Goal: Task Accomplishment & Management: Manage account settings

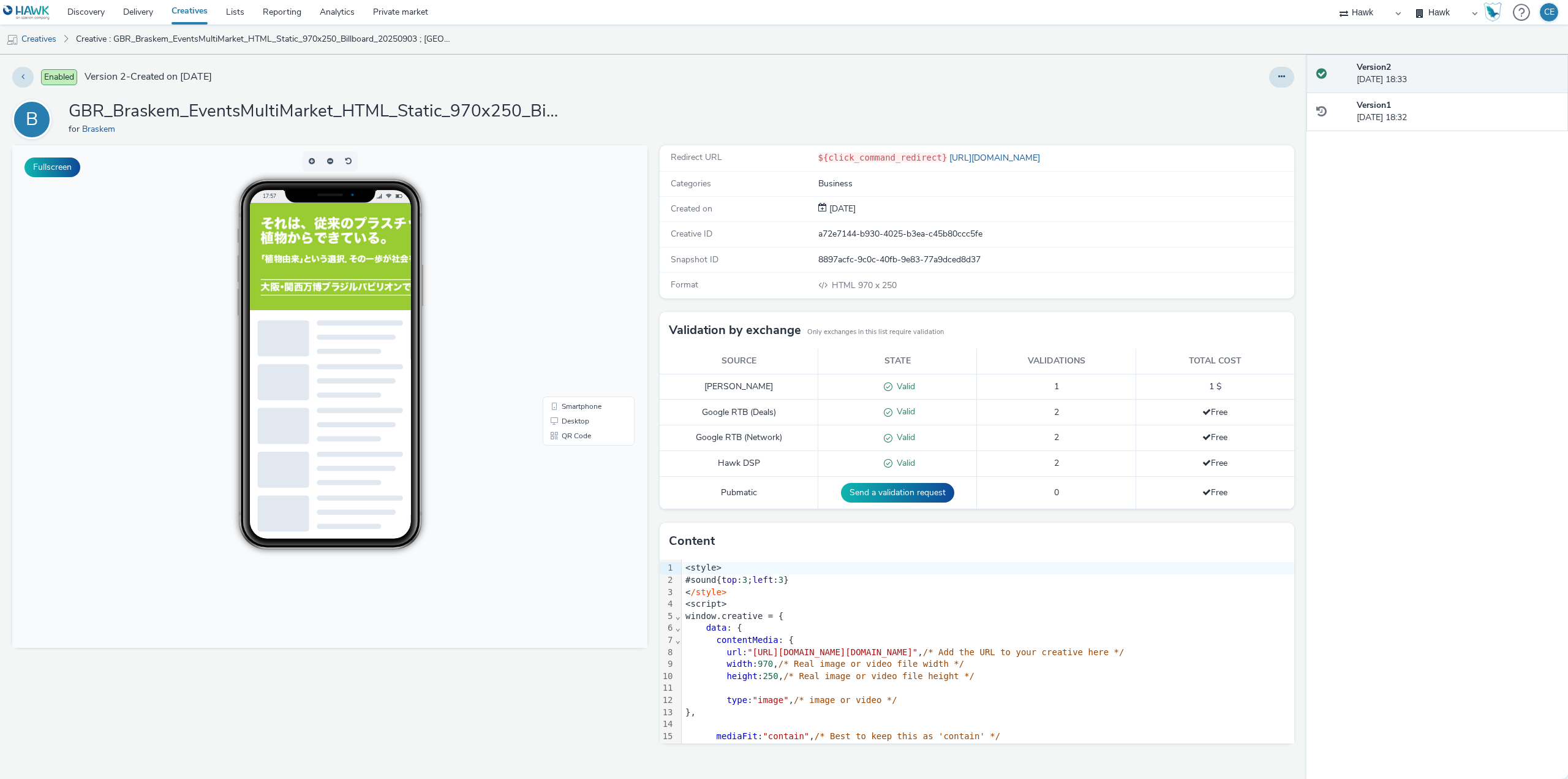
click at [1297, 79] on div "Enabled Version 2 - Created on 03 September 2025 B GBR_Braskem_EventsMultiMarke…" at bounding box center [653, 417] width 1306 height 724
click at [1283, 84] on button at bounding box center [1282, 77] width 25 height 21
click at [1268, 109] on link "Edit" at bounding box center [1248, 101] width 92 height 24
drag, startPoint x: 63, startPoint y: 108, endPoint x: 518, endPoint y: 117, distance: 455.1
click at [518, 117] on div "B GBR_Braskem_EventsMultiMarket_HTML_Static_970x250_Billboard_20250903 ; Japan_…" at bounding box center [653, 119] width 1282 height 39
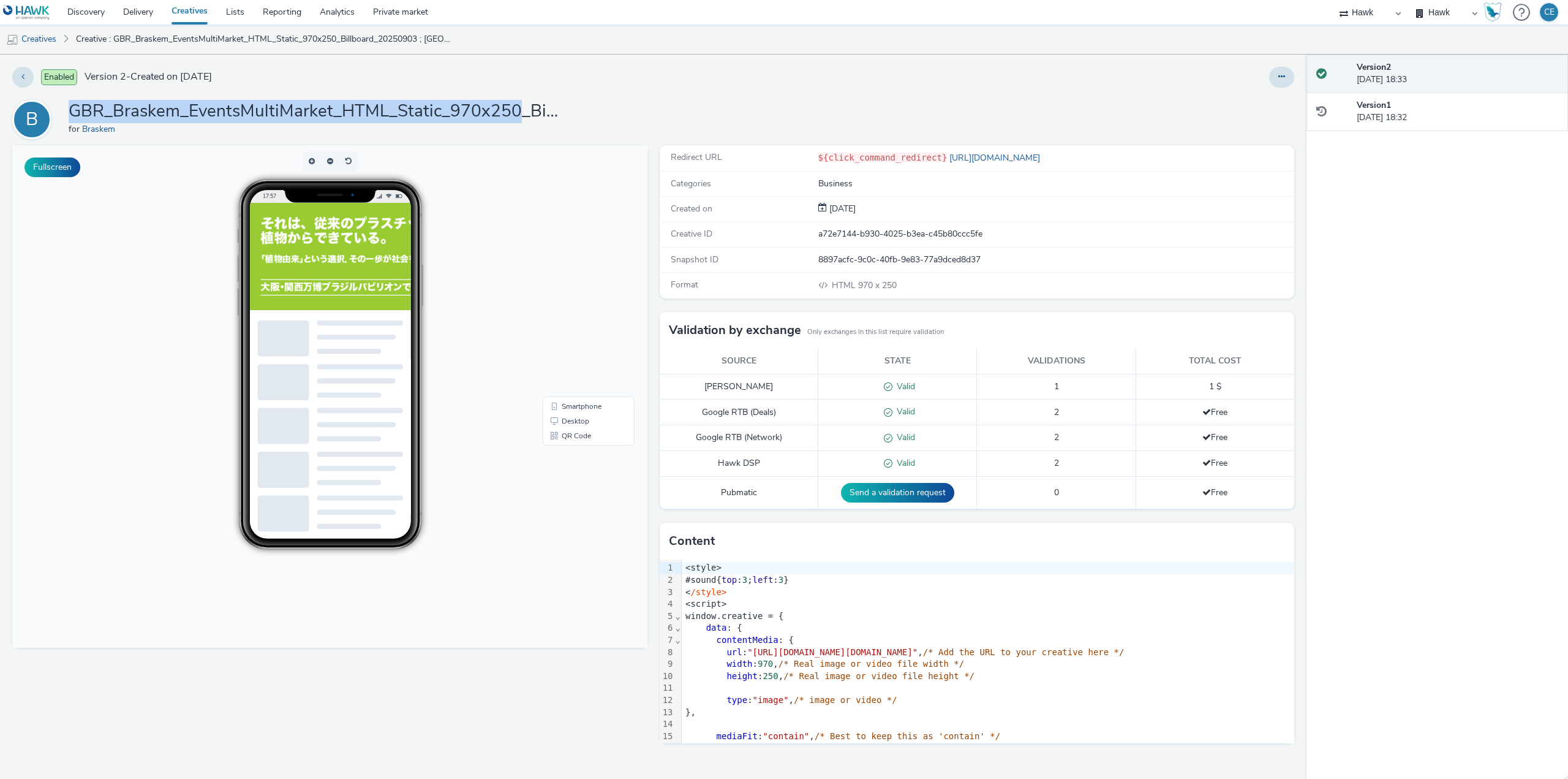
copy h1 "GBR_Braskem_EventsMultiMarket_HTML_Static_970x250"
click at [36, 33] on link "Creatives" at bounding box center [31, 39] width 62 height 30
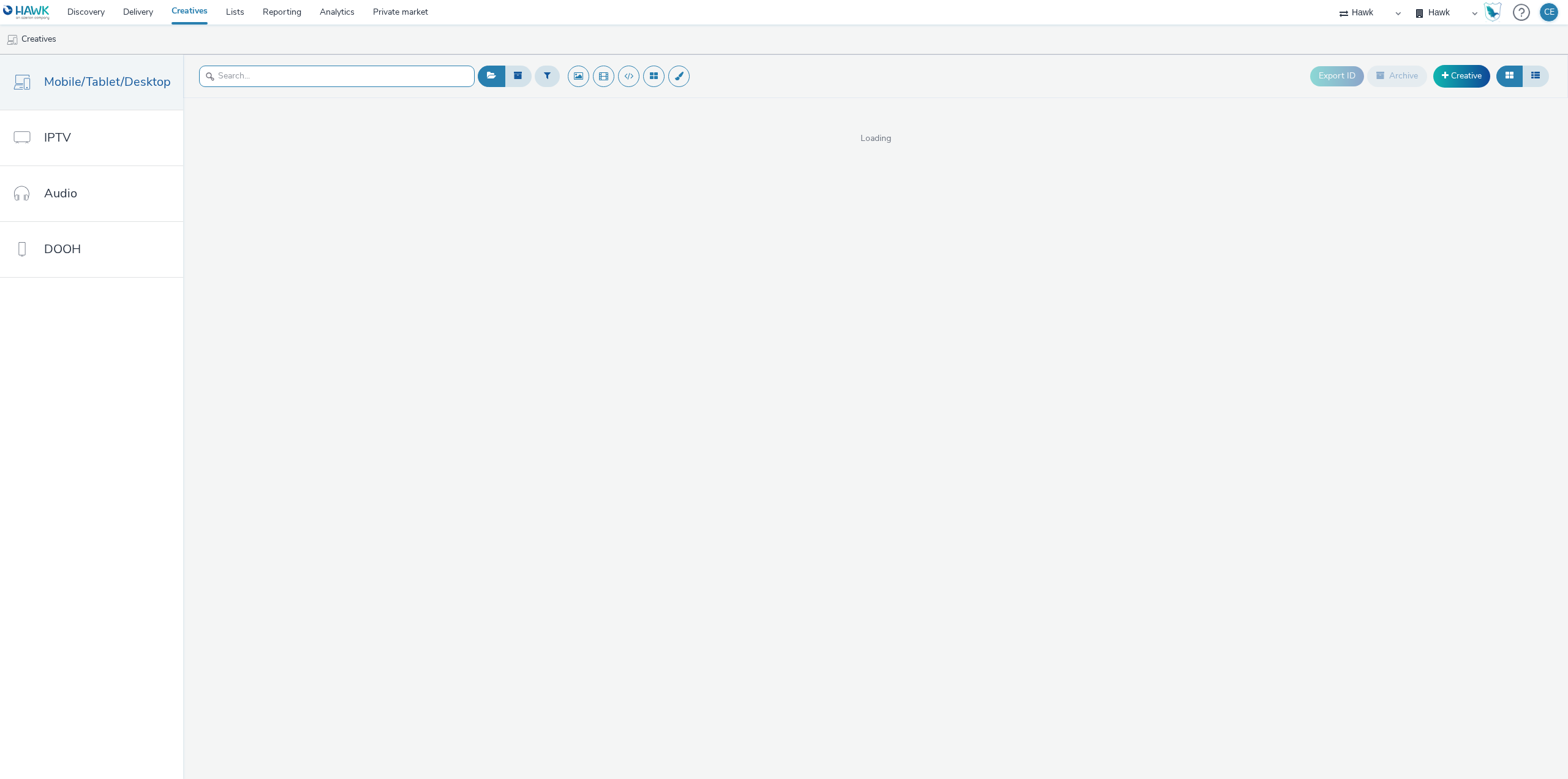
paste input "GBR_Braskem_EventsMultiMarket_HTML_Static_970x250"
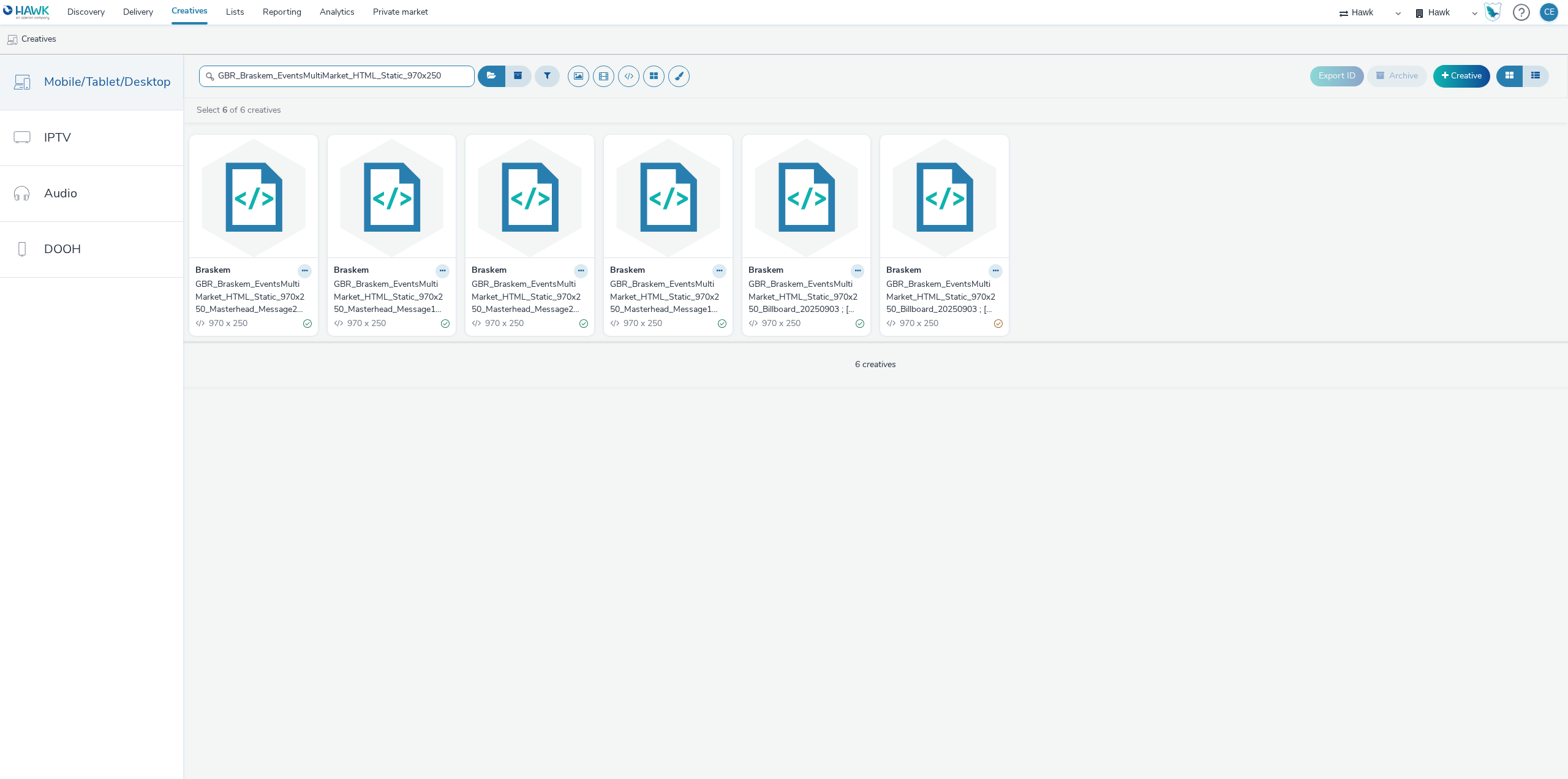
drag, startPoint x: 452, startPoint y: 75, endPoint x: 429, endPoint y: 69, distance: 23.8
click at [412, 69] on input "GBR_Braskem_EventsMultiMarket_HTML_Static_970x250" at bounding box center [337, 76] width 276 height 21
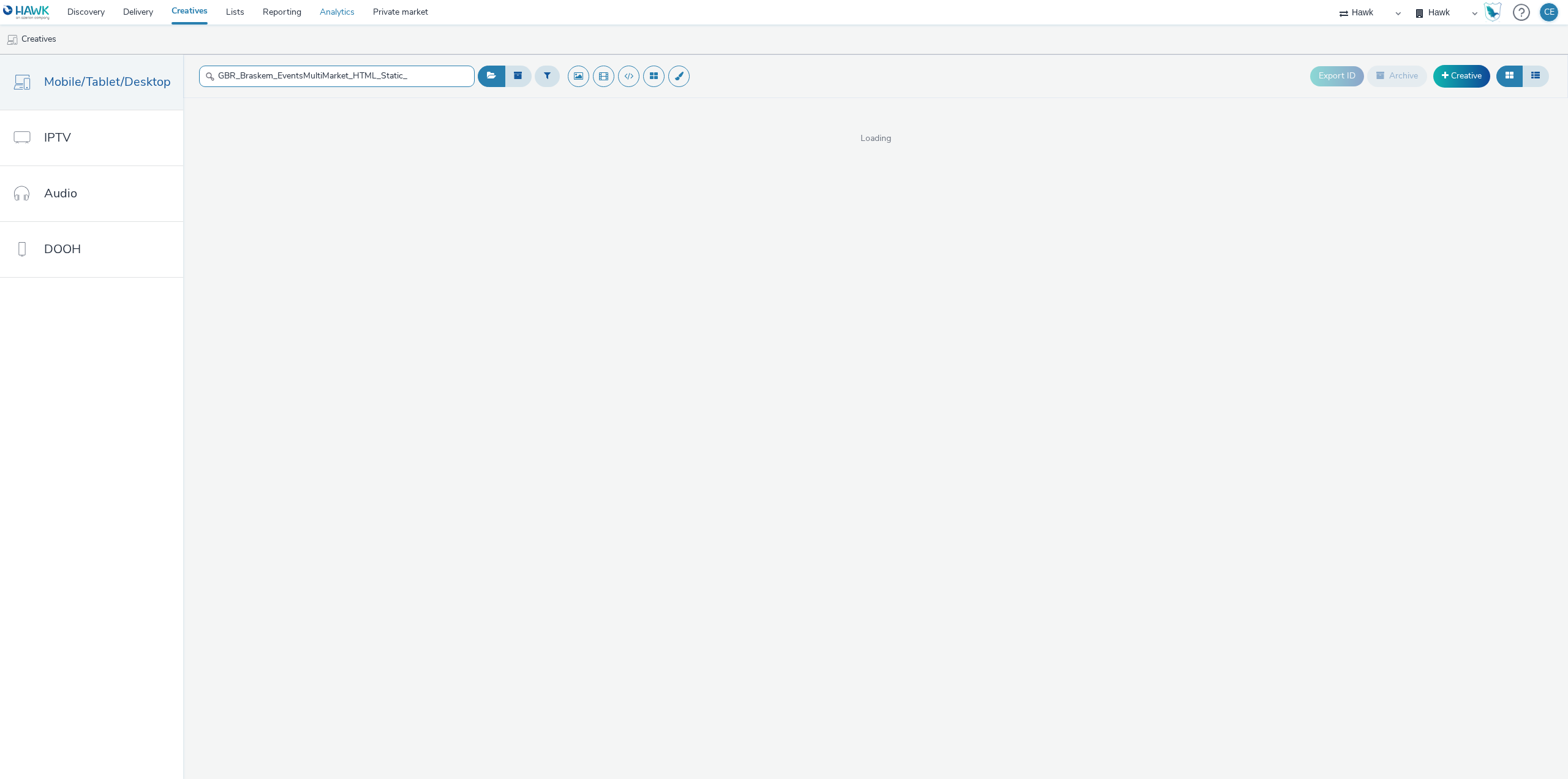
type input "GBR_Braskem_EventsMultiMarket_HTML_Static_"
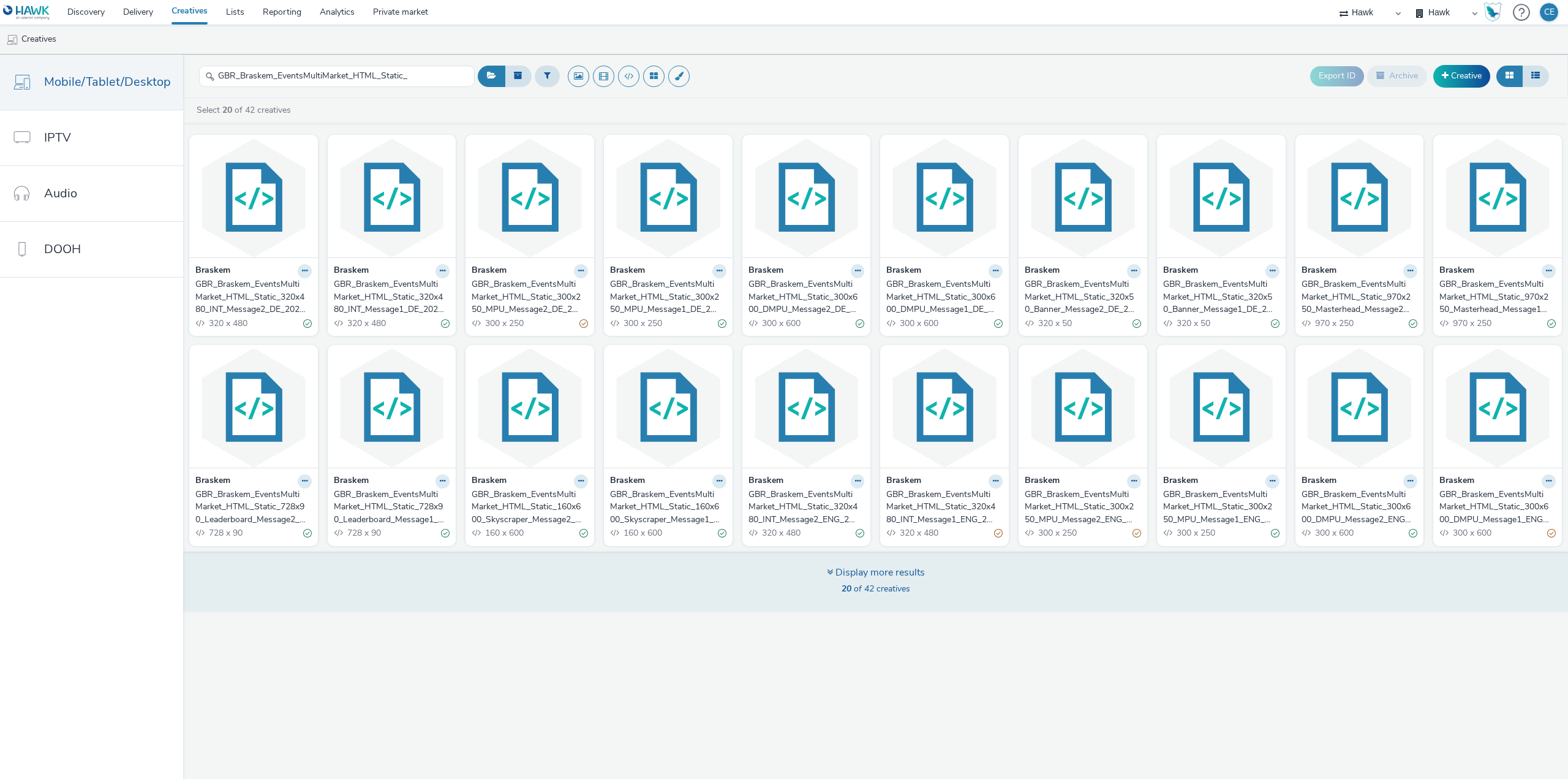
click at [964, 578] on div "Display more results 20 of 42 creatives" at bounding box center [875, 581] width 1393 height 59
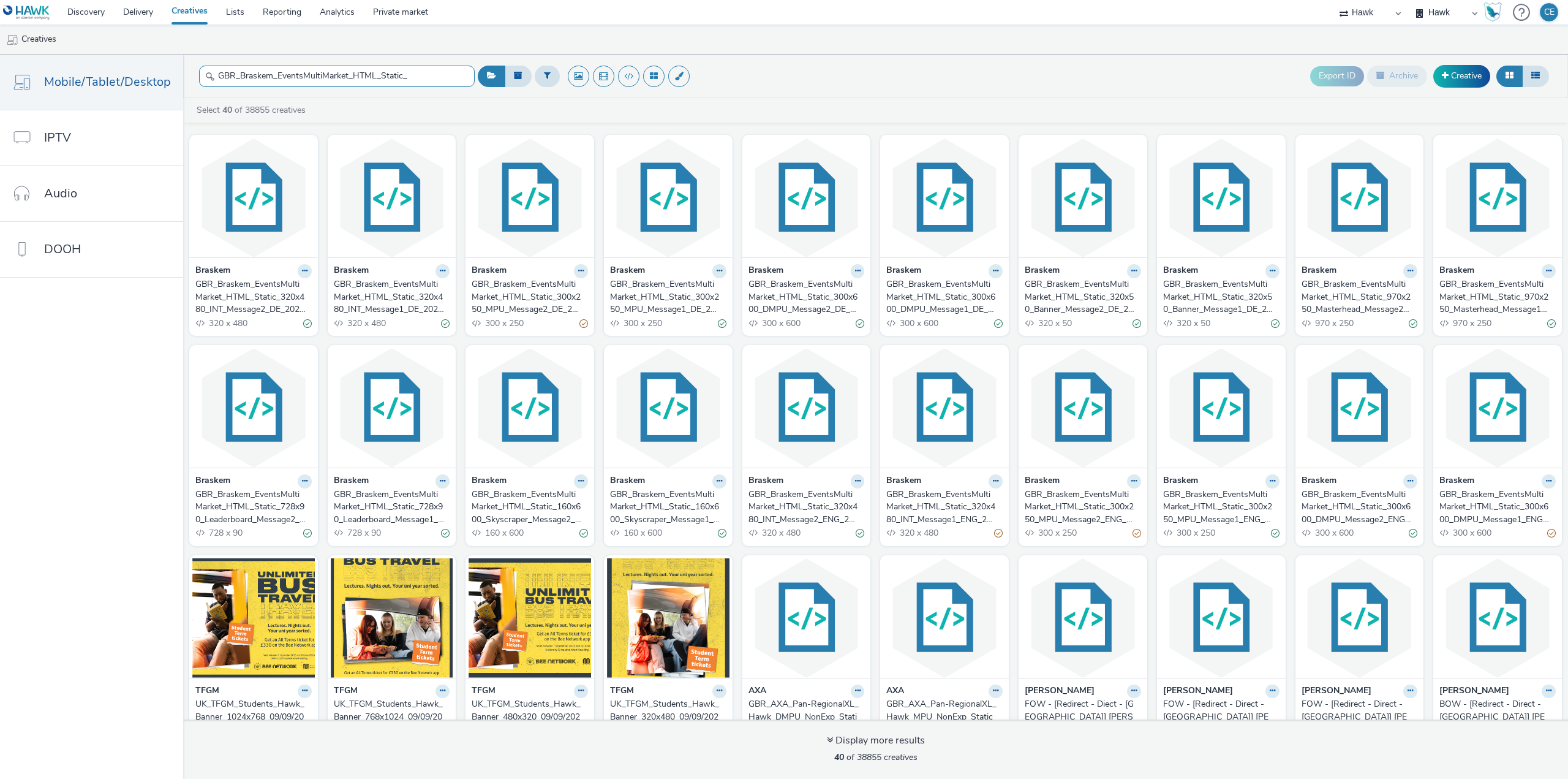
click at [421, 83] on input "GBR_Braskem_EventsMultiMarket_HTML_Static_" at bounding box center [337, 76] width 276 height 21
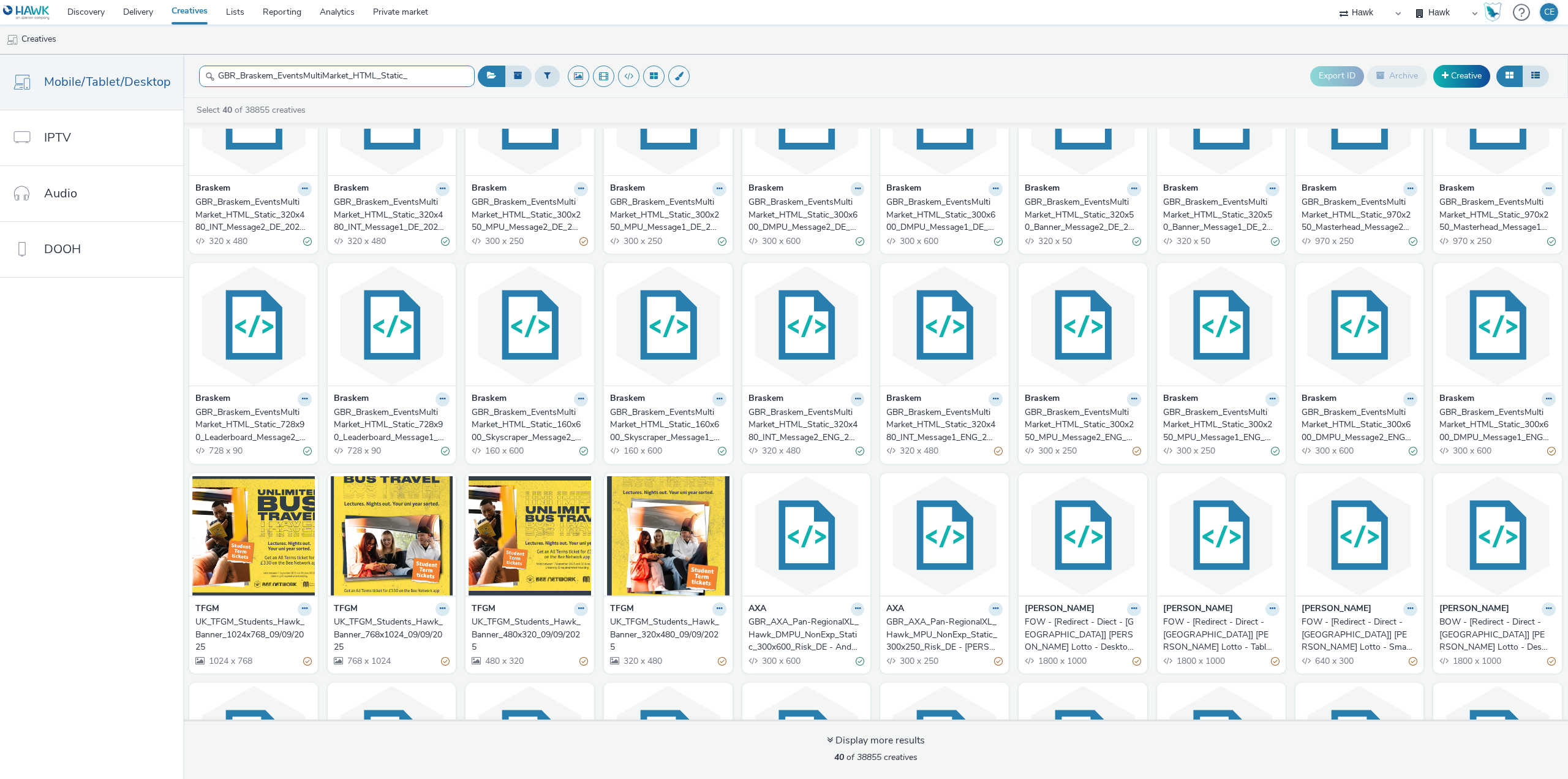
scroll to position [252, 0]
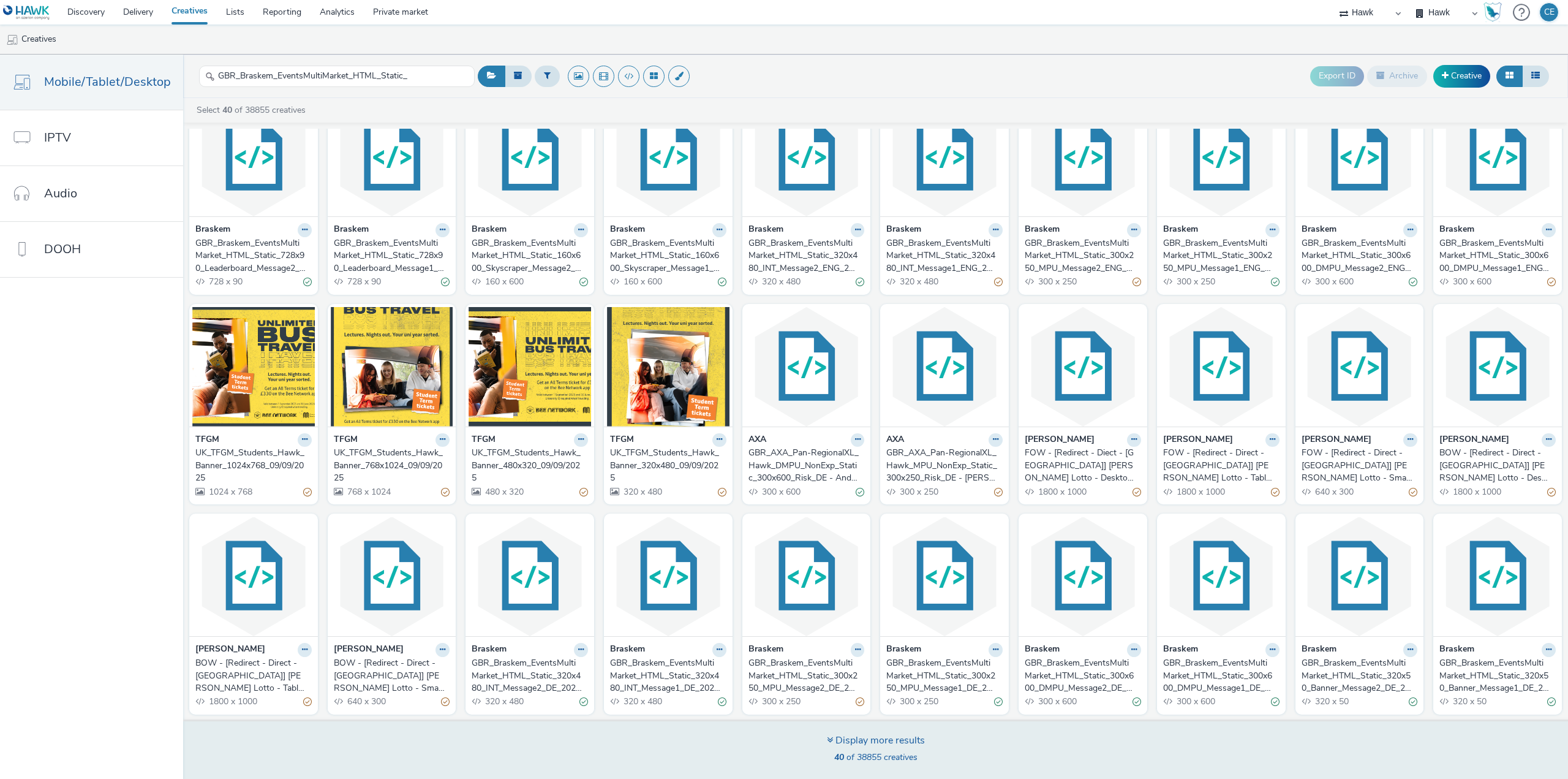
click at [918, 751] on div "40 of 38855 creatives" at bounding box center [876, 757] width 98 height 13
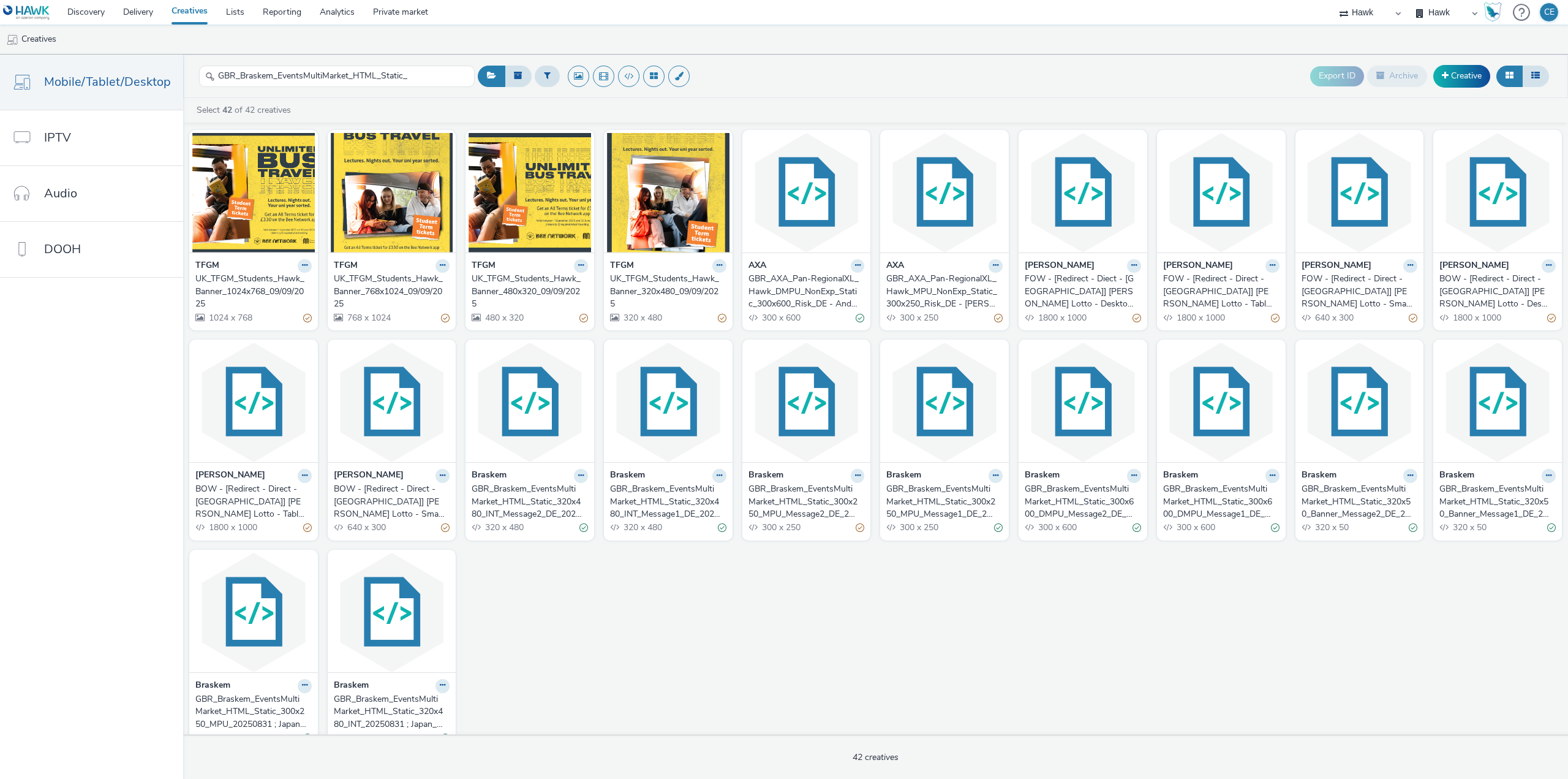
scroll to position [447, 0]
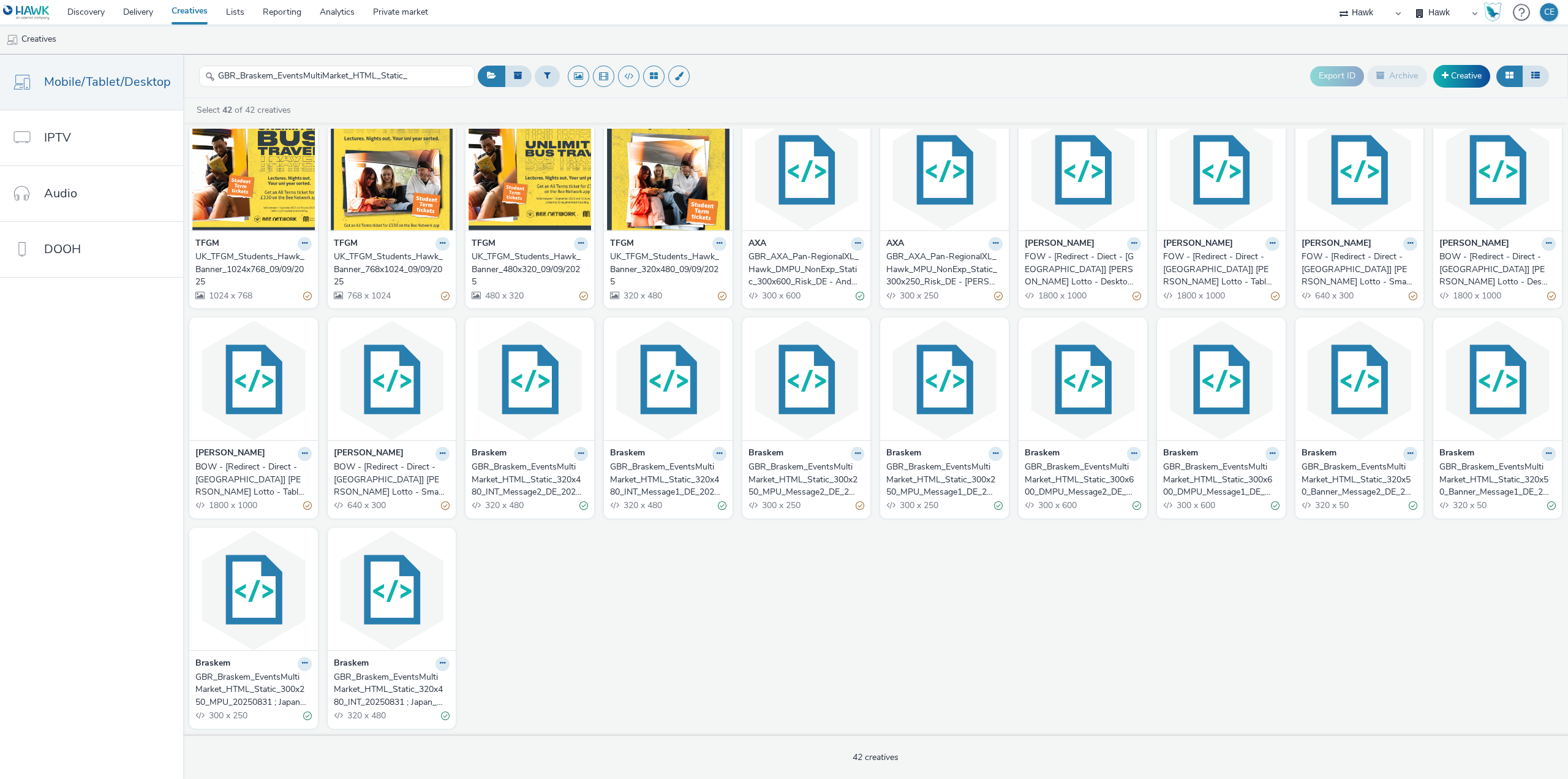
drag, startPoint x: 365, startPoint y: 691, endPoint x: 457, endPoint y: 534, distance: 182.0
click at [457, 534] on div "Braskem GBR_Braskem_EventsMultiMarket_HTML_Static_320x480_INT_Message2_DE_20250…" at bounding box center [875, 208] width 1385 height 1052
drag, startPoint x: 356, startPoint y: 684, endPoint x: 435, endPoint y: 533, distance: 170.4
click at [435, 533] on figure at bounding box center [392, 591] width 122 height 120
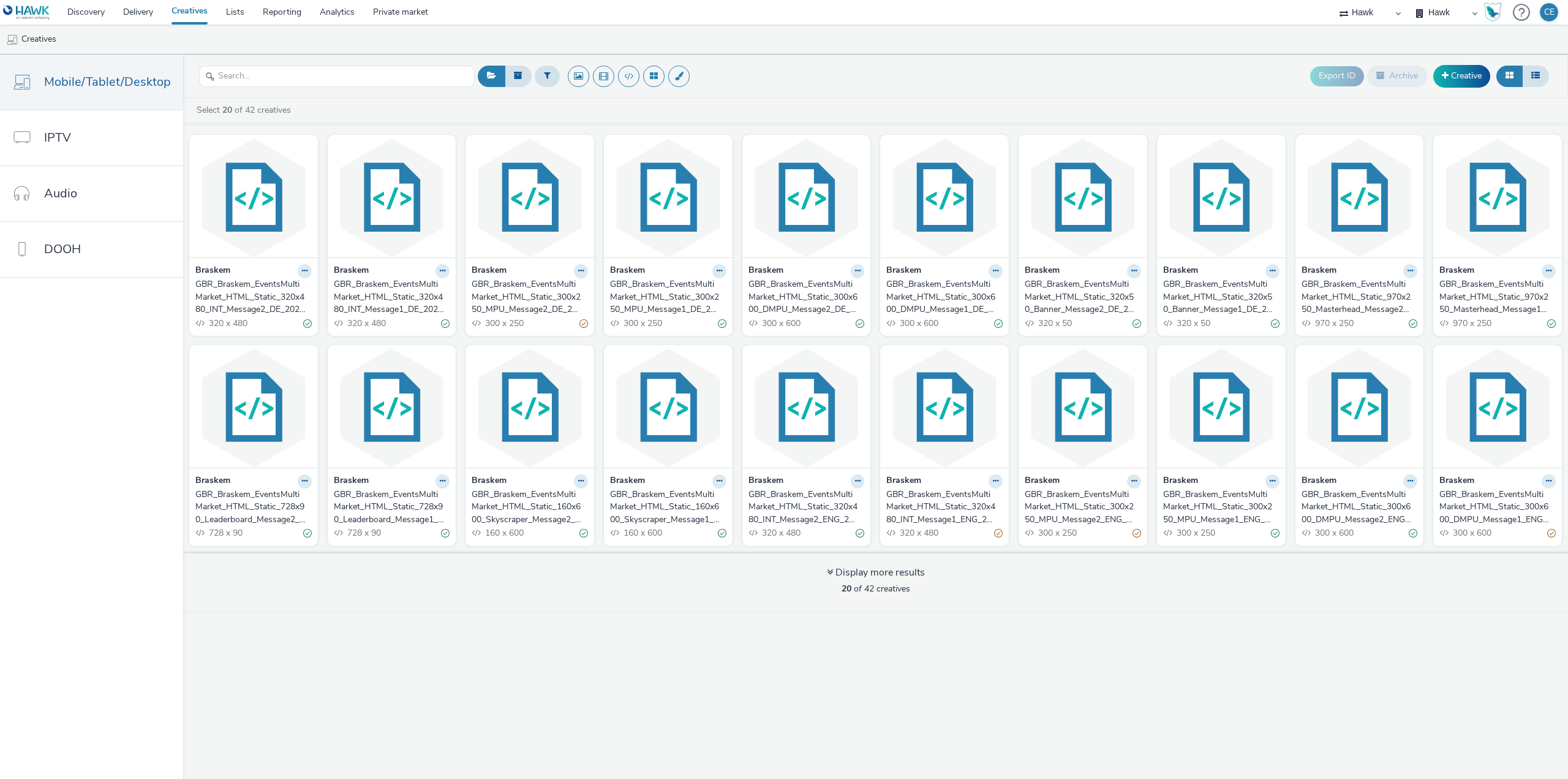
click at [743, 611] on div "Export ID Archive Creative Select 20 of 42 creatives Braskem GBR_Braskem_Events…" at bounding box center [875, 417] width 1385 height 724
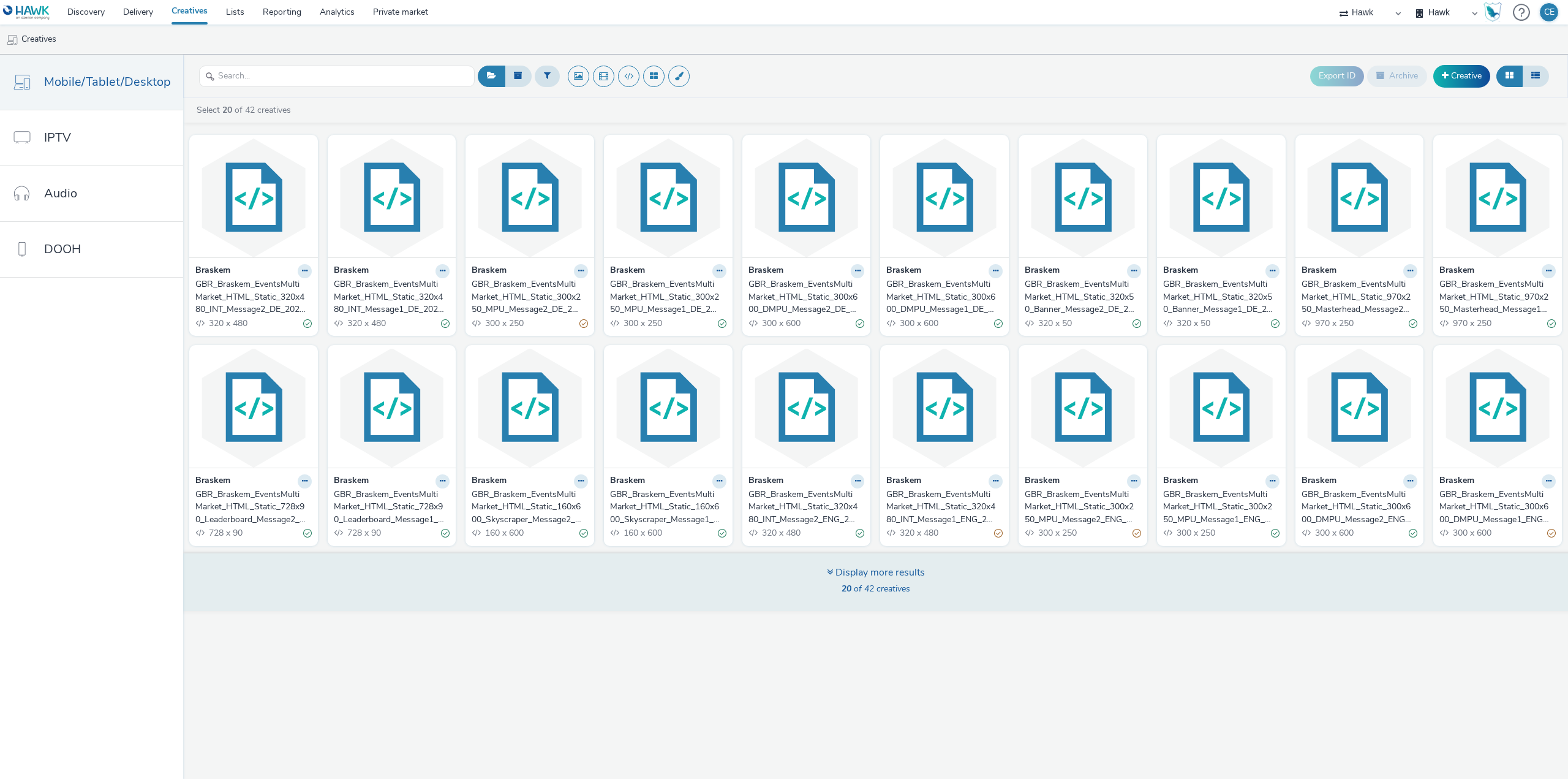
click at [750, 597] on div "Display more results 20 of 42 creatives" at bounding box center [875, 581] width 1393 height 59
click at [754, 582] on div "Display more results 20 of 42 creatives" at bounding box center [875, 581] width 1393 height 59
click at [870, 568] on div "Display more results" at bounding box center [876, 572] width 98 height 14
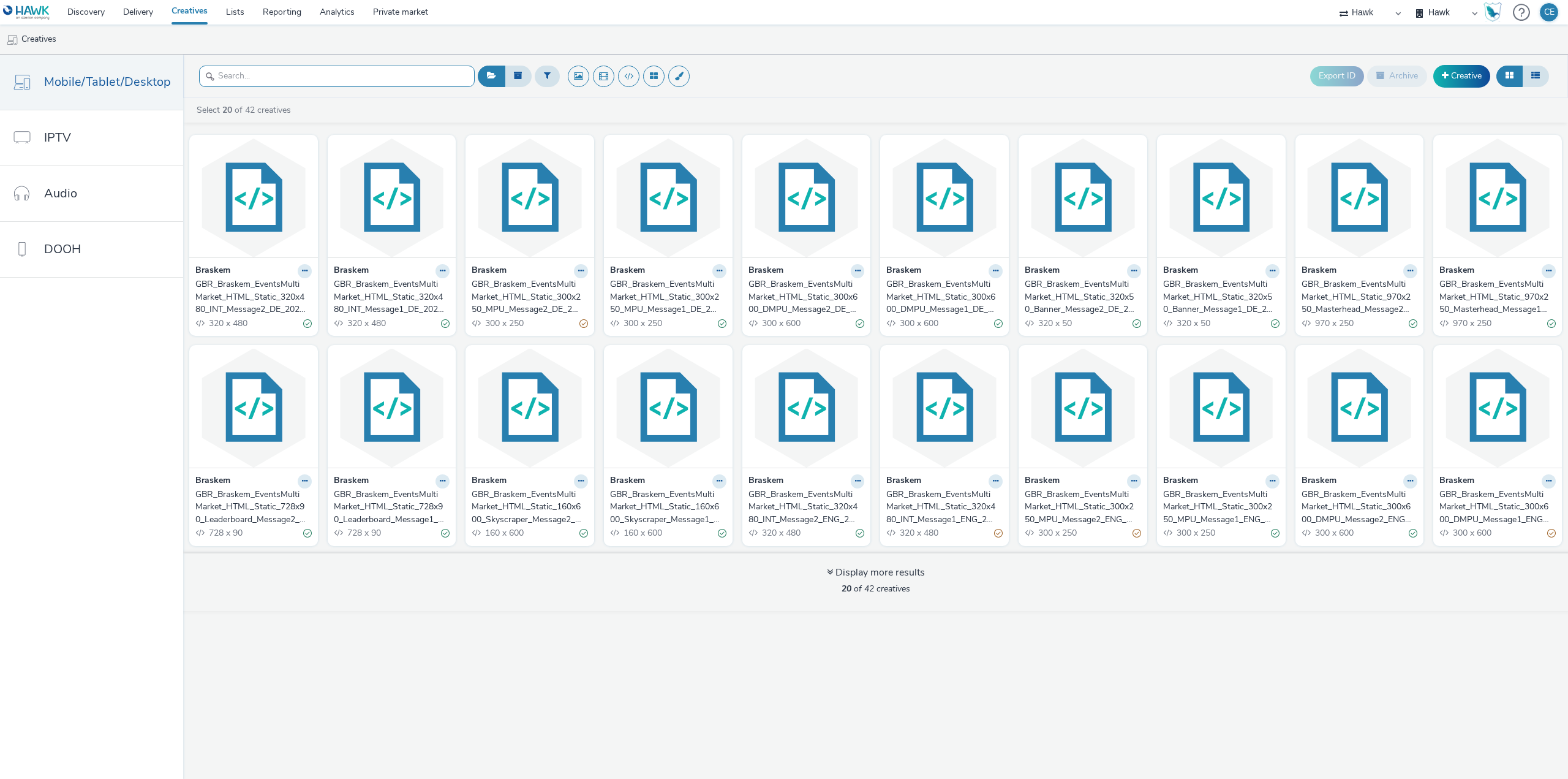
paste input "GBR_Braskem_EventsMultiMarket_HTML_Static_970x250"
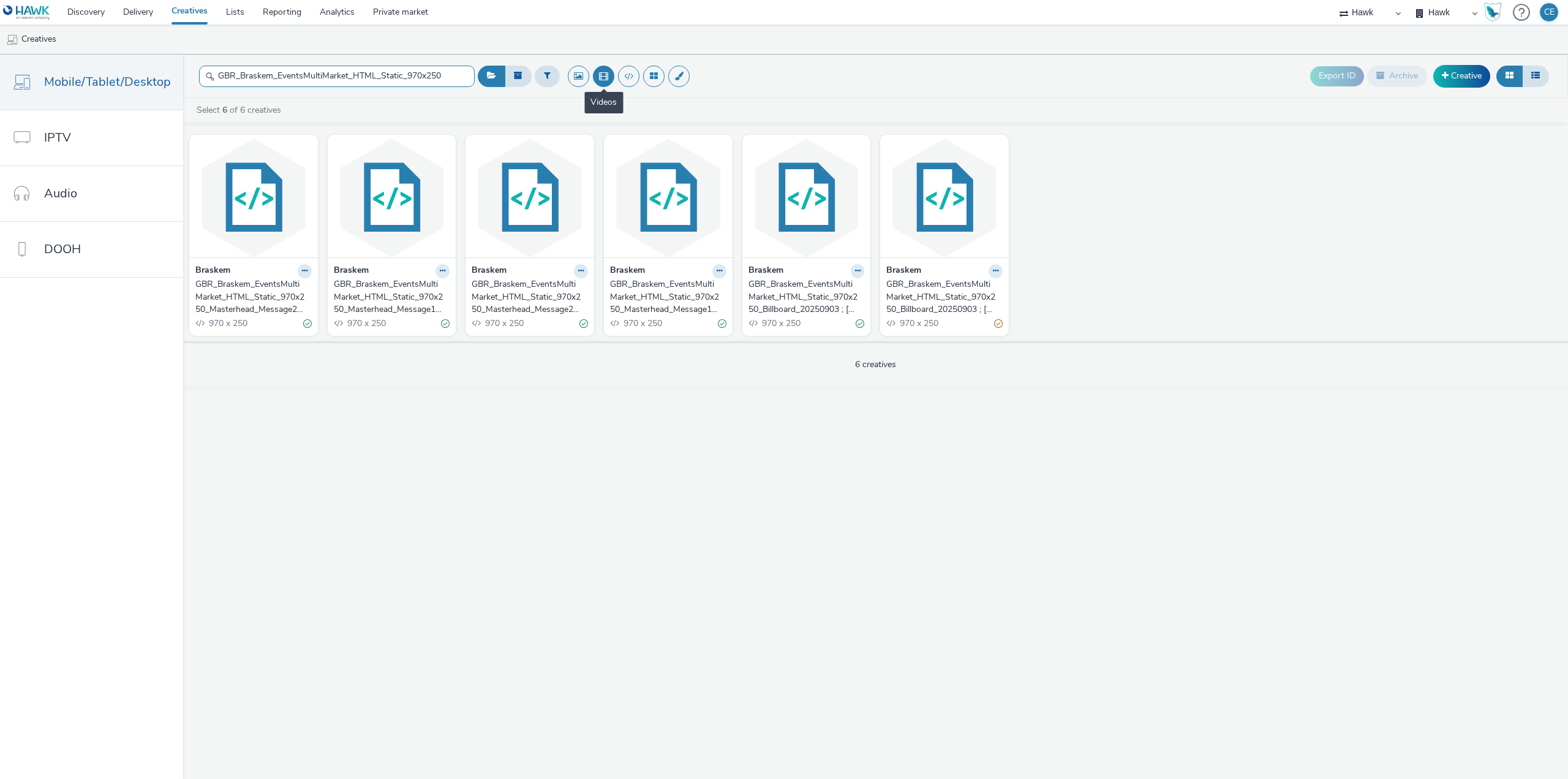
drag, startPoint x: 404, startPoint y: 78, endPoint x: 597, endPoint y: 84, distance: 193.1
click at [608, 79] on header "GBR_Braskem_EventsMultiMarket_HTML_Static_970x250 Export ID Archive Creative" at bounding box center [875, 77] width 1385 height 44
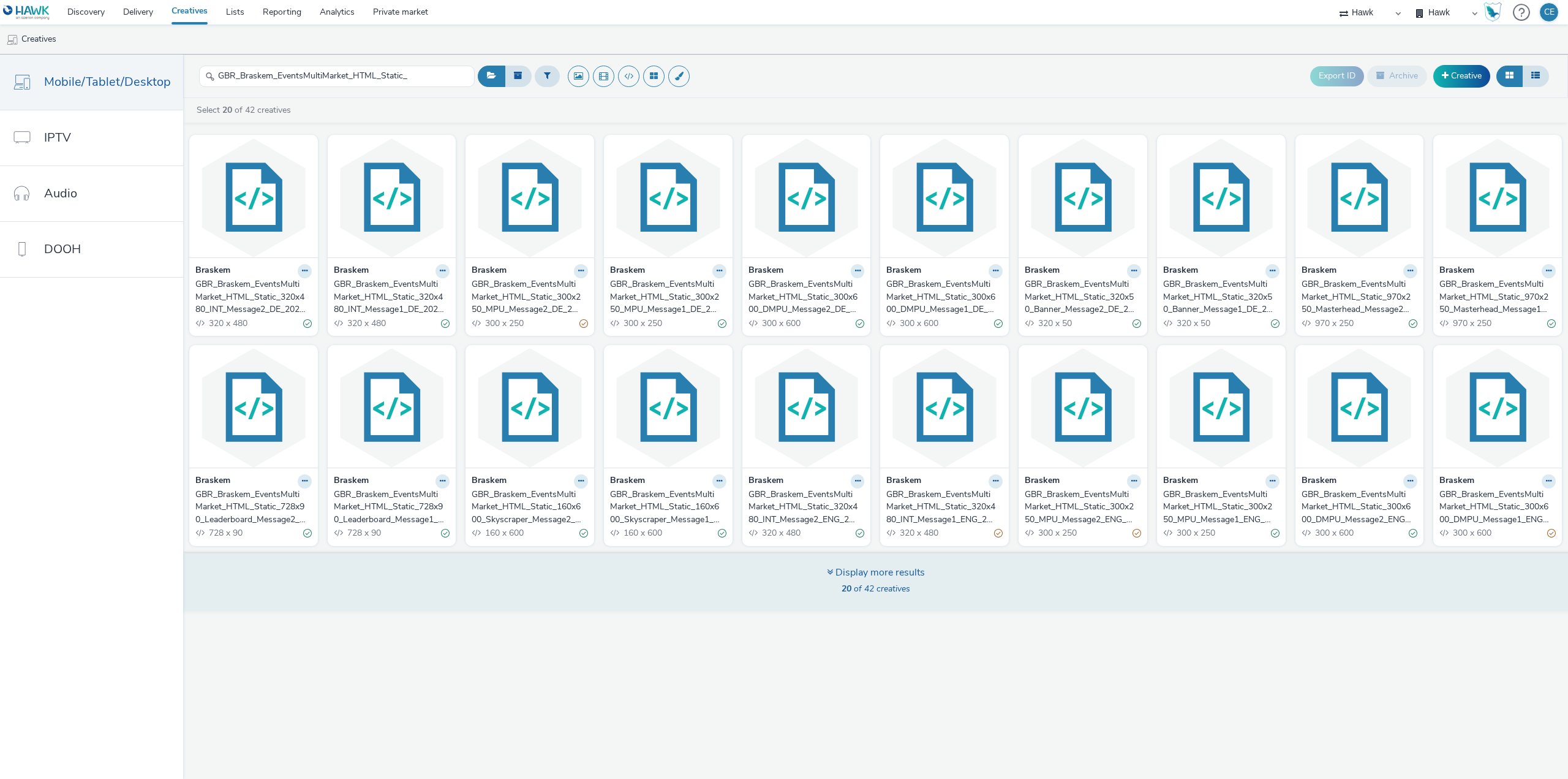
click at [614, 579] on div "Display more results 20 of 42 creatives" at bounding box center [875, 581] width 1393 height 59
click at [830, 571] on icon at bounding box center [830, 571] width 6 height 10
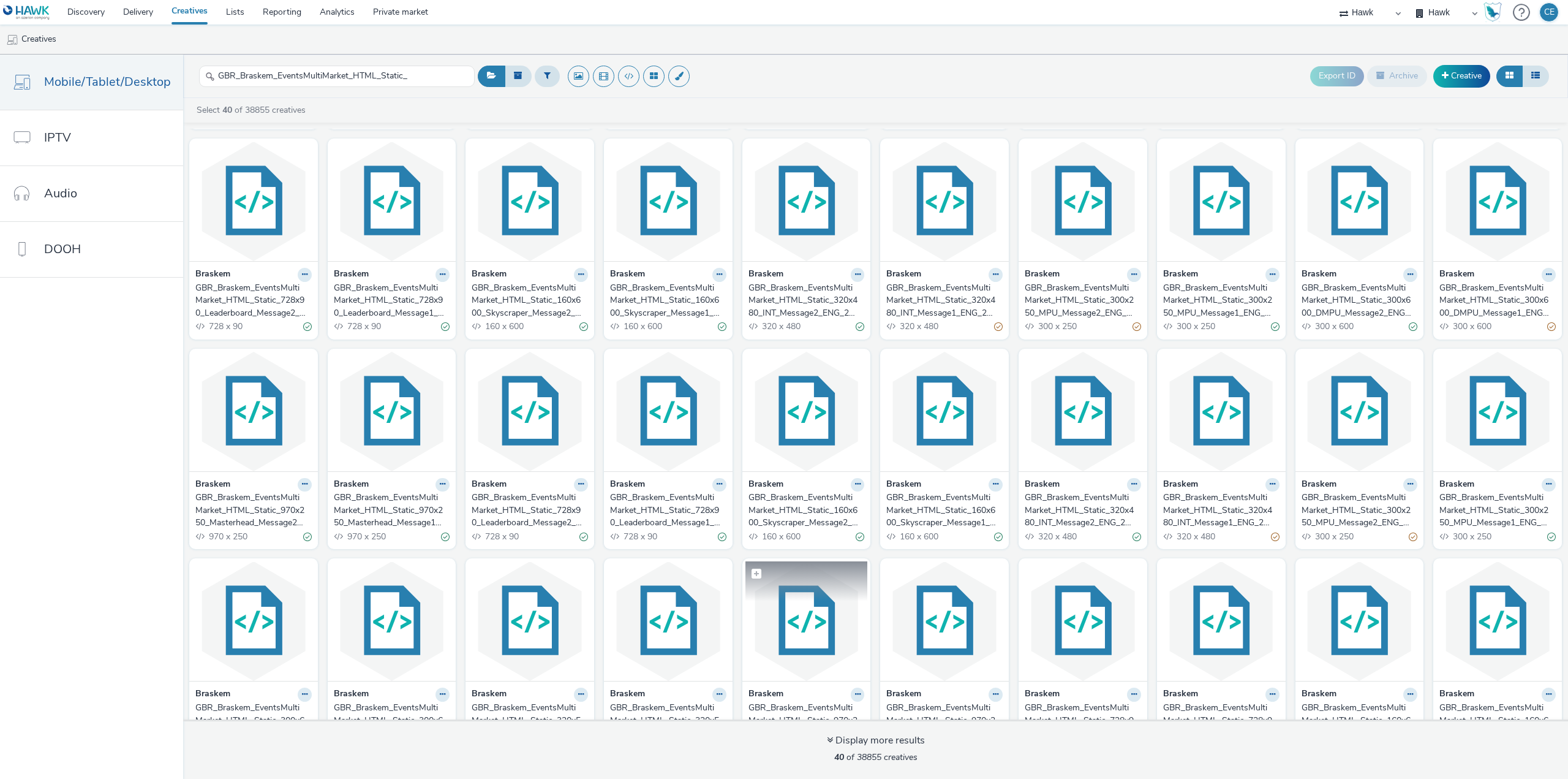
scroll to position [252, 0]
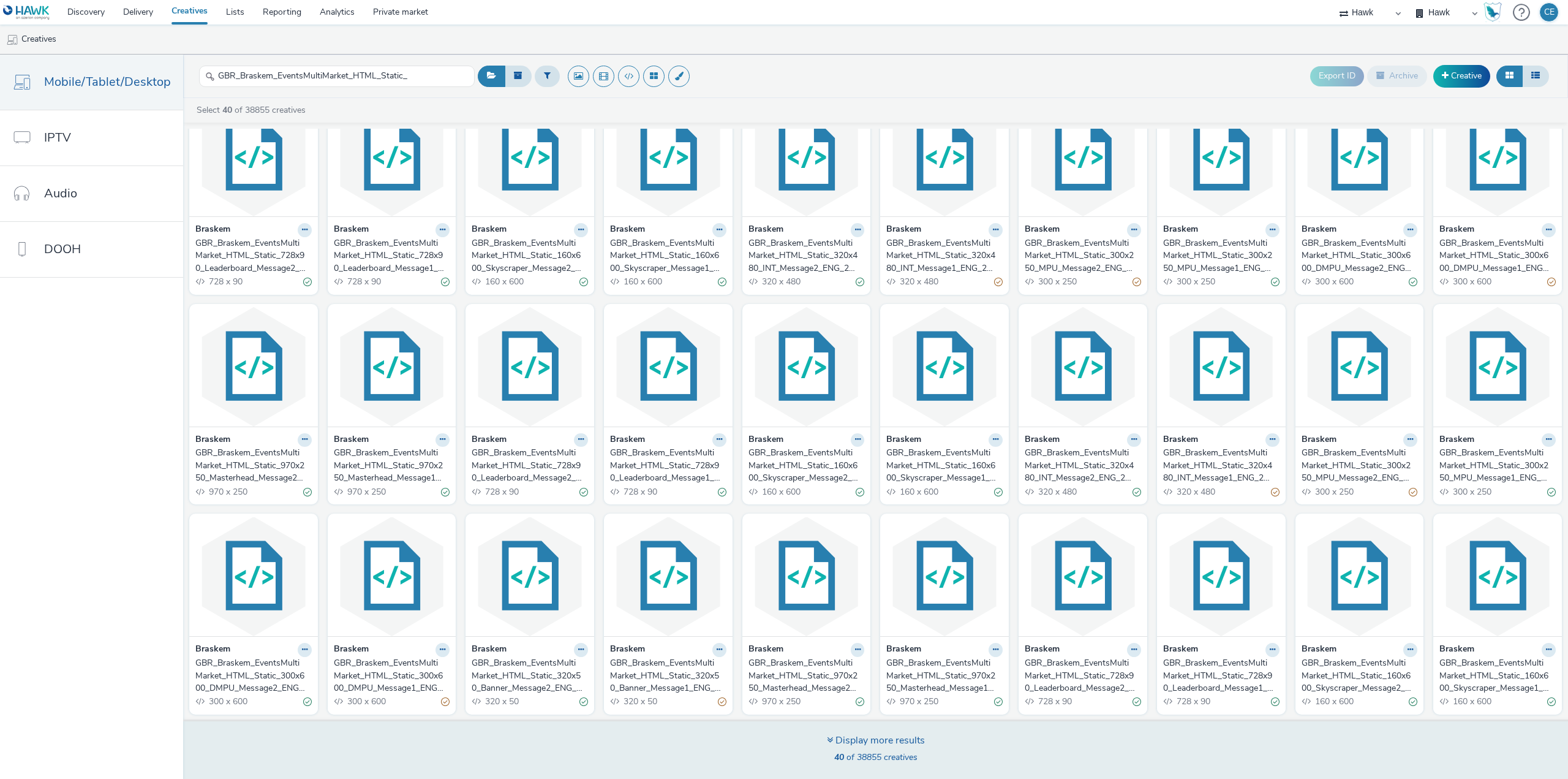
click at [830, 738] on icon at bounding box center [830, 739] width 6 height 10
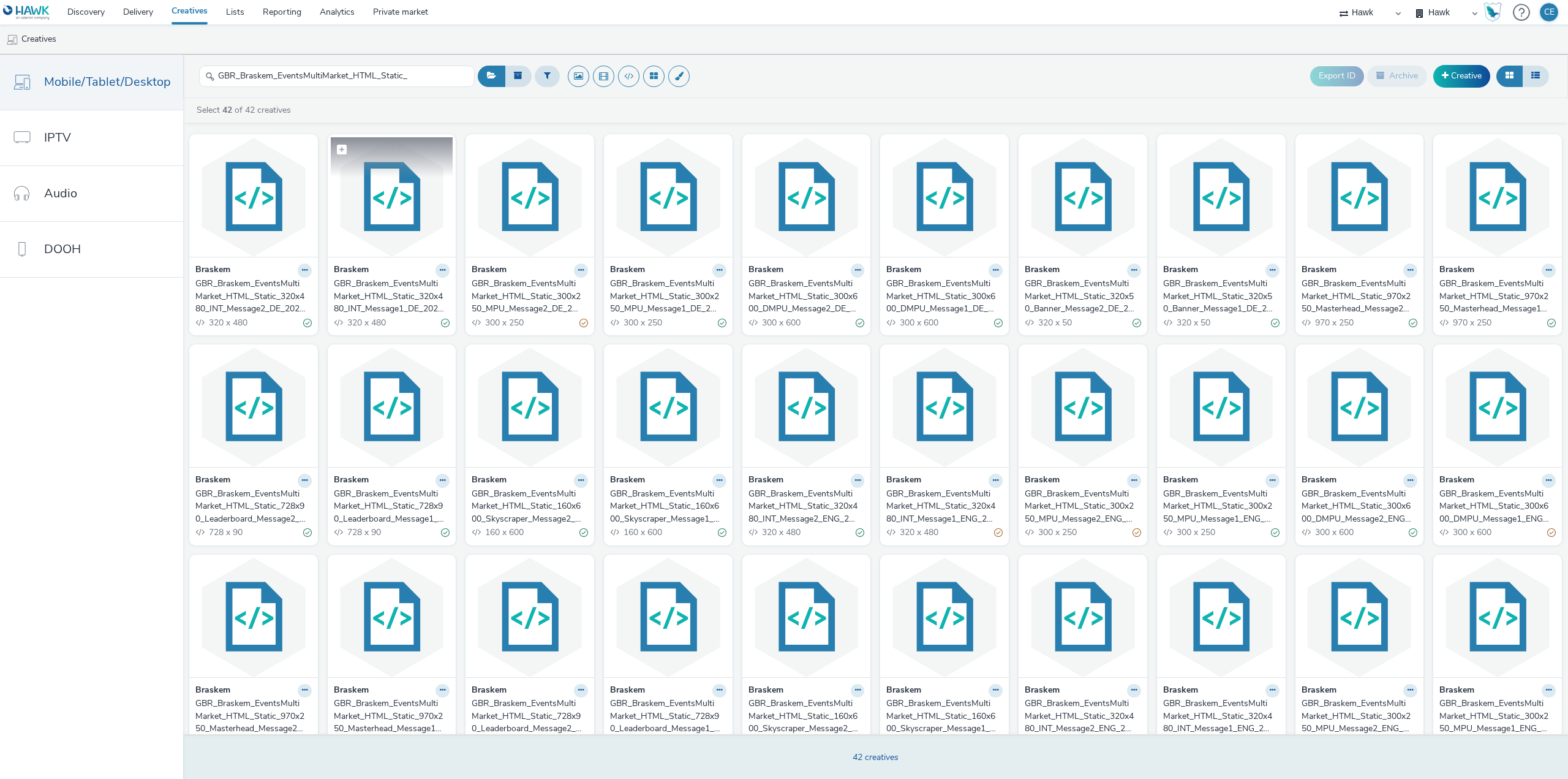
scroll to position [0, 0]
drag, startPoint x: 350, startPoint y: 78, endPoint x: 445, endPoint y: 83, distance: 95.1
click at [444, 83] on input "GBR_Braskem_EventsMultiMarket_HTML_Static_" at bounding box center [337, 76] width 276 height 21
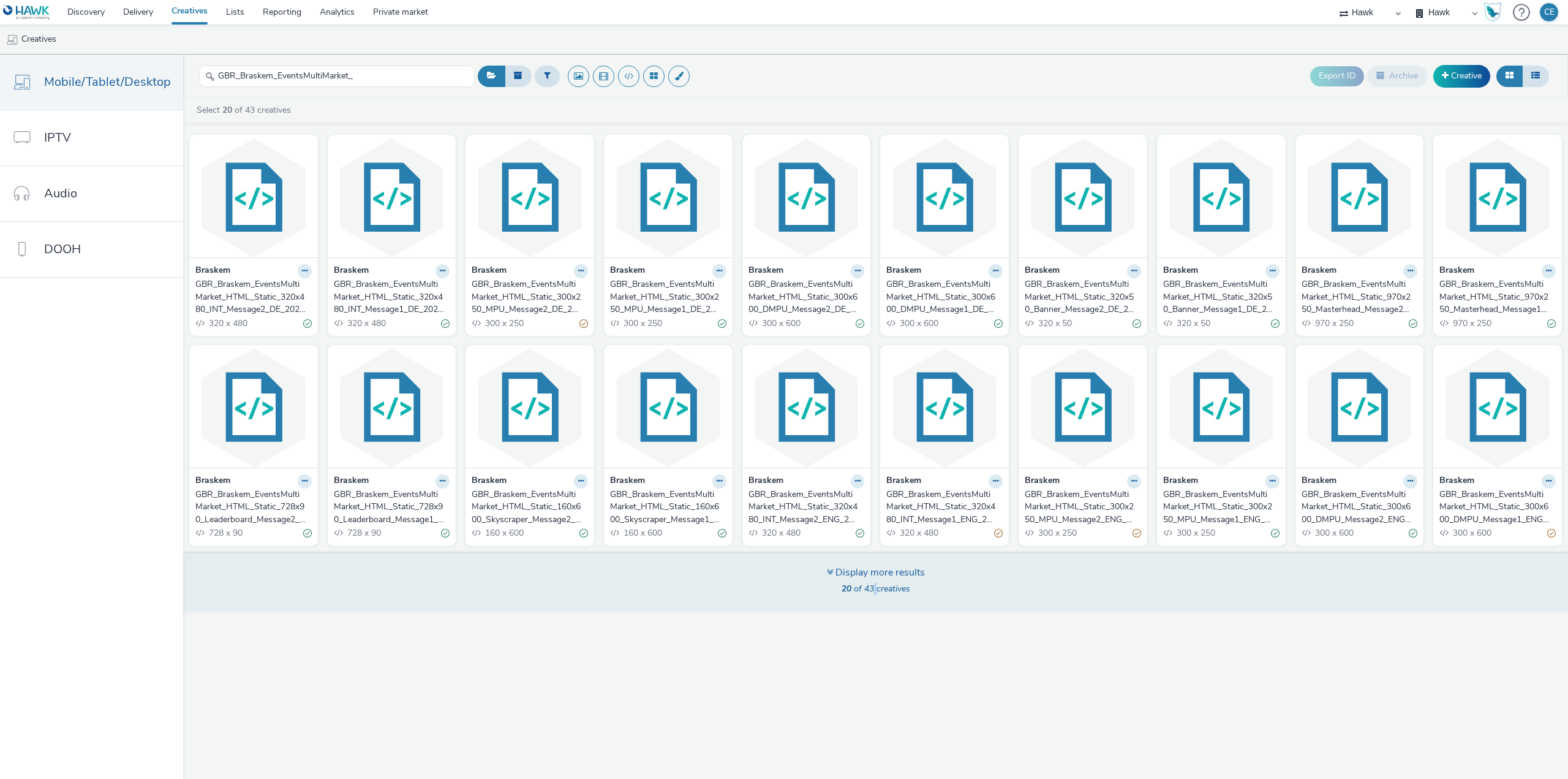
click at [875, 587] on span "20 of 43 creatives" at bounding box center [875, 588] width 68 height 12
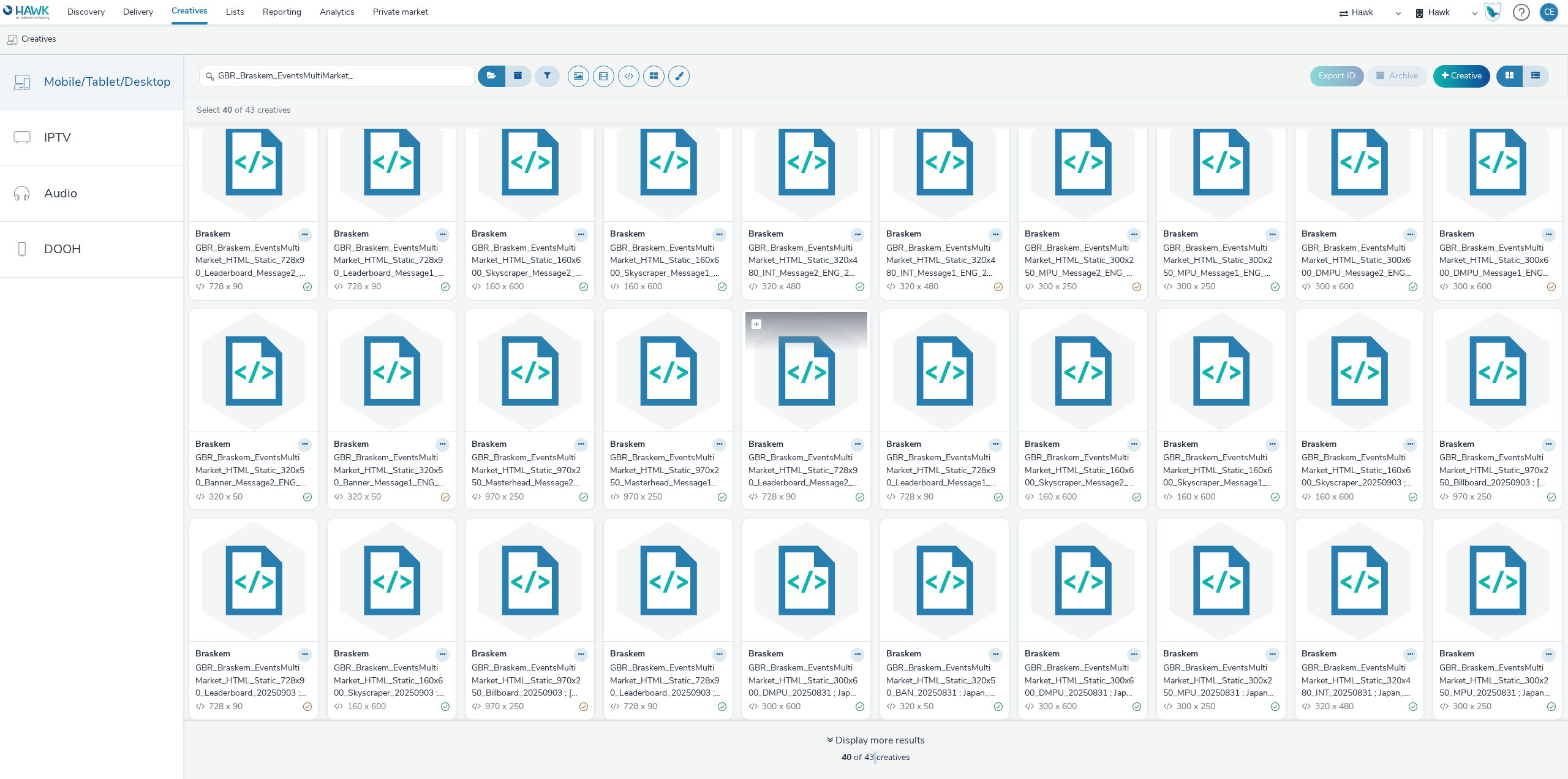
scroll to position [252, 0]
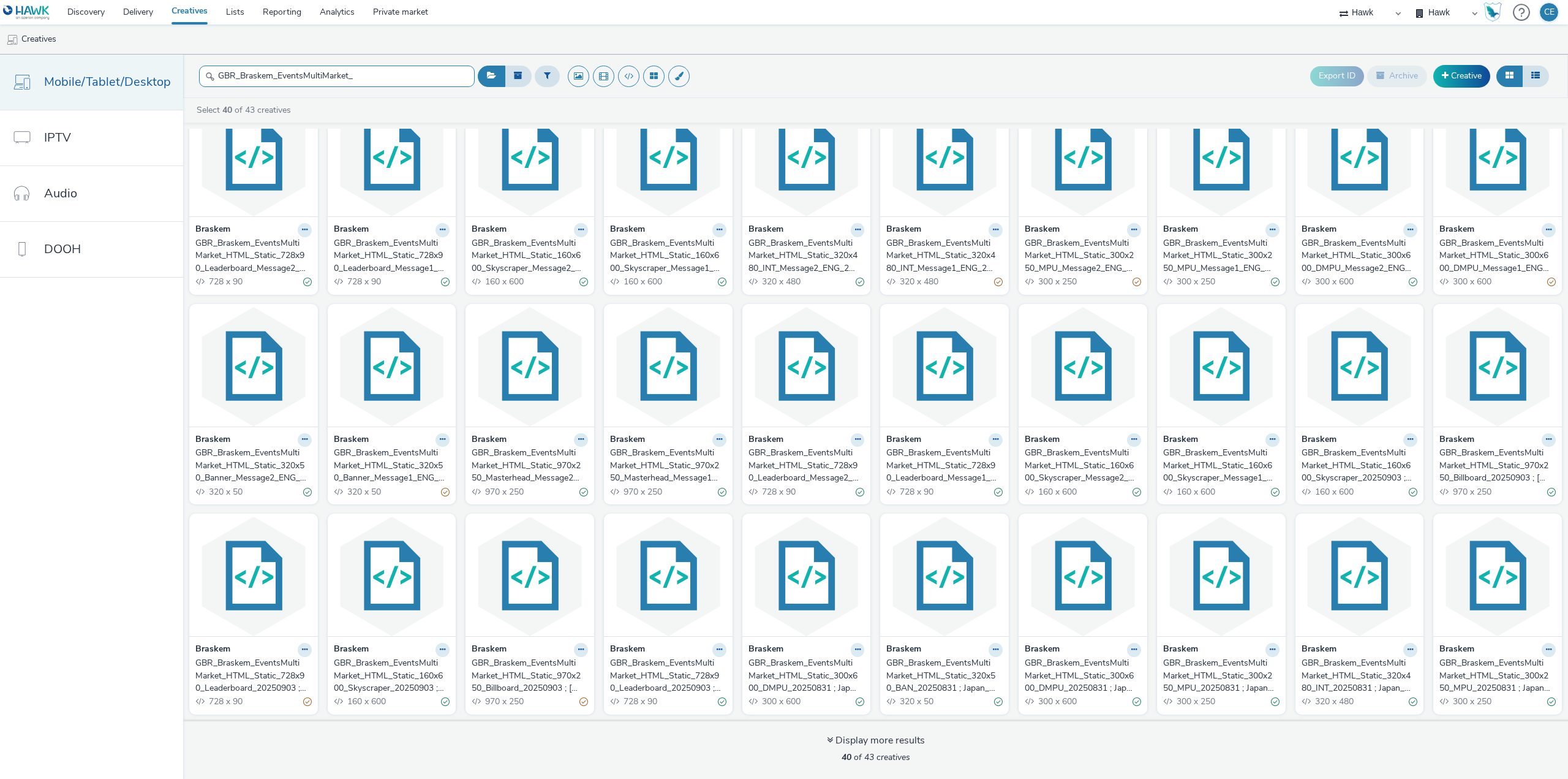
drag, startPoint x: 412, startPoint y: 73, endPoint x: 111, endPoint y: 97, distance: 302.0
click at [111, 97] on div "Mobile/Tablet/Desktop IPTV Audio DOOH GBR_Braskem_EventsMultiMarket_ Export ID …" at bounding box center [784, 417] width 1568 height 724
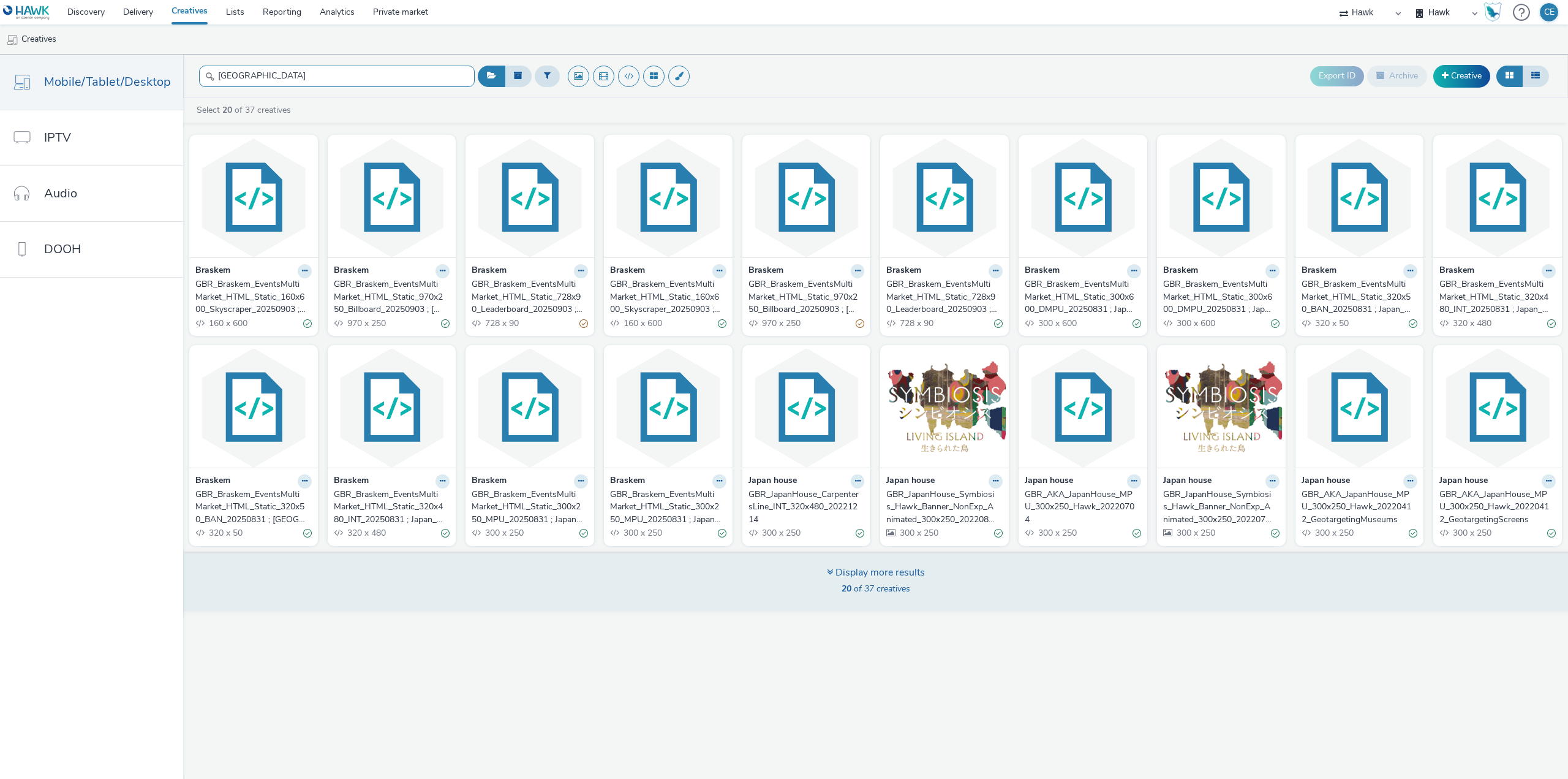
type input "Japan"
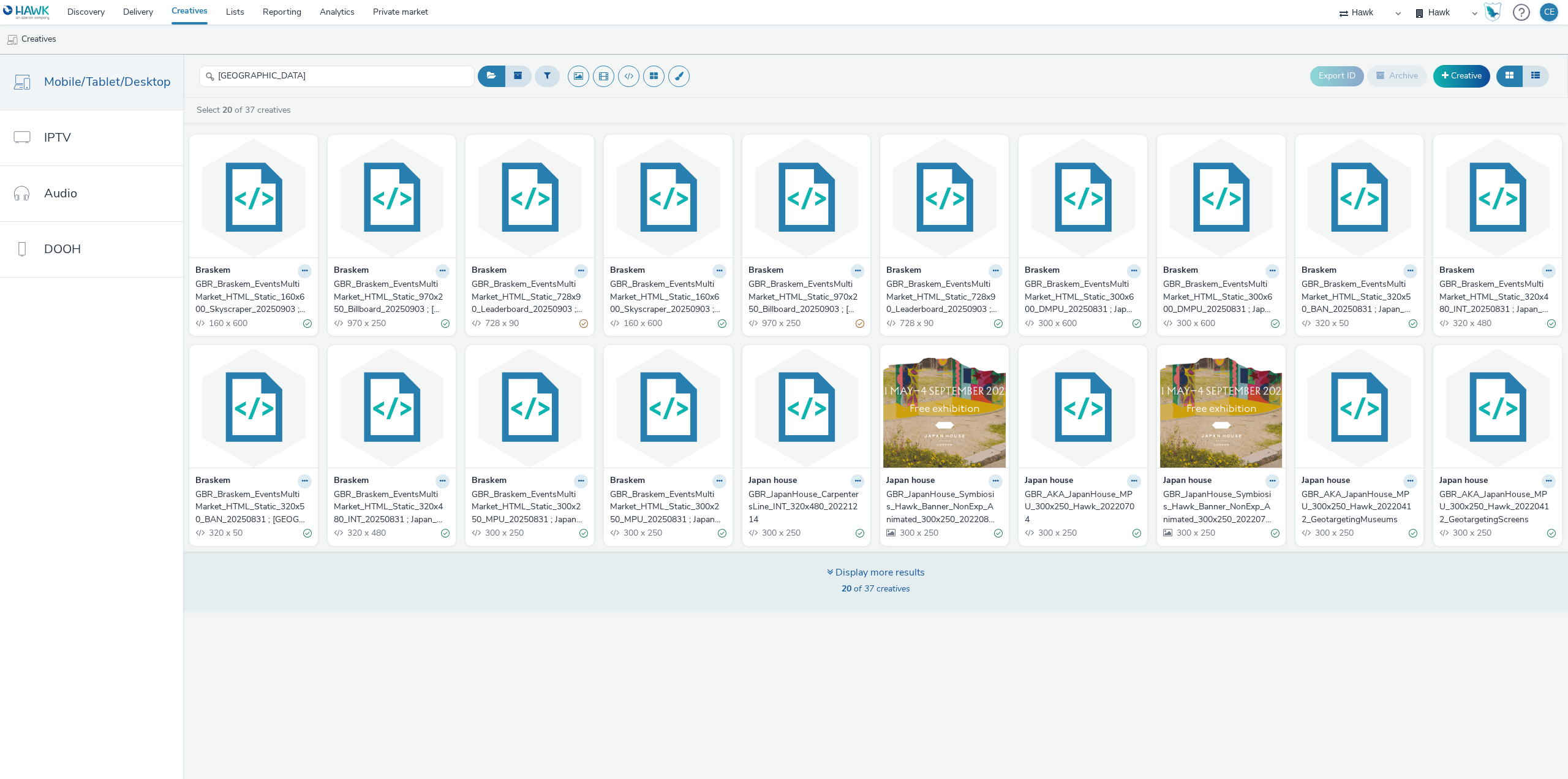
click at [814, 591] on div "Display more results 20 of 37 creatives" at bounding box center [875, 581] width 1393 height 59
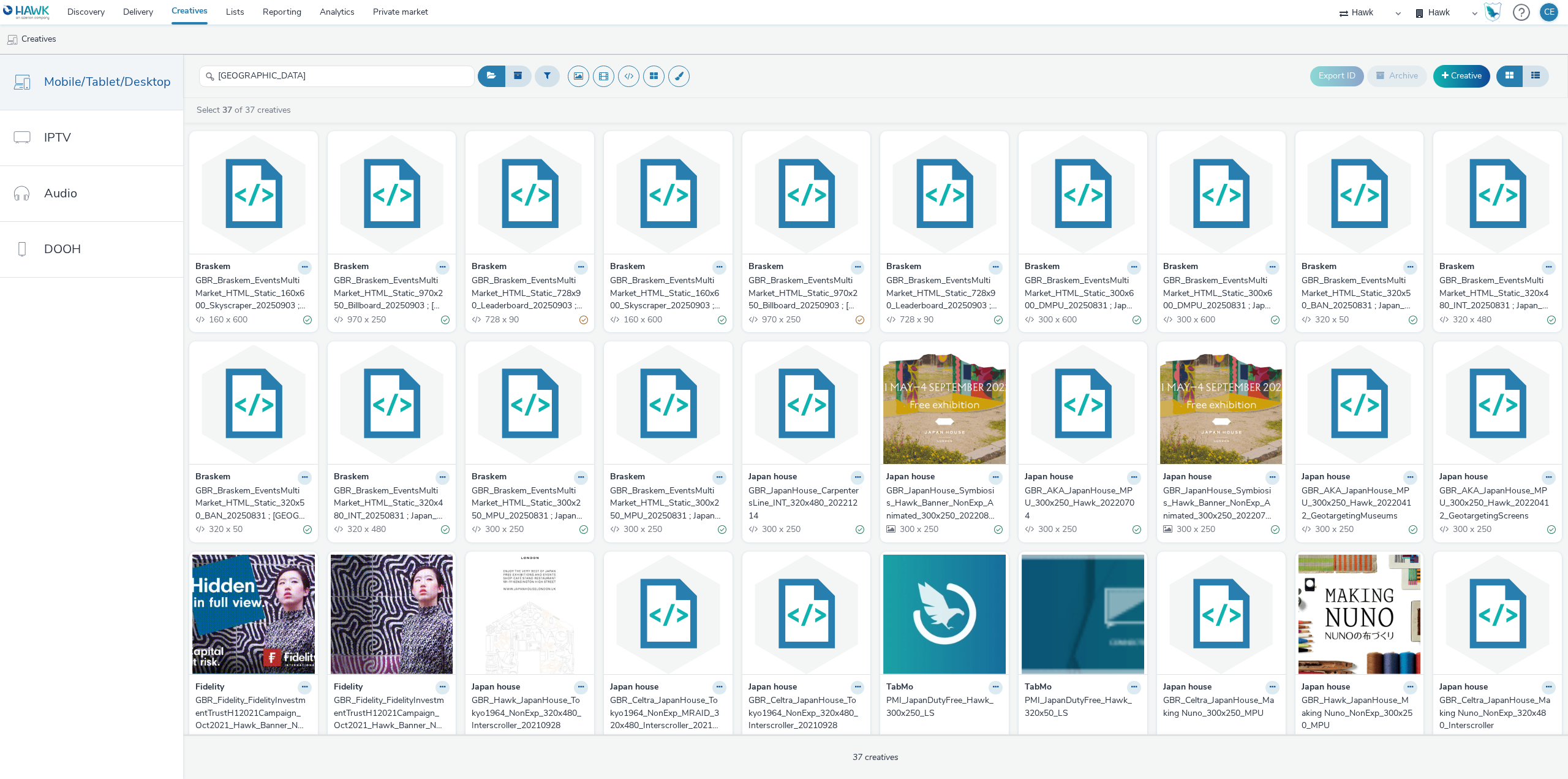
scroll to position [0, 0]
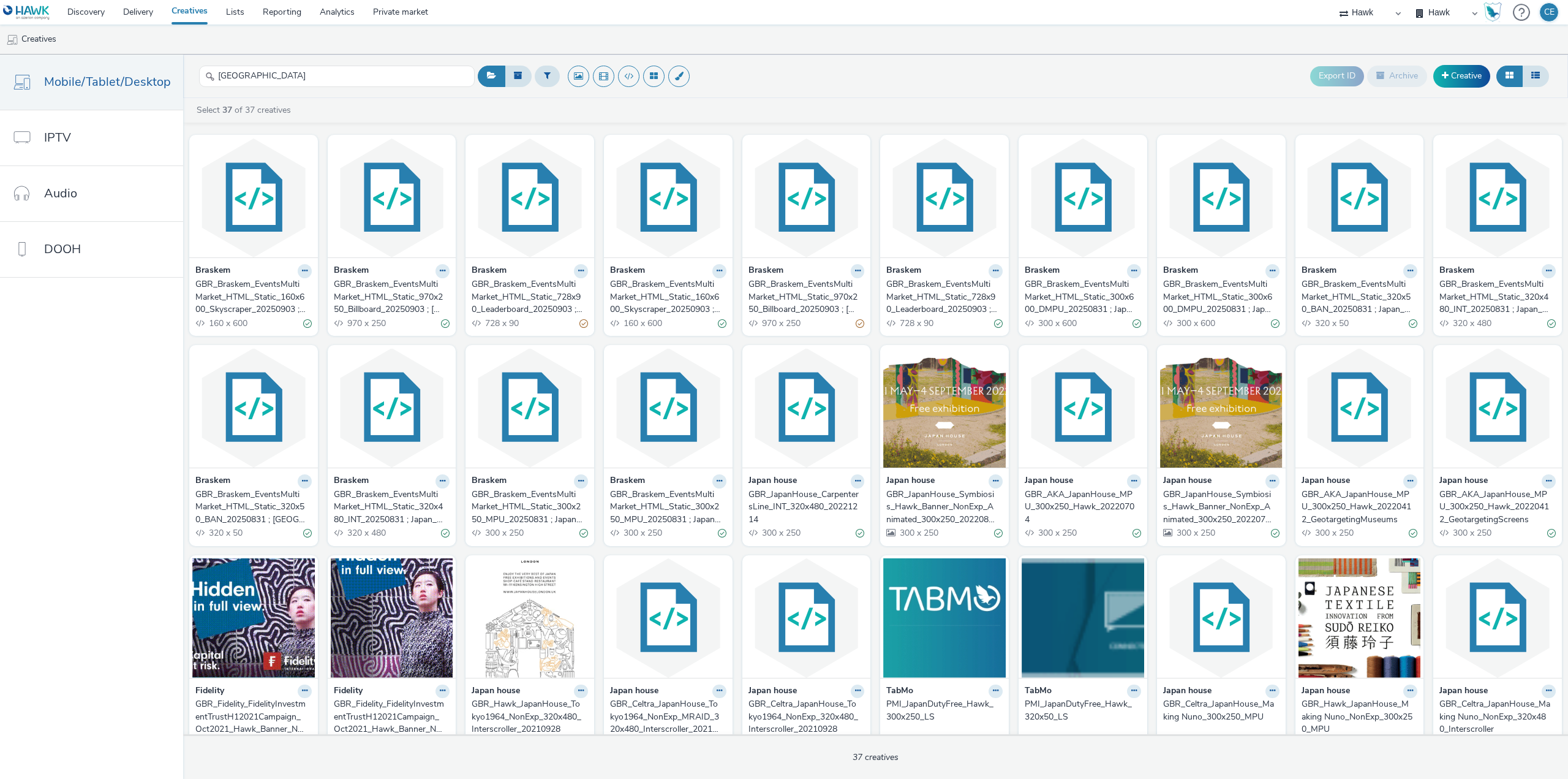
drag, startPoint x: 792, startPoint y: 523, endPoint x: 652, endPoint y: 509, distance: 140.7
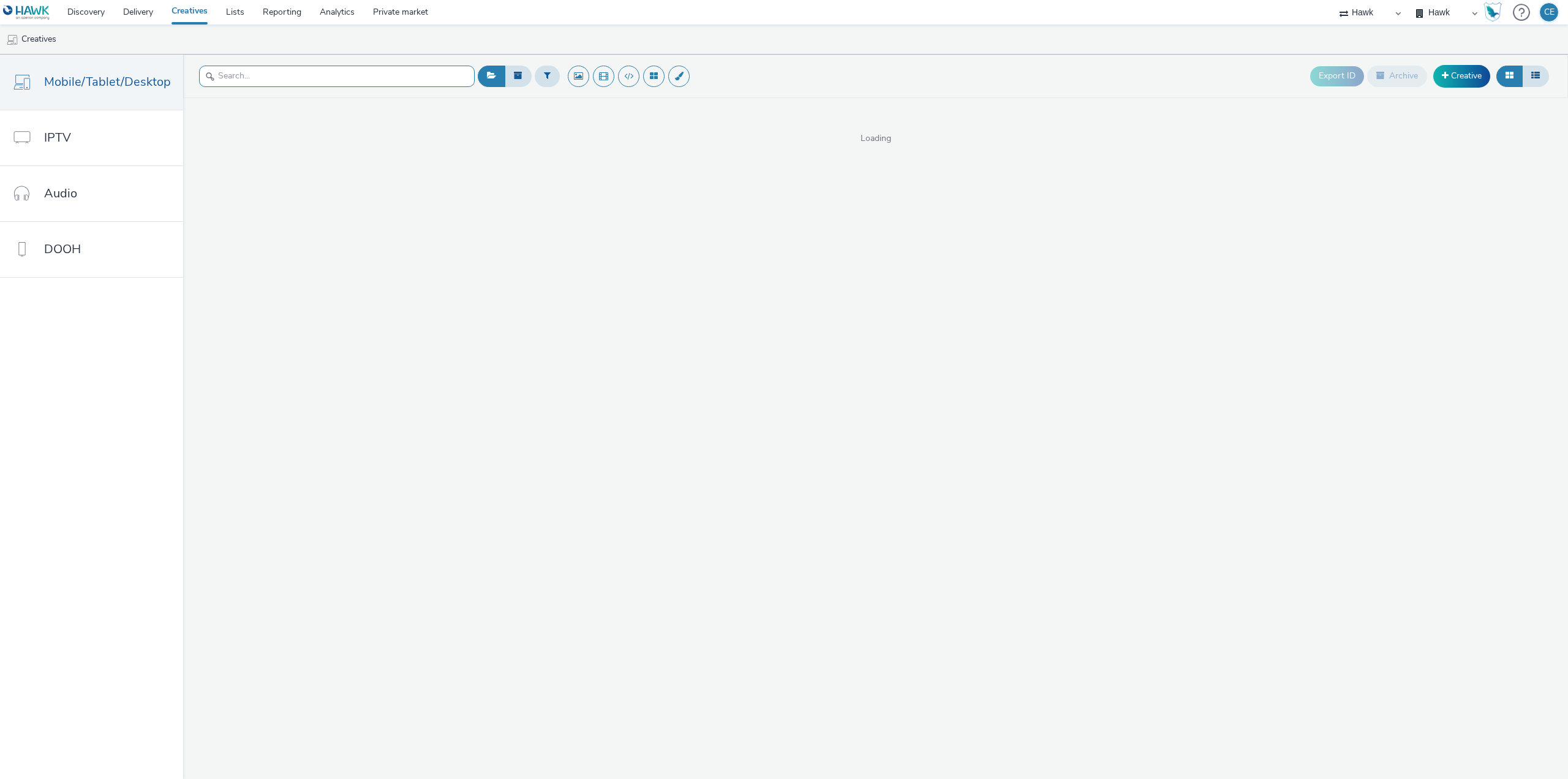
click at [343, 70] on input "text" at bounding box center [337, 76] width 276 height 21
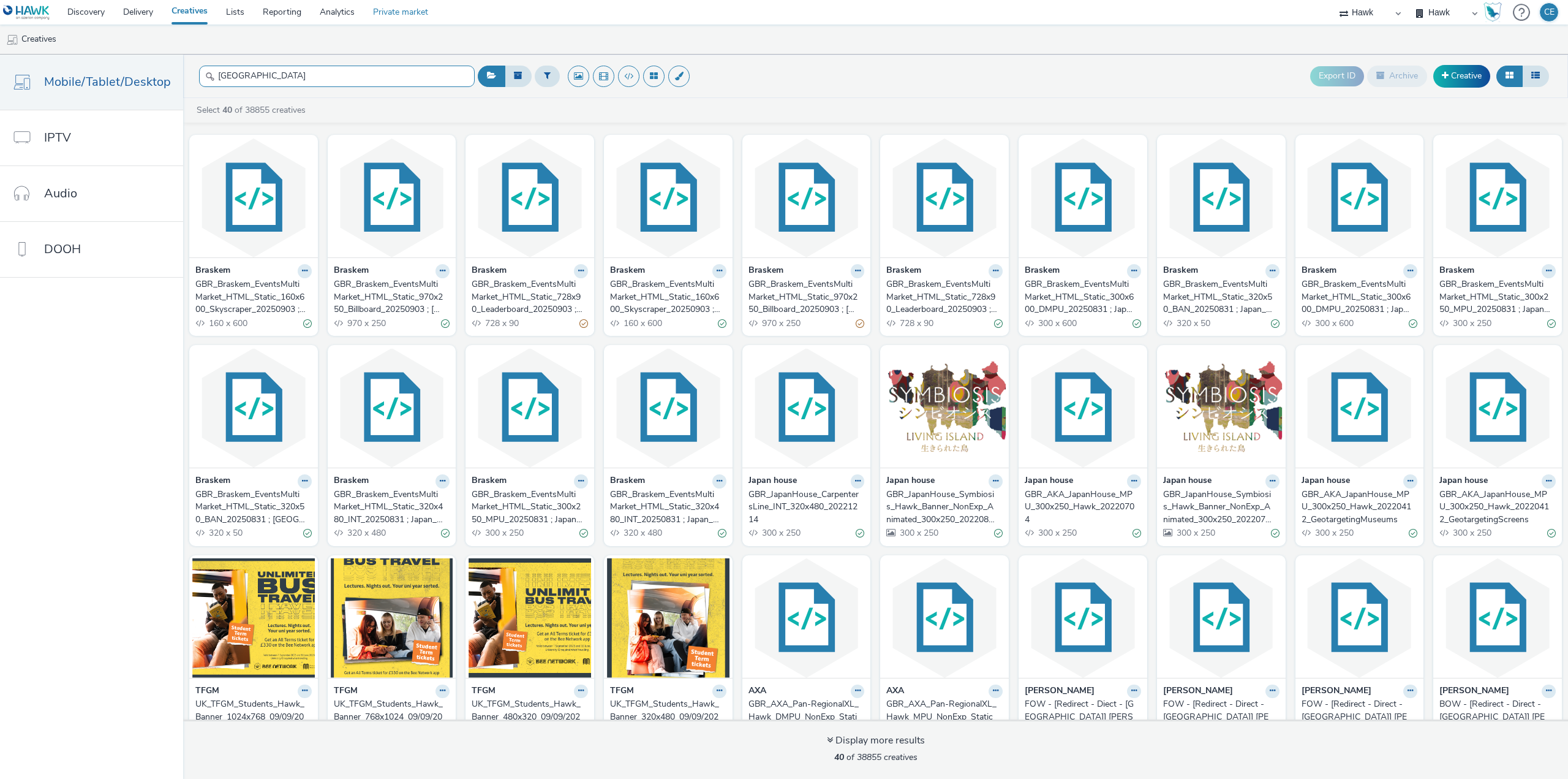
type input "japan"
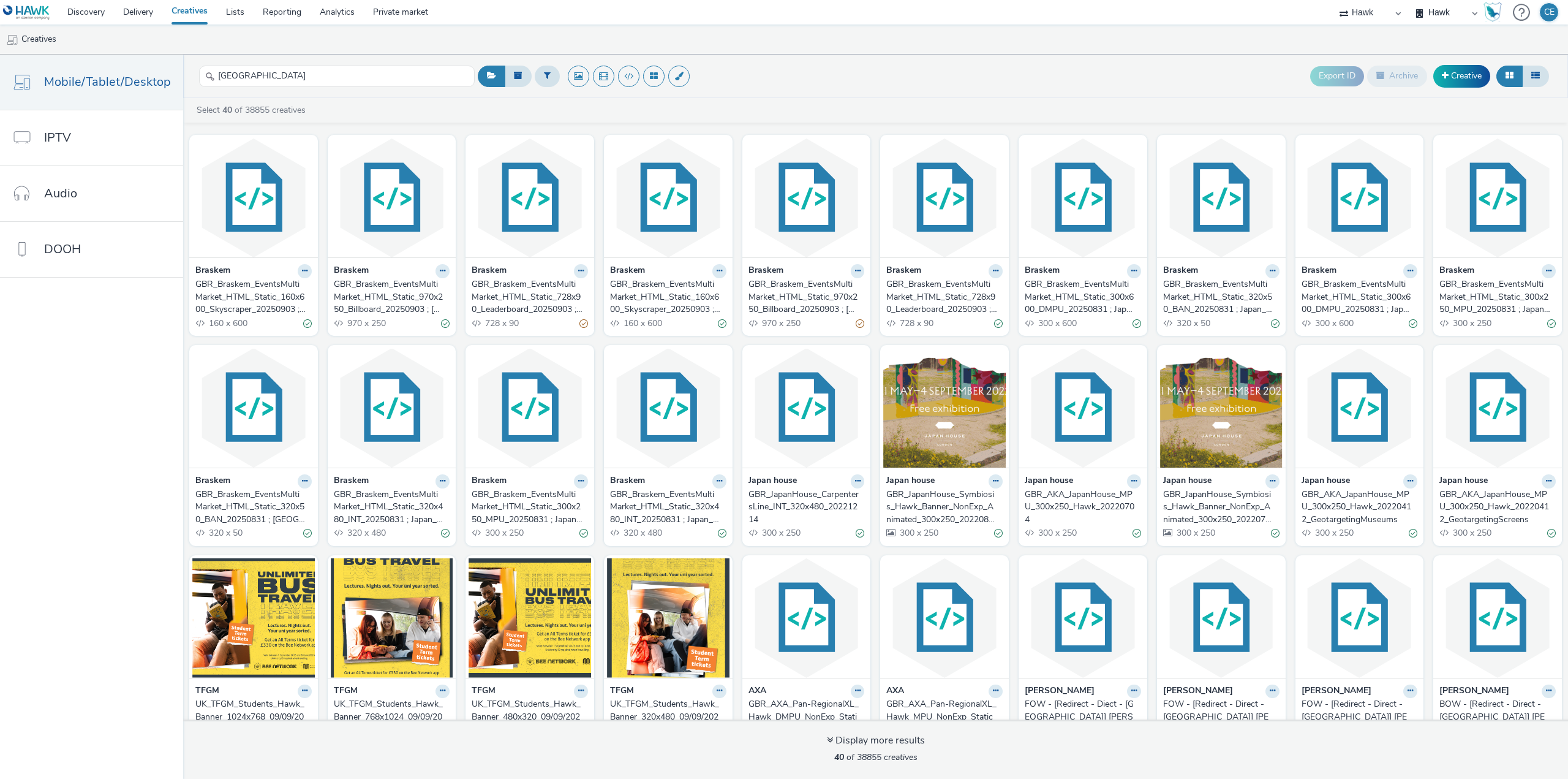
click at [255, 289] on div "GBR_Braskem_EventsMultiMarket_HTML_Static_160x600_Skyscraper_20250903 ; Japan_P…" at bounding box center [251, 297] width 111 height 37
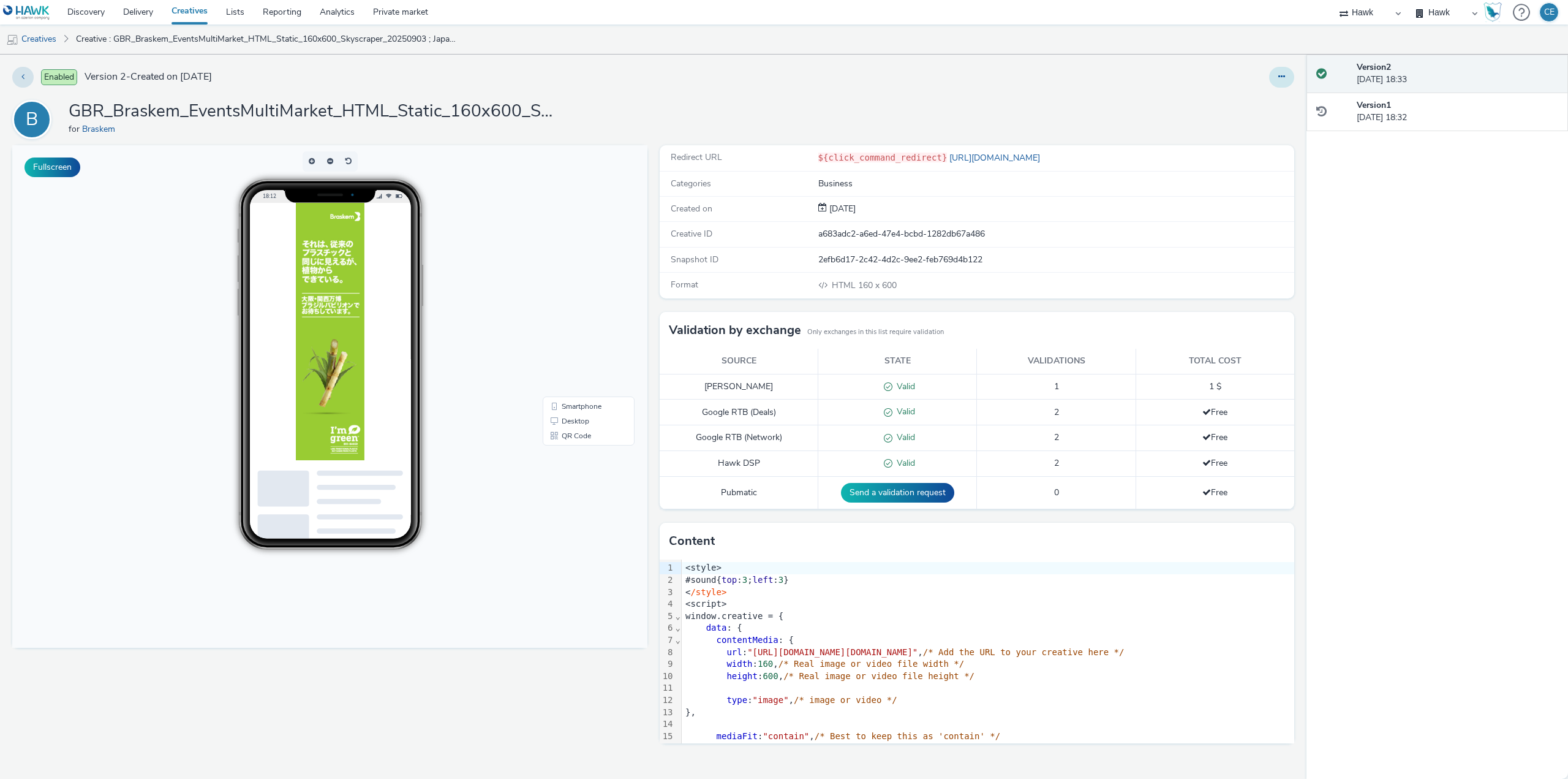
click at [1277, 79] on button at bounding box center [1282, 77] width 25 height 21
click at [1257, 106] on link "Edit" at bounding box center [1248, 101] width 92 height 24
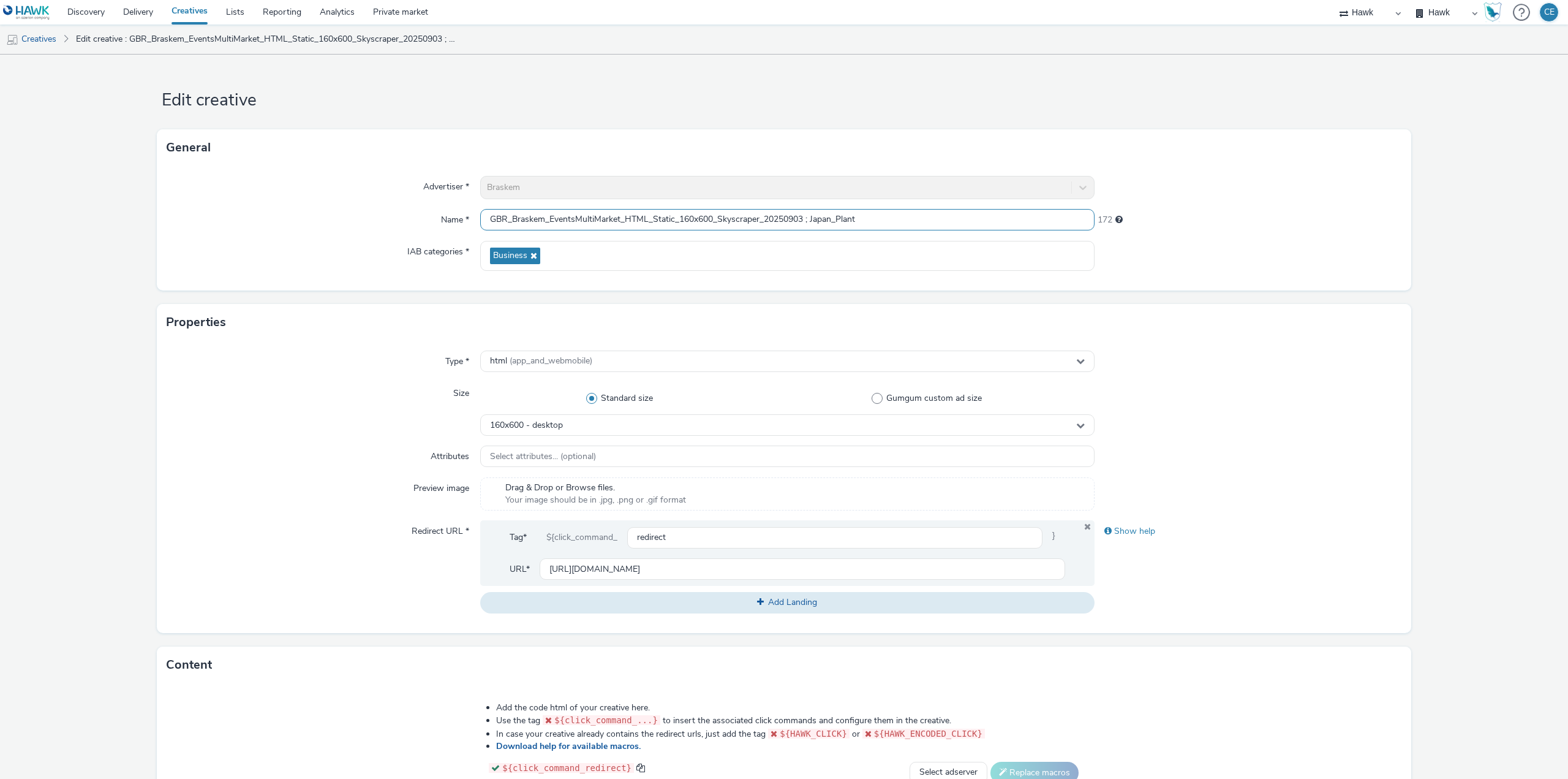
drag, startPoint x: 870, startPoint y: 222, endPoint x: 439, endPoint y: 212, distance: 431.1
click at [435, 211] on div "Name * GBR_Braskem_EventsMultiMarket_HTML_Static_160x600_Skyscraper_20250903 ; …" at bounding box center [783, 220] width 1235 height 22
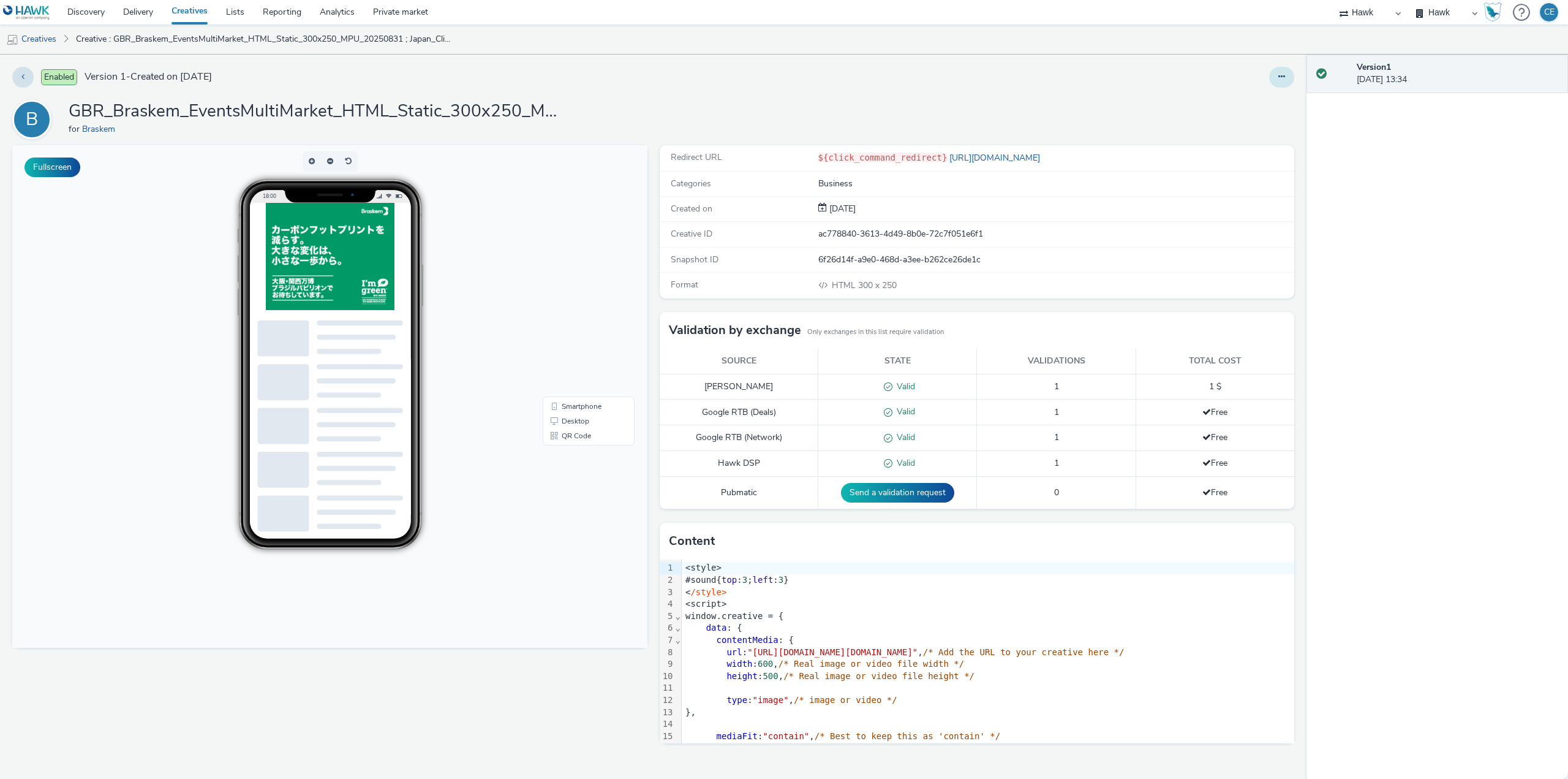
click at [1284, 75] on icon at bounding box center [1282, 77] width 7 height 8
click at [1255, 100] on link "Edit" at bounding box center [1248, 101] width 92 height 24
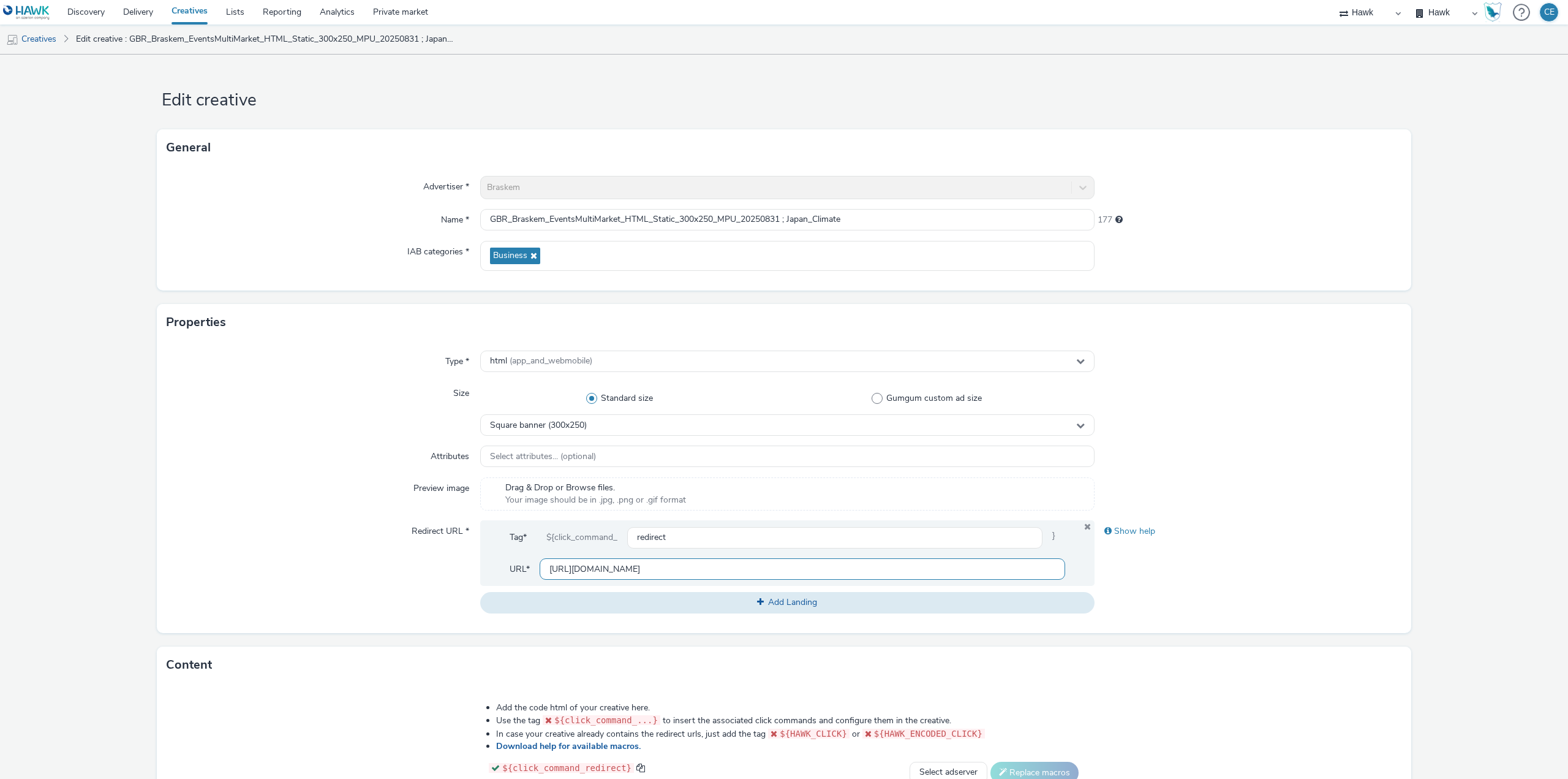
drag, startPoint x: 647, startPoint y: 569, endPoint x: 538, endPoint y: 565, distance: 109.1
click at [539, 565] on input "[URL][DOMAIN_NAME]" at bounding box center [802, 568] width 526 height 21
paste input "braskem.com.br/europe"
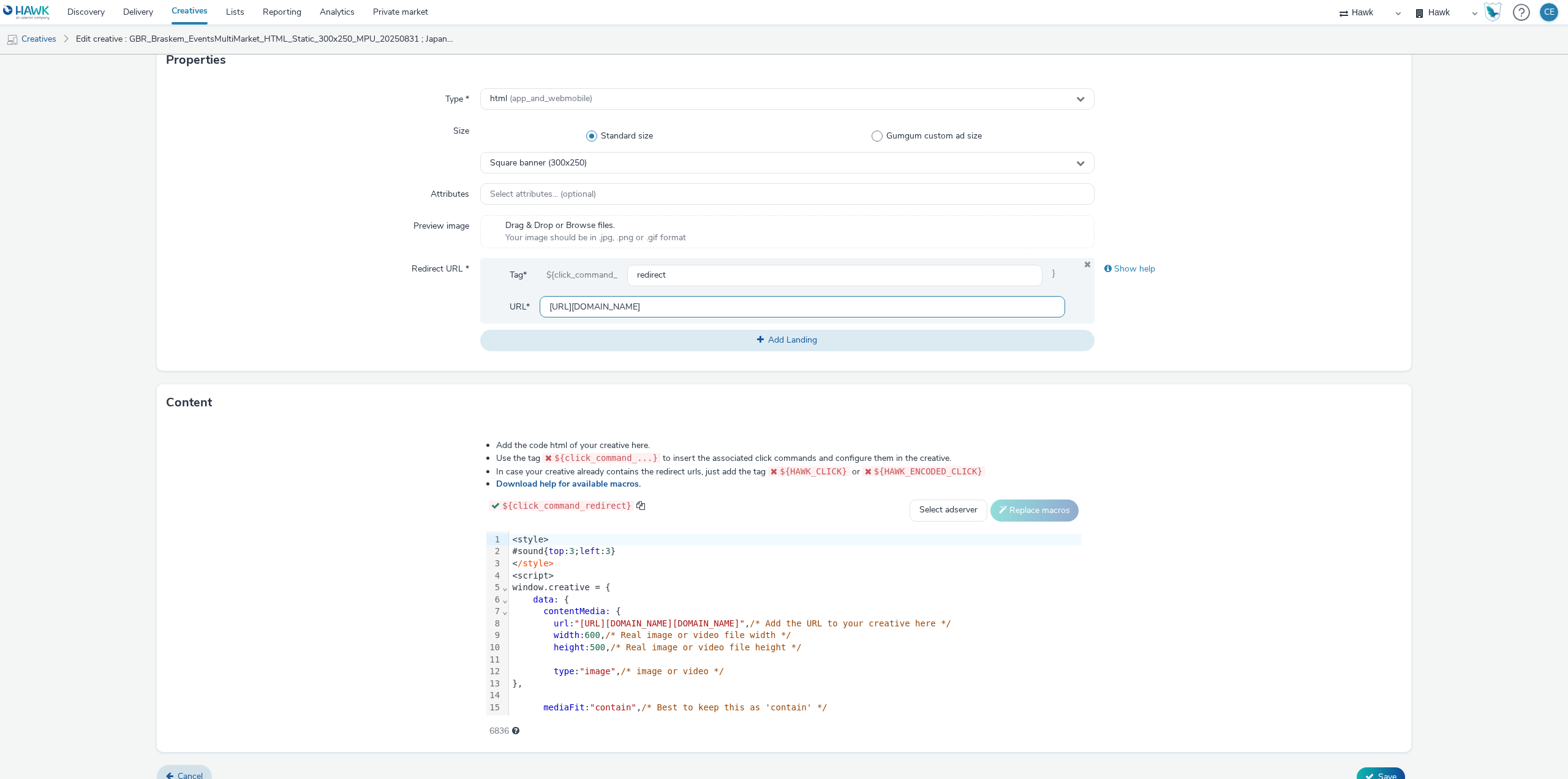
scroll to position [280, 0]
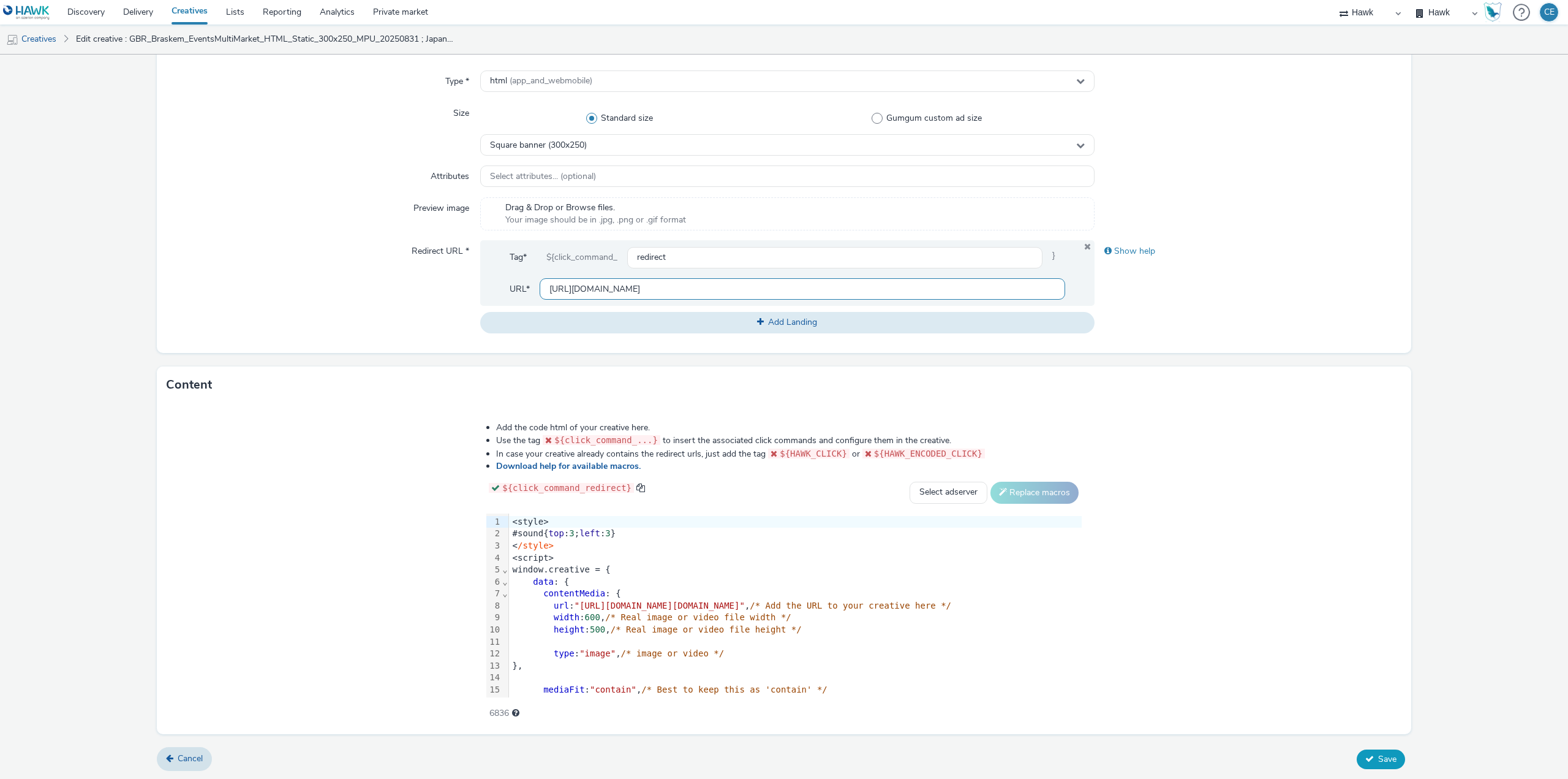
type input "https://www.braskem.com.br/europe"
click at [1388, 759] on span "Save" at bounding box center [1387, 759] width 19 height 12
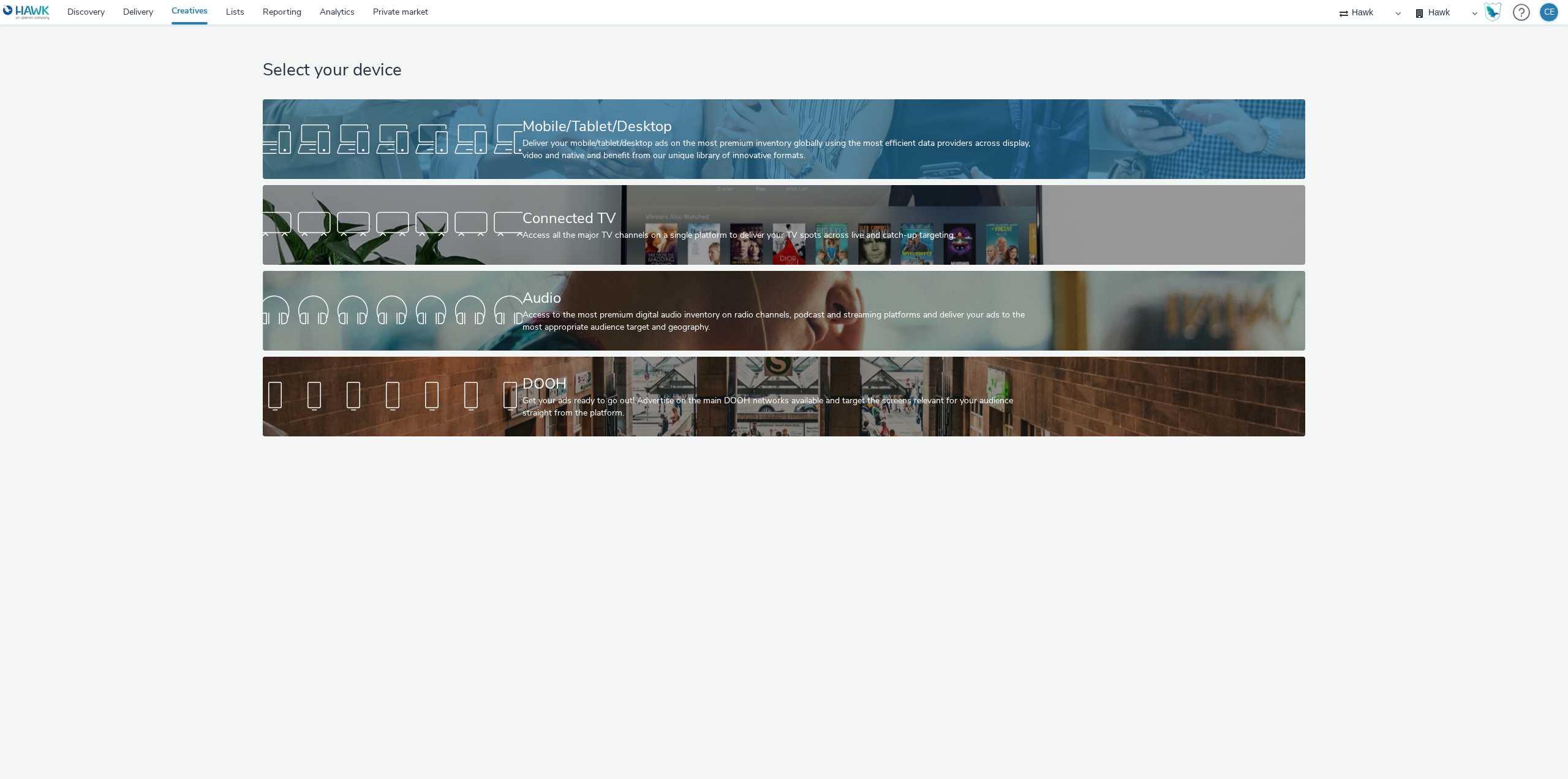
click at [624, 154] on div "Deliver your mobile/tablet/desktop ads on the most premium inventory globally u…" at bounding box center [781, 150] width 519 height 25
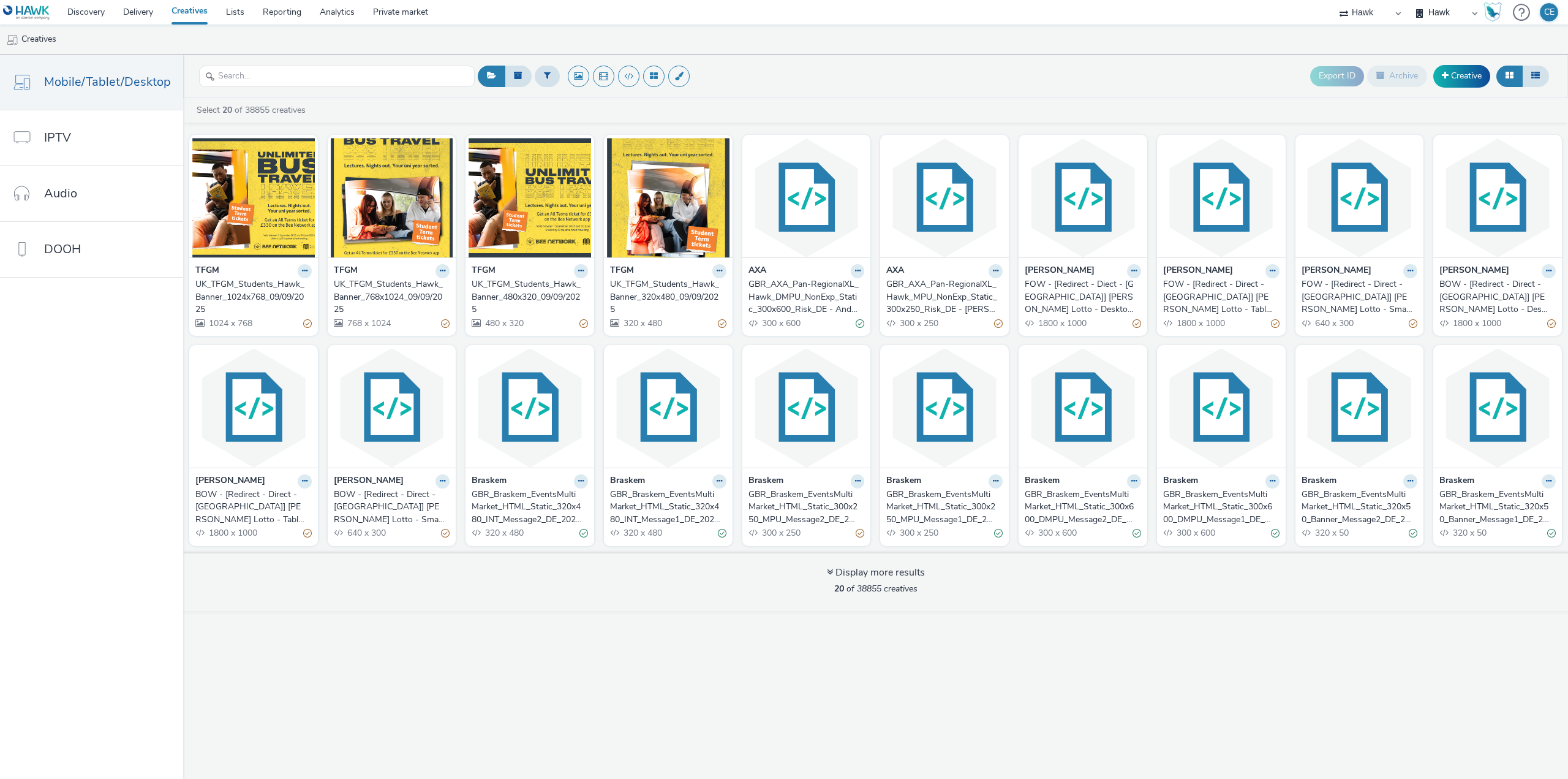
click at [511, 522] on div "GBR_Braskem_EventsMultiMarket_HTML_Static_320x480_INT_Message2_DE_20250908" at bounding box center [527, 506] width 111 height 37
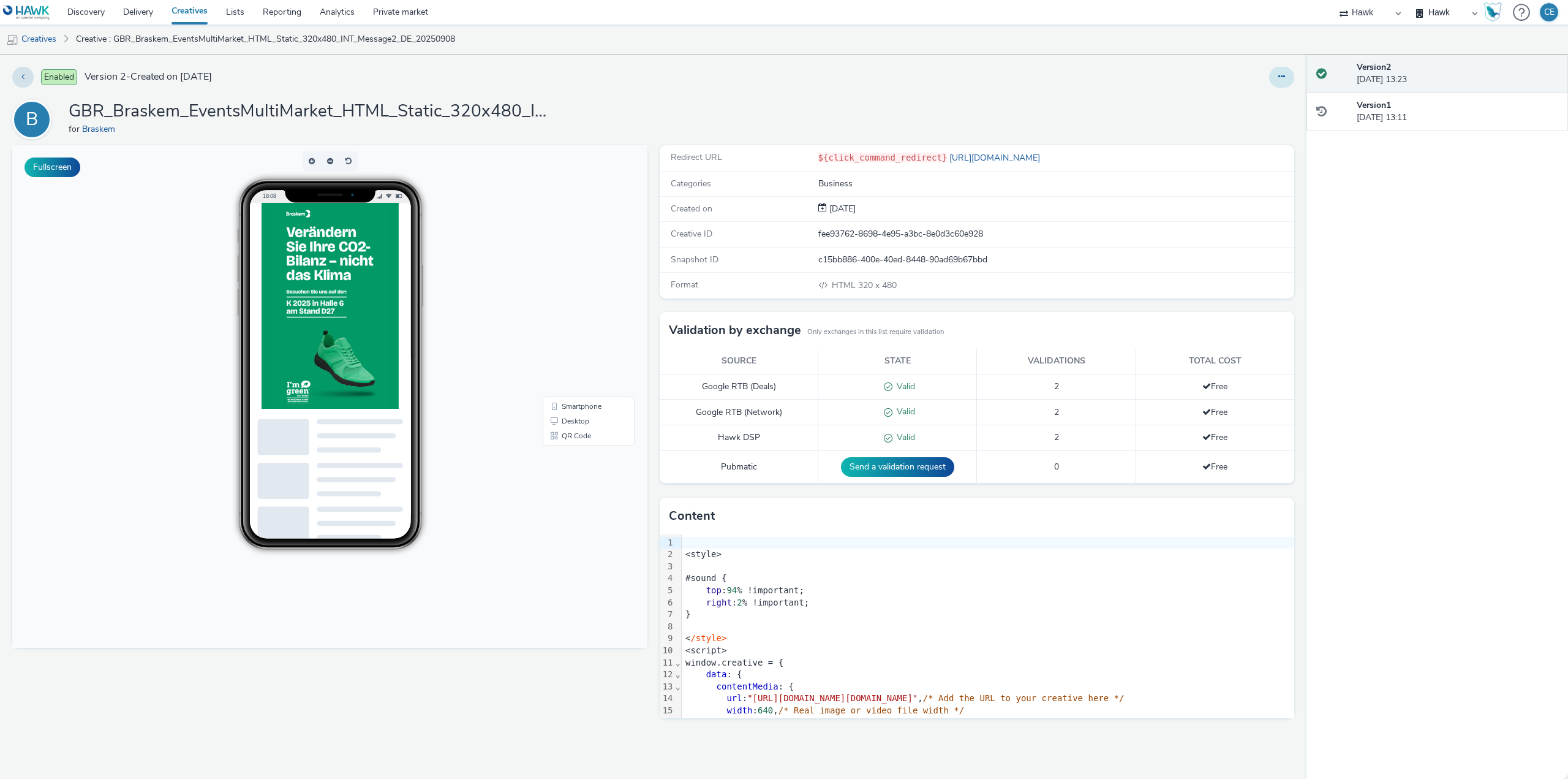
click at [1279, 77] on icon at bounding box center [1282, 77] width 7 height 8
click at [1235, 108] on link "Edit" at bounding box center [1248, 101] width 92 height 24
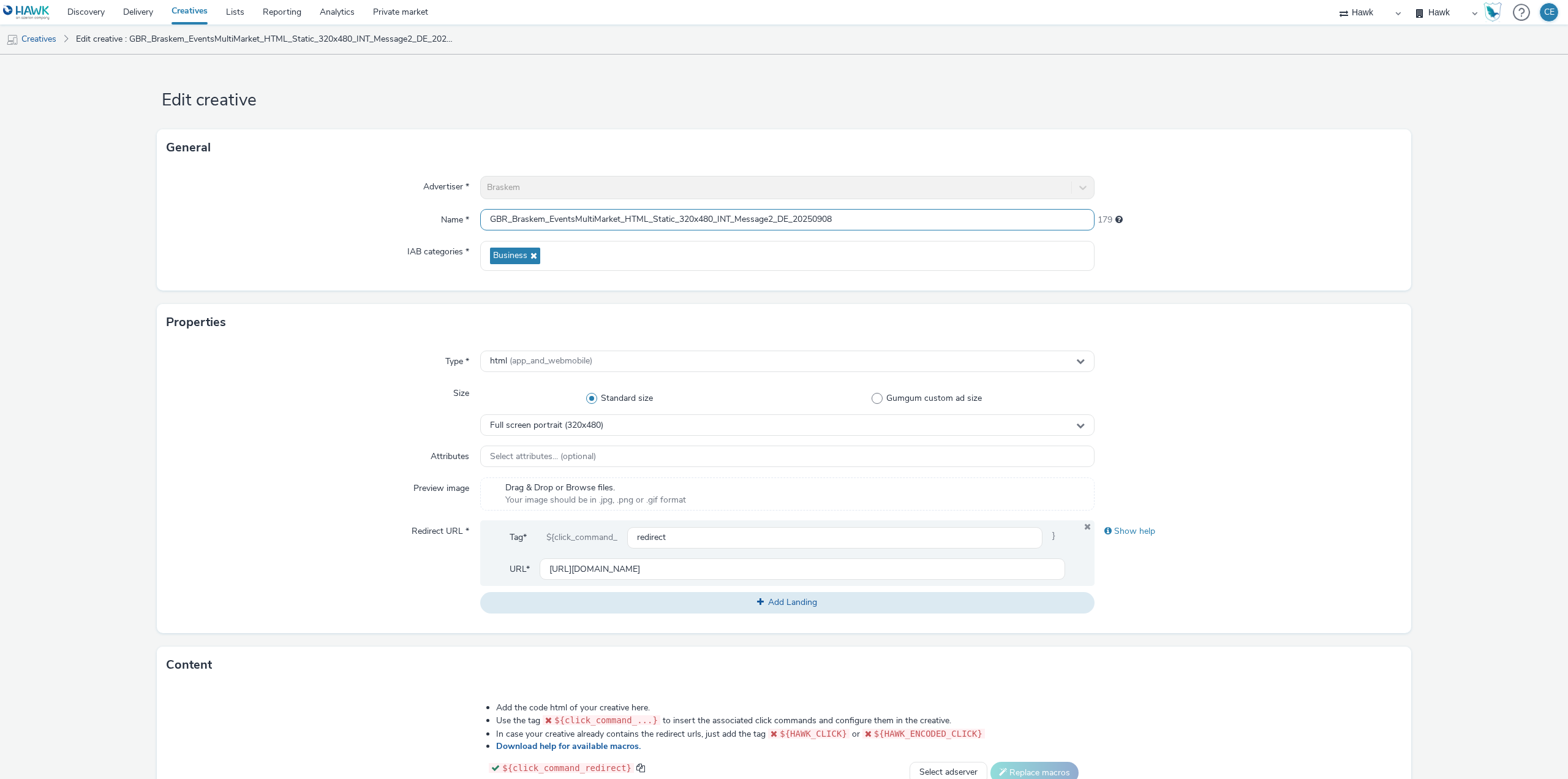
drag, startPoint x: 895, startPoint y: 225, endPoint x: 421, endPoint y: 219, distance: 474.0
click at [421, 219] on div "Name * GBR_Braskem_EventsMultiMarket_HTML_Static_320x480_INT_Message2_DE_202509…" at bounding box center [783, 220] width 1235 height 22
click at [51, 39] on link "Creatives" at bounding box center [31, 39] width 62 height 30
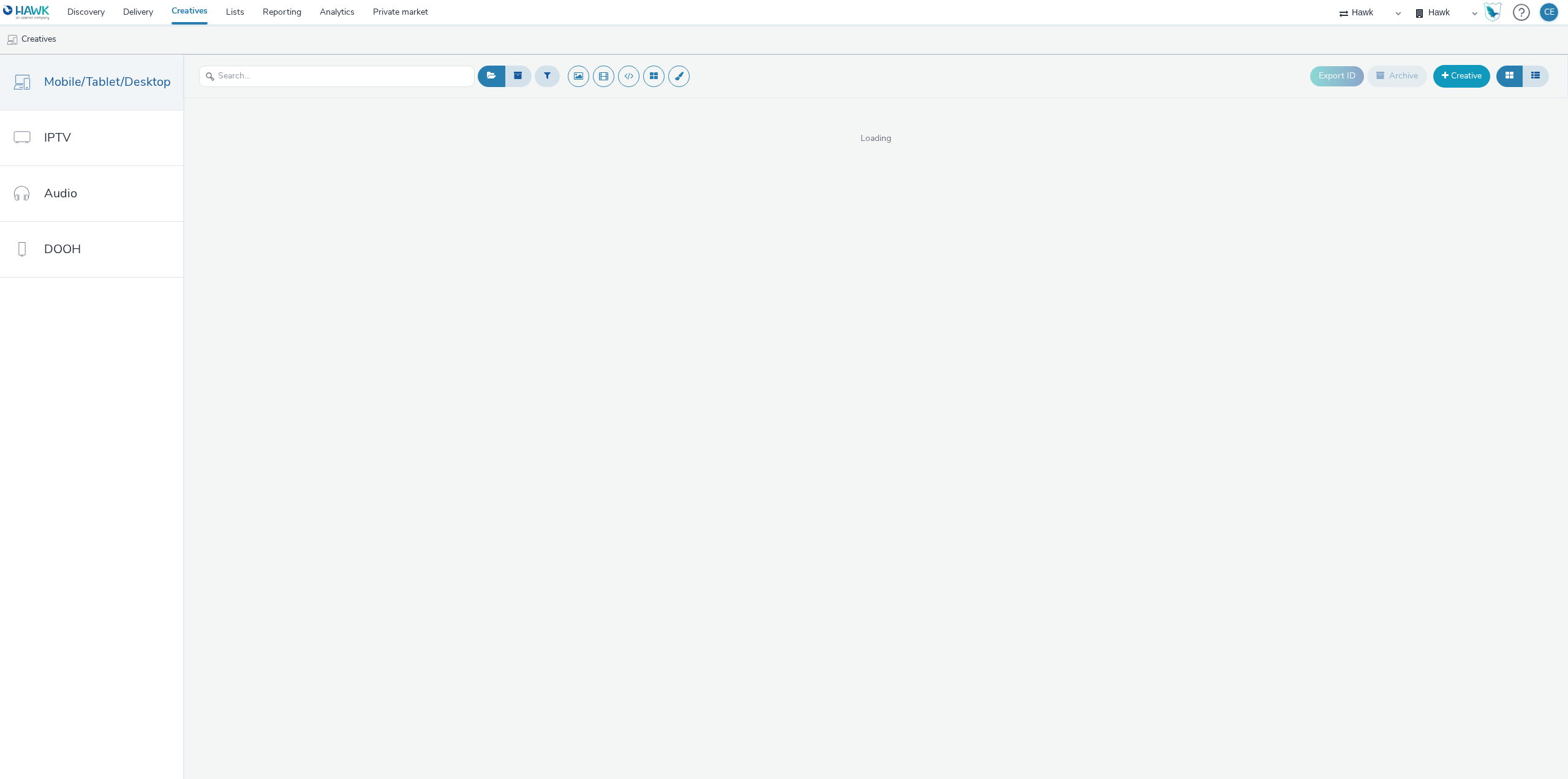
click at [1475, 76] on link "Creative" at bounding box center [1462, 76] width 57 height 22
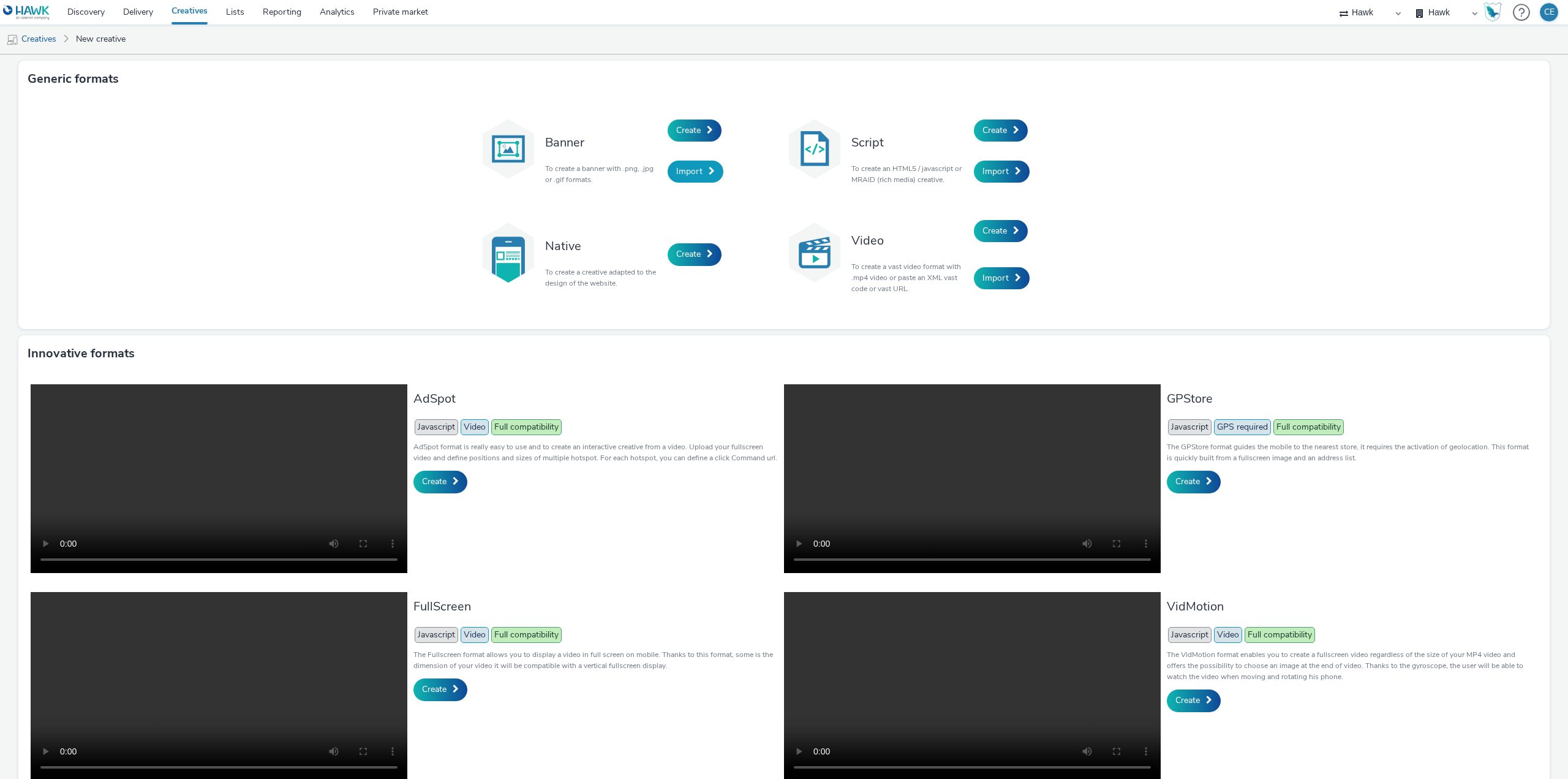
click at [692, 167] on span "Import" at bounding box center [689, 171] width 26 height 12
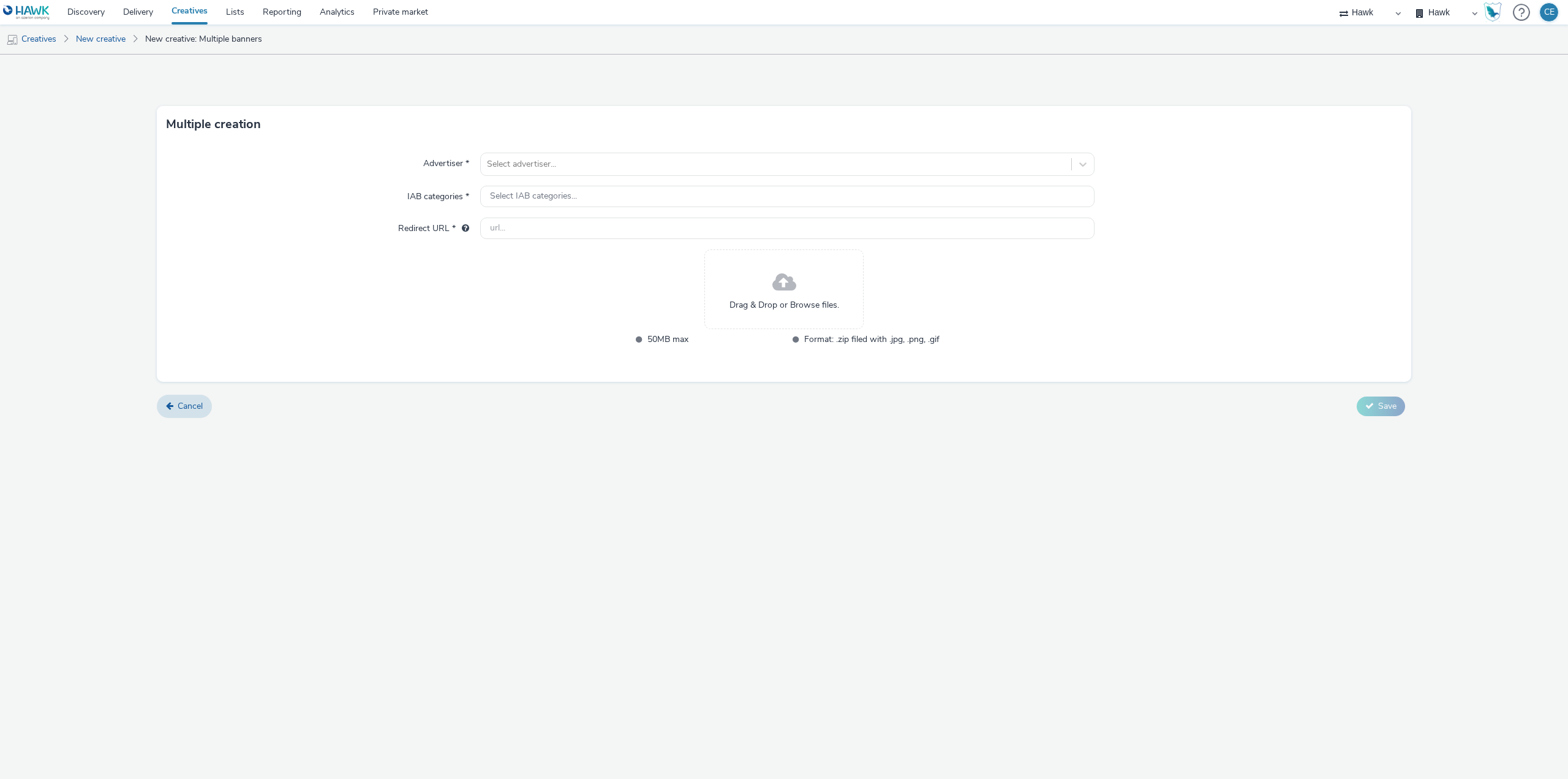
click at [810, 292] on div "Drag & Drop or Browse files." at bounding box center [784, 289] width 160 height 79
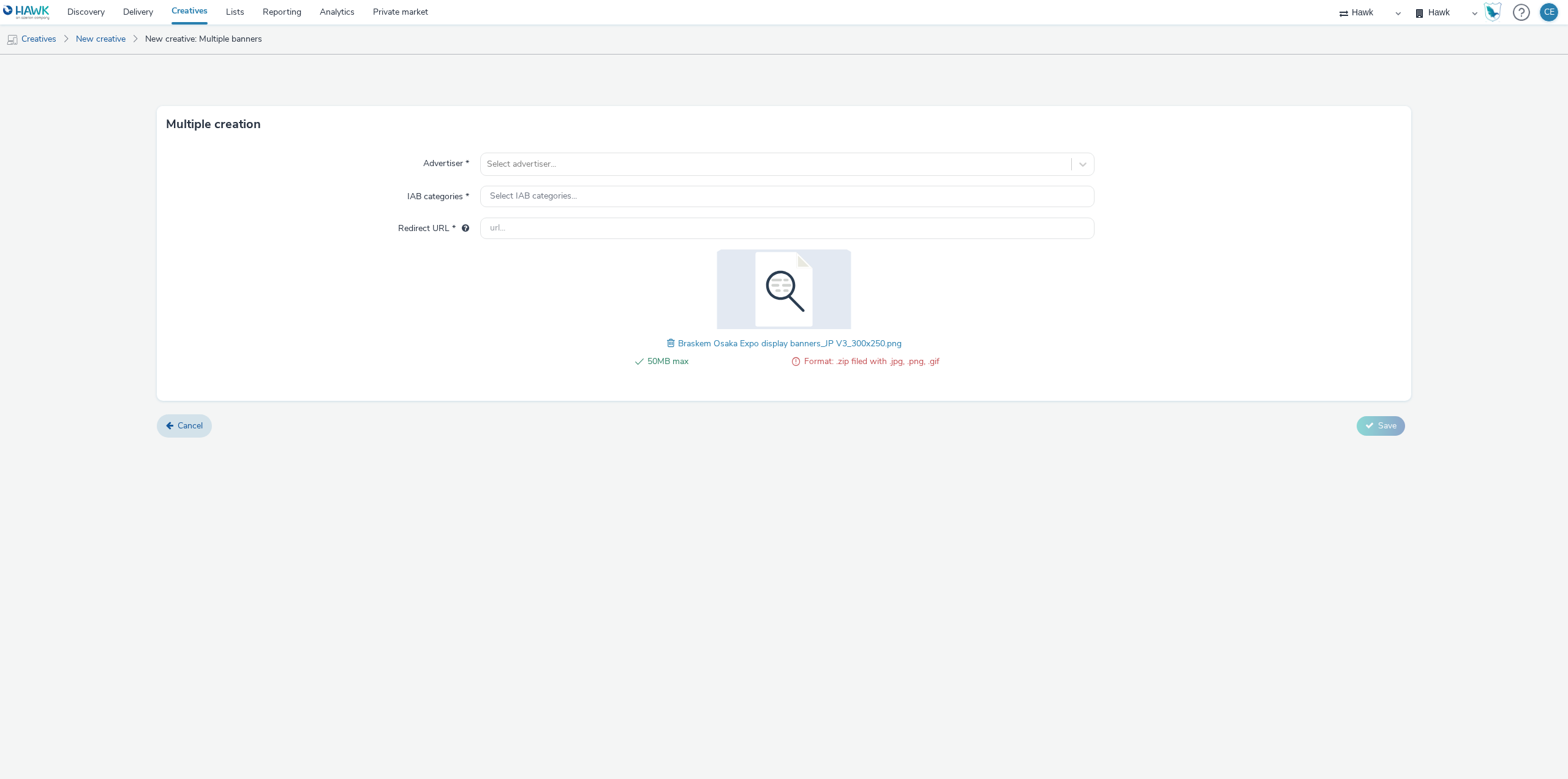
click at [669, 341] on span at bounding box center [672, 343] width 11 height 14
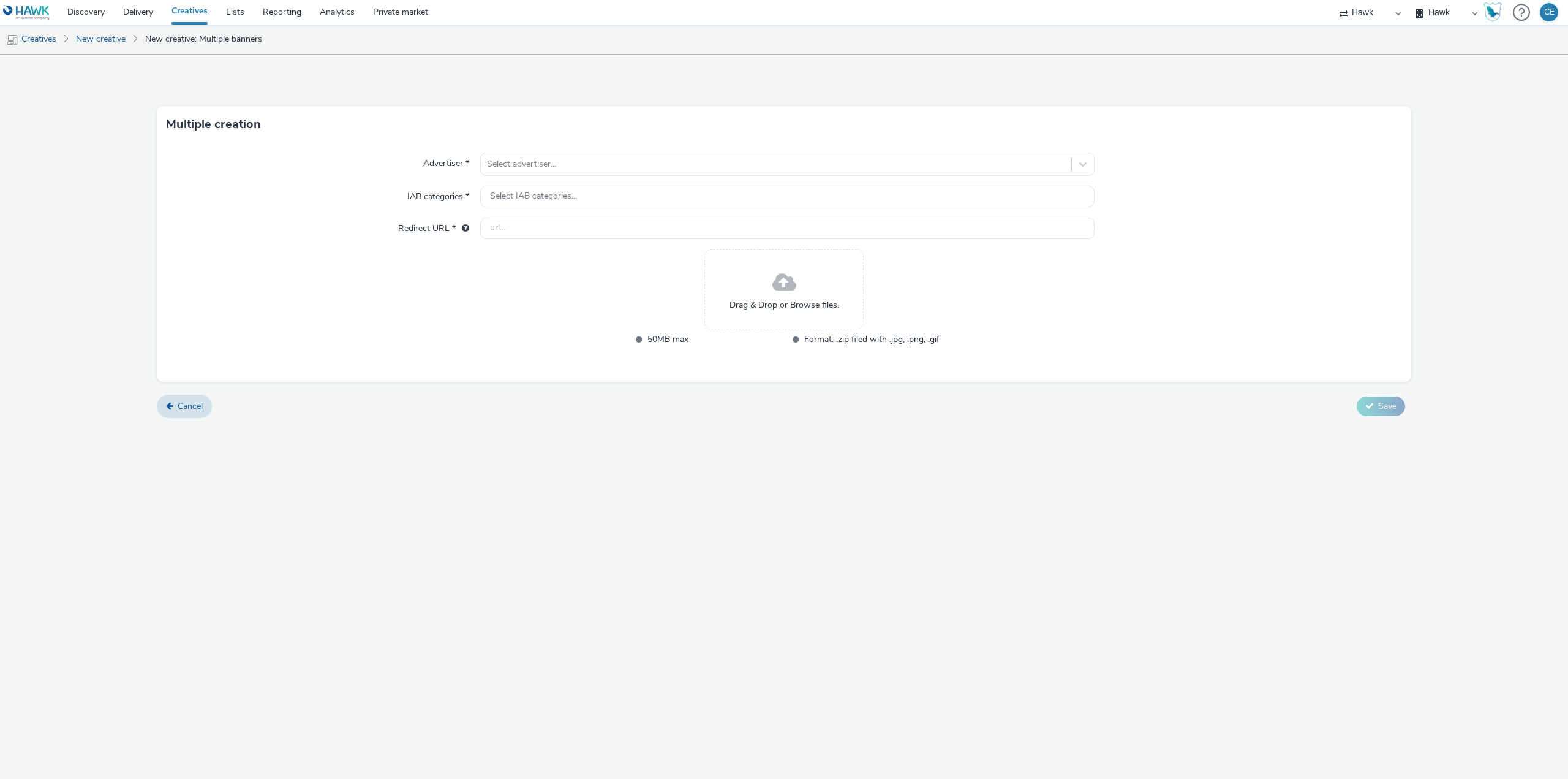
click at [765, 284] on div "Drag & Drop or Browse files." at bounding box center [784, 289] width 160 height 79
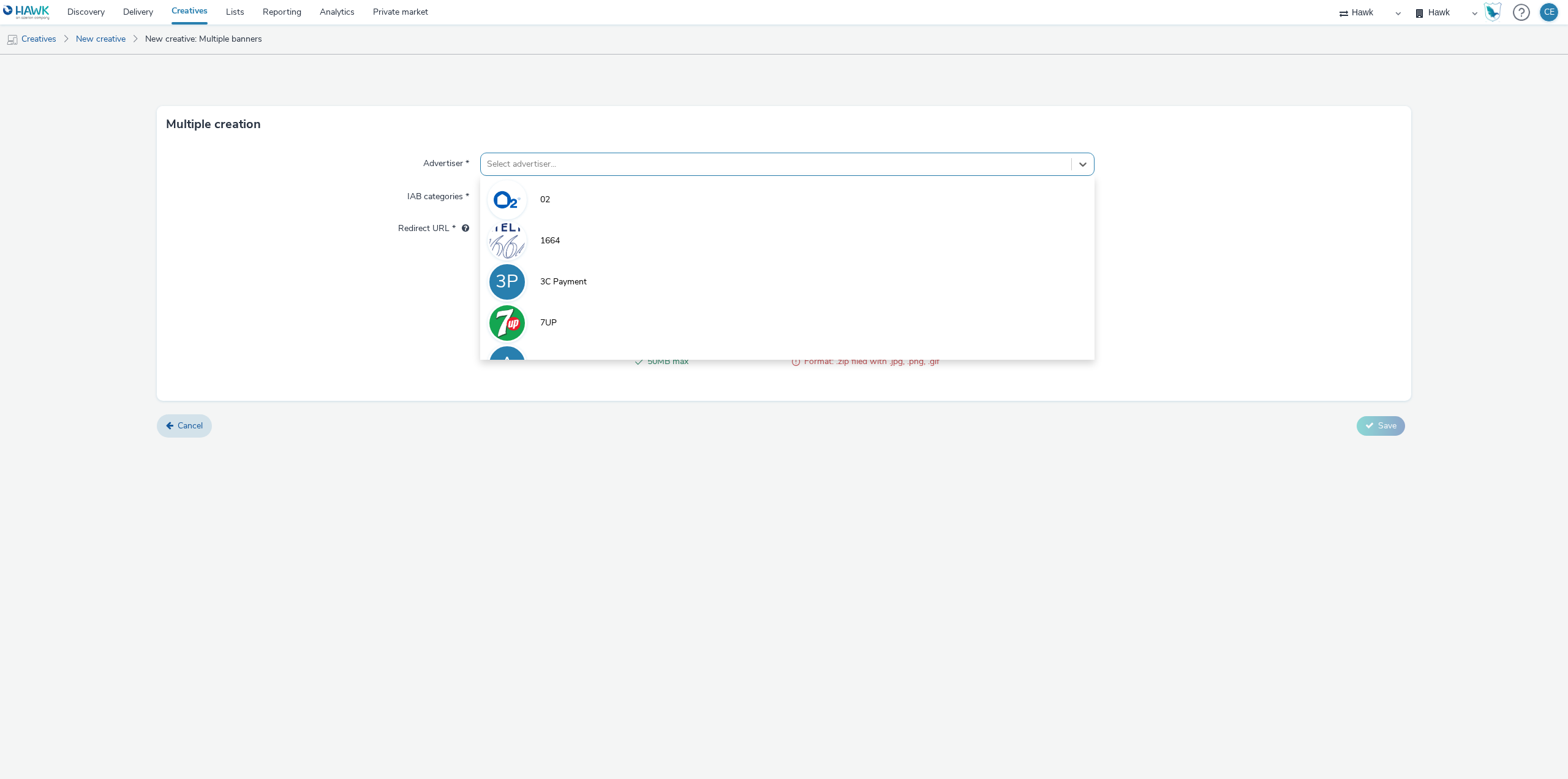
click at [572, 157] on div at bounding box center [776, 164] width 578 height 14
type input "bras"
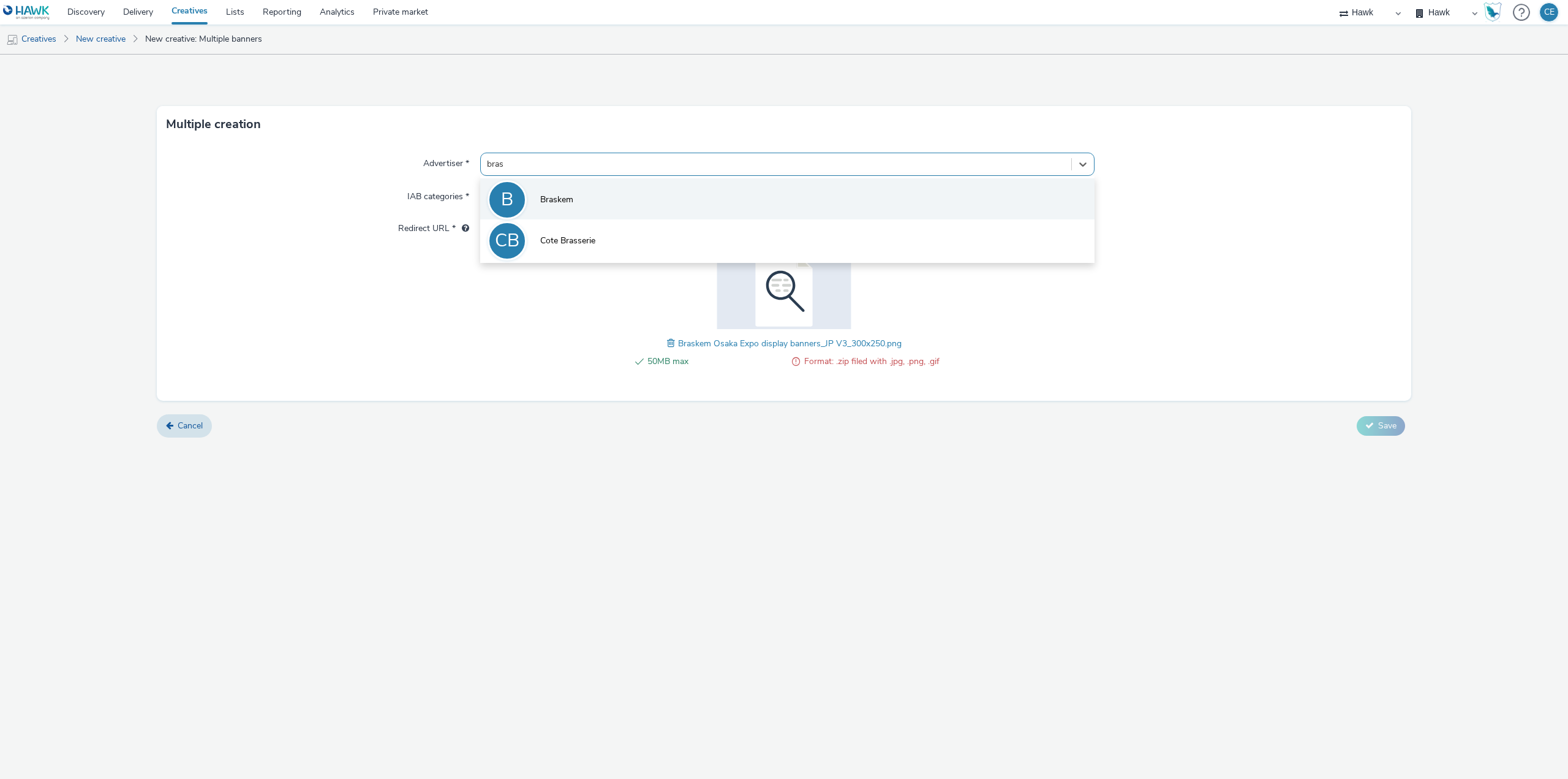
click at [611, 210] on li "B Braskem" at bounding box center [787, 198] width 614 height 41
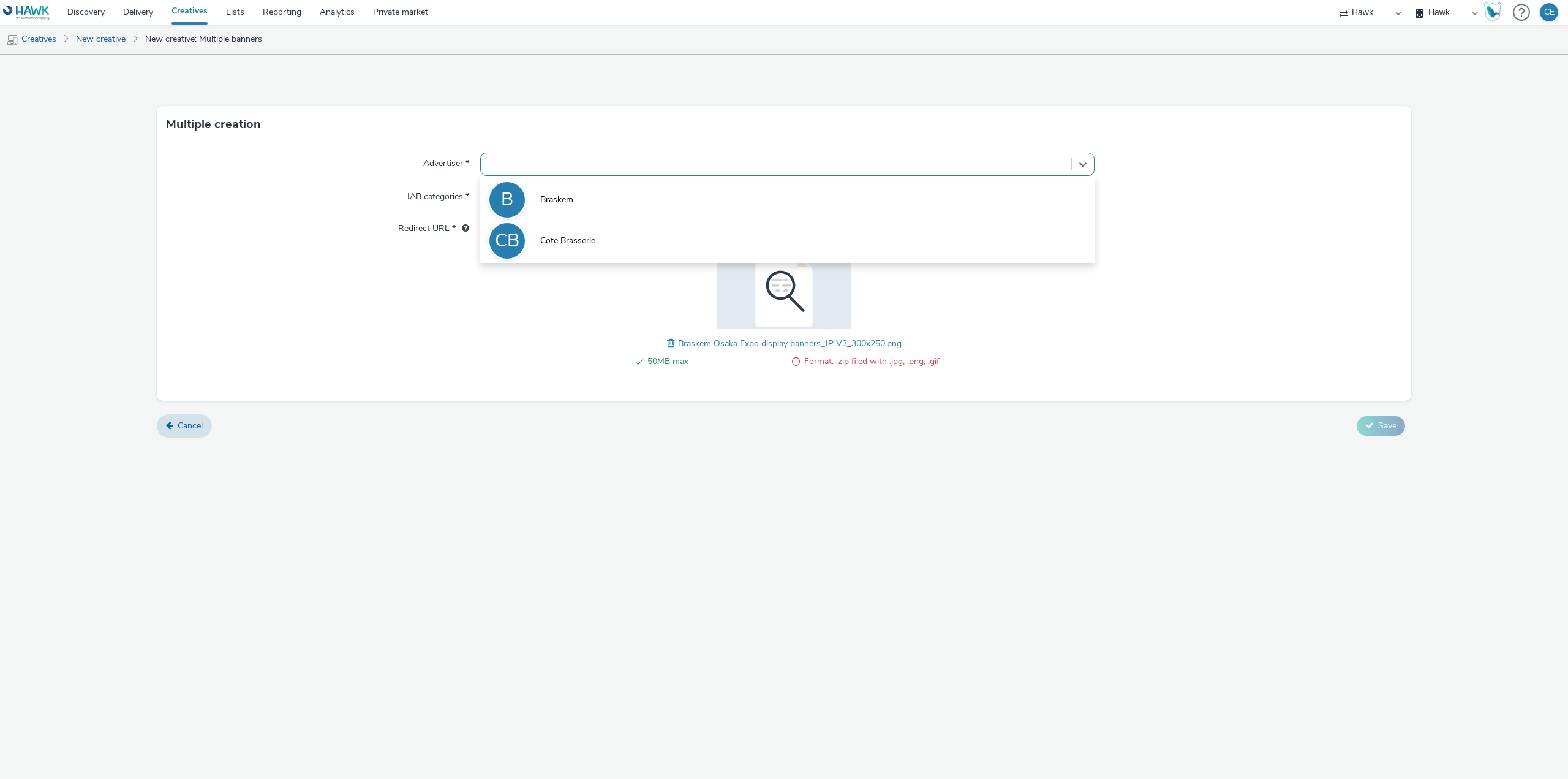
type input "http://www.braskem.com.br"
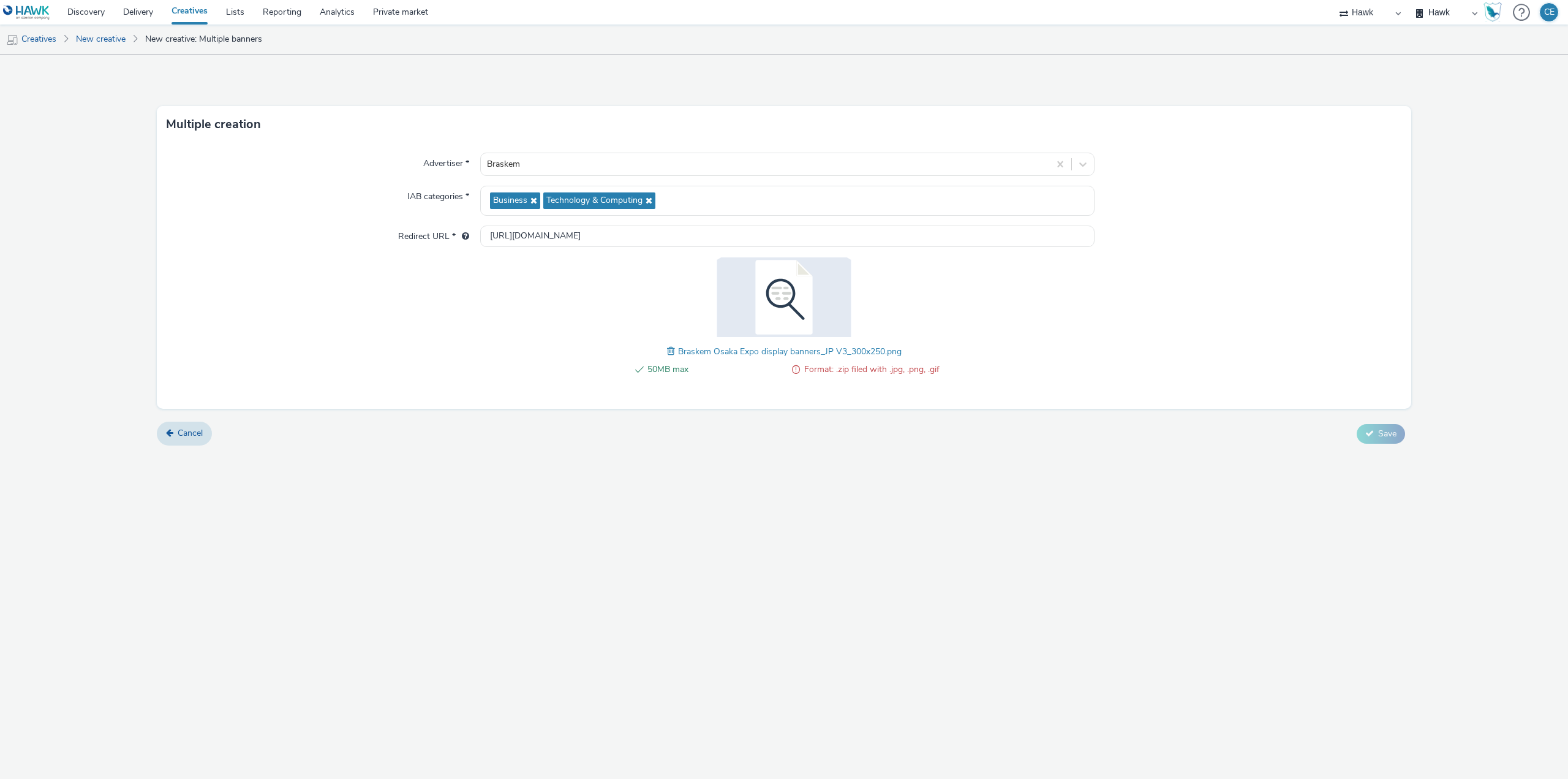
click at [669, 352] on span at bounding box center [672, 351] width 11 height 14
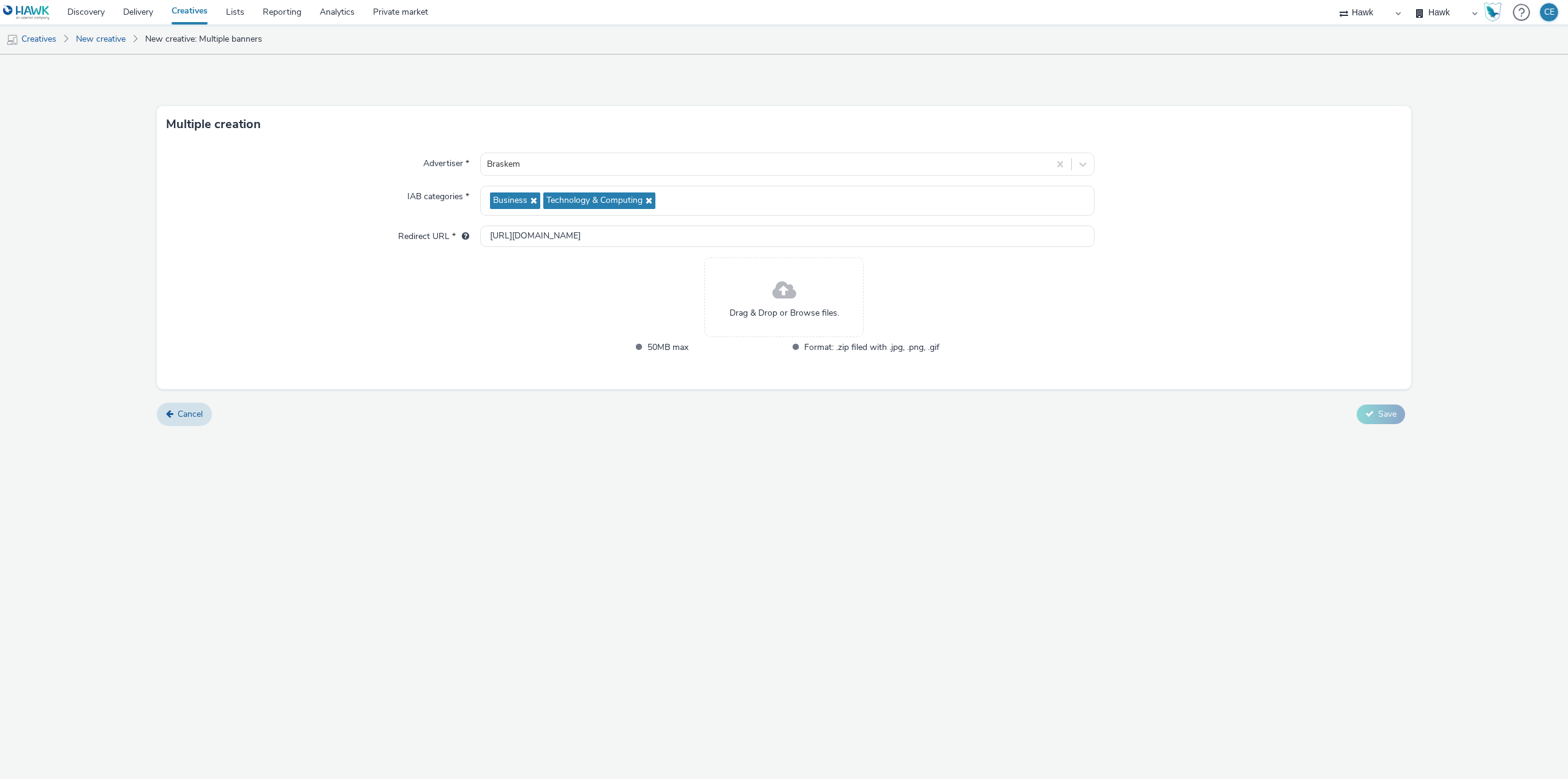
click at [767, 299] on div "Drag & Drop or Browse files." at bounding box center [784, 297] width 160 height 79
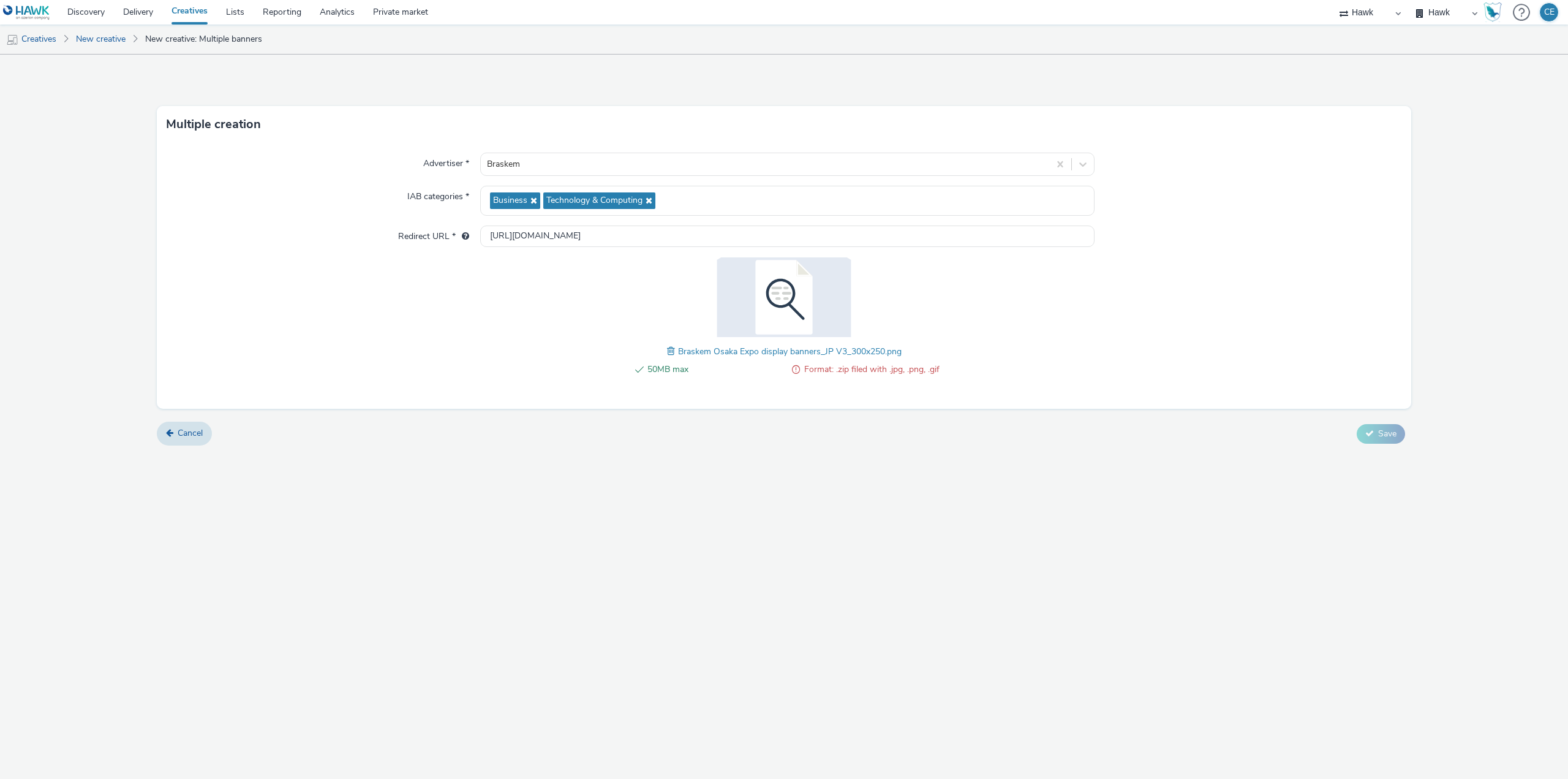
click at [664, 349] on div "50MB max Format: .zip filed with .jpg, .png, .gif Braskem Osaka Expo display ba…" at bounding box center [784, 323] width 311 height 132
click at [669, 349] on span at bounding box center [672, 351] width 11 height 14
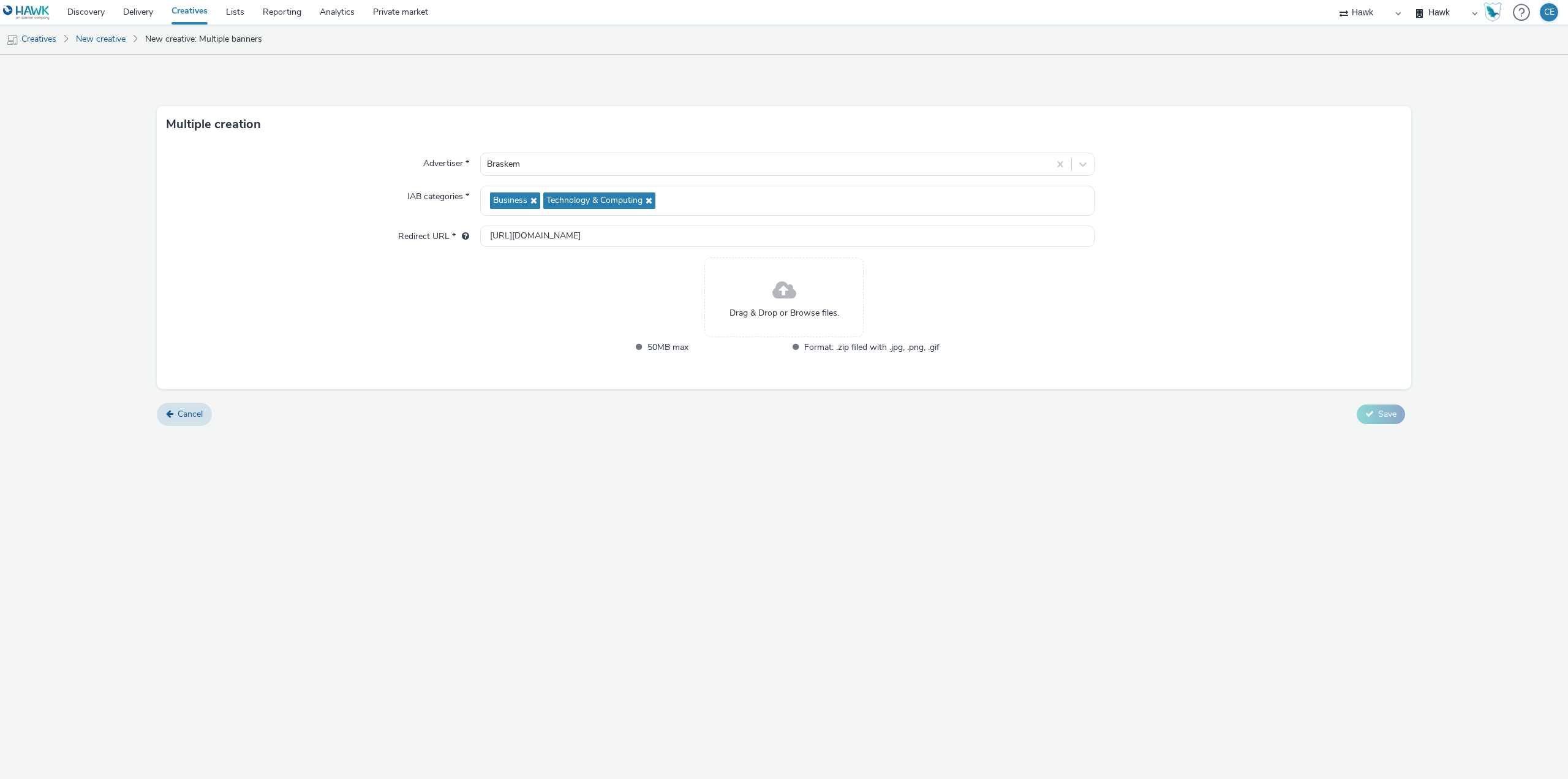
click at [799, 311] on span "Drag & Drop or Browse files." at bounding box center [784, 313] width 110 height 13
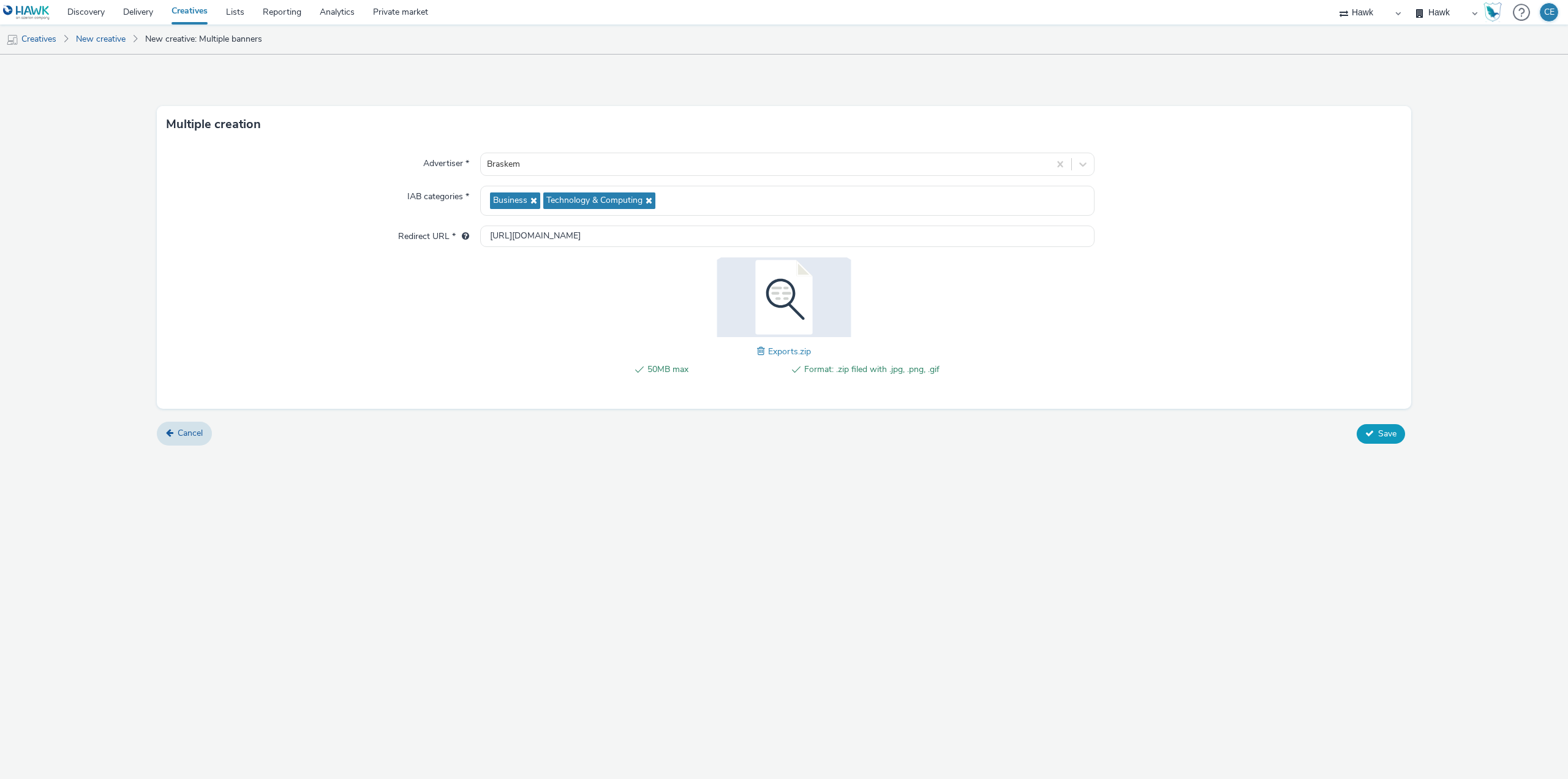
click at [1380, 430] on span "Save" at bounding box center [1387, 434] width 19 height 12
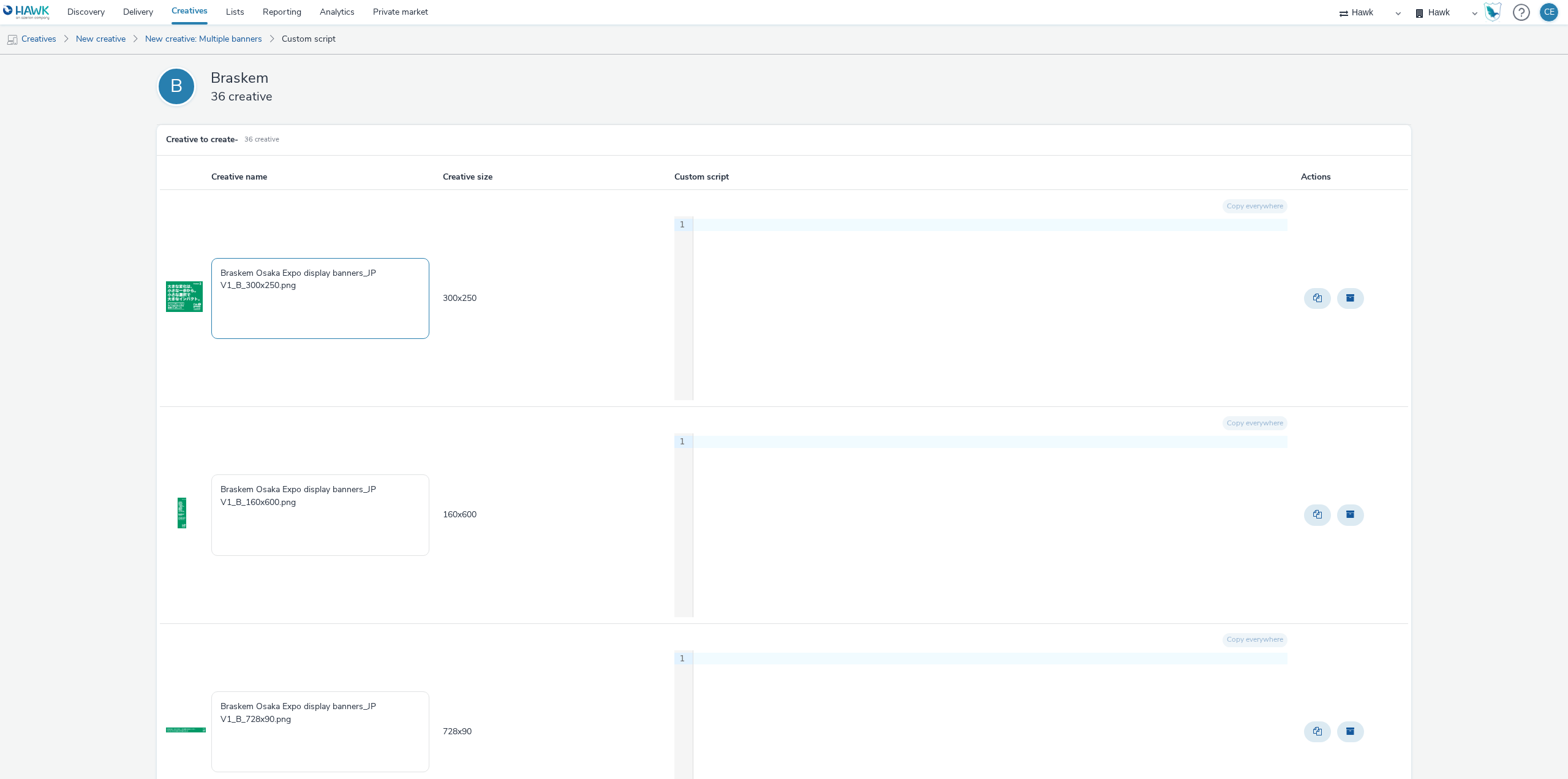
click at [370, 301] on textarea "Braskem Osaka Expo display banners_JP V1_B_300x250.png" at bounding box center [320, 299] width 218 height 81
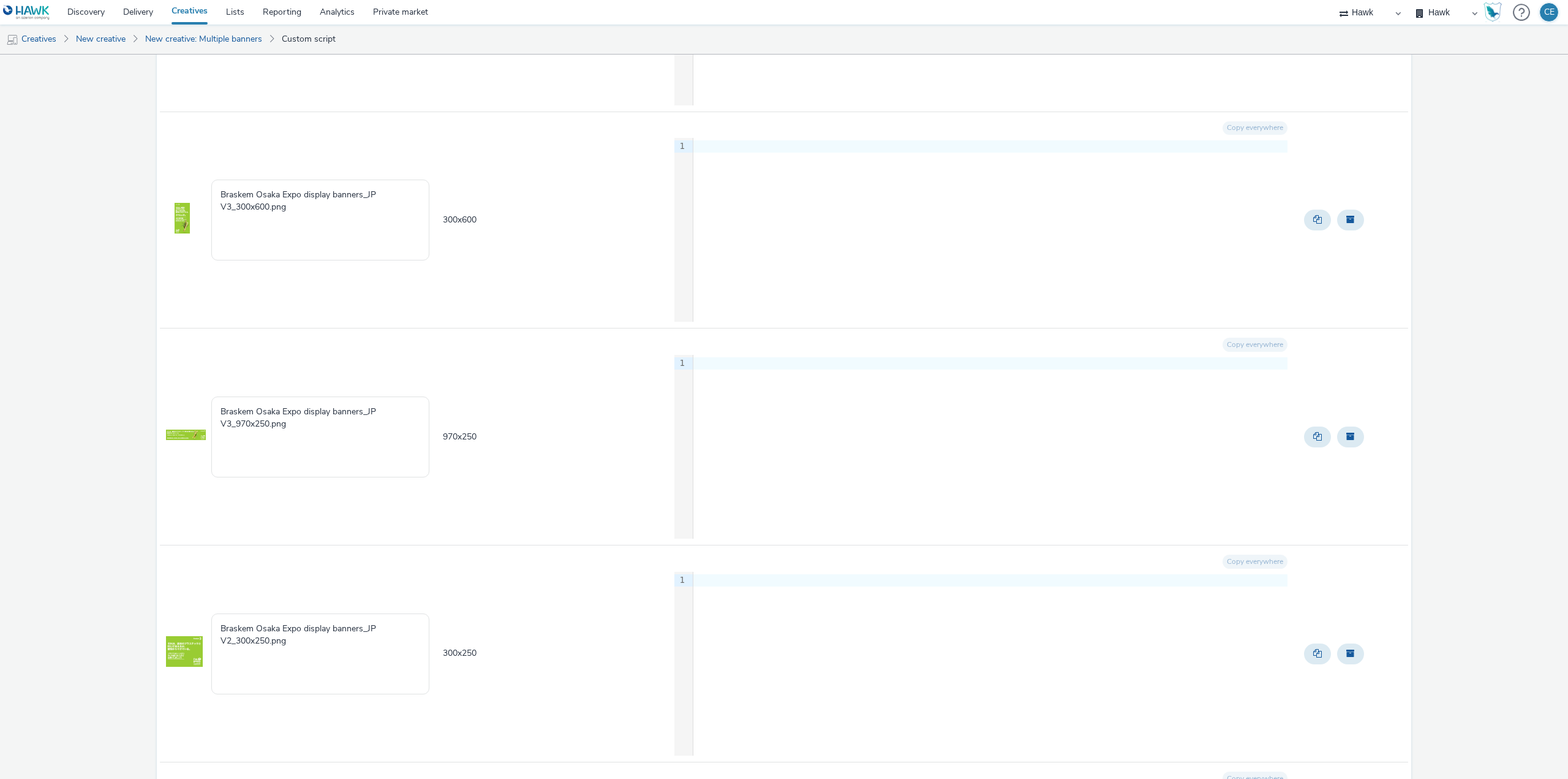
scroll to position [6194, 0]
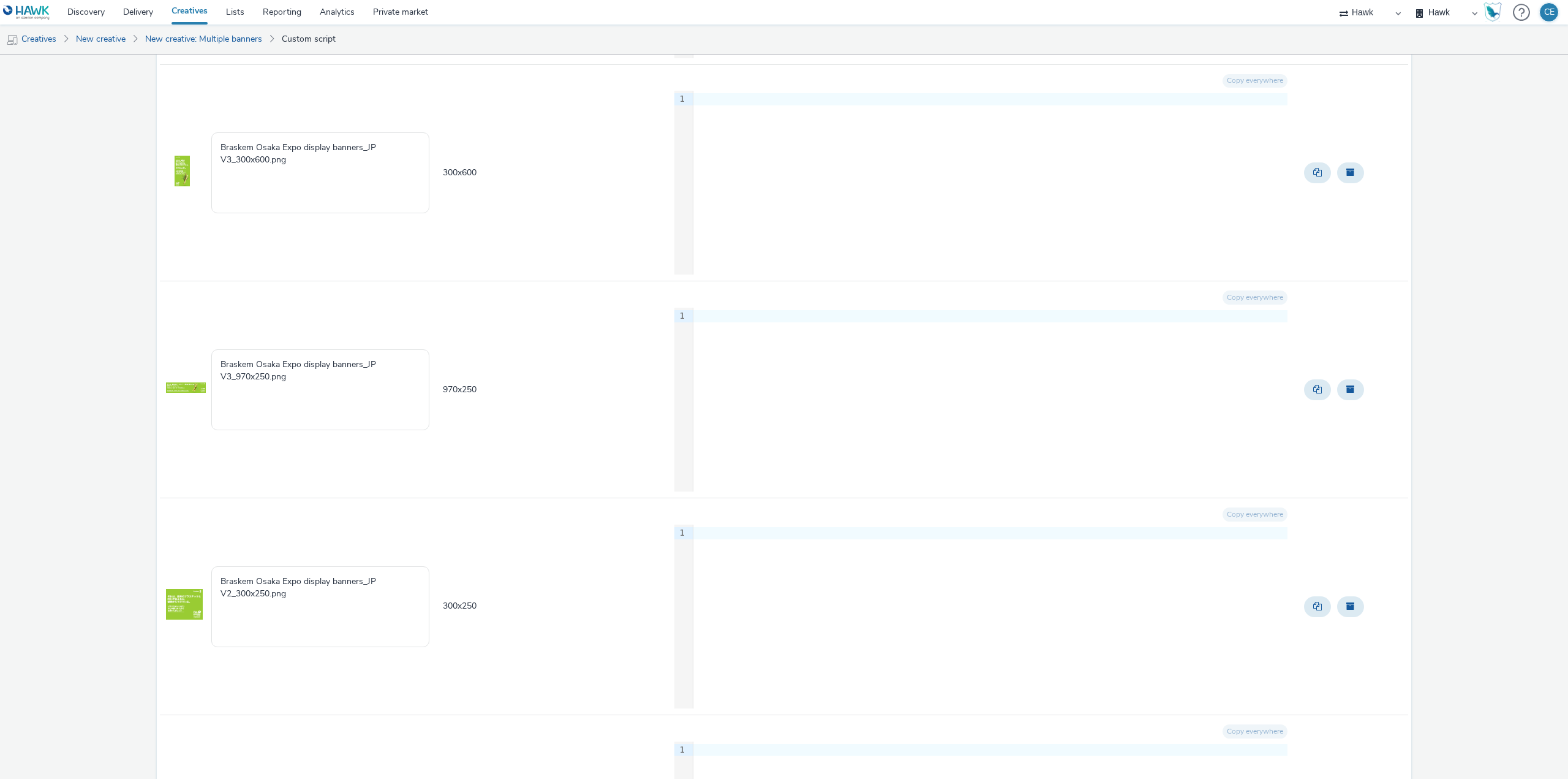
drag, startPoint x: 1554, startPoint y: 636, endPoint x: 1567, endPoint y: 696, distance: 61.4
click at [1567, 696] on div "B Braskem 36 creative Creative to create - 36 Creative Creative name Creative s…" at bounding box center [784, 417] width 1568 height 724
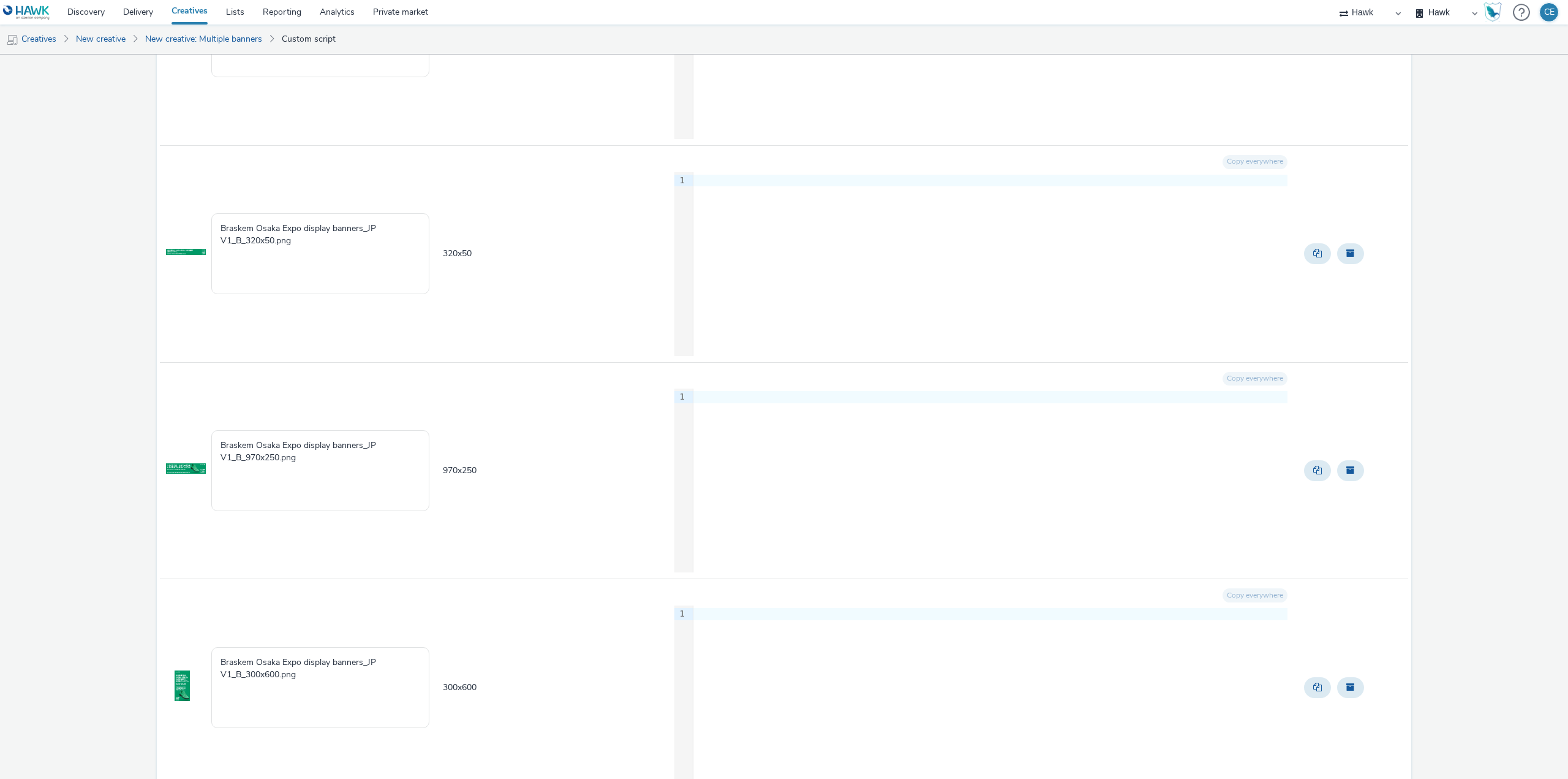
scroll to position [0, 0]
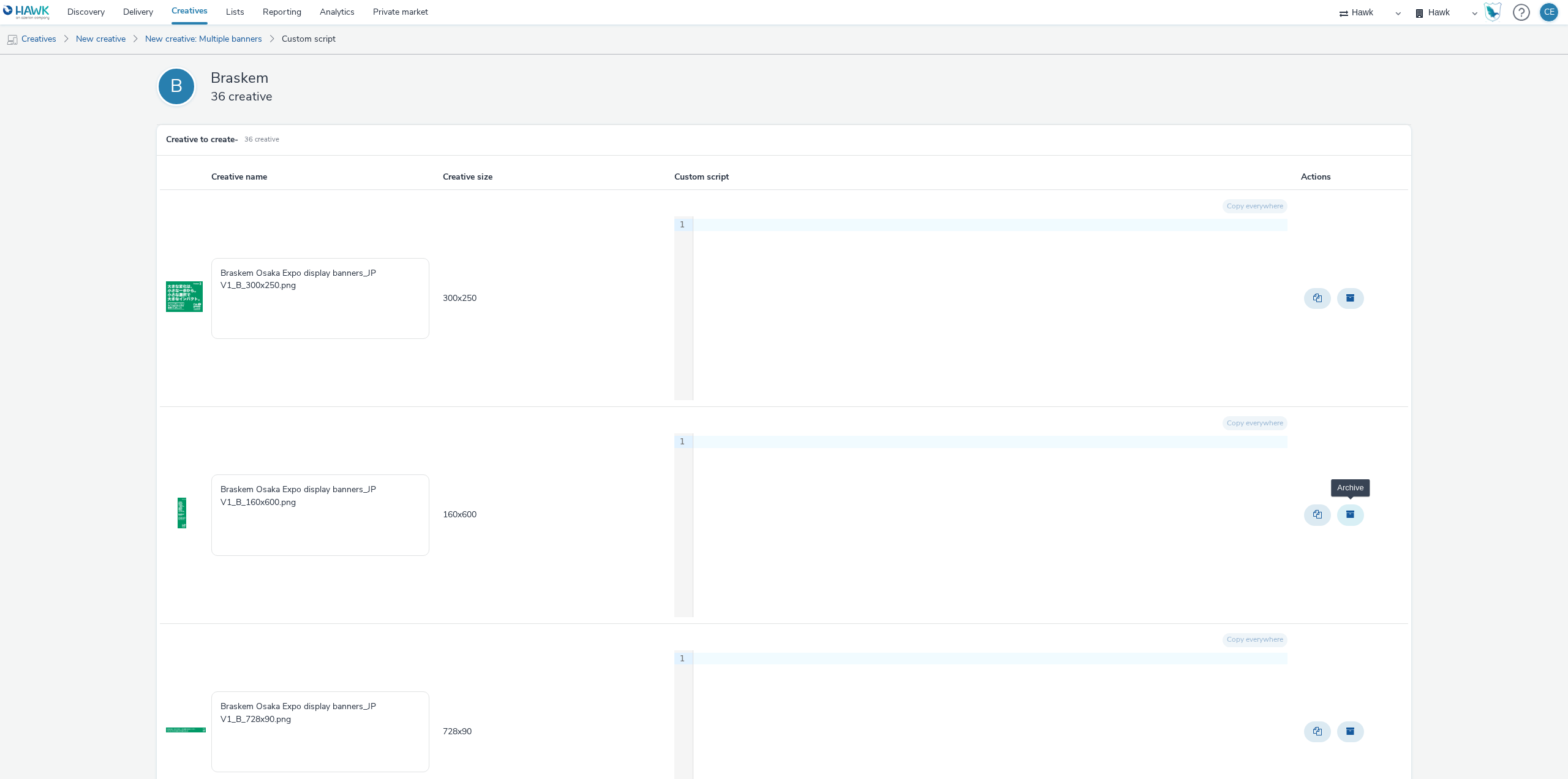
click at [1347, 290] on button "Archive" at bounding box center [1351, 298] width 27 height 21
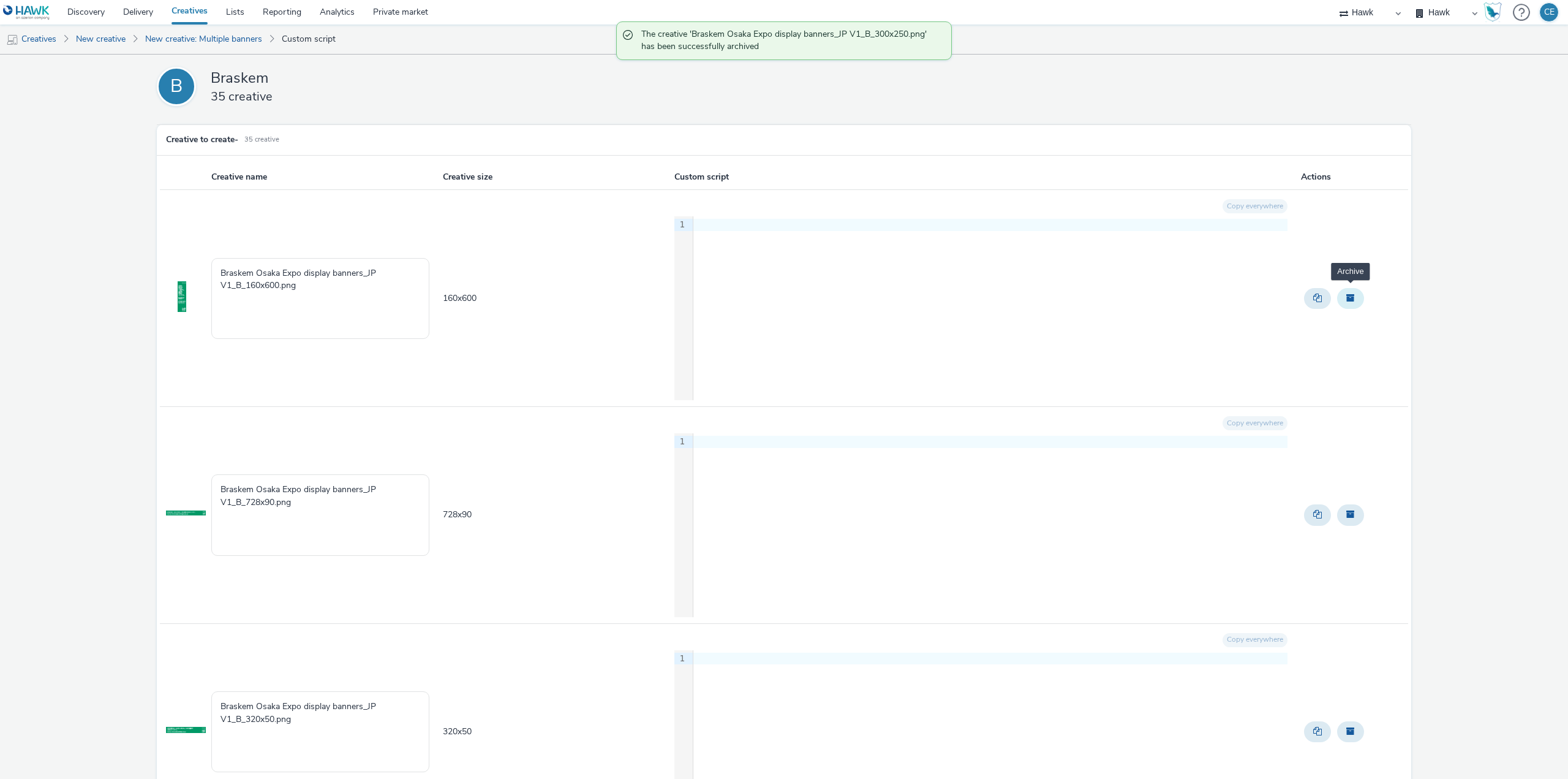
click at [1346, 296] on span "Archive" at bounding box center [1350, 298] width 8 height 8
click at [1346, 297] on span "Archive" at bounding box center [1350, 298] width 8 height 8
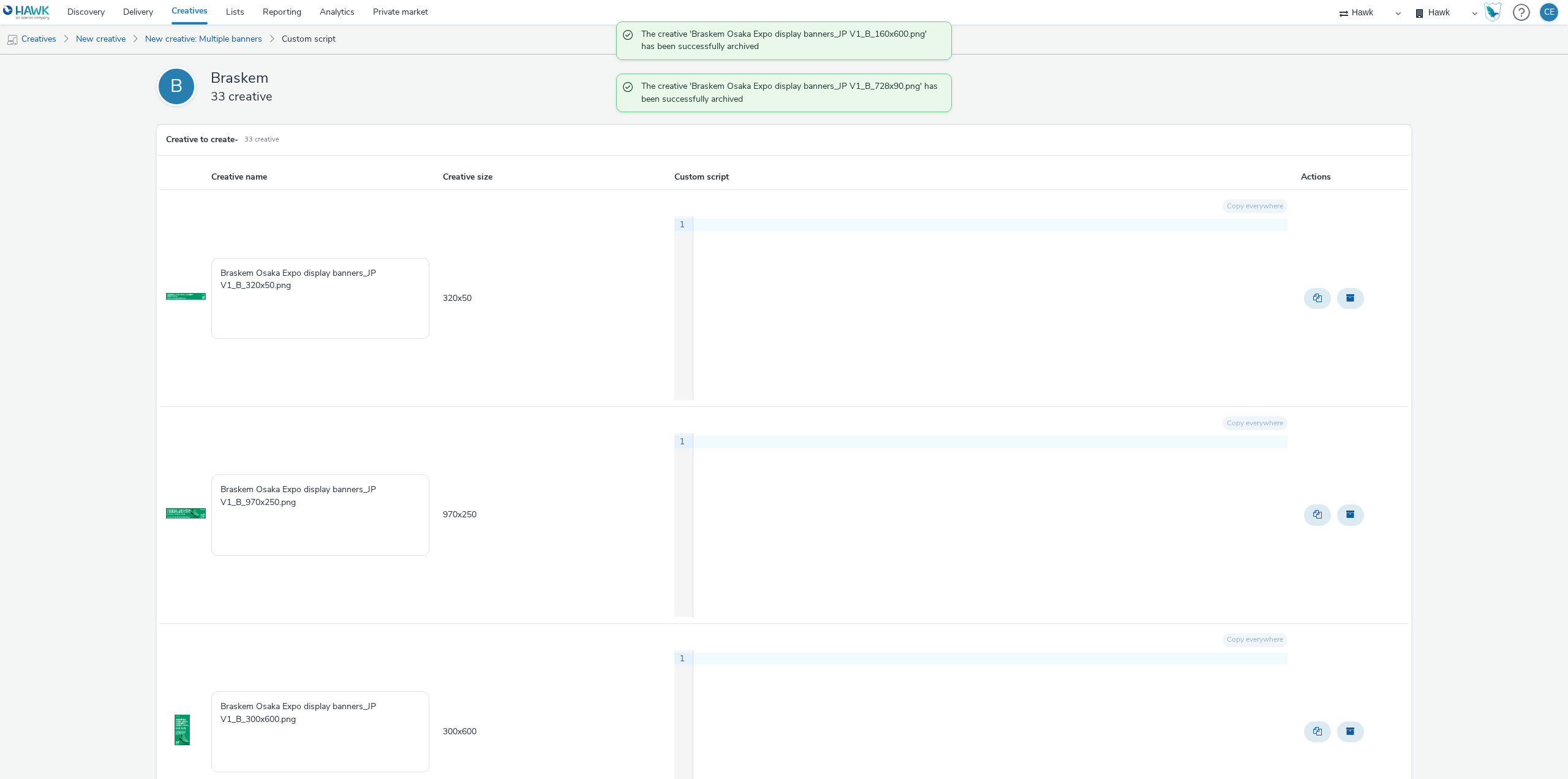
click at [1346, 297] on span "Archive" at bounding box center [1350, 298] width 8 height 8
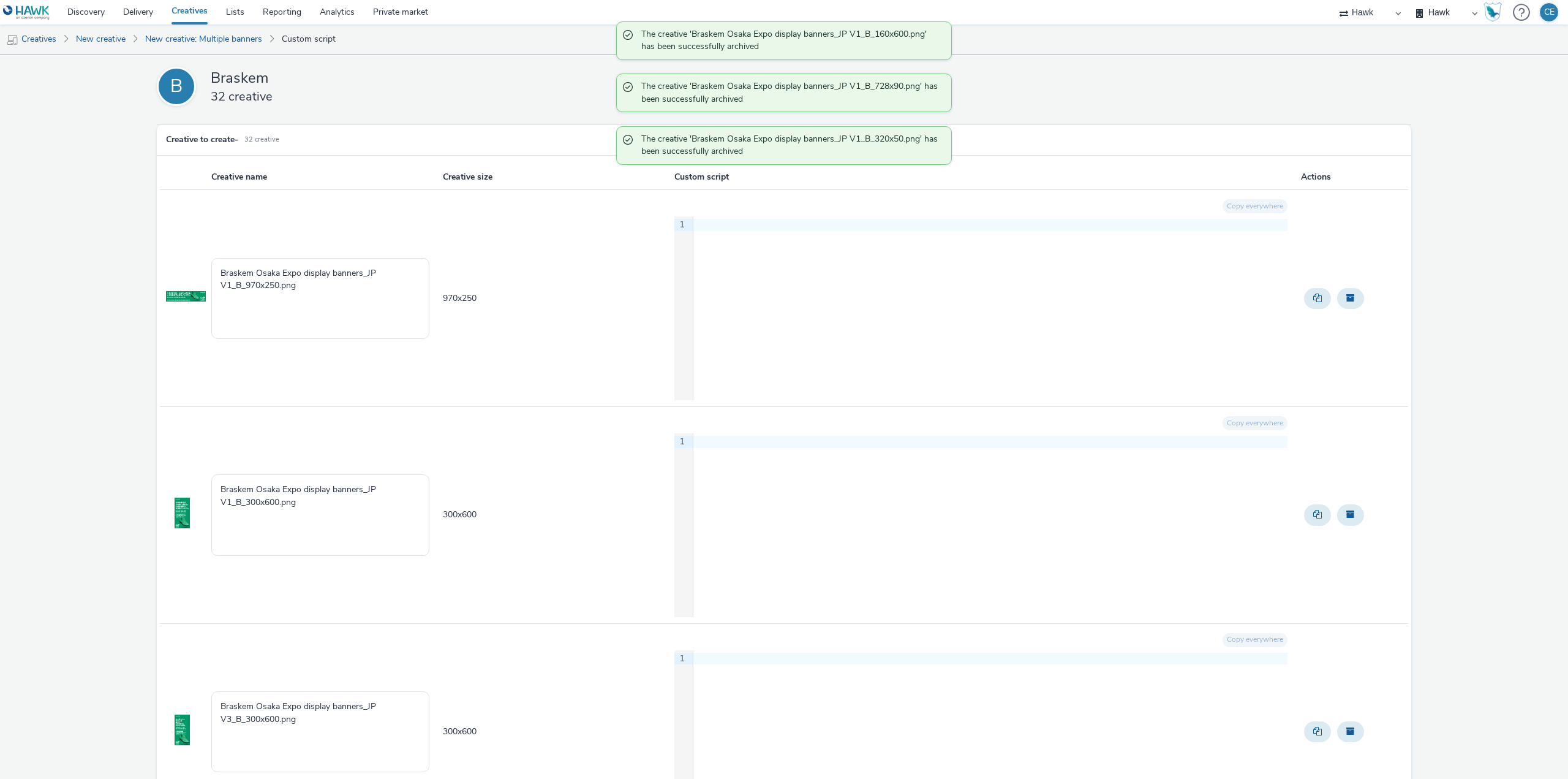
click at [1346, 297] on span "Archive" at bounding box center [1350, 298] width 8 height 8
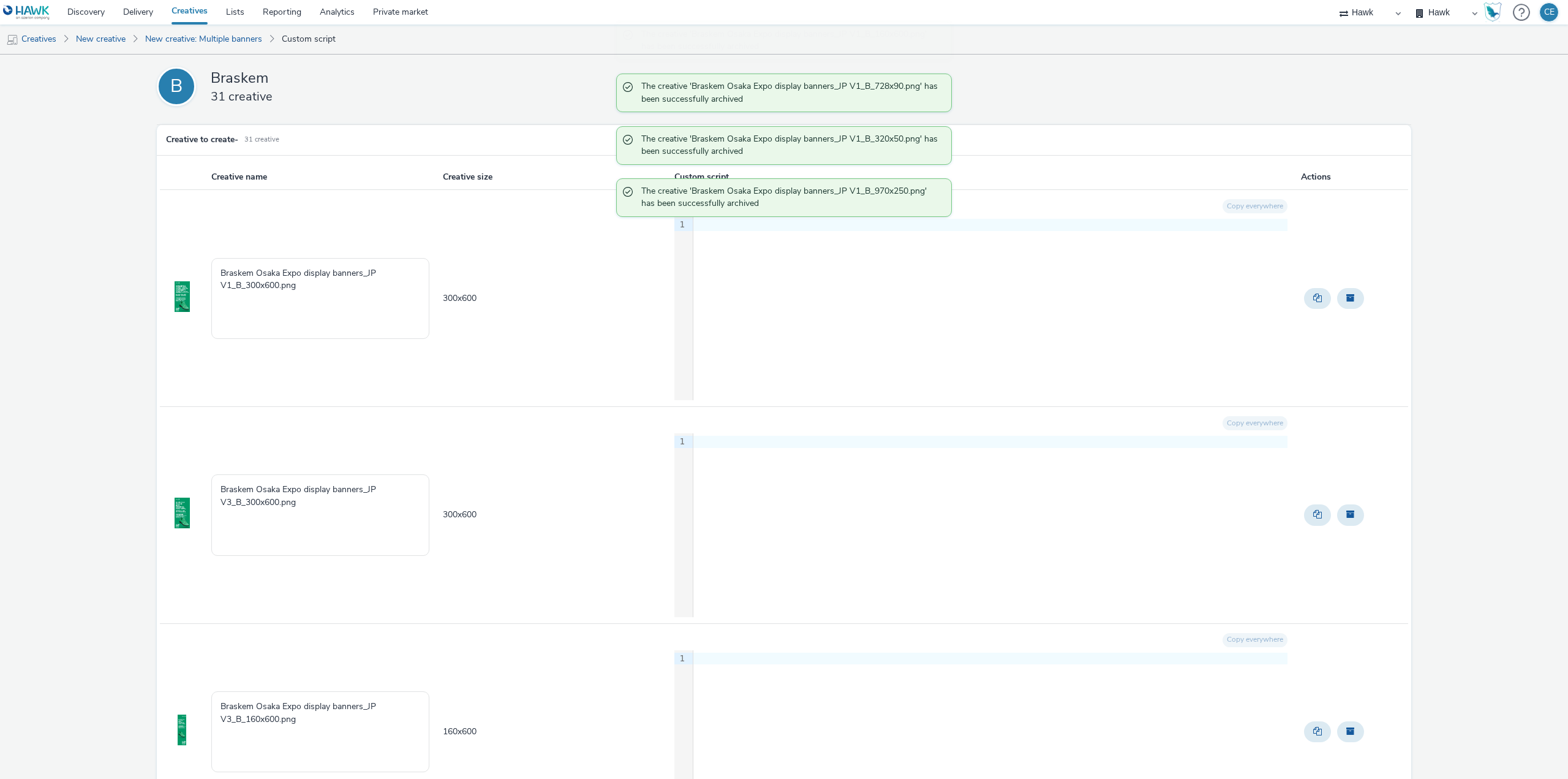
click at [1346, 297] on span "Archive" at bounding box center [1350, 298] width 8 height 8
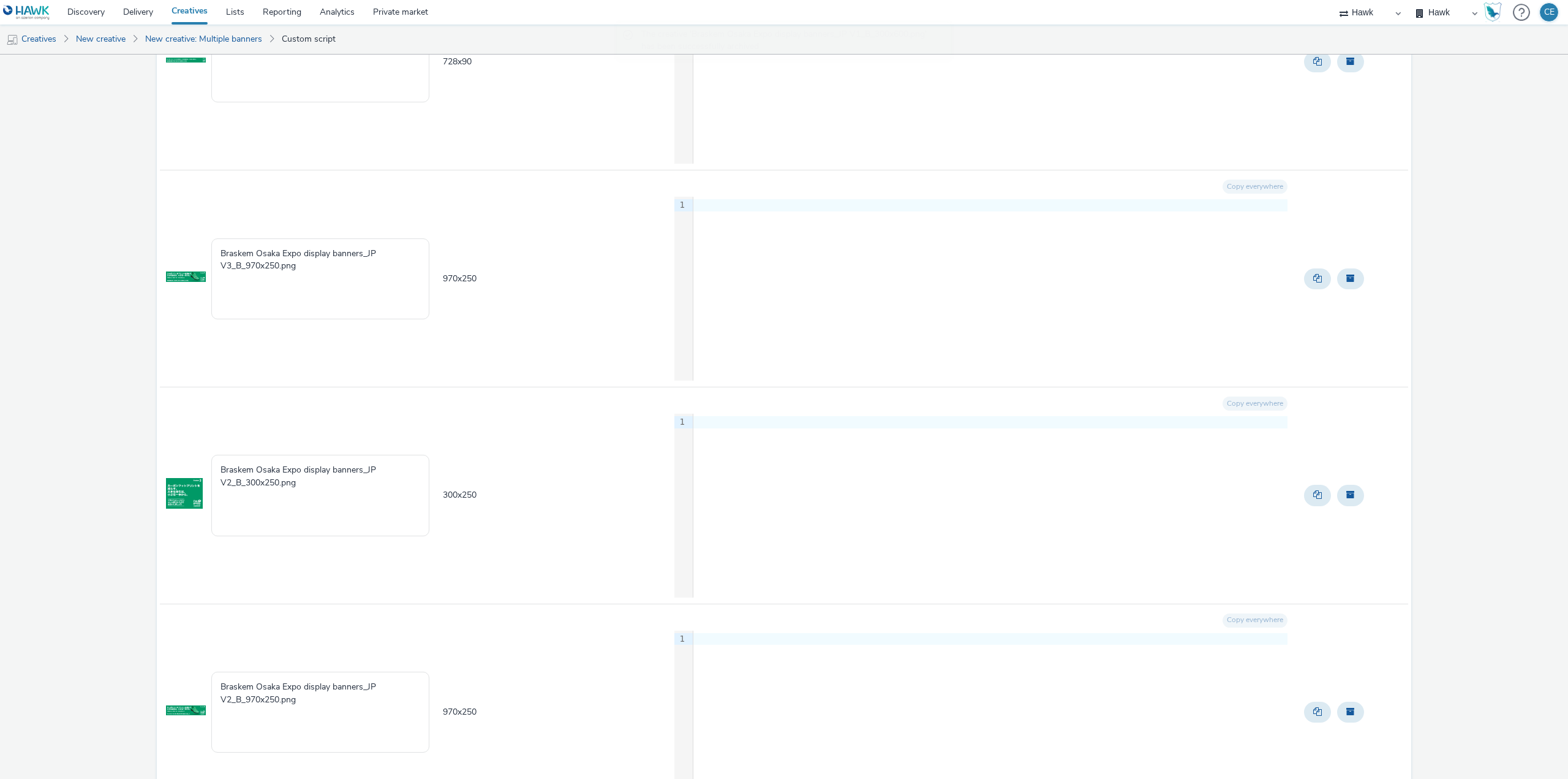
scroll to position [1164, 0]
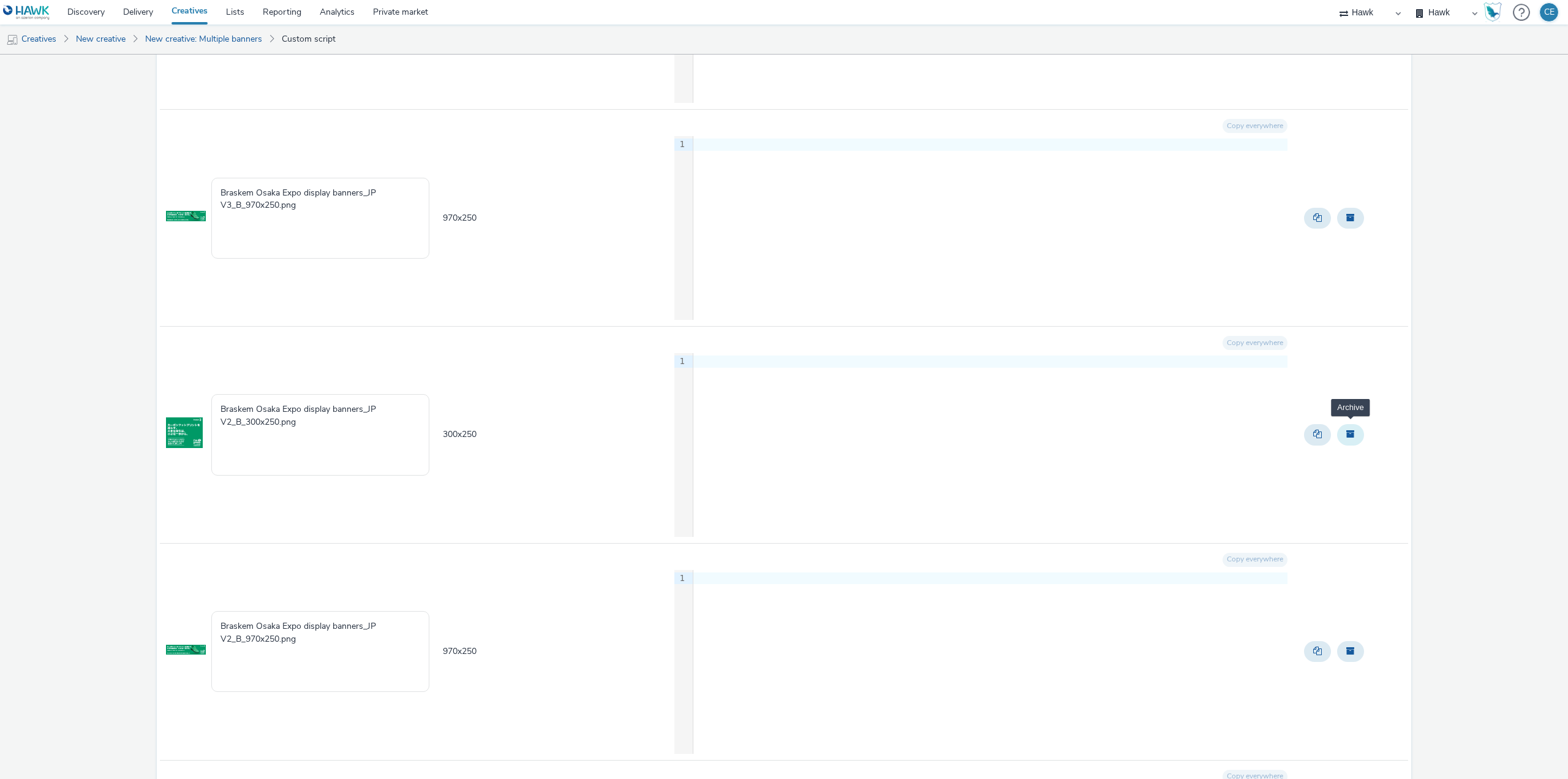
click at [1342, 439] on button "Archive" at bounding box center [1351, 434] width 27 height 21
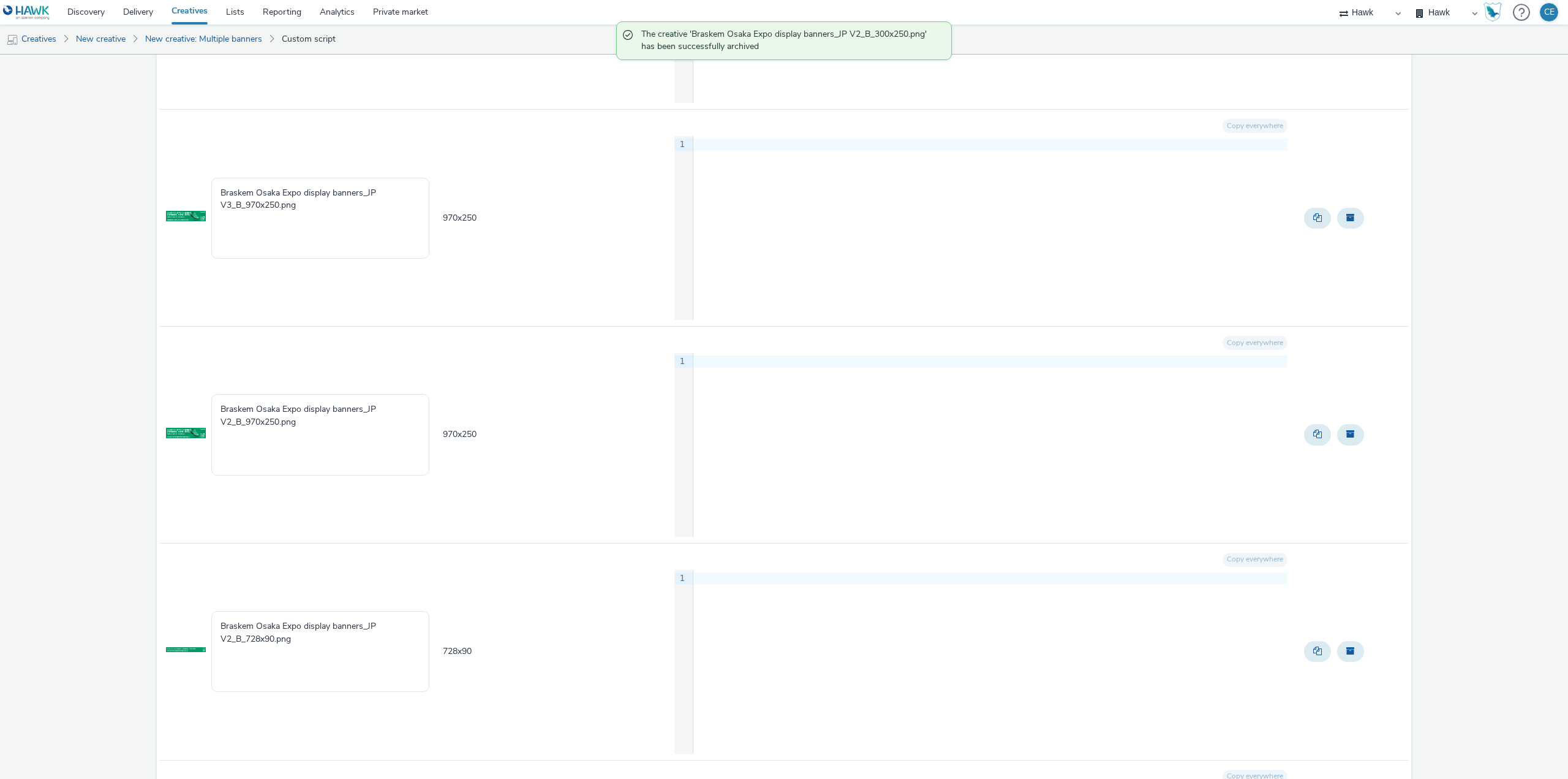
click at [1342, 439] on button "Archive" at bounding box center [1351, 434] width 27 height 21
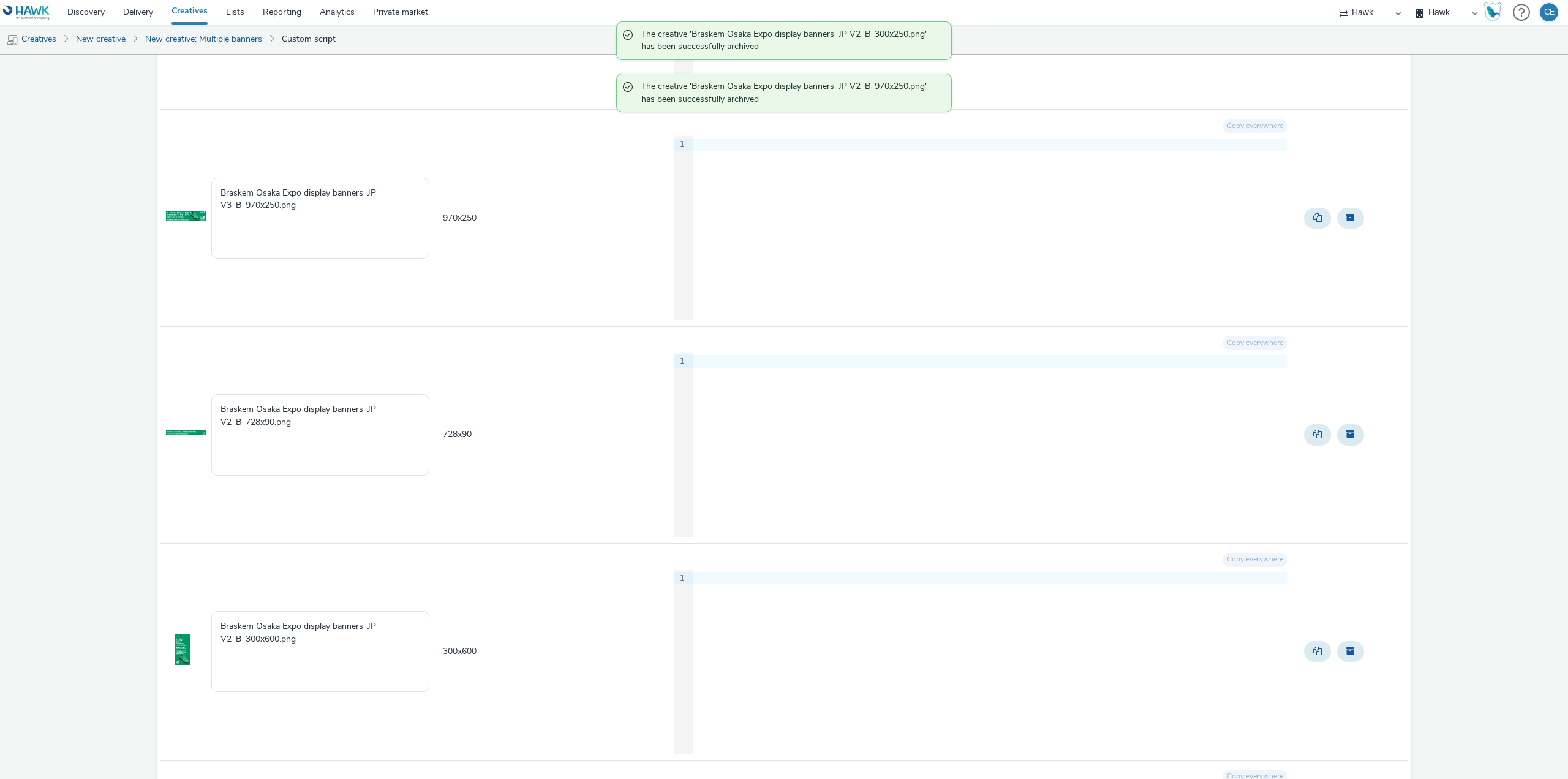
click at [1342, 439] on button "Archive" at bounding box center [1351, 434] width 27 height 21
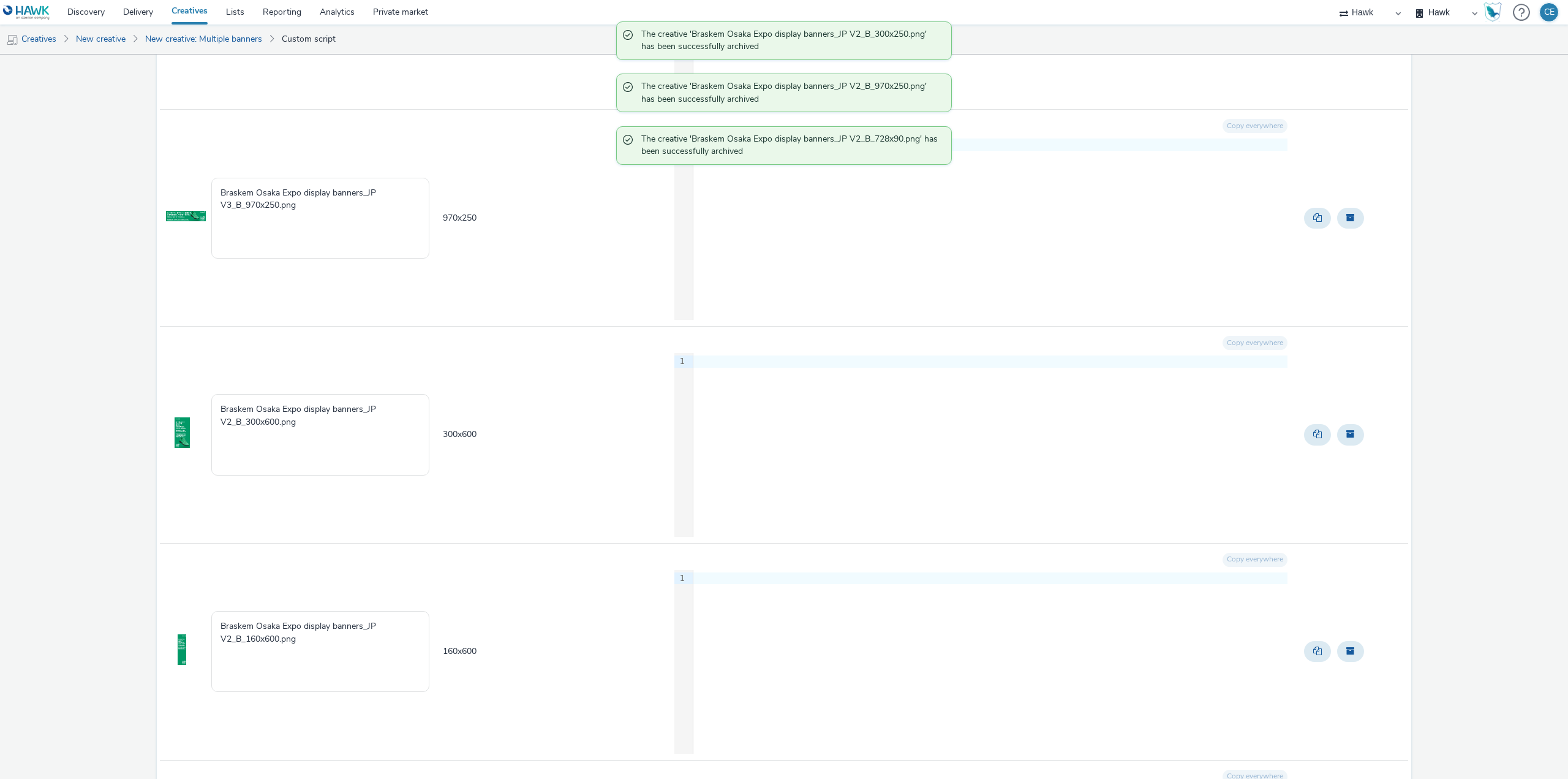
click at [1342, 439] on button "Archive" at bounding box center [1351, 434] width 27 height 21
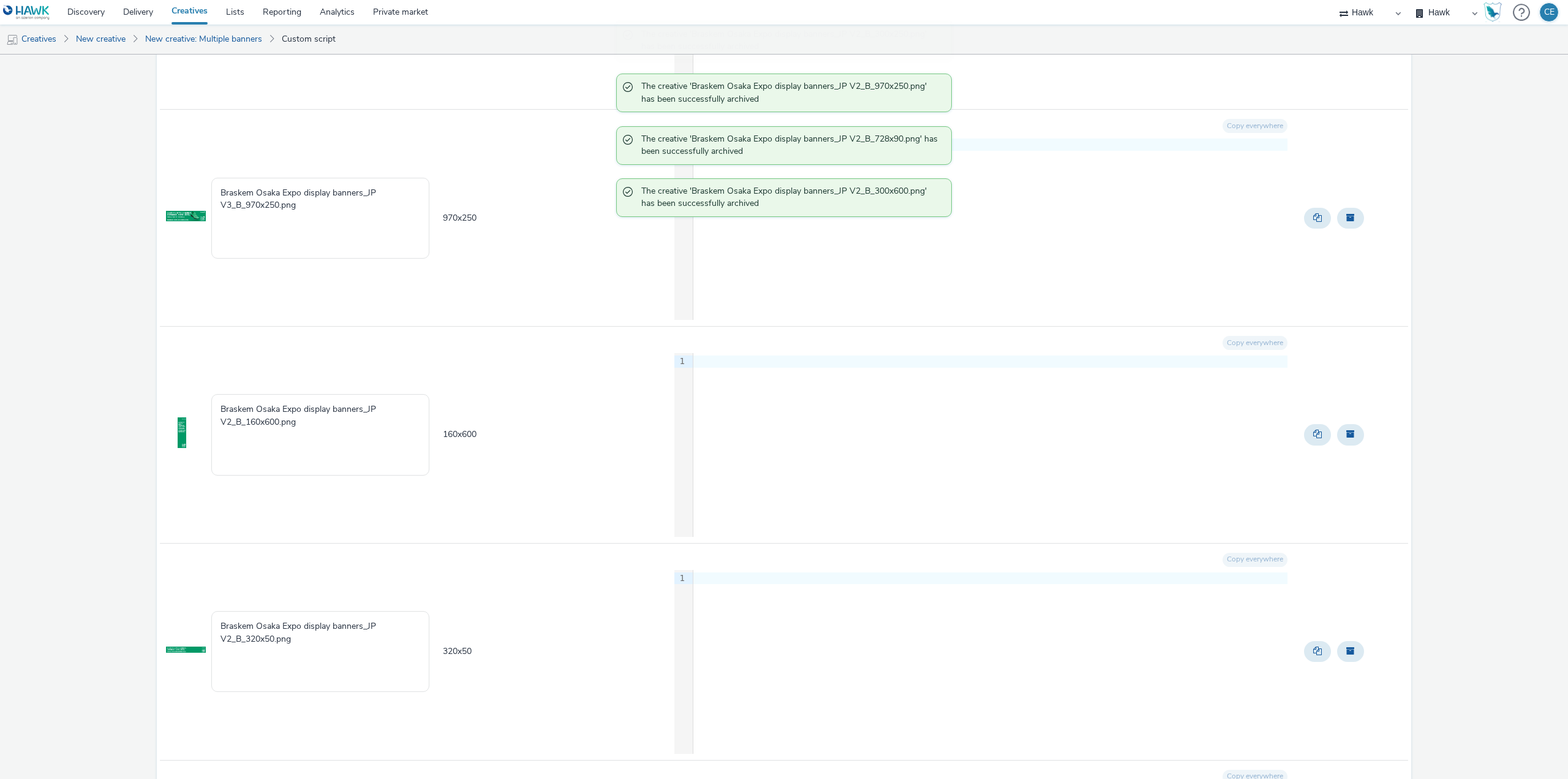
click at [1342, 439] on button "Archive" at bounding box center [1351, 434] width 27 height 21
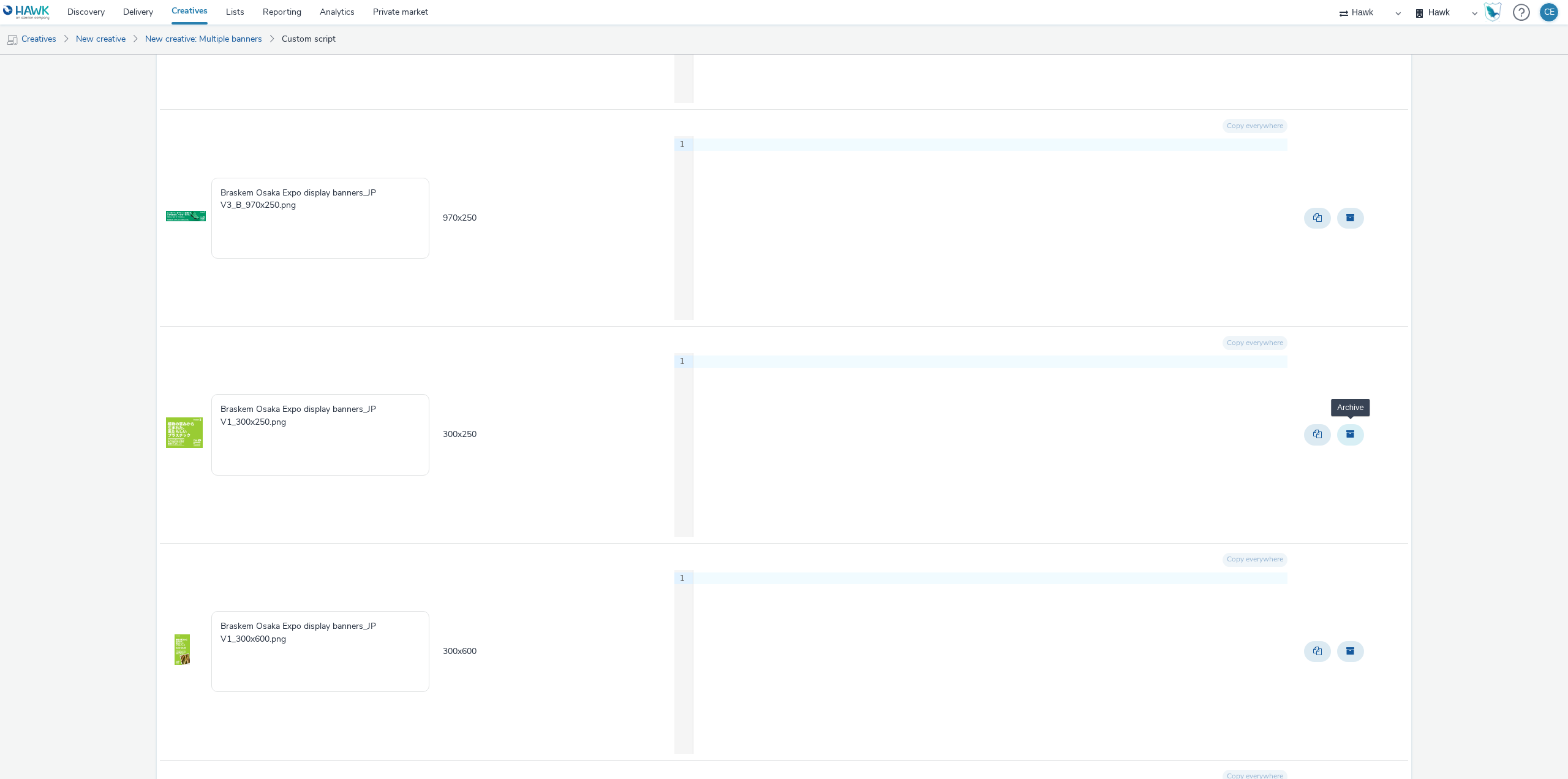
click at [1346, 437] on span "Archive" at bounding box center [1350, 434] width 8 height 8
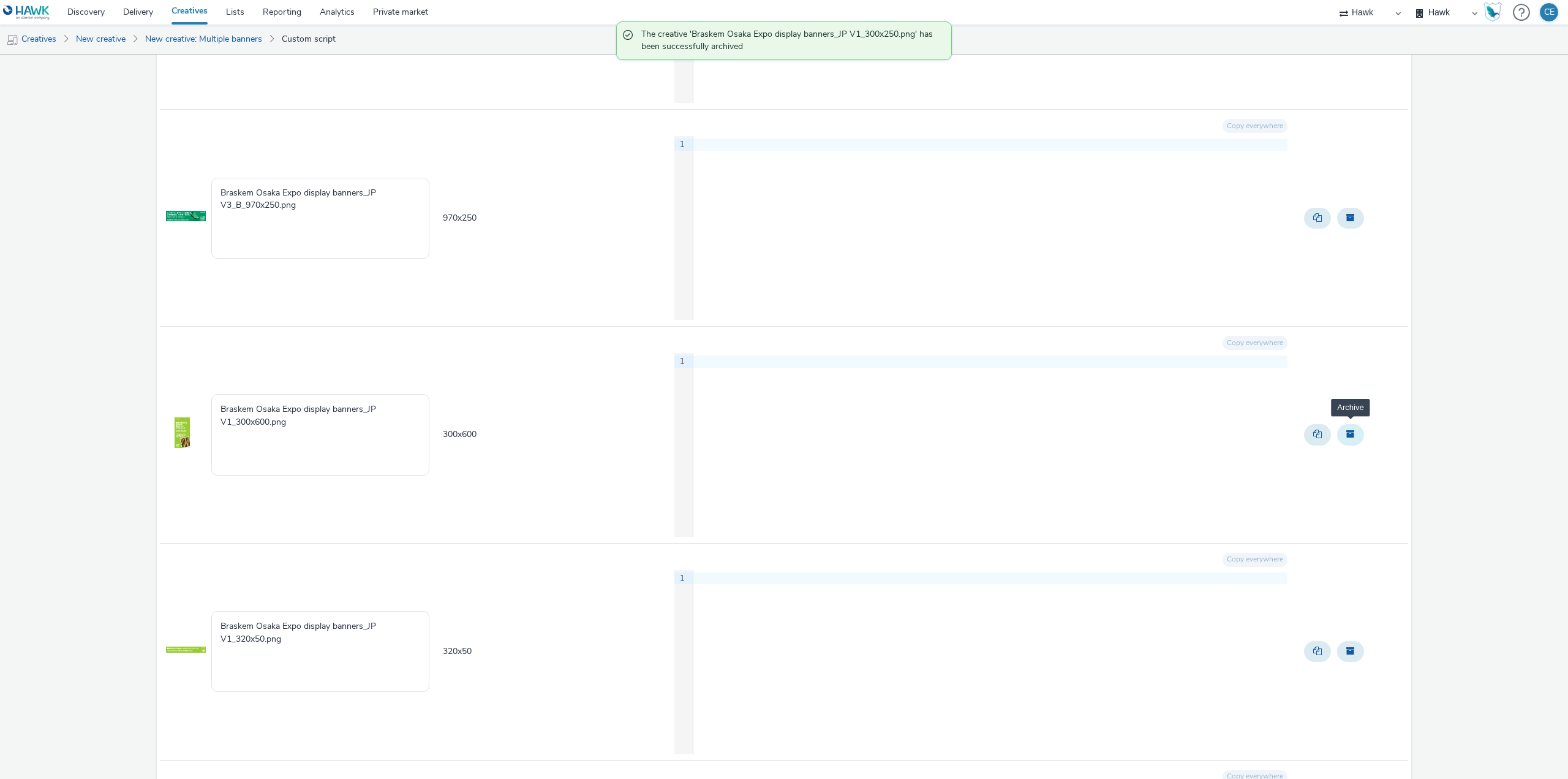
click at [1346, 437] on span "Archive" at bounding box center [1350, 434] width 8 height 8
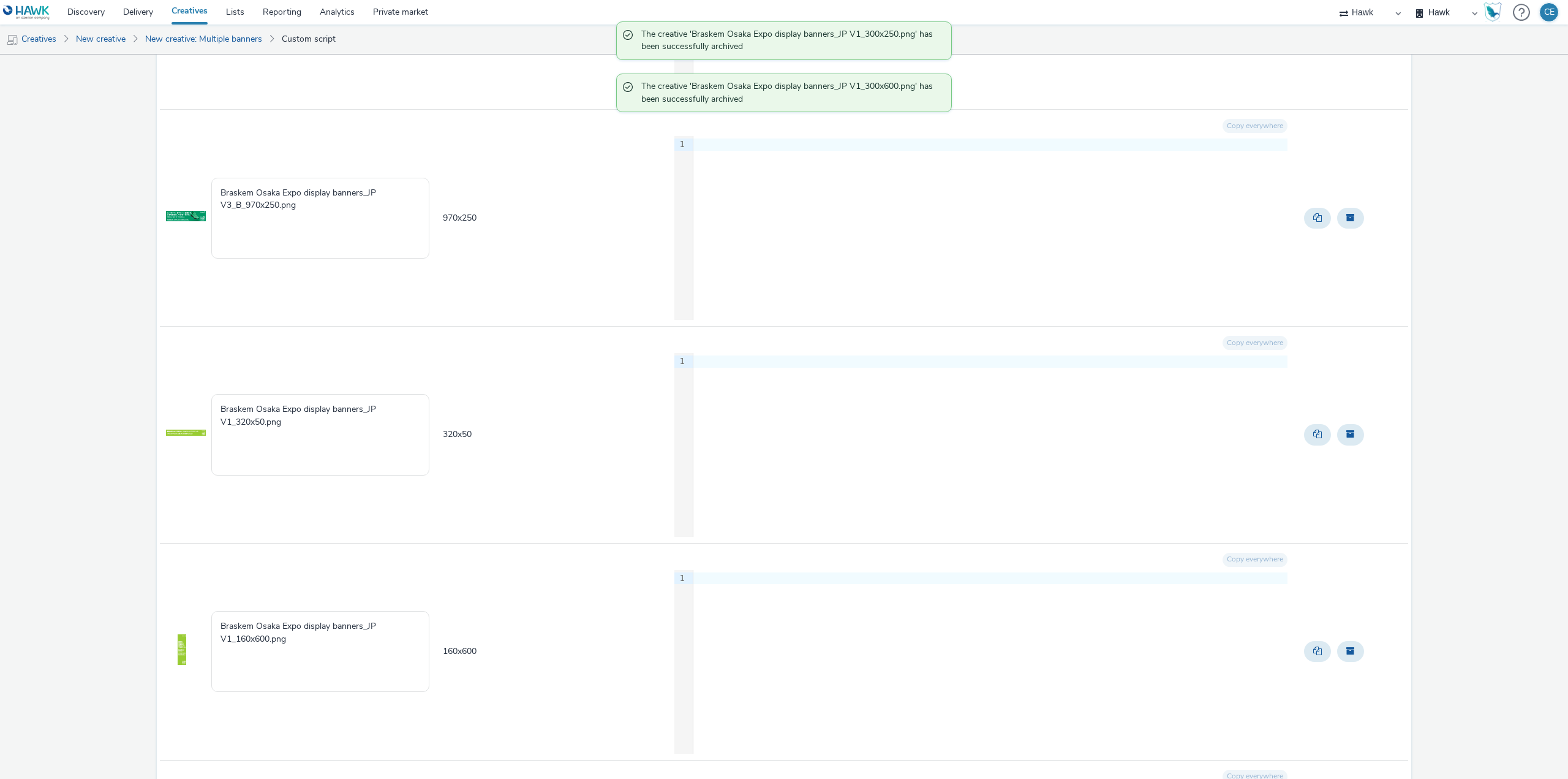
click at [1346, 437] on span "Archive" at bounding box center [1350, 434] width 8 height 8
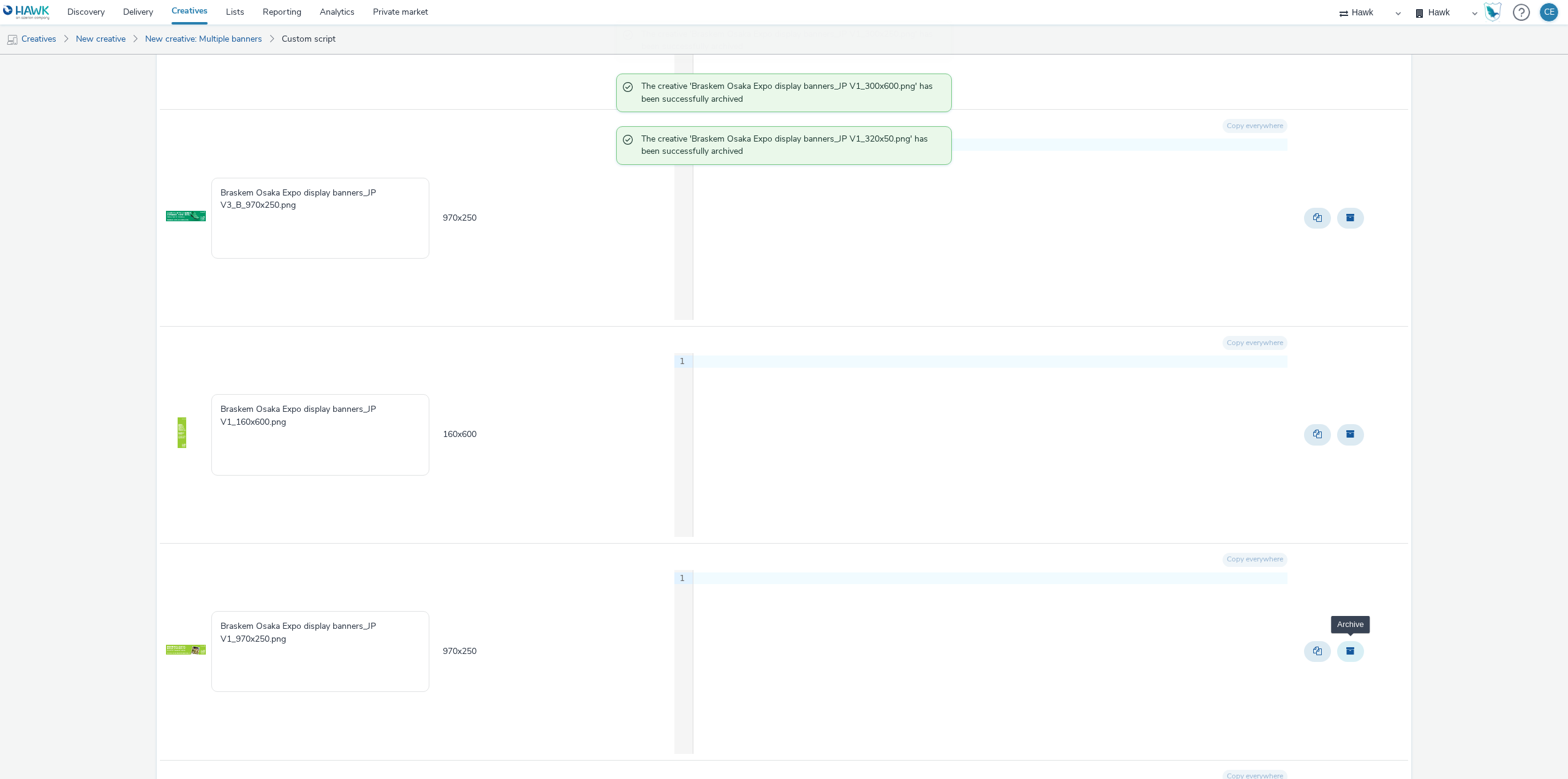
click at [1346, 435] on span "Archive" at bounding box center [1350, 434] width 8 height 8
click at [1346, 435] on span "Archive" at bounding box center [1350, 434] width 8 height 8
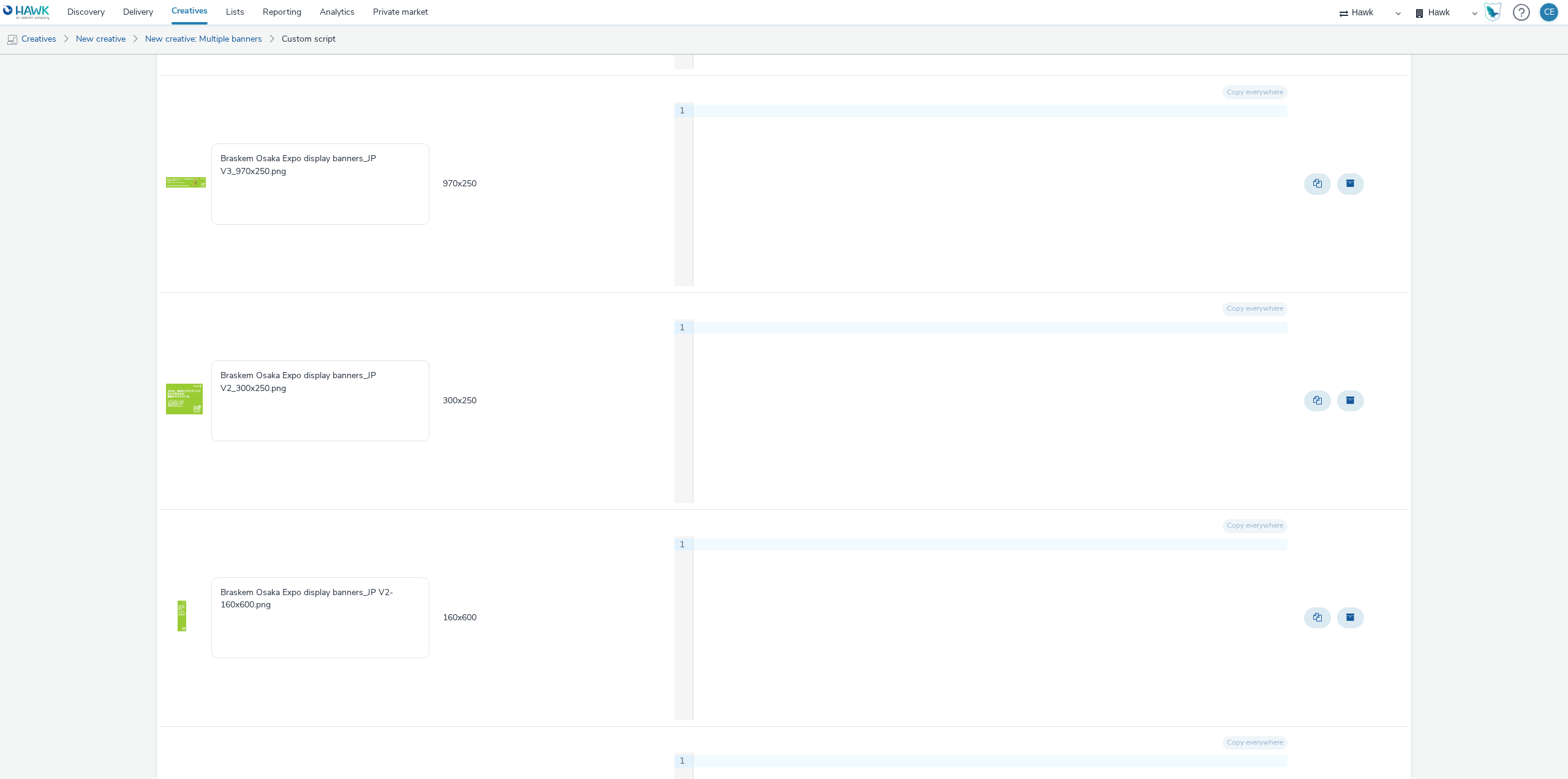
scroll to position [2573, 0]
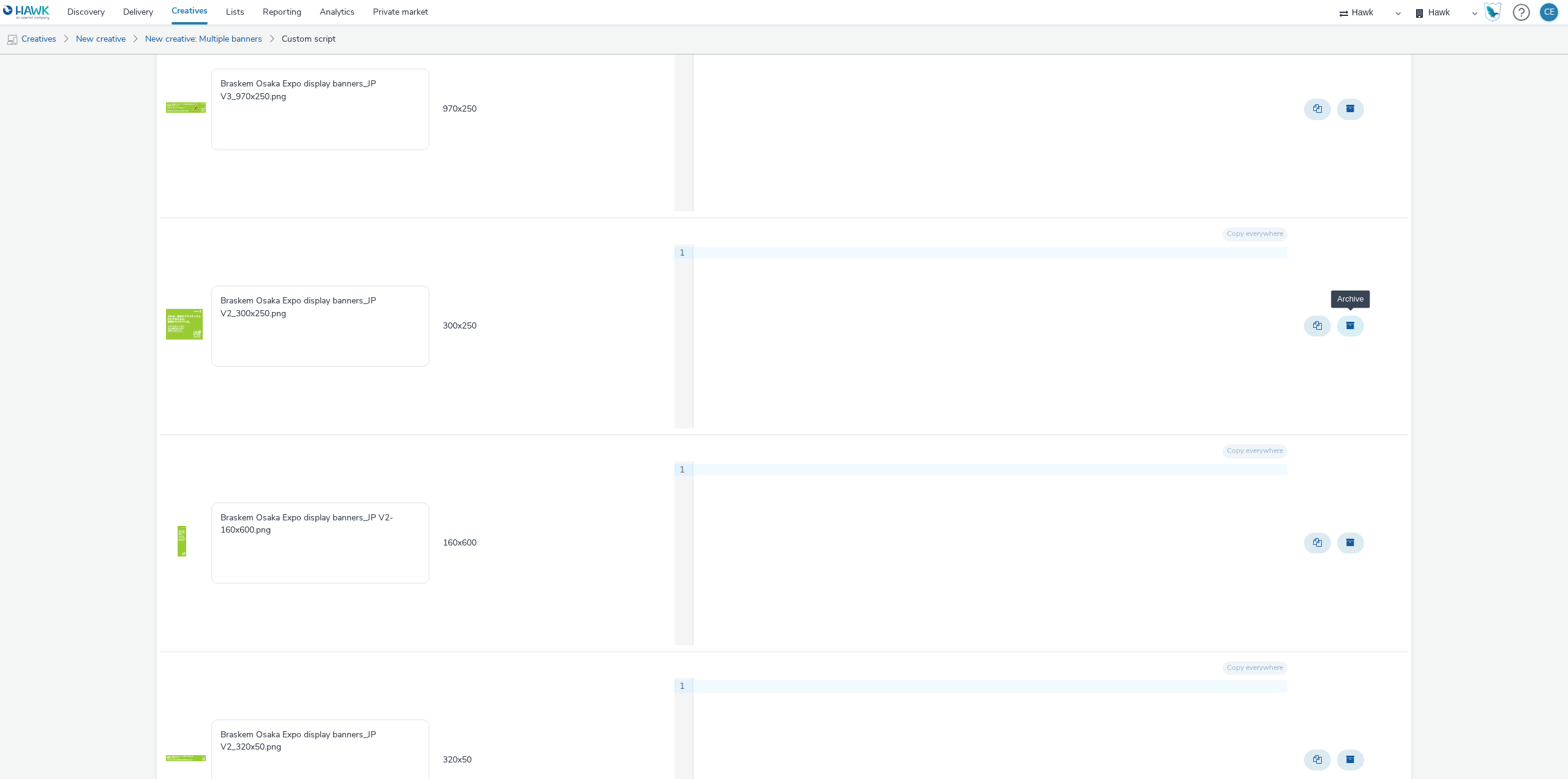
click at [1346, 327] on span "Archive" at bounding box center [1350, 325] width 8 height 8
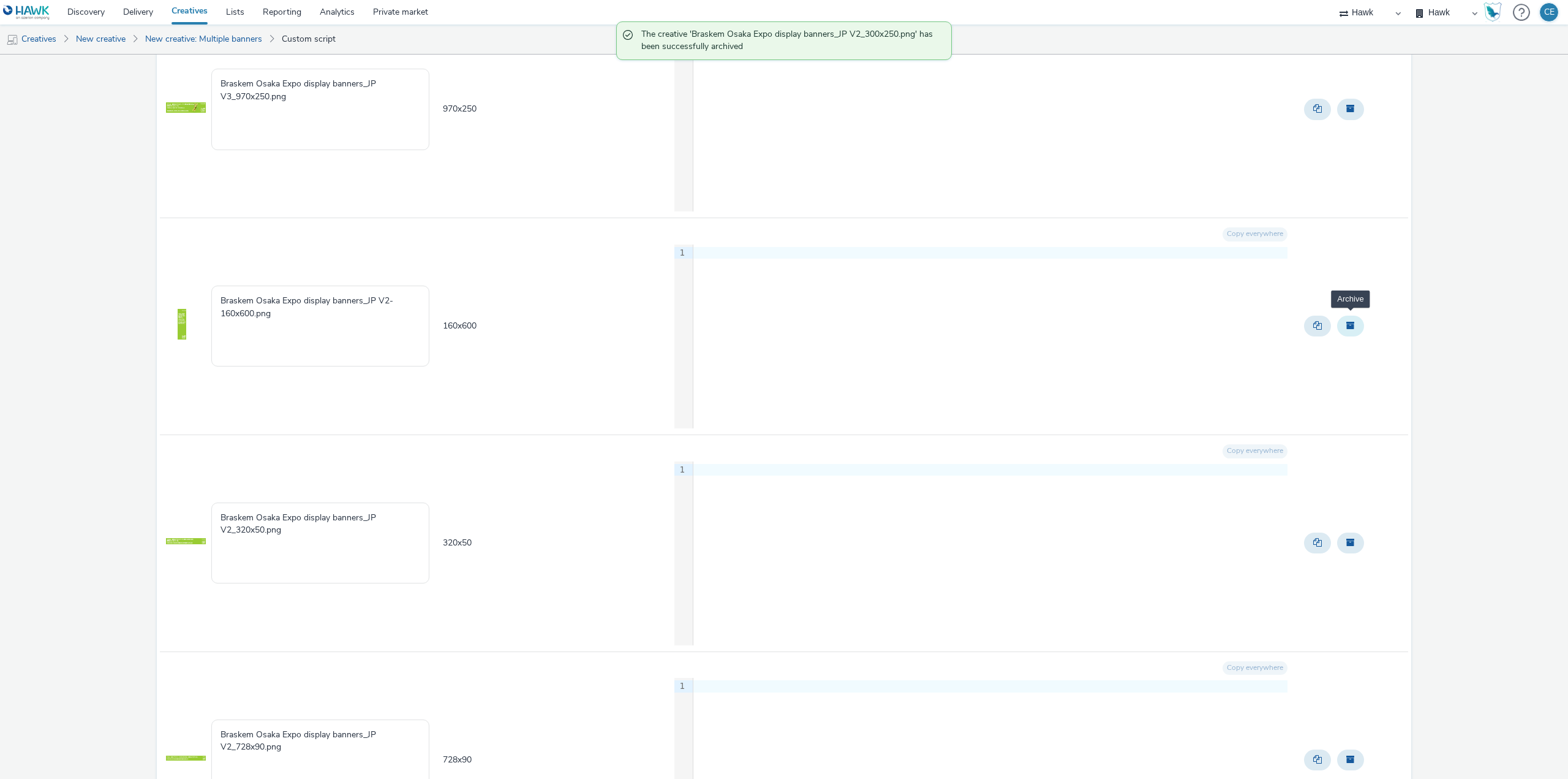
click at [1347, 327] on button "Archive" at bounding box center [1351, 326] width 27 height 21
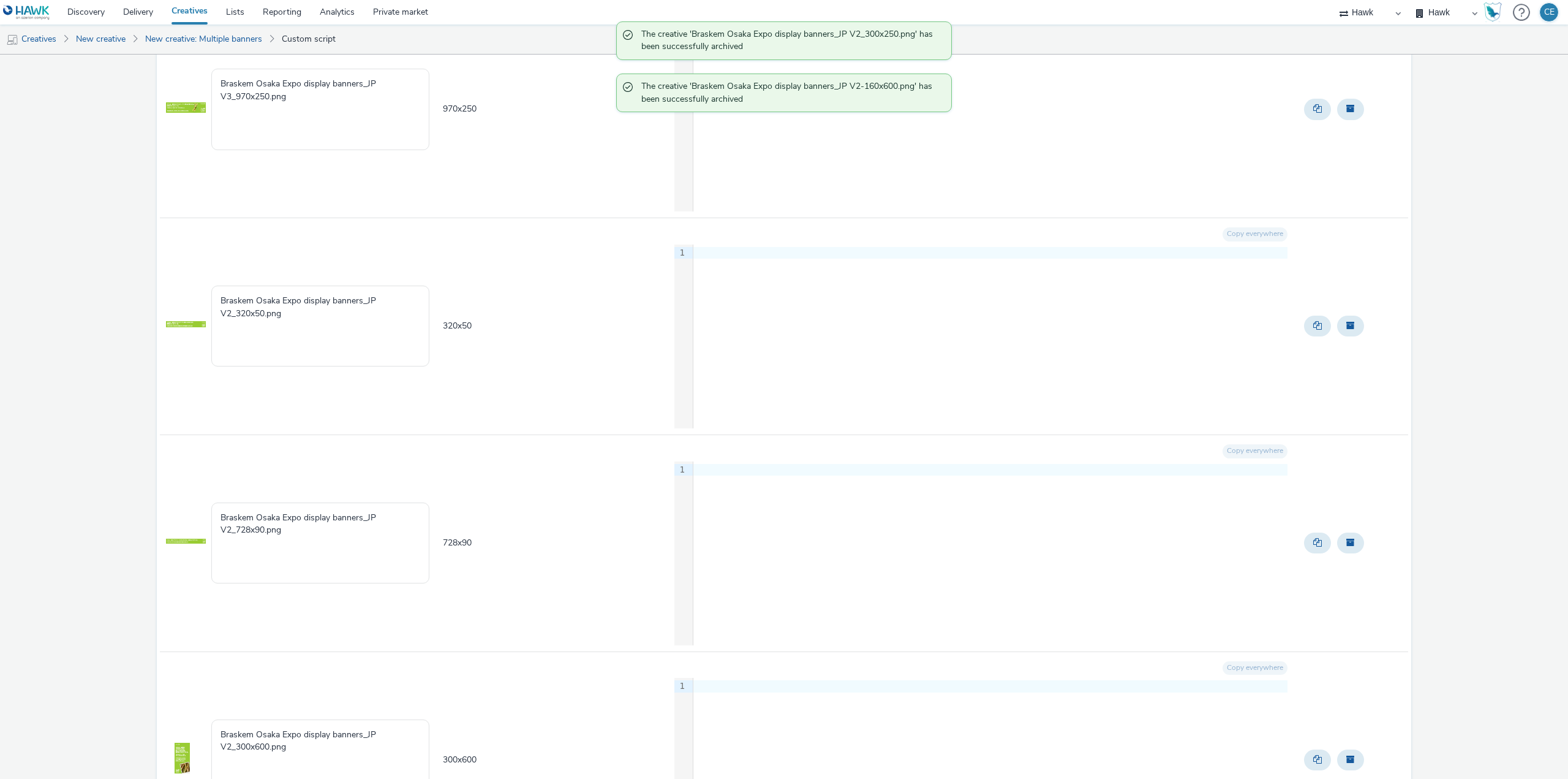
click at [1347, 327] on button "Archive" at bounding box center [1351, 326] width 27 height 21
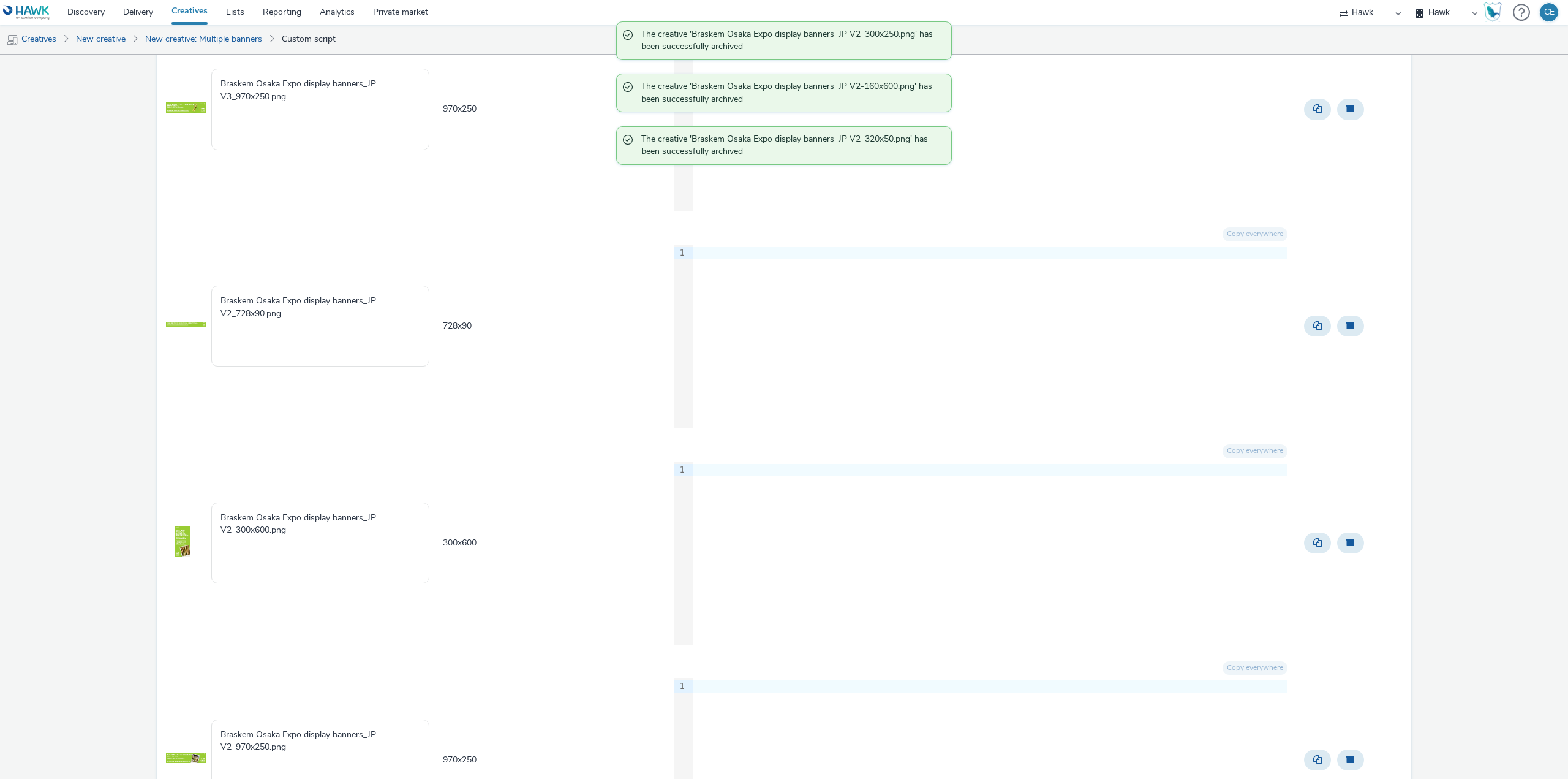
click at [1347, 327] on button "Archive" at bounding box center [1351, 326] width 27 height 21
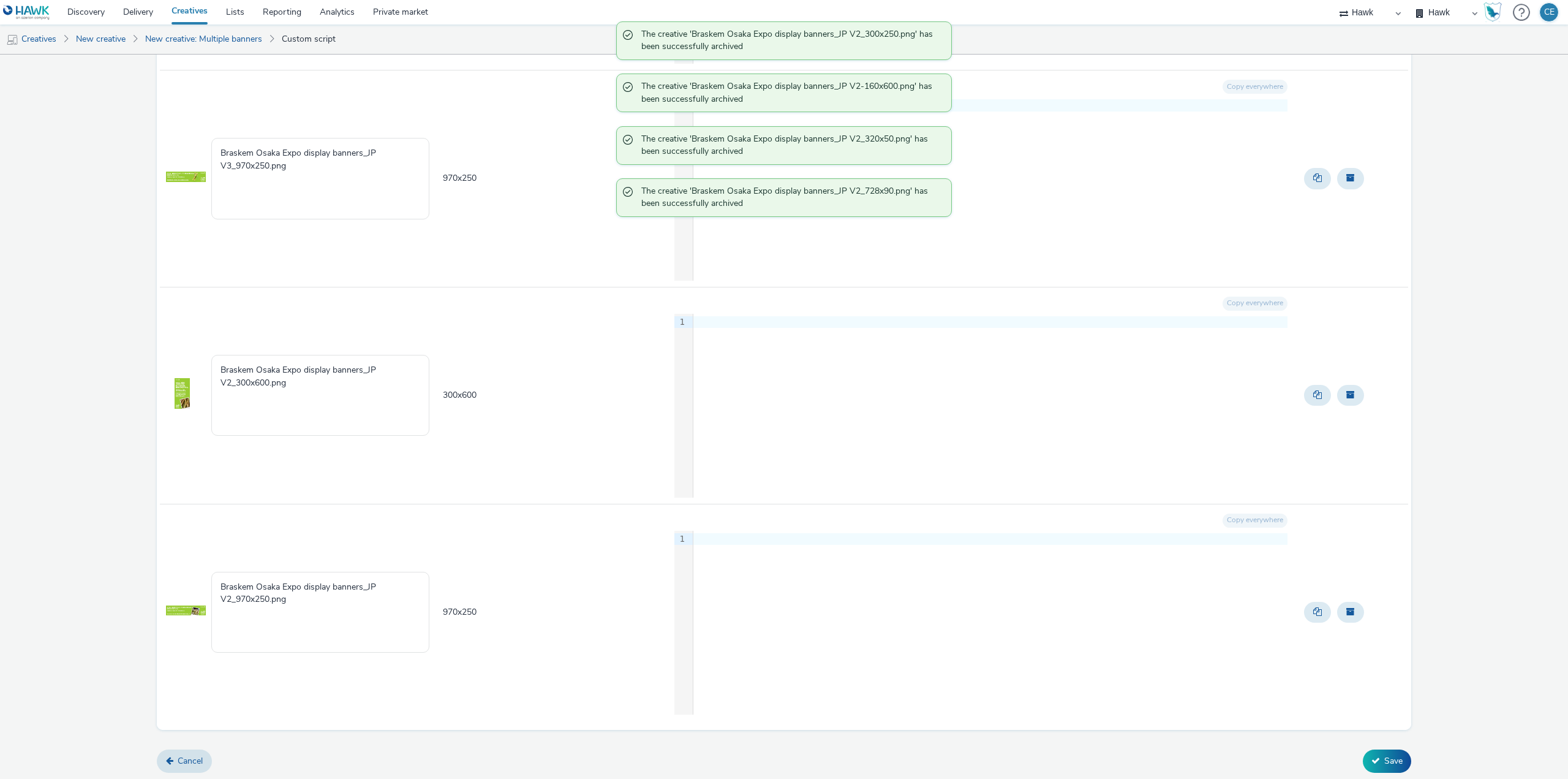
scroll to position [2504, 0]
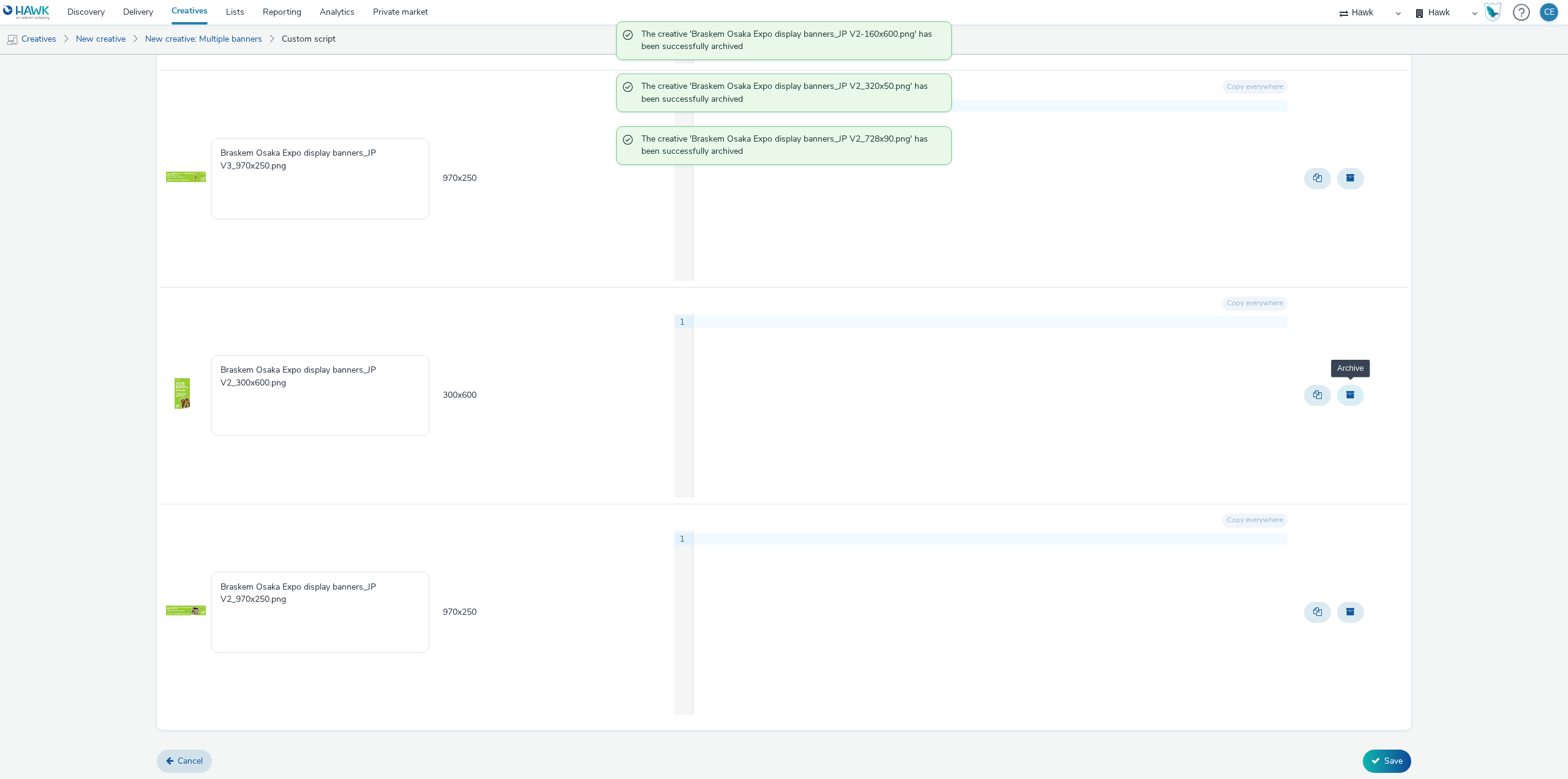
click at [1346, 392] on span "Archive" at bounding box center [1350, 394] width 8 height 8
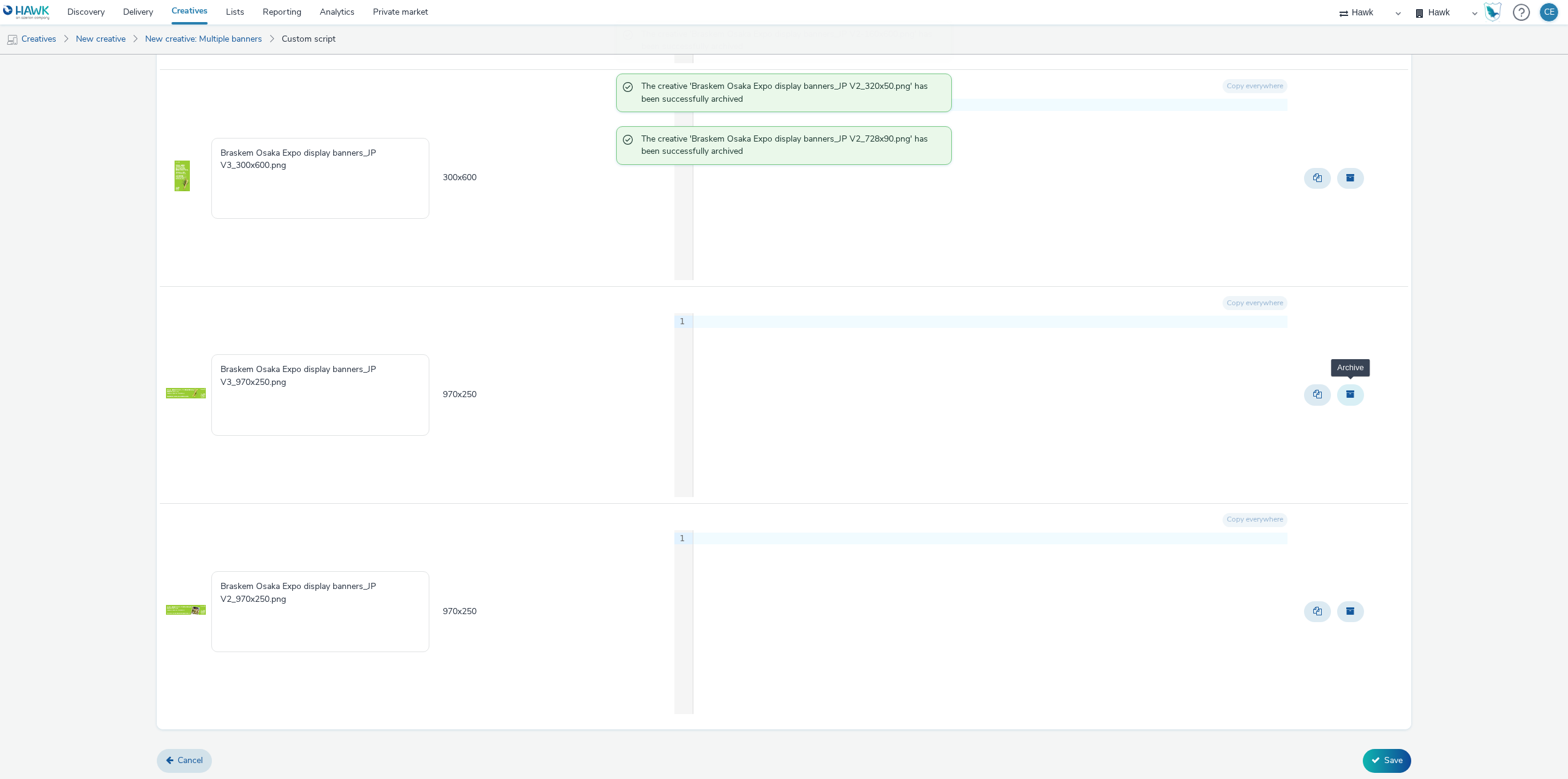
scroll to position [2287, 0]
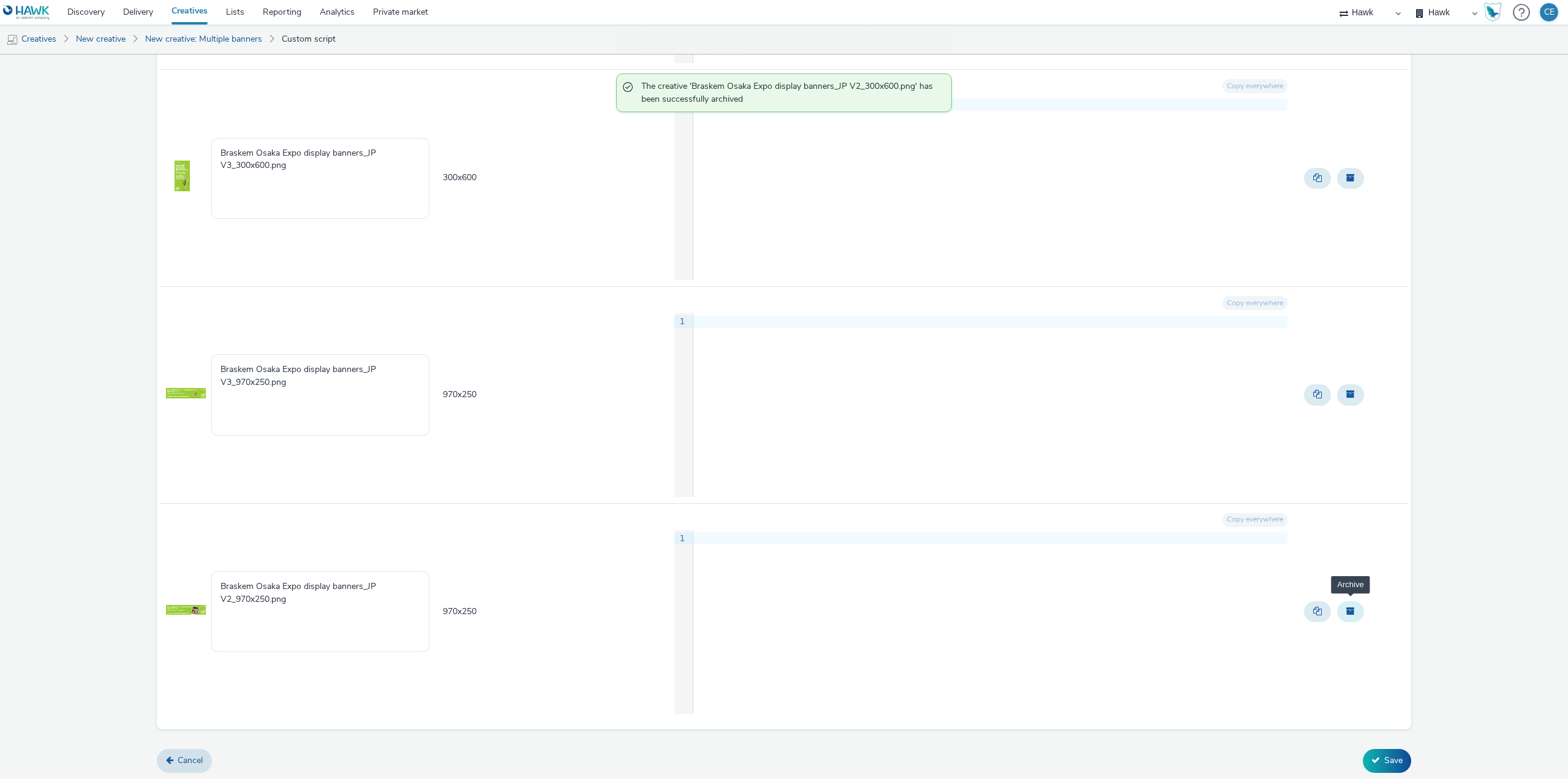
click at [1346, 608] on span "Archive" at bounding box center [1350, 611] width 8 height 8
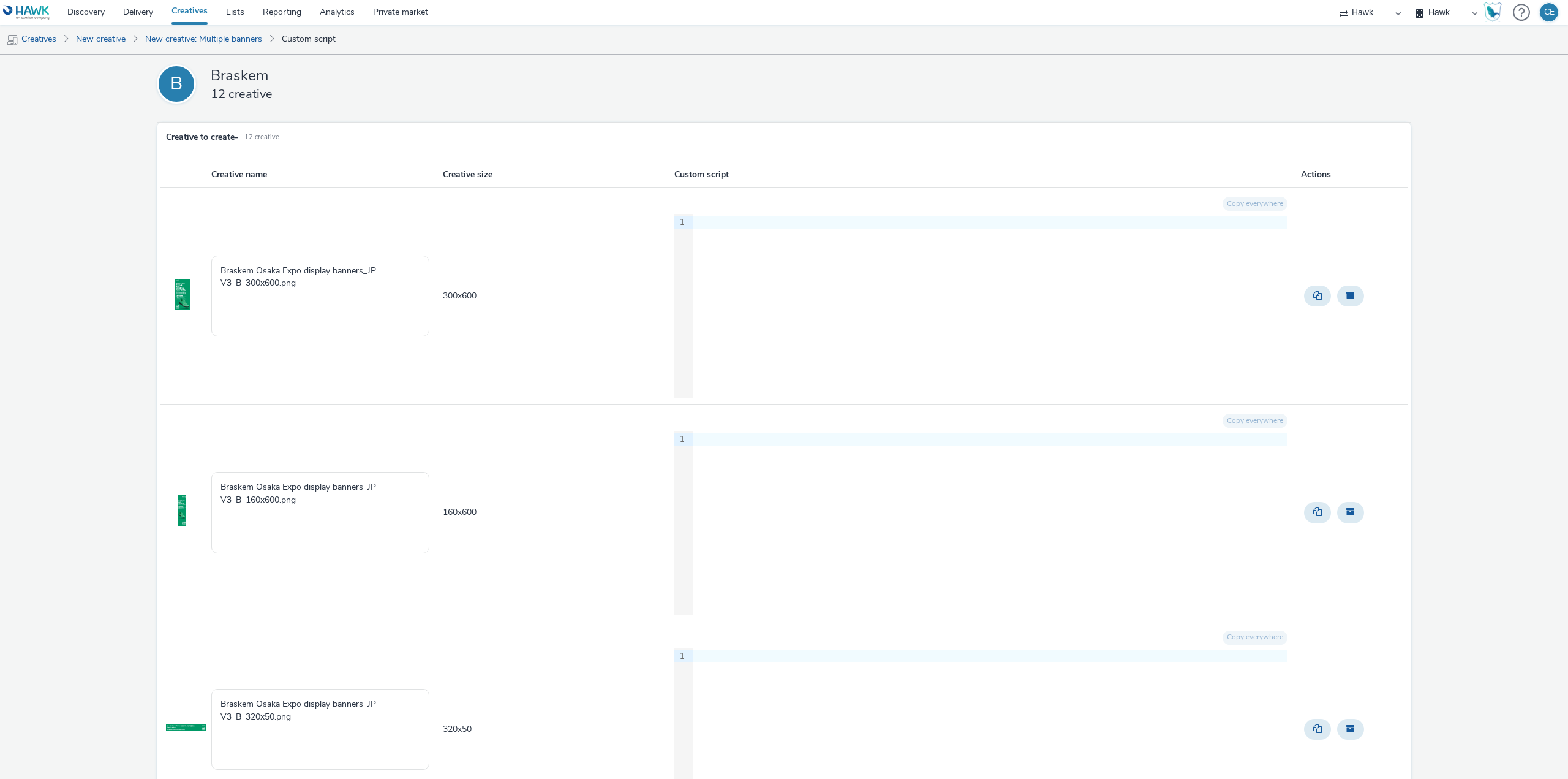
scroll to position [0, 0]
click at [388, 289] on textarea "Braskem Osaka Expo display banners_JP V3_B_300x600.png" at bounding box center [320, 299] width 218 height 81
paste textarea "GBR_Braskem_EventsMultiMarket_HTML_Static_160x600_Skyscraper_20250903 ; Japan_P…"
drag, startPoint x: 330, startPoint y: 321, endPoint x: 416, endPoint y: 329, distance: 86.4
click at [417, 327] on textarea "Braskem Osaka Expo display banners_JP V3_B_300x600.png GBR_Braskem_EventsMultiM…" at bounding box center [320, 299] width 218 height 81
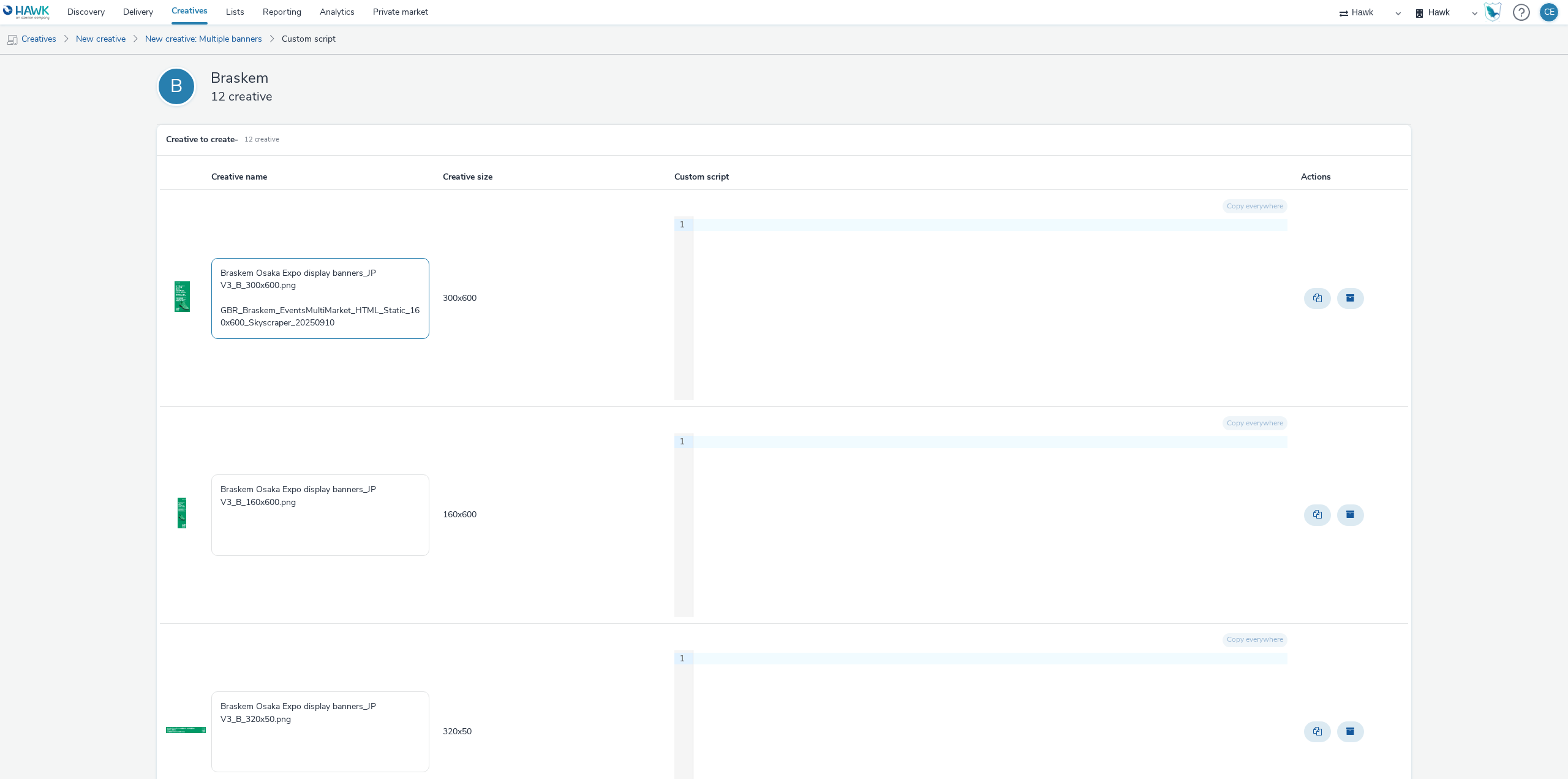
click at [305, 323] on textarea "Braskem Osaka Expo display banners_JP V3_B_300x600.png GBR_Braskem_EventsMultiM…" at bounding box center [320, 299] width 218 height 81
click at [300, 318] on textarea "Braskem Osaka Expo display banners_JP V3_B_300x600.png GBR_Braskem_EventsMultiM…" at bounding box center [320, 299] width 218 height 81
click at [316, 323] on textarea "Braskem Osaka Expo display banners_JP V3_B_300x600.png GBR_Braskem_EventsMultiM…" at bounding box center [320, 299] width 218 height 81
drag, startPoint x: 392, startPoint y: 287, endPoint x: 364, endPoint y: 292, distance: 28.4
click at [364, 292] on textarea "Braskem Osaka Expo display banners_JP V3_B_300x600.png GBR_Braskem_EventsMultiM…" at bounding box center [320, 299] width 218 height 81
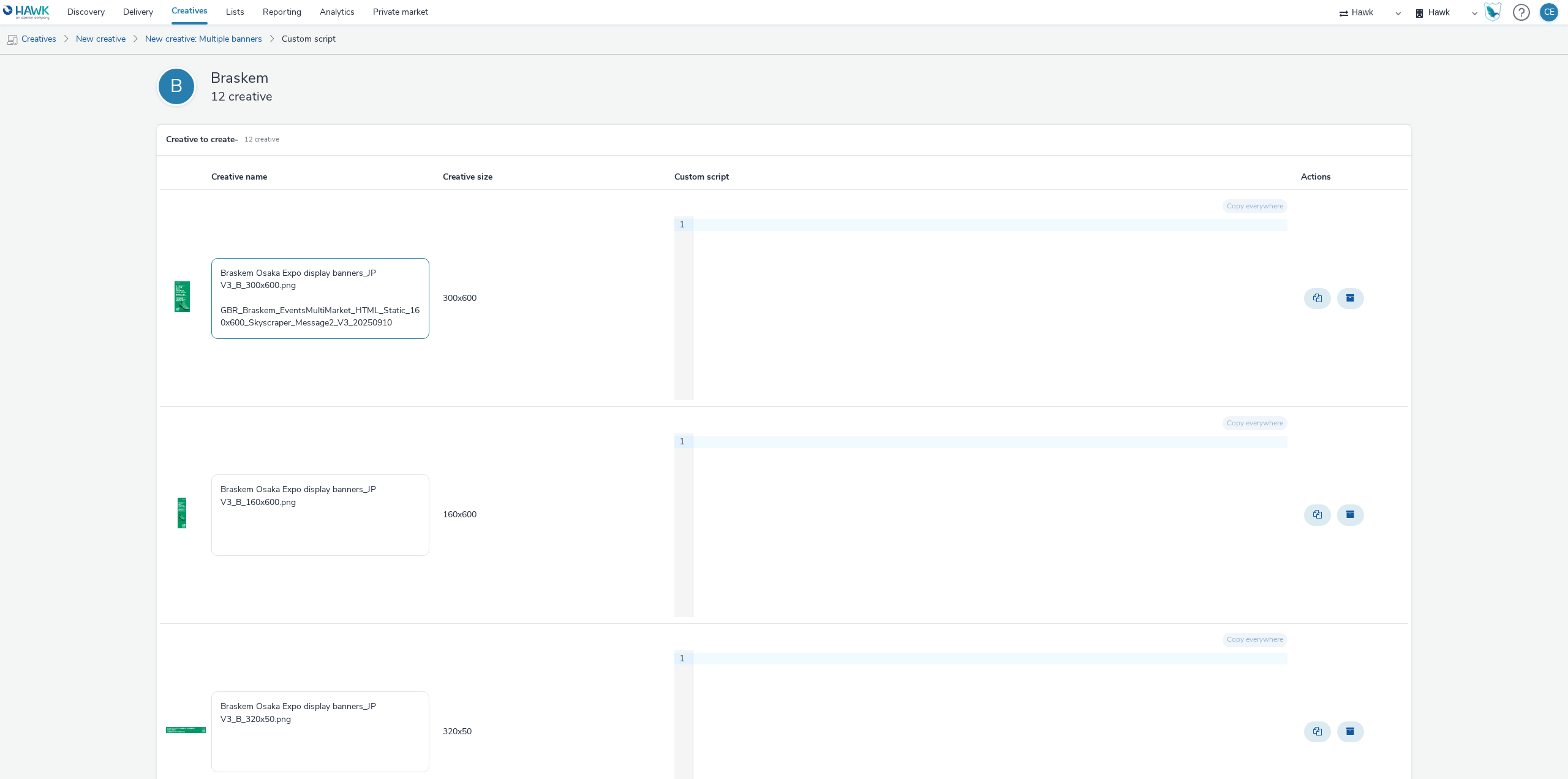
drag, startPoint x: 412, startPoint y: 308, endPoint x: 231, endPoint y: 343, distance: 184.4
click at [231, 343] on td "Braskem Osaka Expo display banners_JP V3_B_300x600.png GBR_Braskem_EventsMultiM…" at bounding box center [326, 298] width 231 height 217
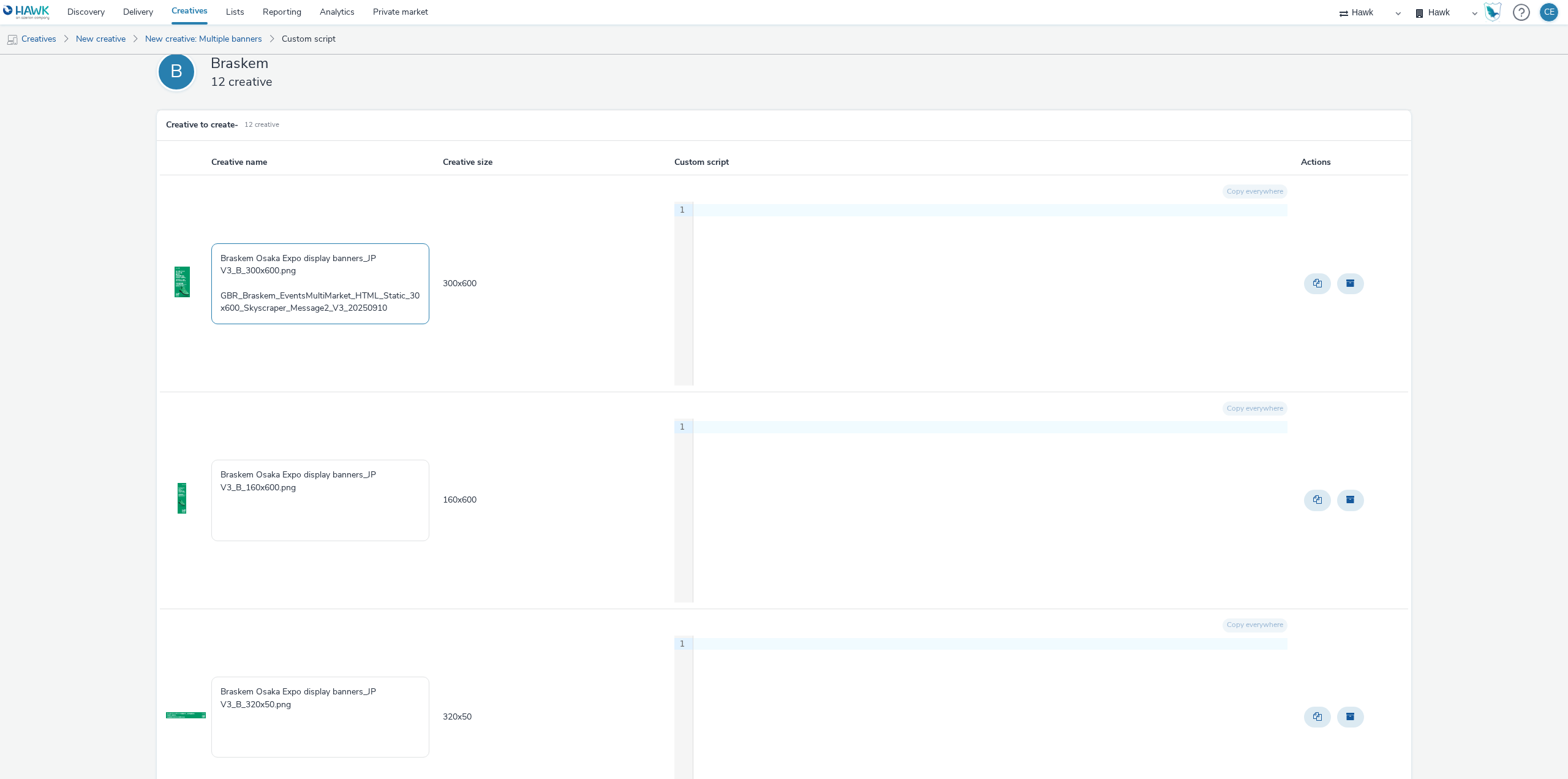
scroll to position [62, 0]
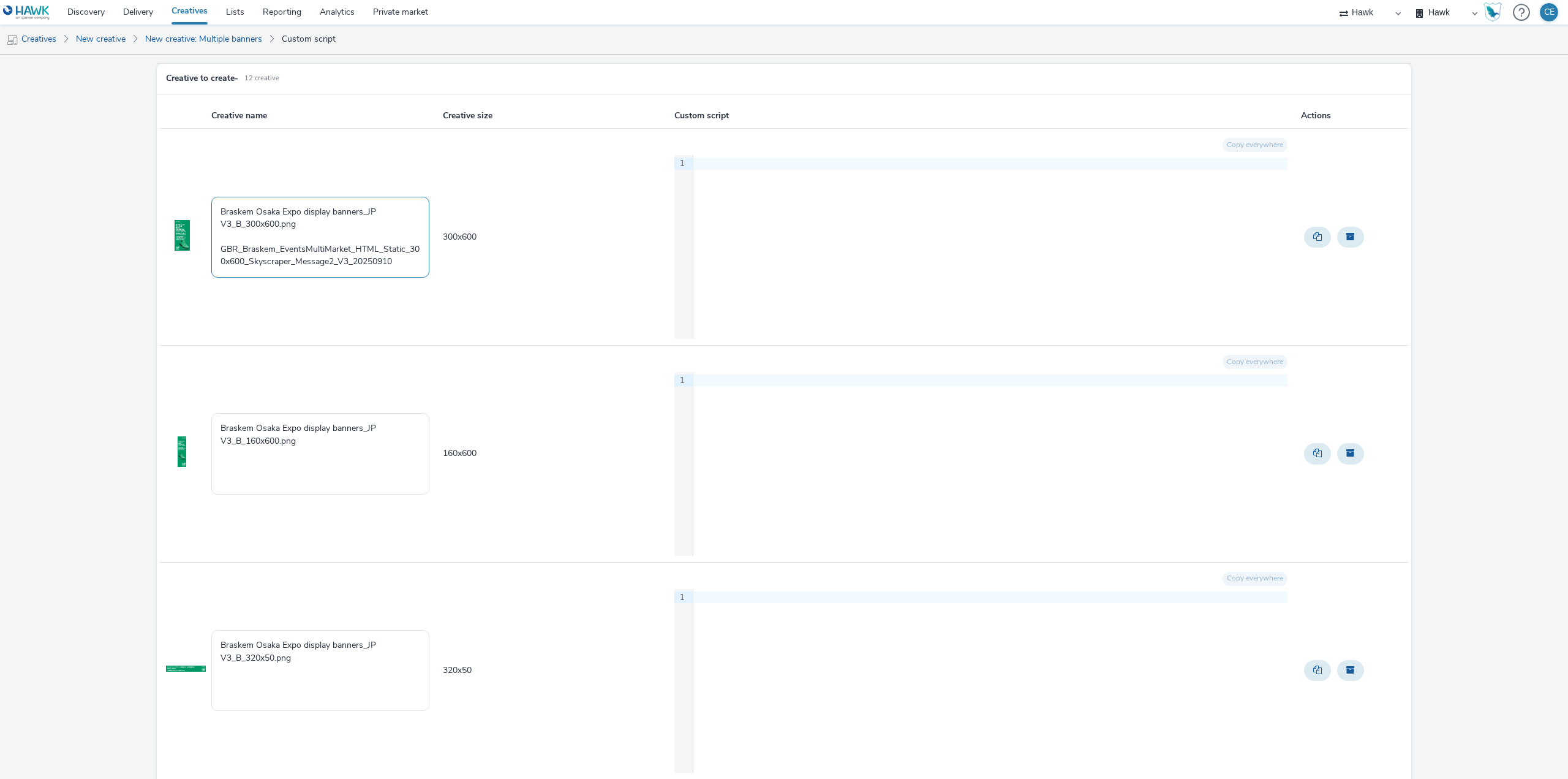
drag, startPoint x: 409, startPoint y: 257, endPoint x: 218, endPoint y: 248, distance: 191.2
click at [218, 248] on textarea "Braskem Osaka Expo display banners_JP V3_B_300x600.png GBR_Braskem_EventsMultiM…" at bounding box center [320, 237] width 218 height 81
drag, startPoint x: 309, startPoint y: 233, endPoint x: 197, endPoint y: 205, distance: 115.4
click at [197, 205] on tr "Braskem Osaka Expo display banners_JP V3_B_300x600.png GBR_Braskem_EventsMultiM…" at bounding box center [783, 236] width 1248 height 217
click at [220, 228] on textarea "GBR_Braskem_EventsMultiMarket_HTML_Static_300x600_Skyscraper_Message2_V3_202509…" at bounding box center [320, 237] width 218 height 81
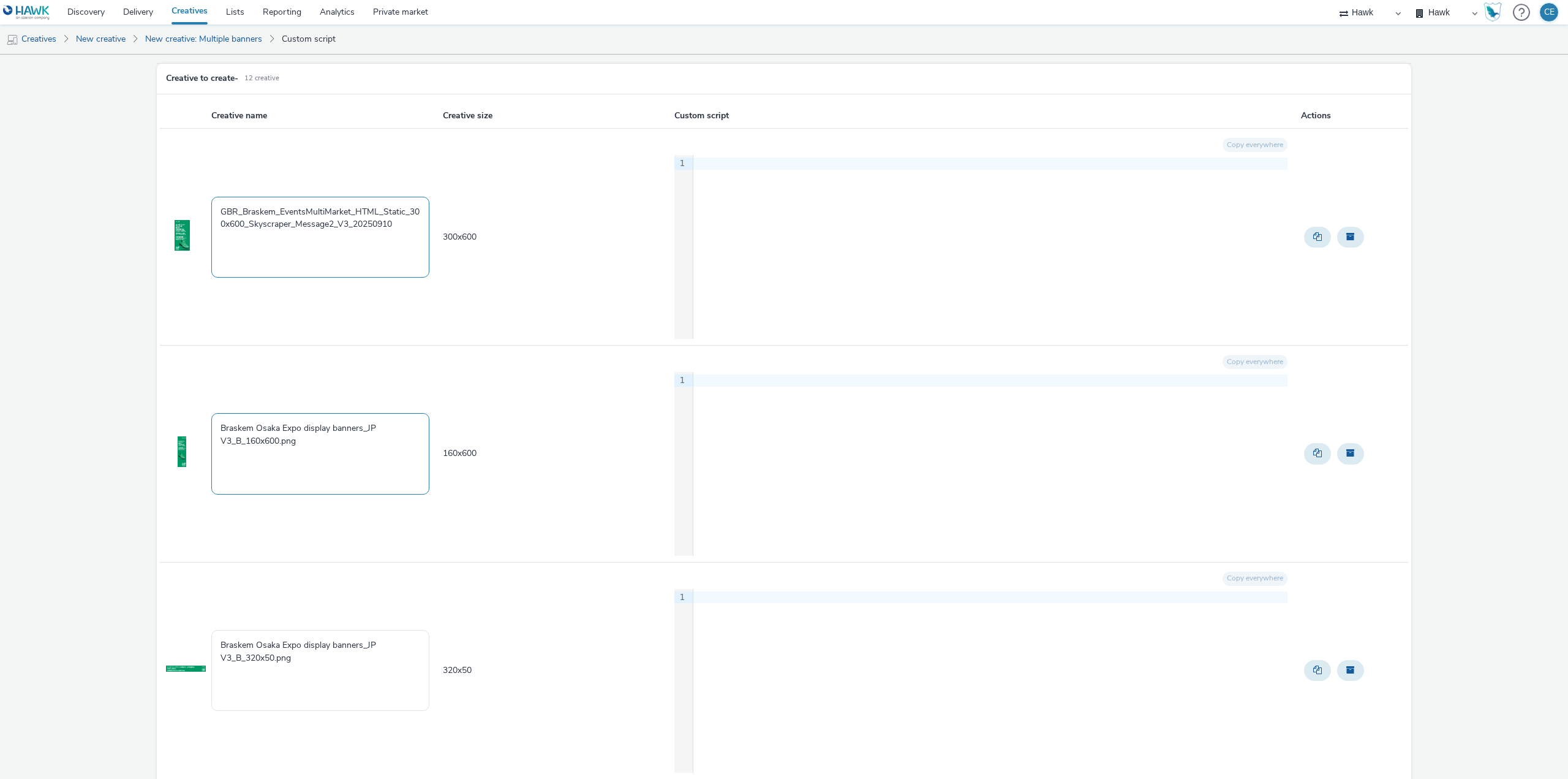
type textarea "GBR_Braskem_EventsMultiMarket_HTML_Static_300x600_Skyscraper_Message2_V3_202509…"
drag, startPoint x: 323, startPoint y: 451, endPoint x: 195, endPoint y: 419, distance: 131.9
click at [195, 419] on tr "Braskem Osaka Expo display banners_JP V3_B_160x600.png 160 x 600 Copy everywher…" at bounding box center [783, 453] width 1248 height 217
paste textarea "GBR_Braskem_EventsMultiMarket_HTML_Static_300x600_Skyscraper_Message2_V3_202509…"
drag, startPoint x: 493, startPoint y: 455, endPoint x: 441, endPoint y: 450, distance: 52.2
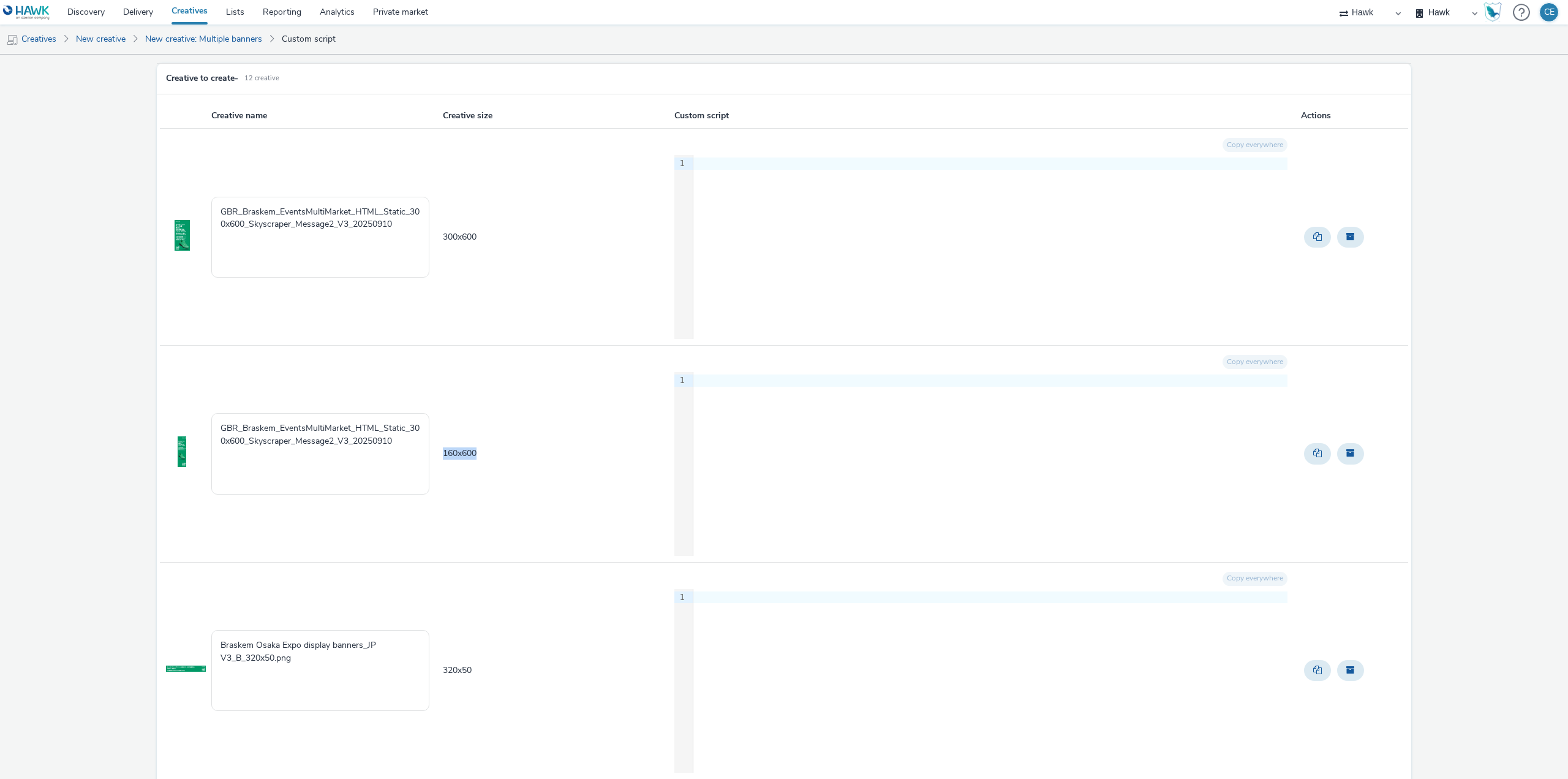
click at [441, 450] on td "160 x 600" at bounding box center [557, 453] width 231 height 217
copy span "160 x 600"
drag, startPoint x: 410, startPoint y: 425, endPoint x: 249, endPoint y: 439, distance: 161.6
click at [249, 439] on textarea "GBR_Braskem_EventsMultiMarket_HTML_Static_300x600_Skyscraper_Message2_V3_202509…" at bounding box center [320, 453] width 218 height 81
paste textarea "16"
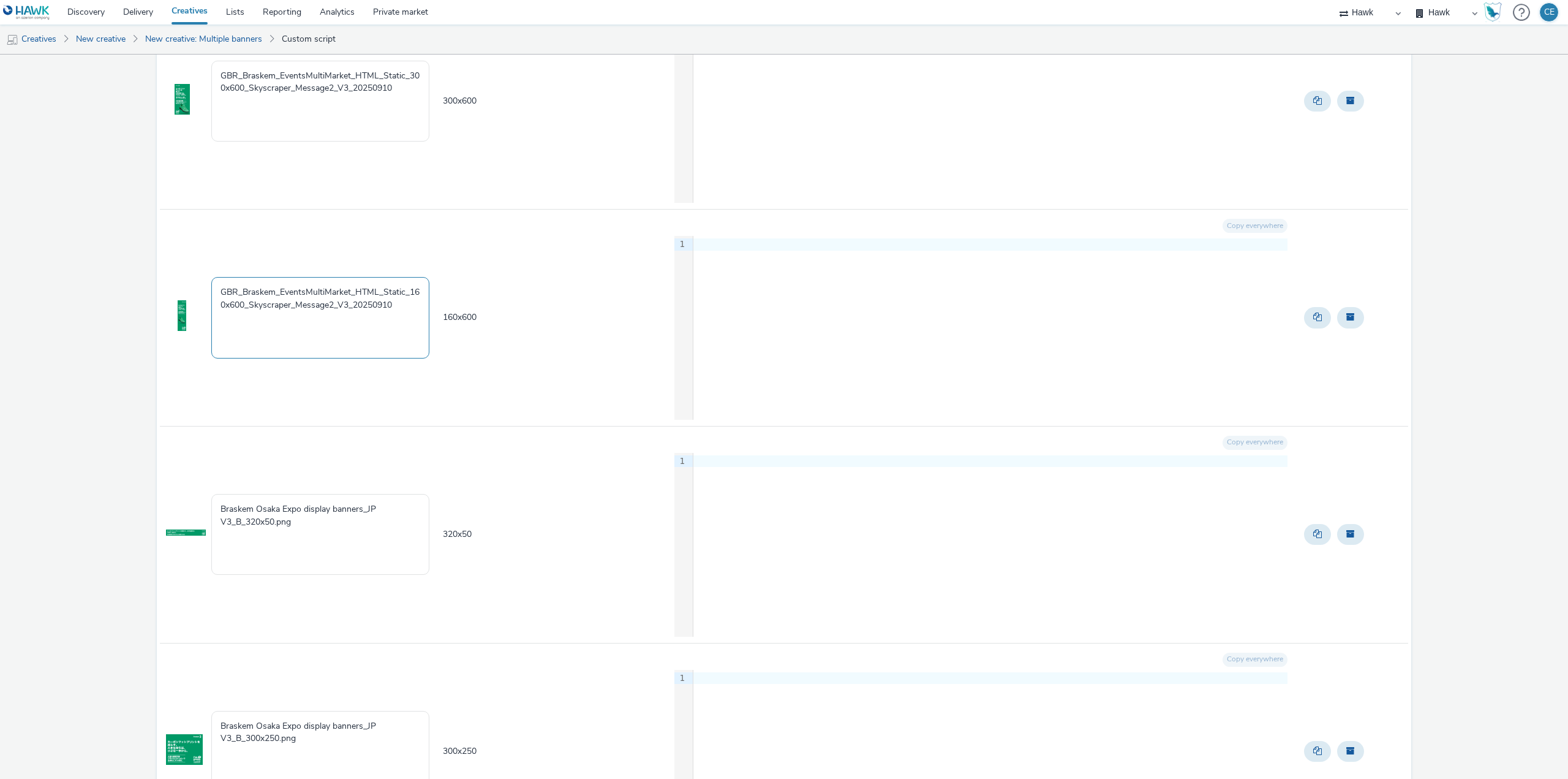
scroll to position [245, 0]
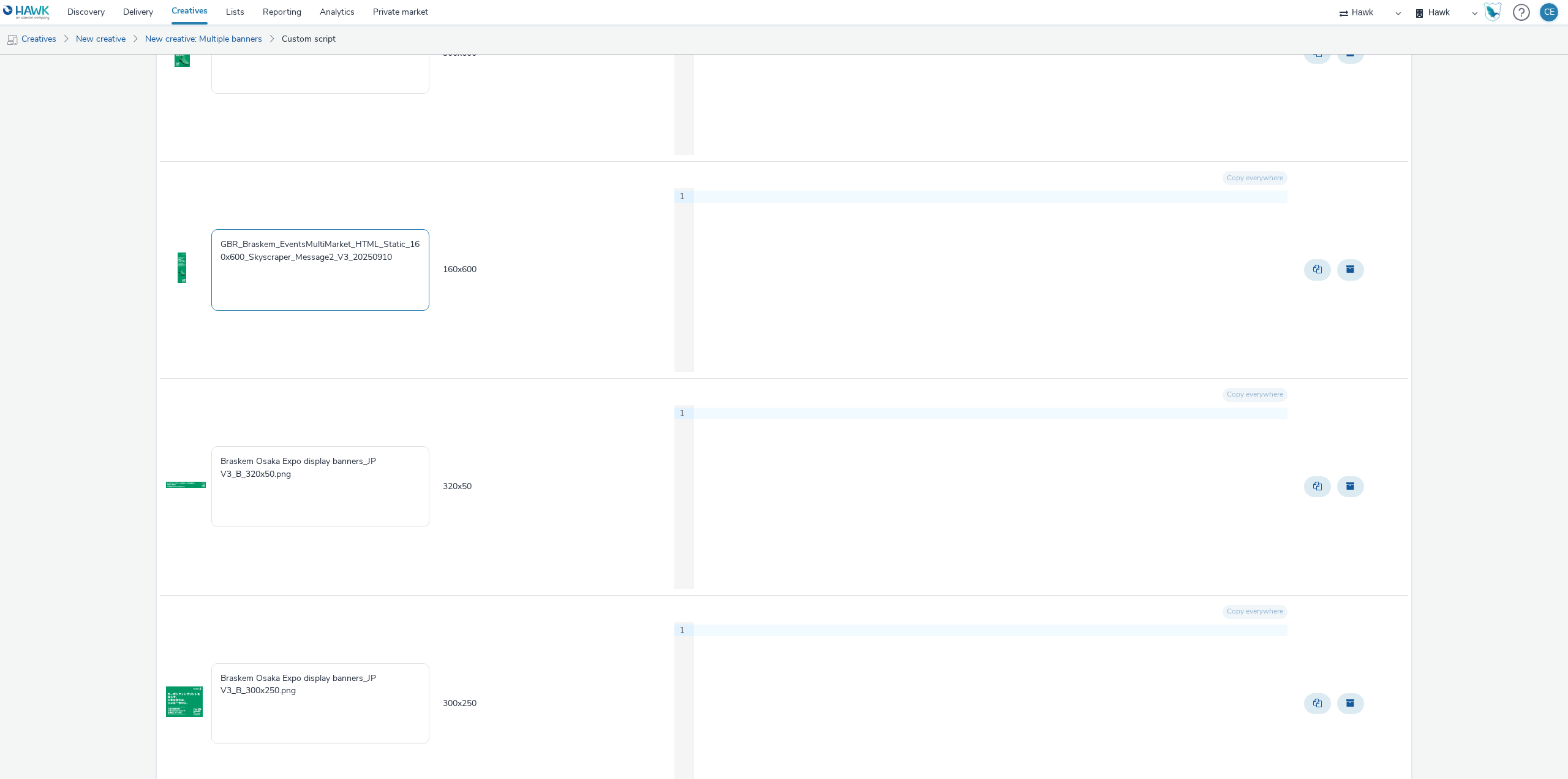
drag, startPoint x: 404, startPoint y: 264, endPoint x: 186, endPoint y: 247, distance: 218.7
click at [186, 247] on tr "GBR_Braskem_EventsMultiMarket_HTML_Static_160x600_Skyscraper_Message2_V3_202509…" at bounding box center [783, 270] width 1248 height 217
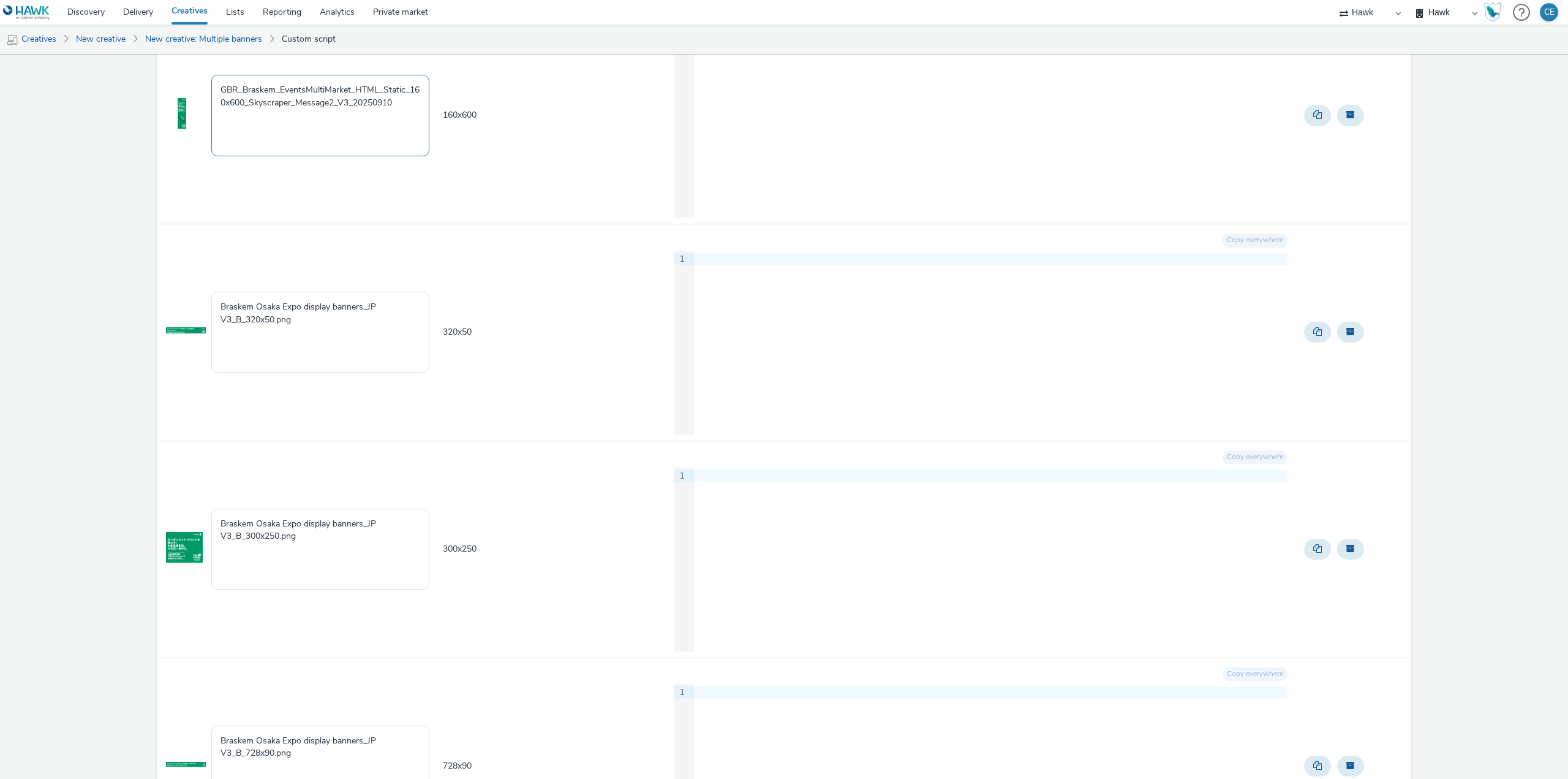
scroll to position [306, 0]
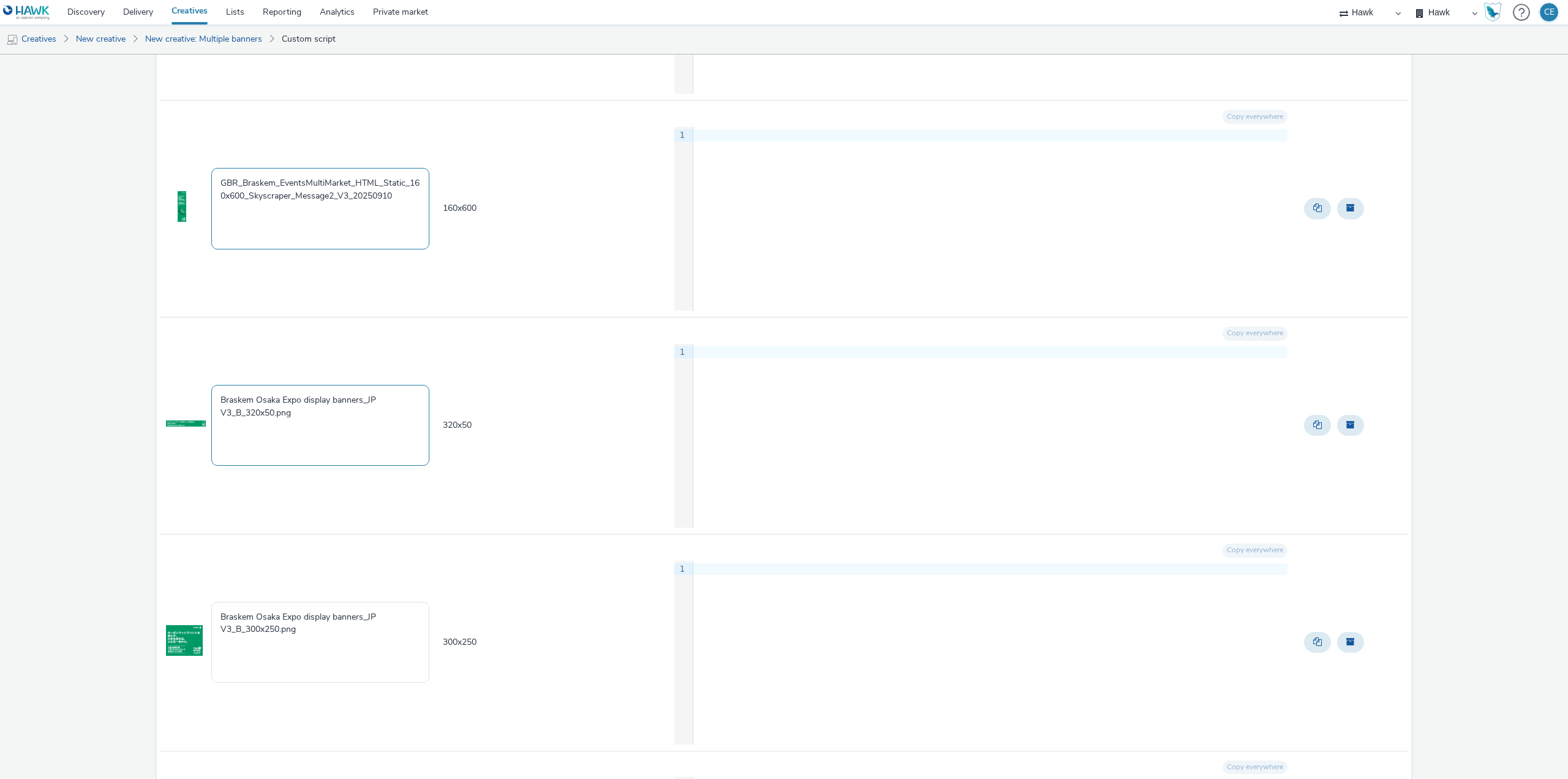
type textarea "GBR_Braskem_EventsMultiMarket_HTML_Static_160x600_Skyscraper_Message2_V3_202509…"
drag, startPoint x: 316, startPoint y: 414, endPoint x: 146, endPoint y: 387, distance: 172.1
paste textarea "GBR_Braskem_EventsMultiMarket_HTML_Static_160x600_Skyscraper_Message2_V3_202509…"
drag, startPoint x: 482, startPoint y: 424, endPoint x: 420, endPoint y: 424, distance: 62.0
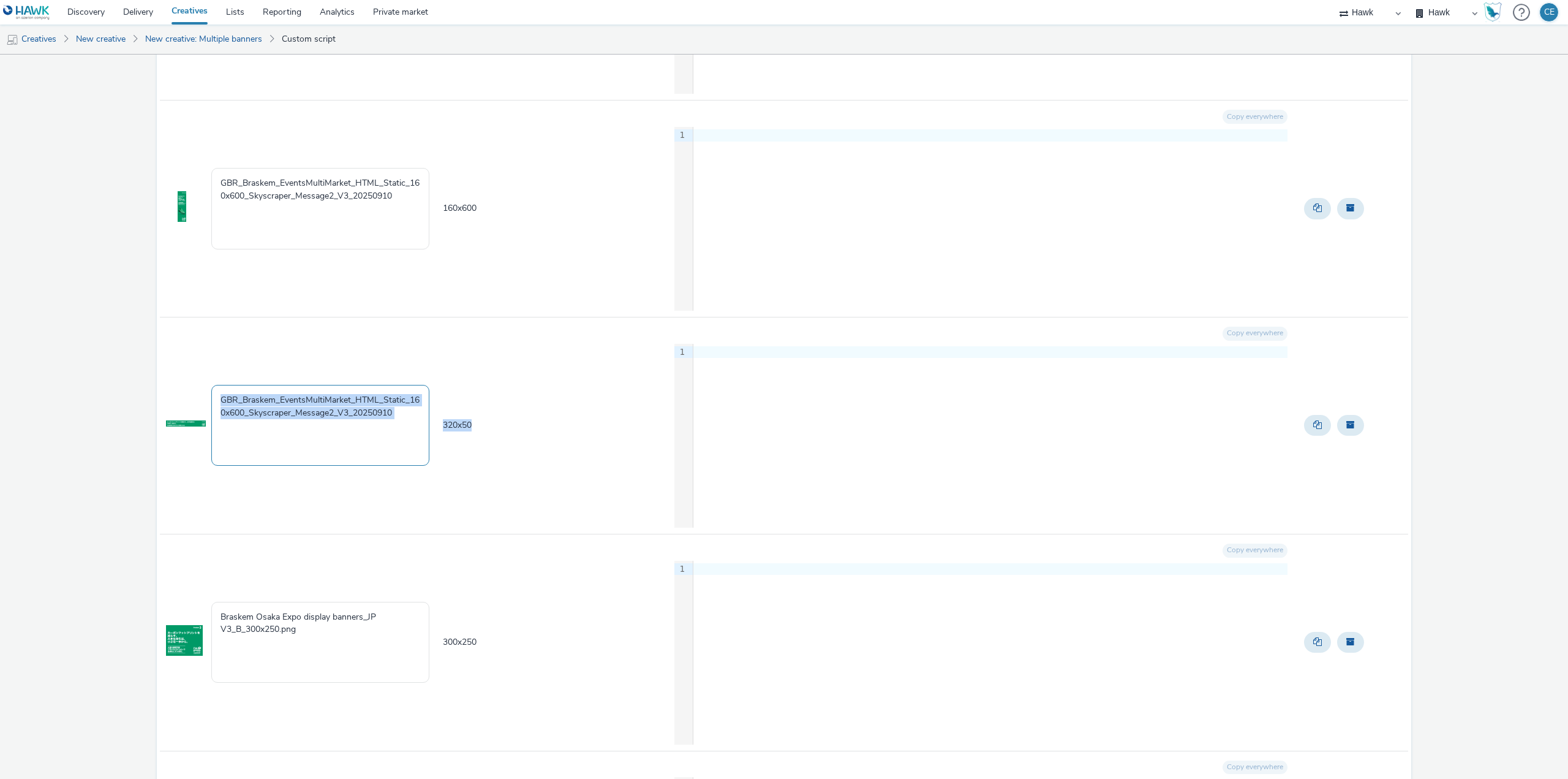
click at [420, 424] on tr "GBR_Braskem_EventsMultiMarket_HTML_Static_160x600_Skyscraper_Message2_V3_202509…" at bounding box center [783, 425] width 1248 height 217
copy tr "GBR_Braskem_EventsMultiMarket_HTML_Static_160x600_Skyscraper_Message2_V3_202509…"
drag, startPoint x: 251, startPoint y: 411, endPoint x: 411, endPoint y: 396, distance: 160.7
click at [411, 396] on textarea "GBR_Braskem_EventsMultiMarket_HTML_Static_160x600_Skyscraper_Message2_V3_202509…" at bounding box center [320, 425] width 218 height 81
paste textarea "320x5"
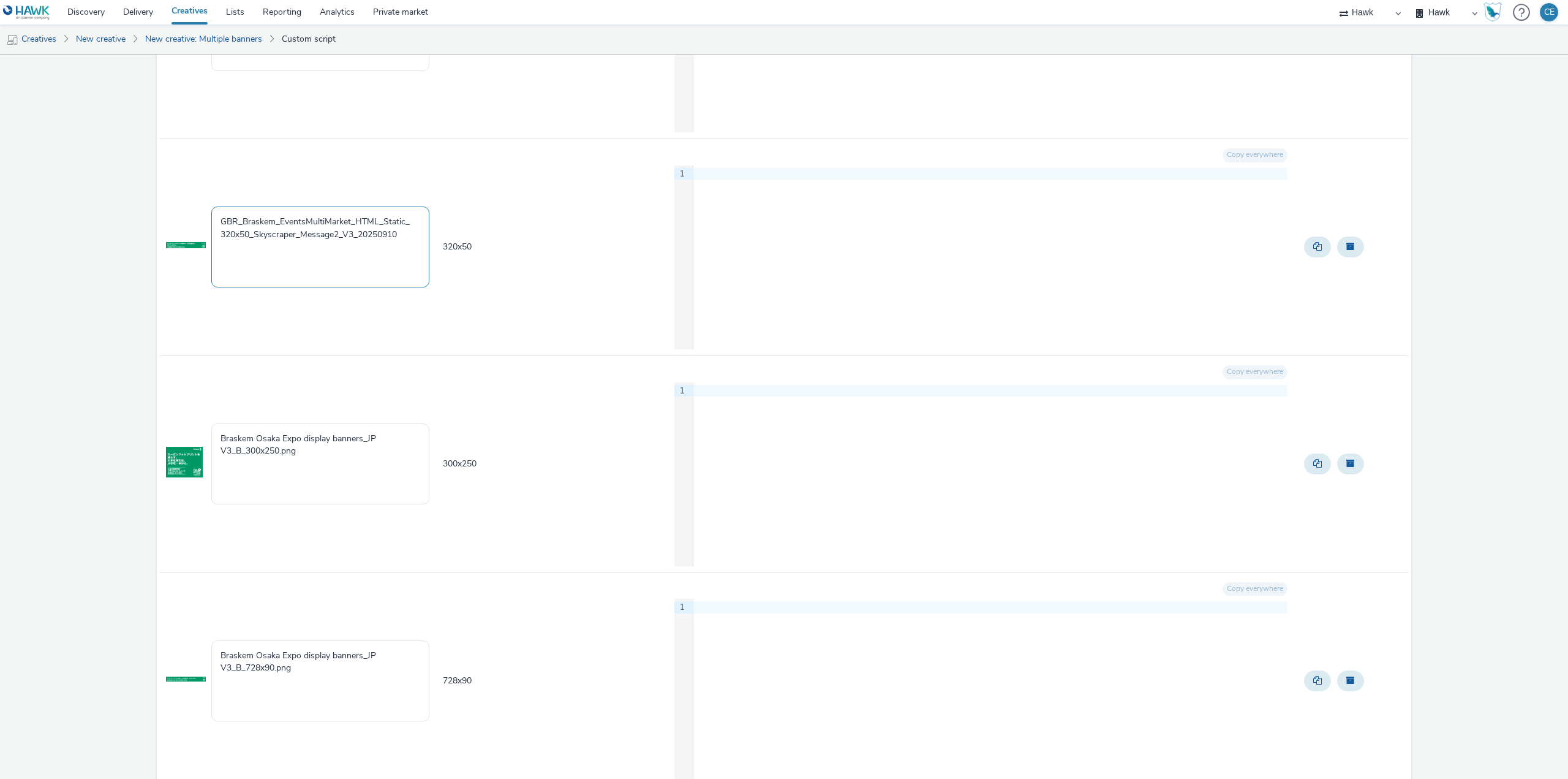
scroll to position [490, 0]
type textarea "GBR_Braskem_EventsMultiMarket_HTML_Static_ 320x50_Skyscraper_Message2_V3_202509…"
drag, startPoint x: 338, startPoint y: 442, endPoint x: 348, endPoint y: 419, distance: 25.1
click at [336, 442] on textarea "Braskem Osaka Expo display banners_JP V3_B_300x250.png" at bounding box center [320, 458] width 218 height 81
drag, startPoint x: 410, startPoint y: 241, endPoint x: 184, endPoint y: 196, distance: 230.4
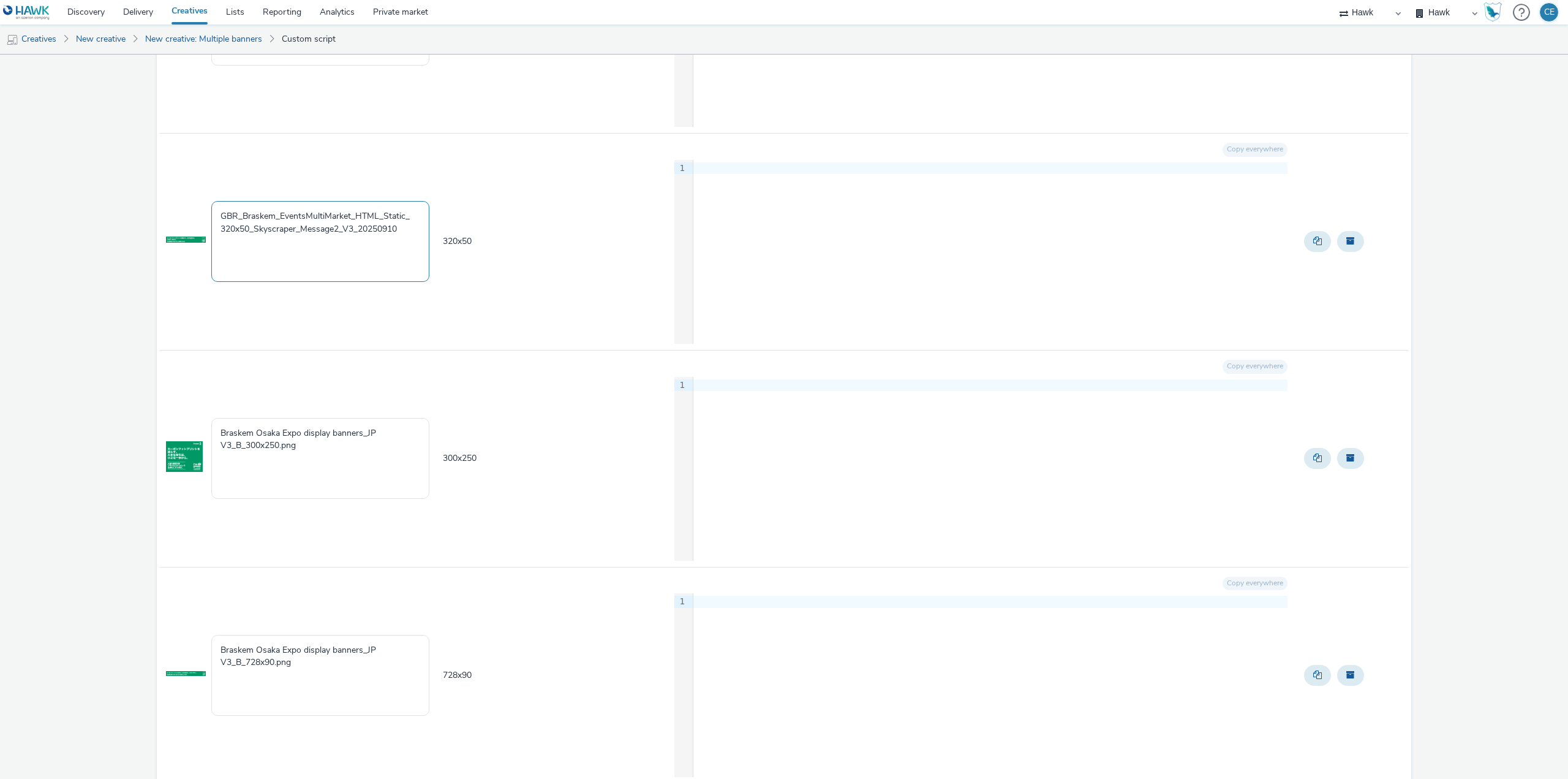
click at [184, 196] on tr "GBR_Braskem_EventsMultiMarket_HTML_Static_ 320x50_Skyscraper_Message2_V3_202509…" at bounding box center [783, 241] width 1248 height 217
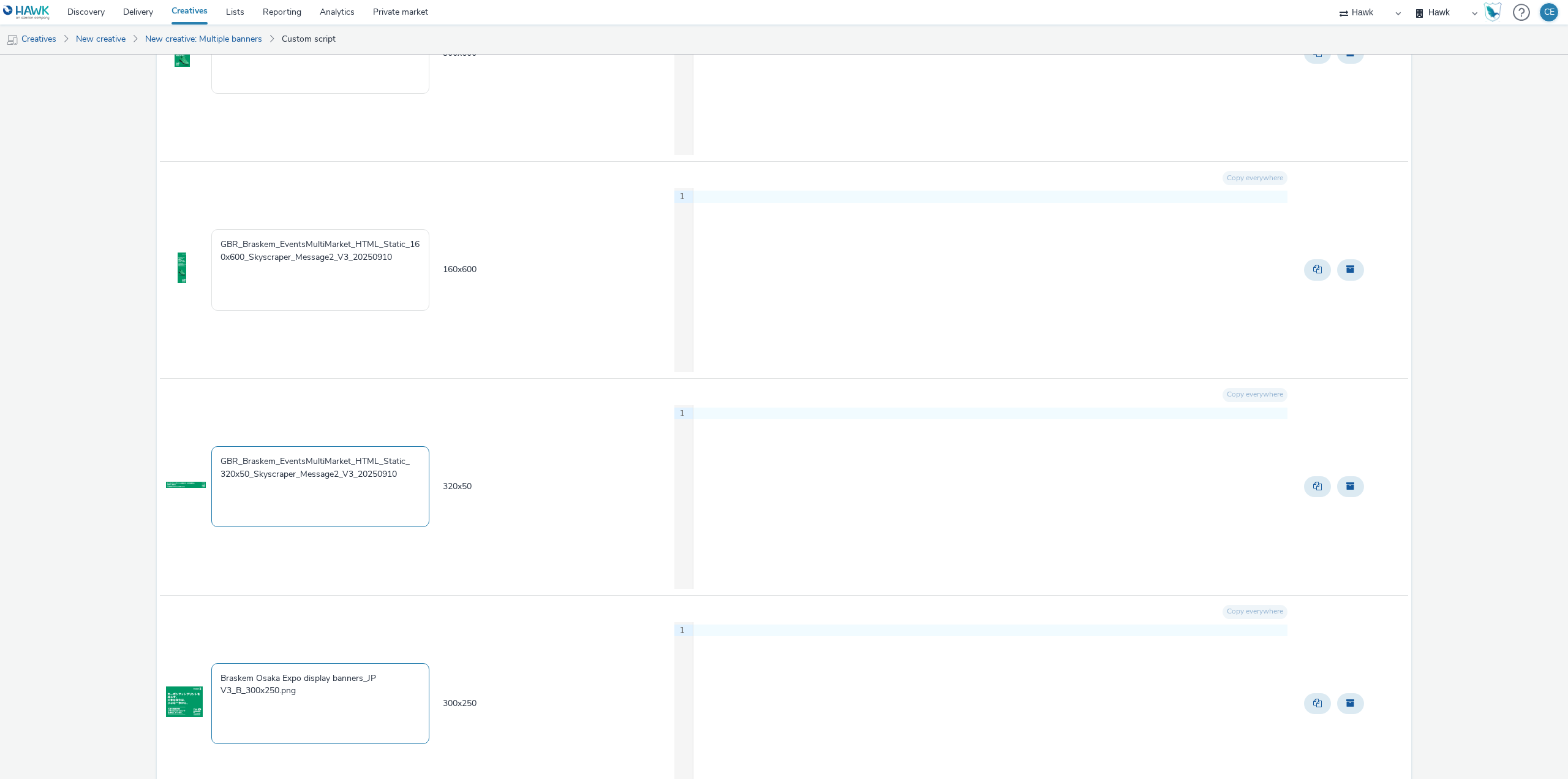
scroll to position [551, 0]
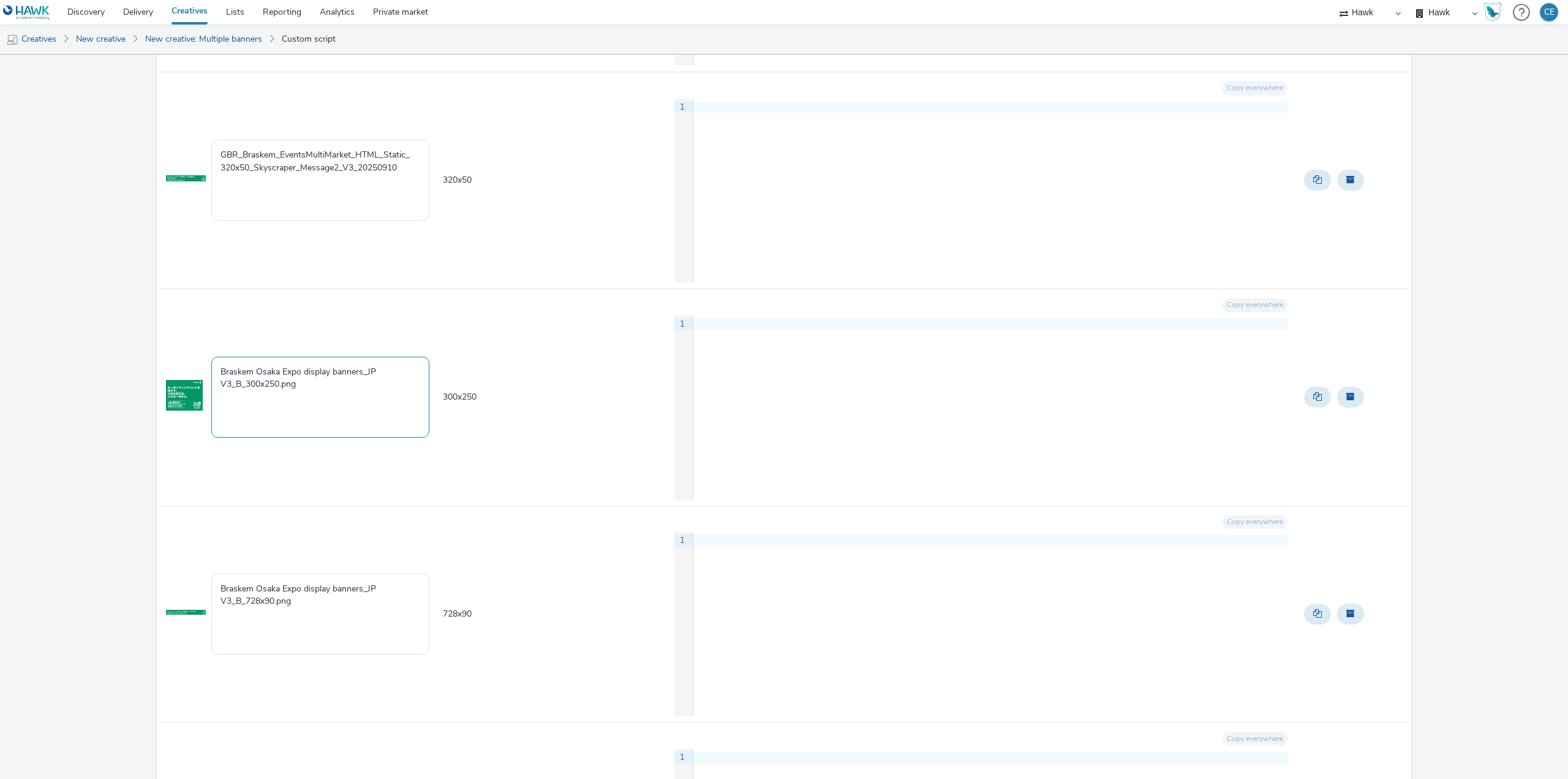
drag, startPoint x: 316, startPoint y: 386, endPoint x: 173, endPoint y: 333, distance: 152.5
click at [173, 333] on tr "Braskem Osaka Expo display banners_JP V3_B_300x250.png 300 x 250 Copy everywher…" at bounding box center [783, 397] width 1248 height 217
paste textarea "GBR_Braskem_EventsMultiMarket_HTML_Static_ 320x50_Skyscraper_Message2_V3_202509…"
drag, startPoint x: 472, startPoint y: 394, endPoint x: 438, endPoint y: 390, distance: 34.2
click at [438, 390] on tr "GBR_Braskem_EventsMultiMarket_HTML_Static_ 320x50_Skyscraper_Message2_V3_202509…" at bounding box center [783, 397] width 1248 height 217
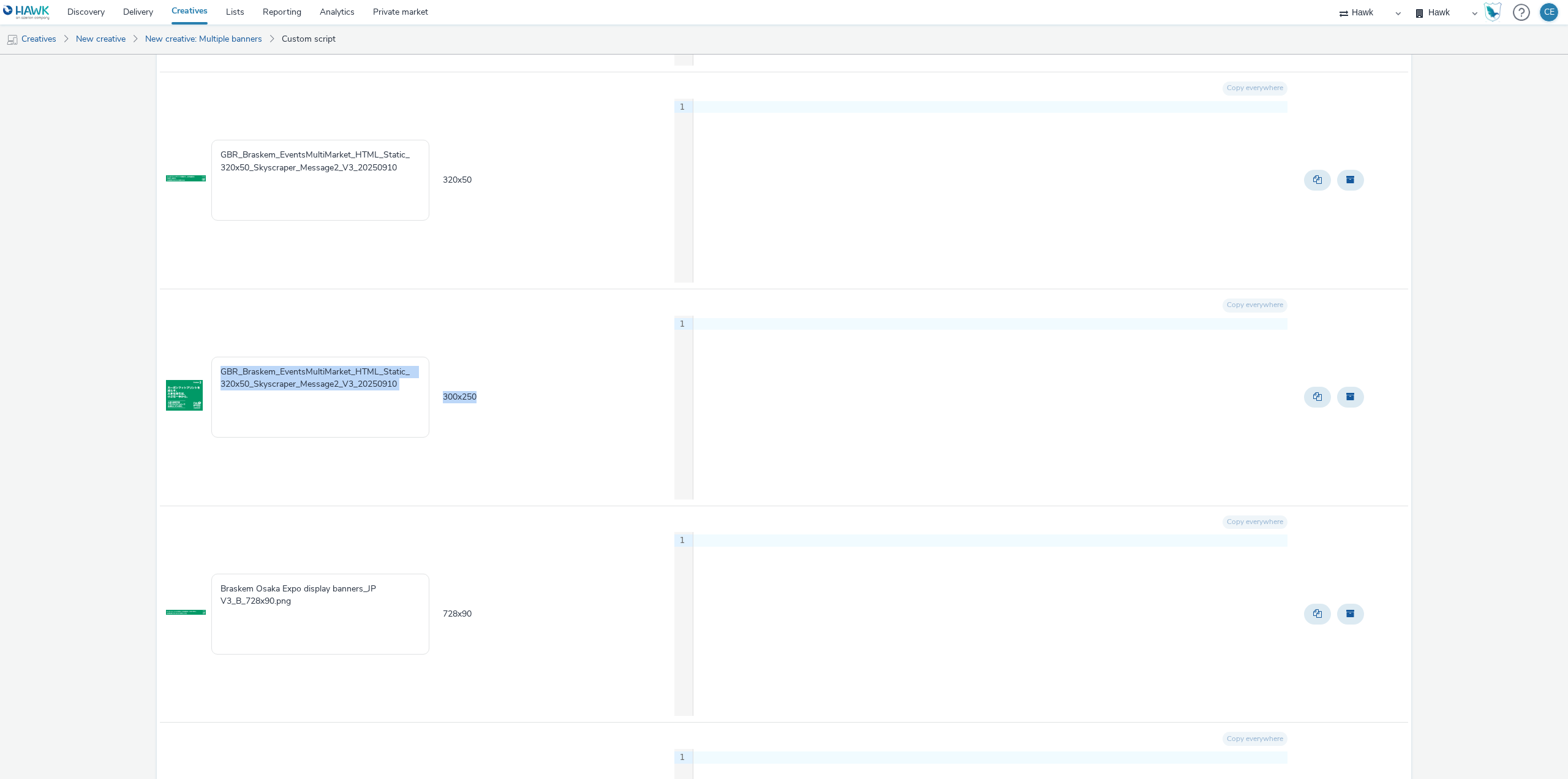
copy tr "GBR_Braskem_EventsMultiMarket_HTML_Static_ 320x50_Skyscraper_Message2_V3_202509…"
drag, startPoint x: 249, startPoint y: 382, endPoint x: 192, endPoint y: 377, distance: 57.2
click at [192, 377] on tr "GBR_Braskem_EventsMultiMarket_HTML_Static_ 320x50_Skyscraper_Message2_V3_202509…" at bounding box center [783, 397] width 1248 height 217
click at [259, 387] on textarea "GBR_Braskem_EventsMultiMarket_HTML_Static_ 320x50_Skyscraper_Message2_V3_202509…" at bounding box center [320, 397] width 218 height 81
drag, startPoint x: 247, startPoint y: 381, endPoint x: 207, endPoint y: 381, distance: 40.0
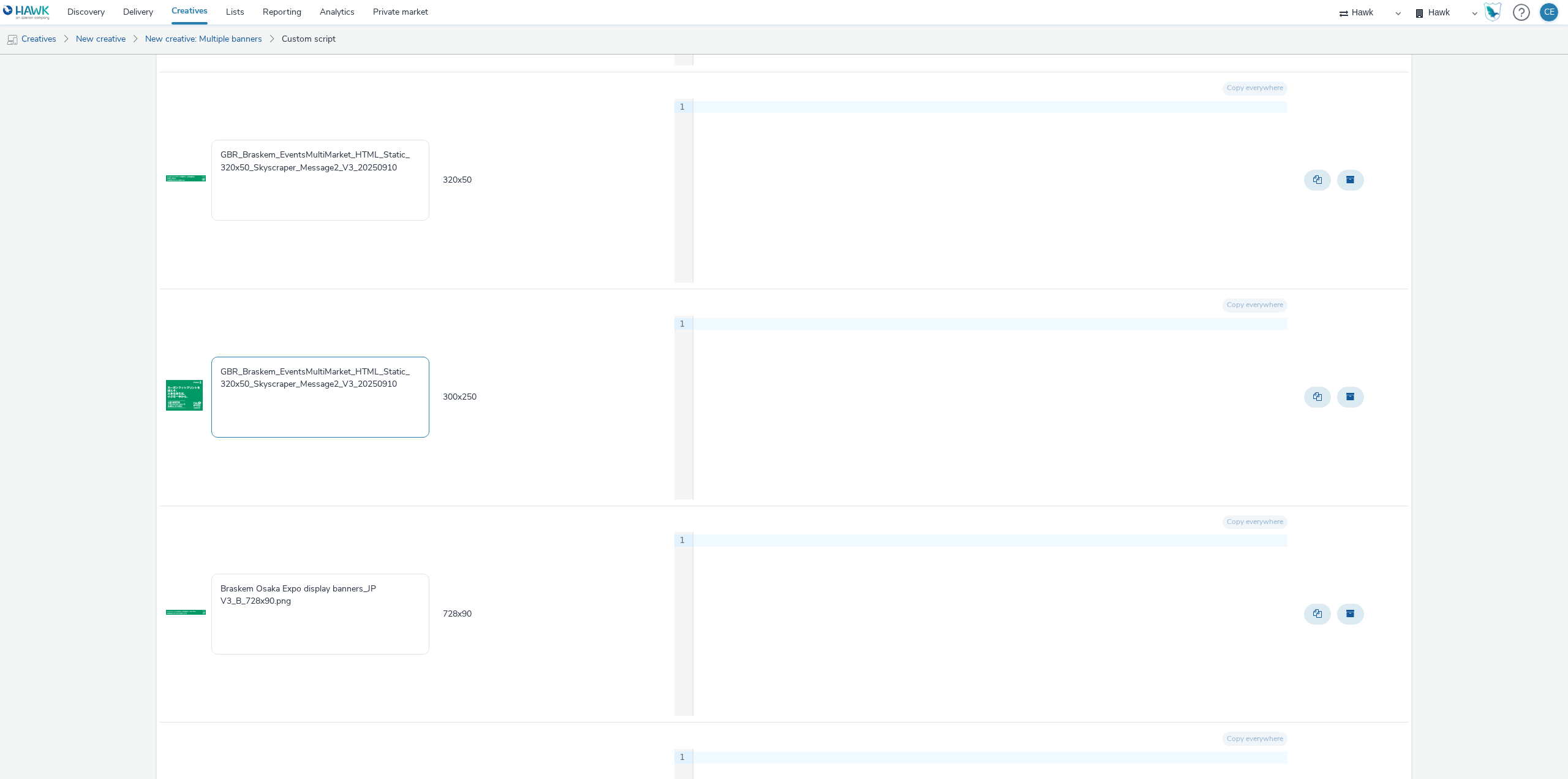
click at [207, 381] on tr "GBR_Braskem_EventsMultiMarket_HTML_Static_ 320x50_Skyscraper_Message2_V3_202509…" at bounding box center [783, 397] width 1248 height 217
paste textarea "300x2"
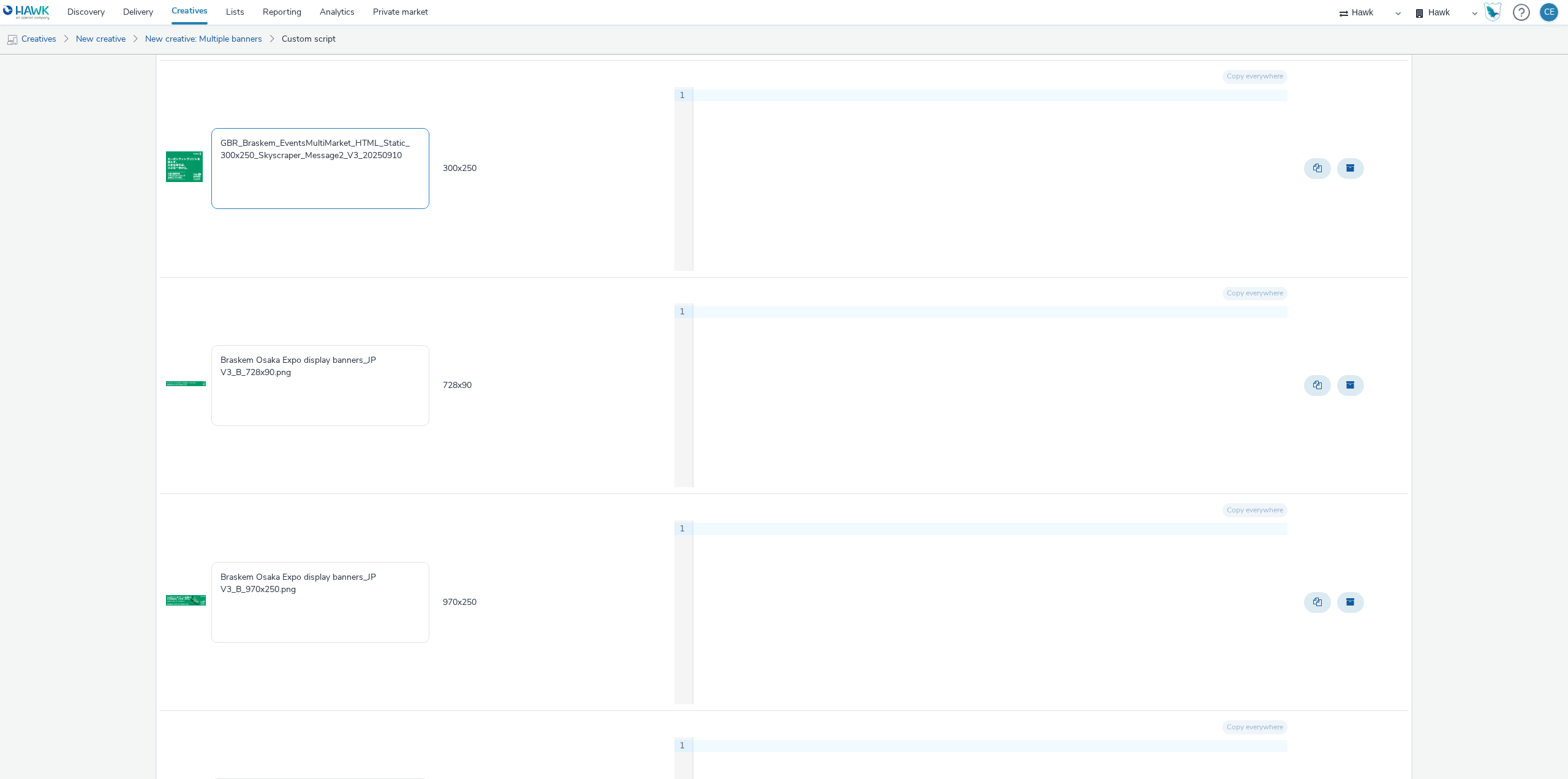
scroll to position [797, 0]
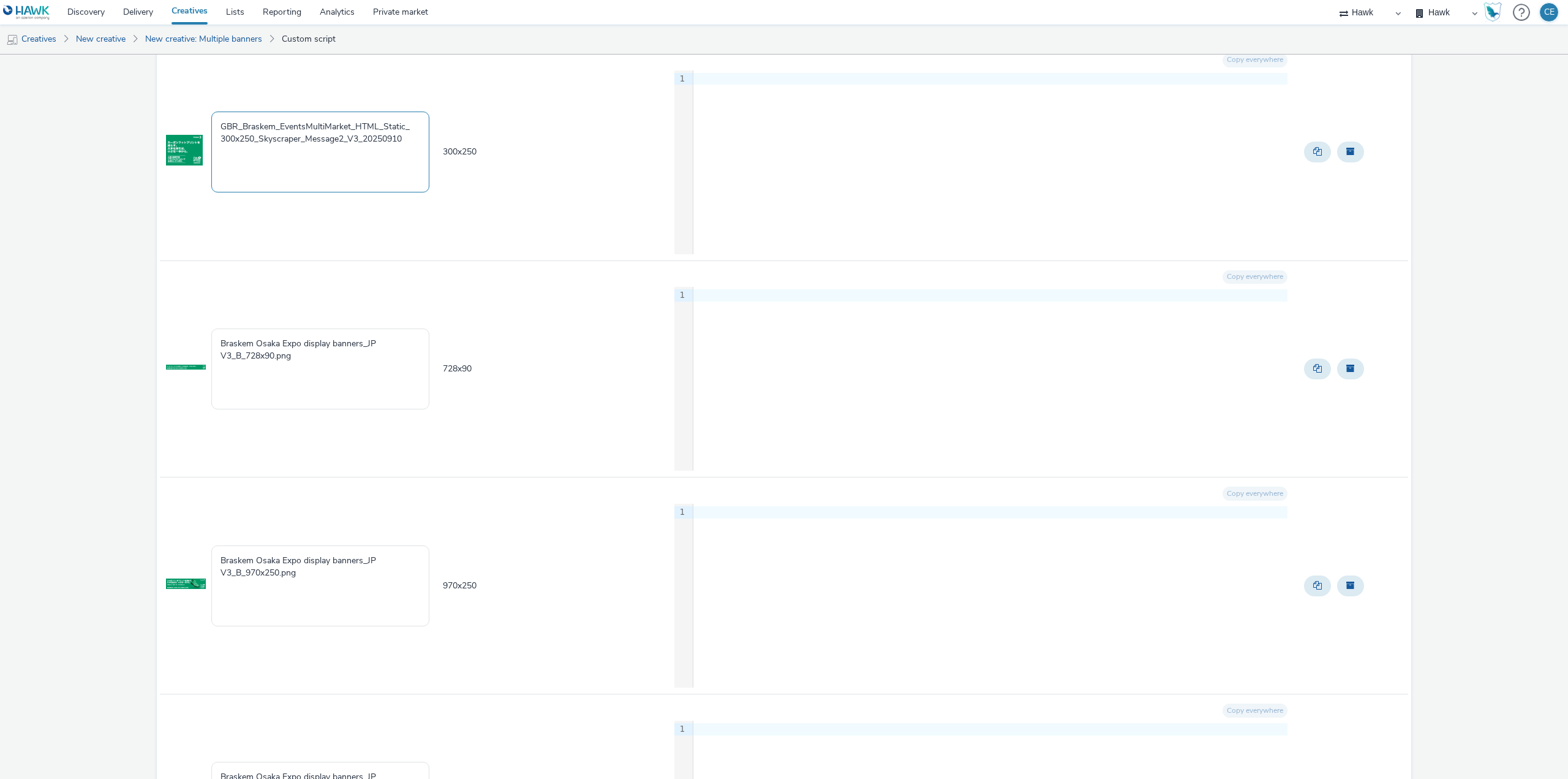
type textarea "GBR_Braskem_EventsMultiMarket_HTML_Static_ 300x250_Skyscraper_Message2_V3_20250…"
drag, startPoint x: 489, startPoint y: 375, endPoint x: 424, endPoint y: 367, distance: 65.5
click at [424, 367] on tr "Braskem Osaka Expo display banners_JP V3_B_728x90.png 728 x 90 Copy everywhere …" at bounding box center [783, 368] width 1248 height 217
copy tr "Braskem Osaka Expo display banners_JP V3_B_728x90.png 728 x 90"
drag, startPoint x: 361, startPoint y: 383, endPoint x: 328, endPoint y: 372, distance: 34.8
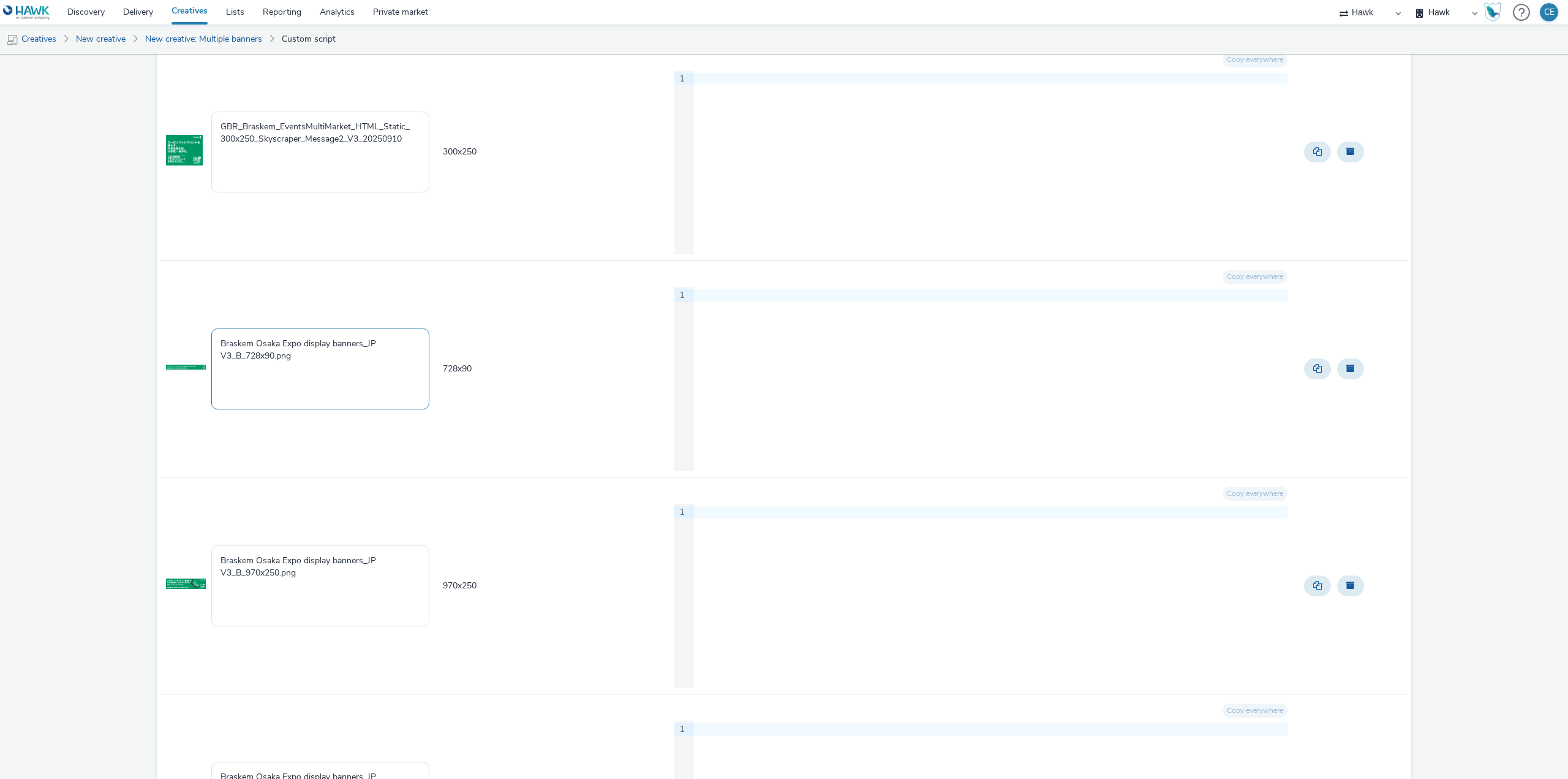
click at [360, 383] on textarea "Braskem Osaka Expo display banners_JP V3_B_728x90.png" at bounding box center [320, 369] width 218 height 81
drag, startPoint x: 414, startPoint y: 145, endPoint x: 186, endPoint y: 127, distance: 228.7
click at [186, 127] on tr "GBR_Braskem_EventsMultiMarket_HTML_Static_ 300x250_Skyscraper_Message2_V3_20250…" at bounding box center [783, 152] width 1248 height 217
drag, startPoint x: 352, startPoint y: 369, endPoint x: 219, endPoint y: 336, distance: 137.0
click at [219, 336] on textarea "Braskem Osaka Expo display banners_JP V3_B_728x90.png" at bounding box center [320, 369] width 218 height 81
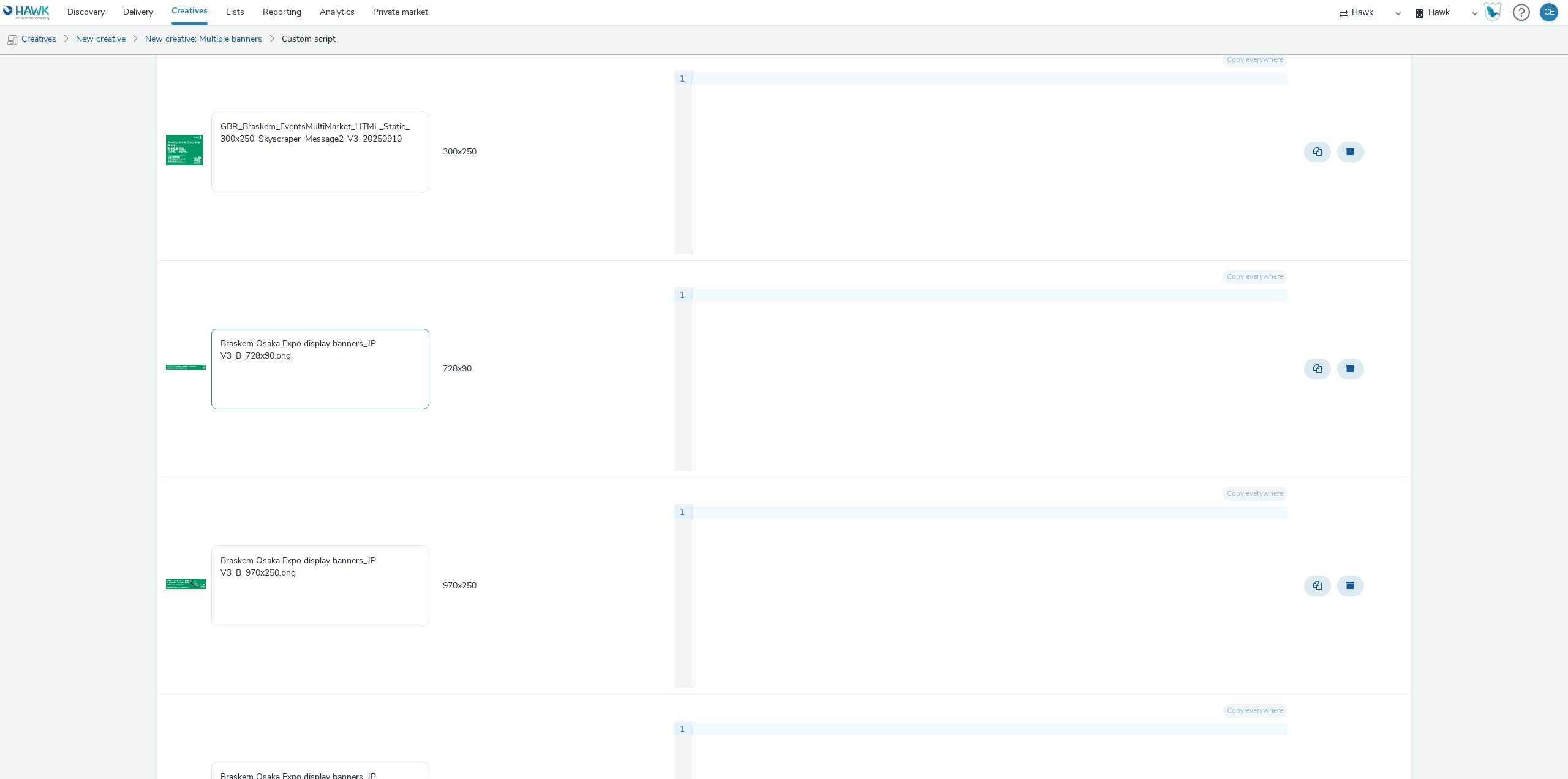
paste textarea "GBR_Braskem_EventsMultiMarket_HTML_Static_ 300x250_Skyscraper_Message2_V3_20250…"
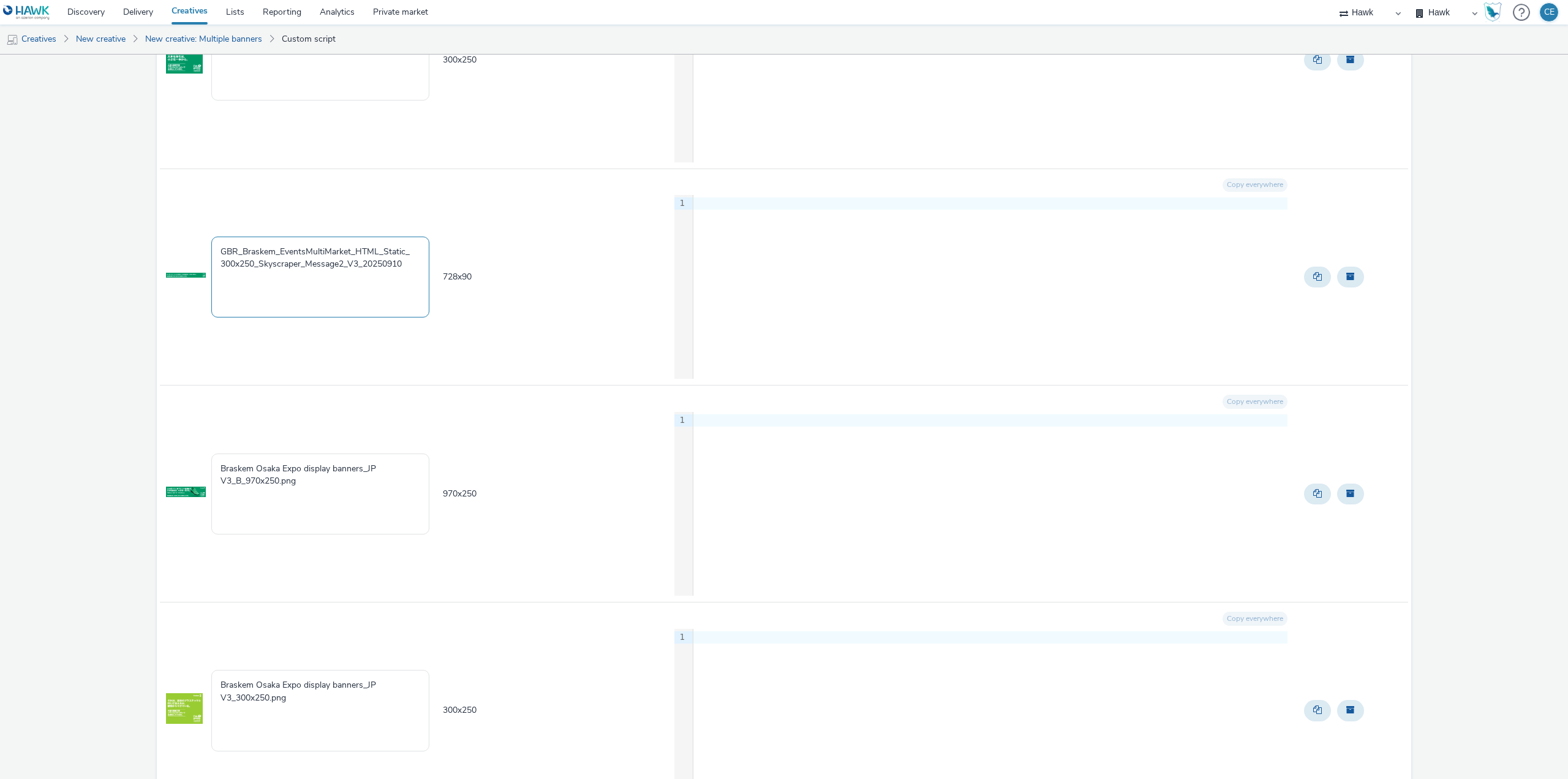
scroll to position [919, 0]
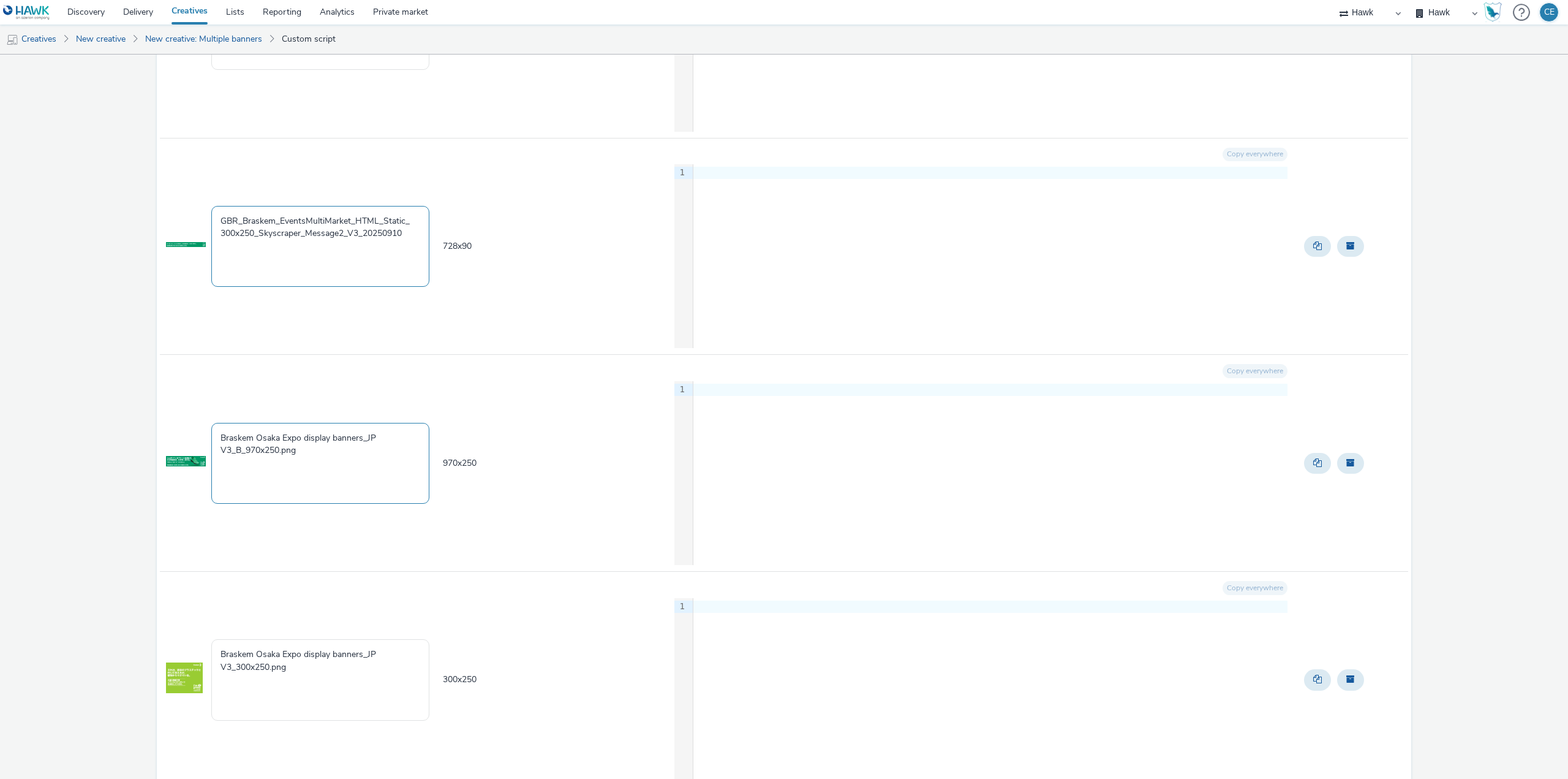
type textarea "GBR_Braskem_EventsMultiMarket_HTML_Static_ 300x250_Skyscraper_Message2_V3_20250…"
drag, startPoint x: 325, startPoint y: 455, endPoint x: 180, endPoint y: 417, distance: 149.9
click at [180, 417] on tr "Braskem Osaka Expo display banners_JP V3_B_970x250.png 970 x 250 Copy everywher…" at bounding box center [783, 463] width 1248 height 217
paste textarea "GBR_Braskem_EventsMultiMarket_HTML_Static_ 300x250_Skyscraper_Message2_V3_20250…"
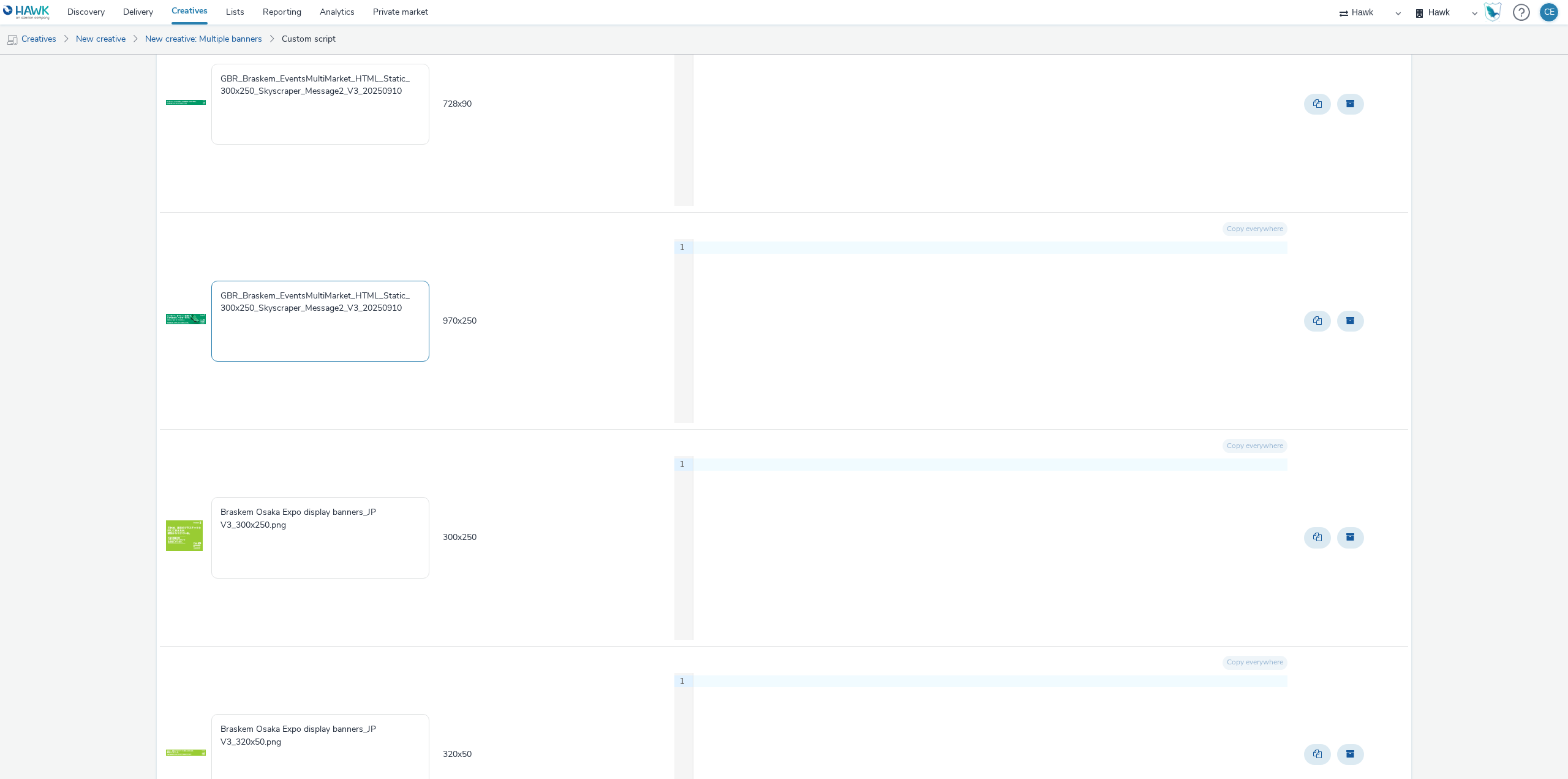
scroll to position [1103, 0]
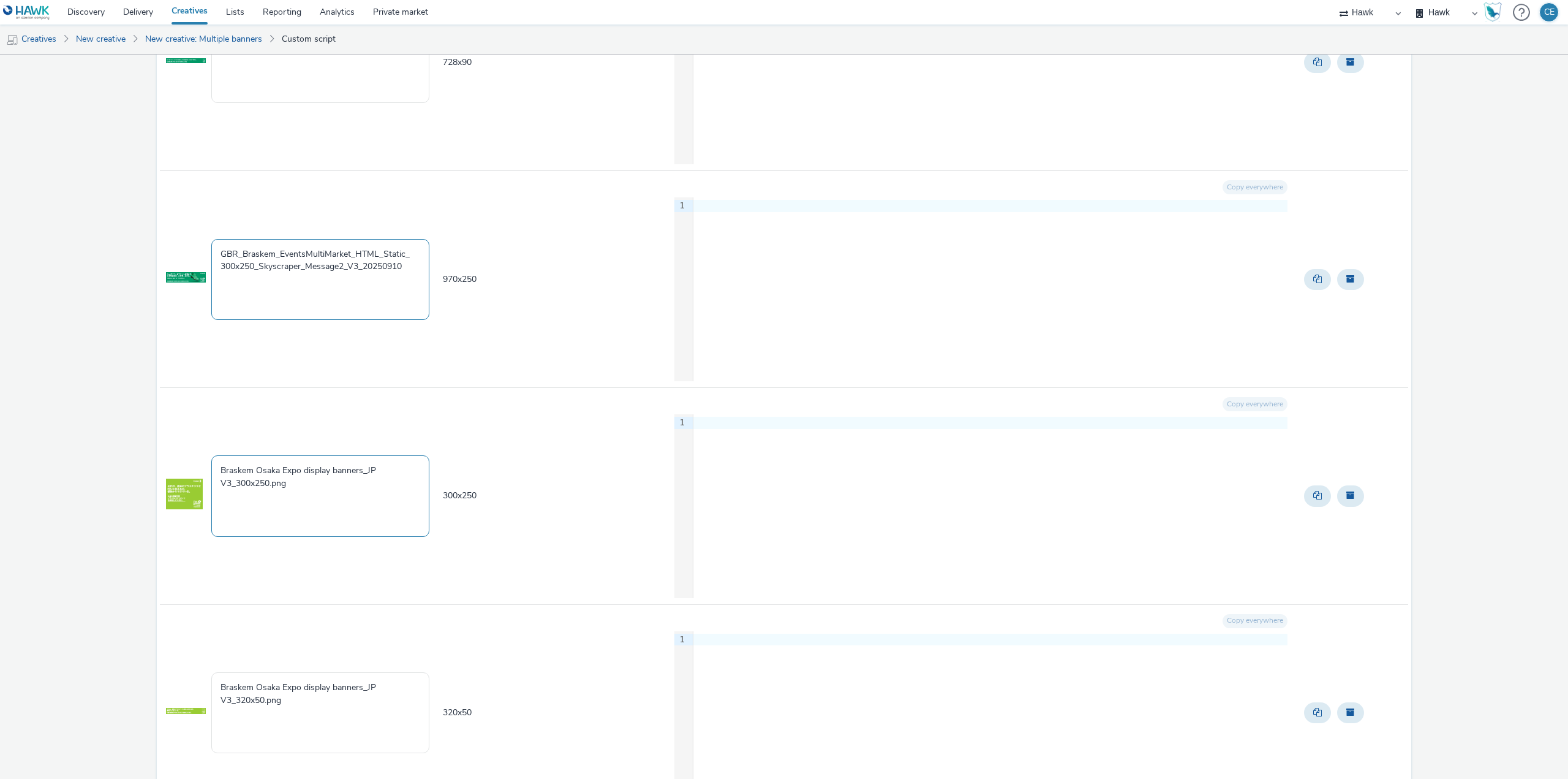
type textarea "GBR_Braskem_EventsMultiMarket_HTML_Static_ 300x250_Skyscraper_Message2_V3_20250…"
drag, startPoint x: 310, startPoint y: 494, endPoint x: 213, endPoint y: 446, distance: 108.2
click at [213, 448] on td "Braskem Osaka Expo display banners_JP V3_300x250.png" at bounding box center [326, 495] width 231 height 217
paste textarea "GBR_Braskem_EventsMultiMarket_HTML_Static_ 300x250_Skyscraper_Message2_V3_20250…"
click at [343, 484] on textarea "GBR_Braskem_EventsMultiMarket_HTML_Static_ 300x250_Skyscraper_Message2_V3_20250…" at bounding box center [320, 495] width 218 height 81
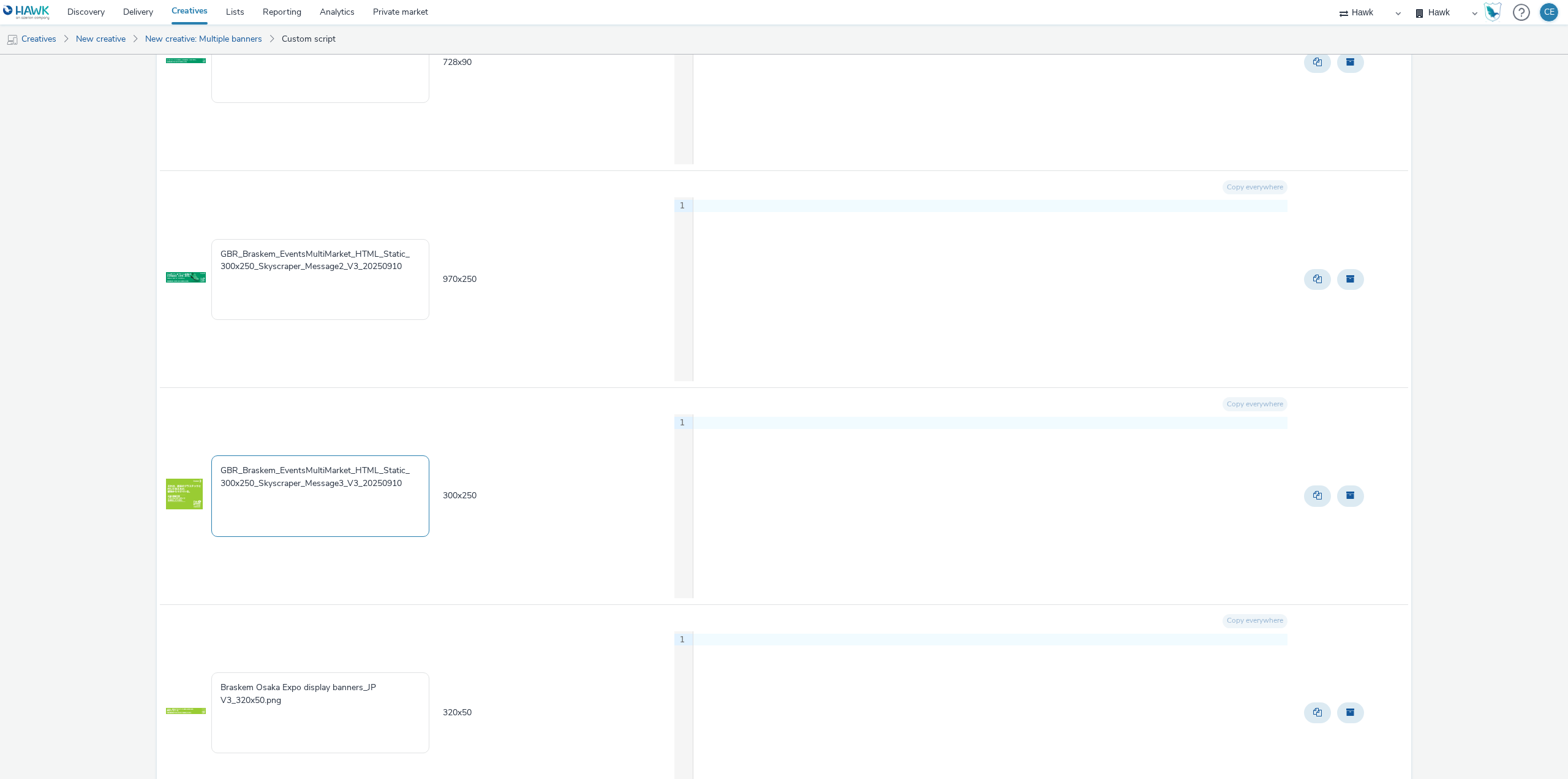
type textarea "GBR_Braskem_EventsMultiMarket_HTML_Static_ 300x250_Skyscraper_Message3_V3_20250…"
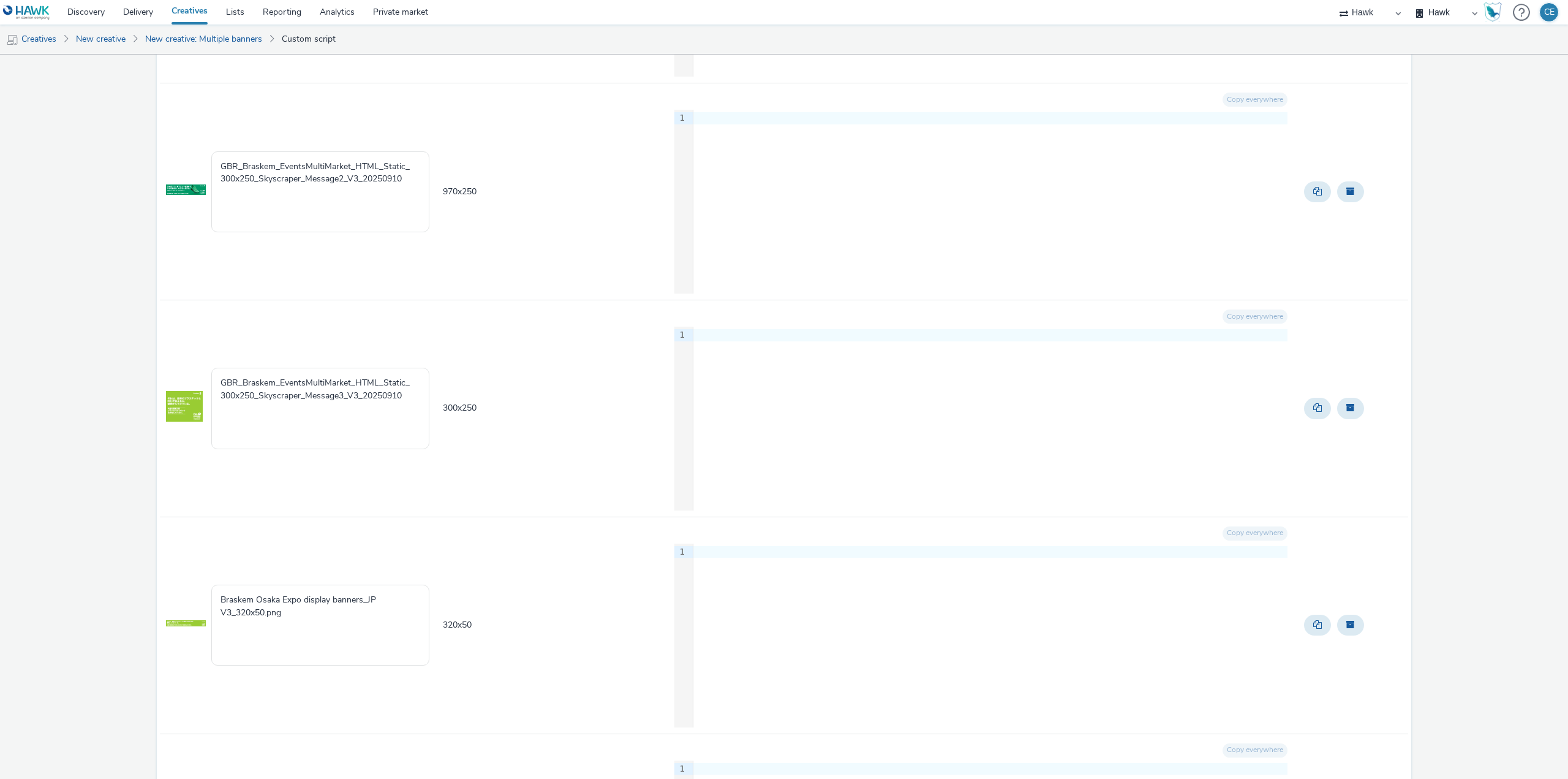
scroll to position [1225, 0]
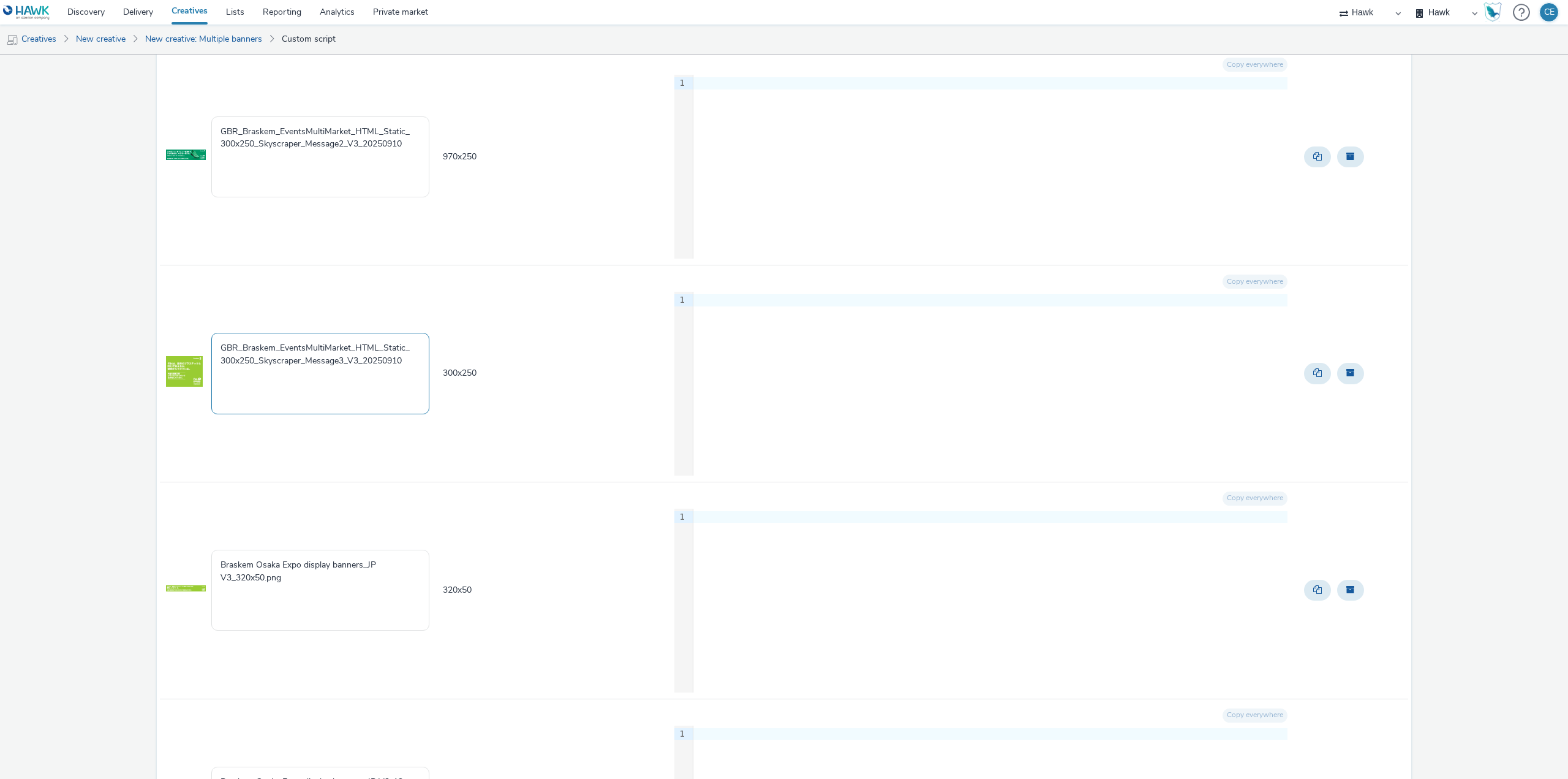
drag, startPoint x: 411, startPoint y: 361, endPoint x: 203, endPoint y: 344, distance: 208.7
click at [202, 344] on tr "GBR_Braskem_EventsMultiMarket_HTML_Static_ 300x250_Skyscraper_Message3_V3_20250…" at bounding box center [783, 373] width 1248 height 217
drag, startPoint x: 327, startPoint y: 589, endPoint x: 127, endPoint y: 562, distance: 201.8
click at [127, 562] on div "B Braskem 12 creative Creative to create - 12 Creative Creative name Creative s…" at bounding box center [784, 226] width 1568 height 2794
paste textarea "GBR_Braskem_EventsMultiMarket_HTML_Static_ 300x250_Skyscraper_Message3_V3_20250…"
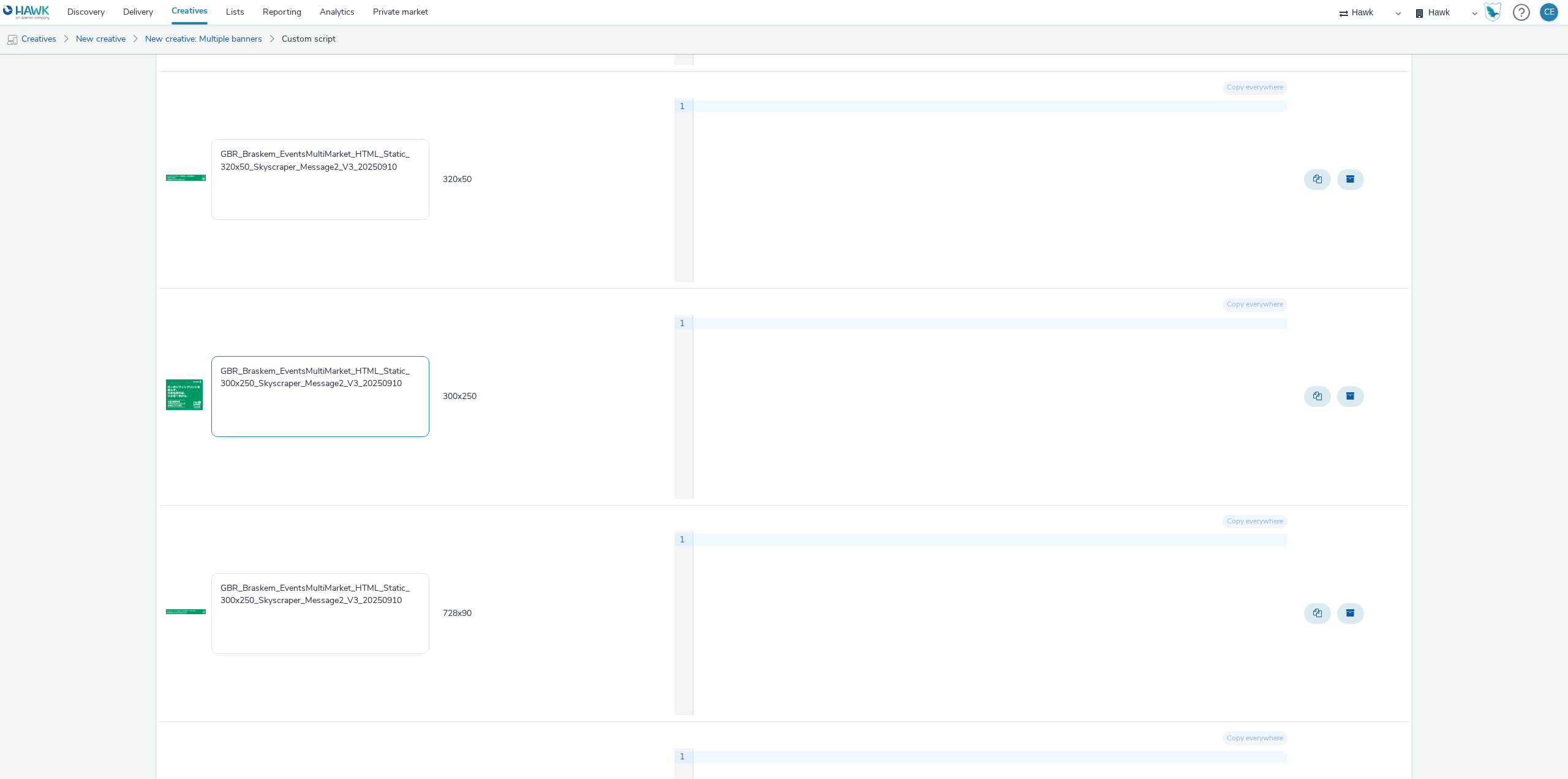
scroll to position [551, 0]
type textarea "GBR_Braskem_EventsMultiMarket_HTML_Static_ 300x250_Skyscraper_Message3_V3_20250…"
drag, startPoint x: 470, startPoint y: 611, endPoint x: 441, endPoint y: 617, distance: 29.6
click at [441, 617] on td "728 x 90" at bounding box center [557, 614] width 231 height 217
copy span "728 x 90"
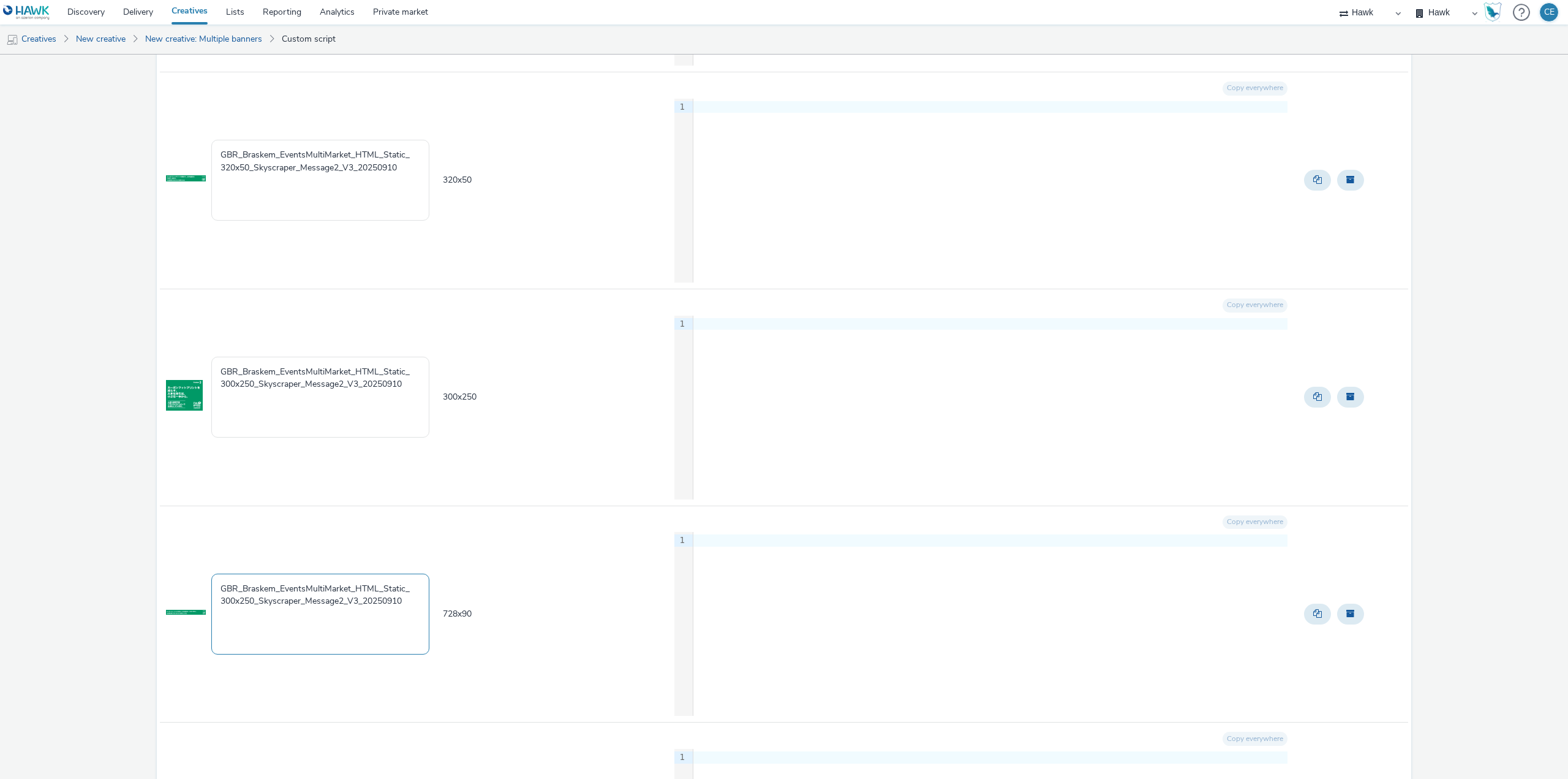
drag, startPoint x: 253, startPoint y: 600, endPoint x: 193, endPoint y: 613, distance: 61.4
click at [193, 613] on tr "GBR_Braskem_EventsMultiMarket_HTML_Static_ 300x250_Skyscraper_Message2_V3_20250…" at bounding box center [783, 614] width 1248 height 217
paste textarea "728x9"
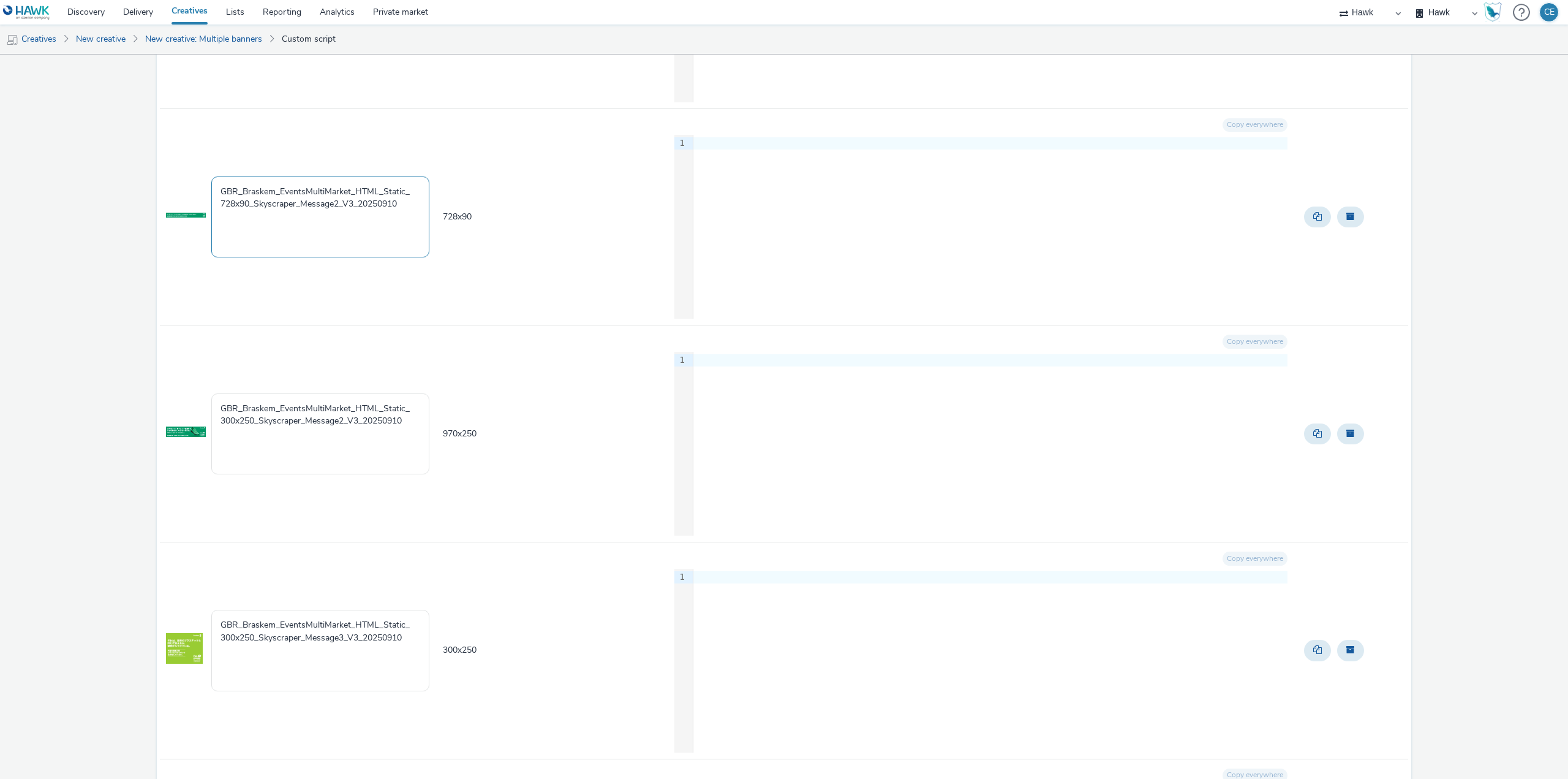
scroll to position [980, 0]
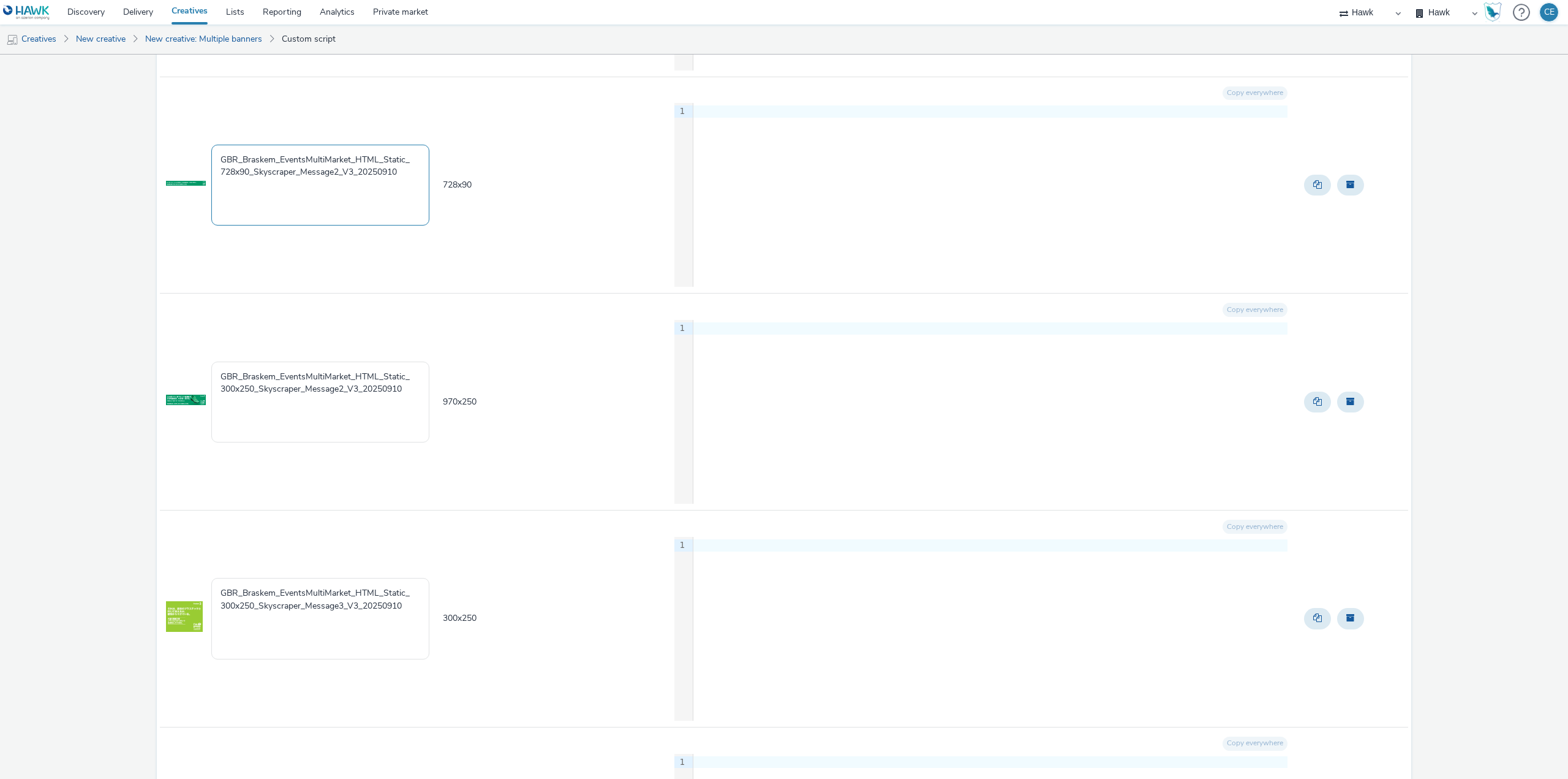
type textarea "GBR_Braskem_EventsMultiMarket_HTML_Static_ 728x90_Skyscraper_Message2_V3_202509…"
drag, startPoint x: 497, startPoint y: 402, endPoint x: 435, endPoint y: 417, distance: 63.8
click at [424, 414] on tr "GBR_Braskem_EventsMultiMarket_HTML_Static_ 300x250_Skyscraper_Message2_V3_20250…" at bounding box center [783, 402] width 1248 height 217
copy tr "GBR_Braskem_EventsMultiMarket_HTML_Static_ 300x250_Skyscraper_Message2_V3_20250…"
drag, startPoint x: 255, startPoint y: 382, endPoint x: 206, endPoint y: 387, distance: 49.3
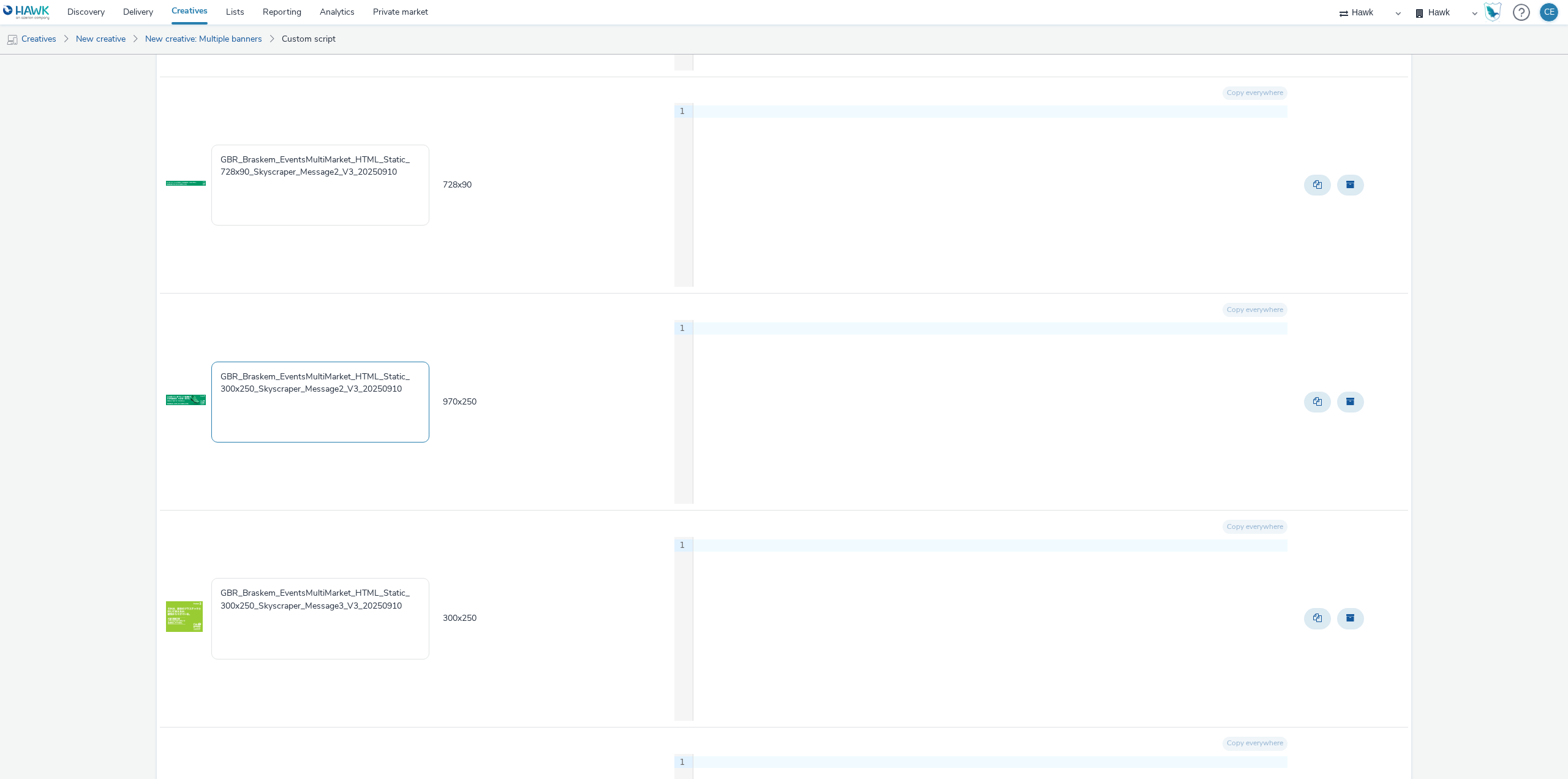
click at [206, 387] on tr "GBR_Braskem_EventsMultiMarket_HTML_Static_ 300x250_Skyscraper_Message2_V3_20250…" at bounding box center [783, 402] width 1248 height 217
click at [277, 392] on textarea "GBR_Braskem_EventsMultiMarket_HTML_Static_ 300x250_Skyscraper_Message2_V3_20250…" at bounding box center [320, 402] width 218 height 81
drag, startPoint x: 253, startPoint y: 384, endPoint x: 218, endPoint y: 390, distance: 35.5
click at [218, 390] on textarea "GBR_Braskem_EventsMultiMarket_HTML_Static_ 300x250_Skyscraper_Message2_V3_20250…" at bounding box center [320, 402] width 218 height 81
paste textarea "97"
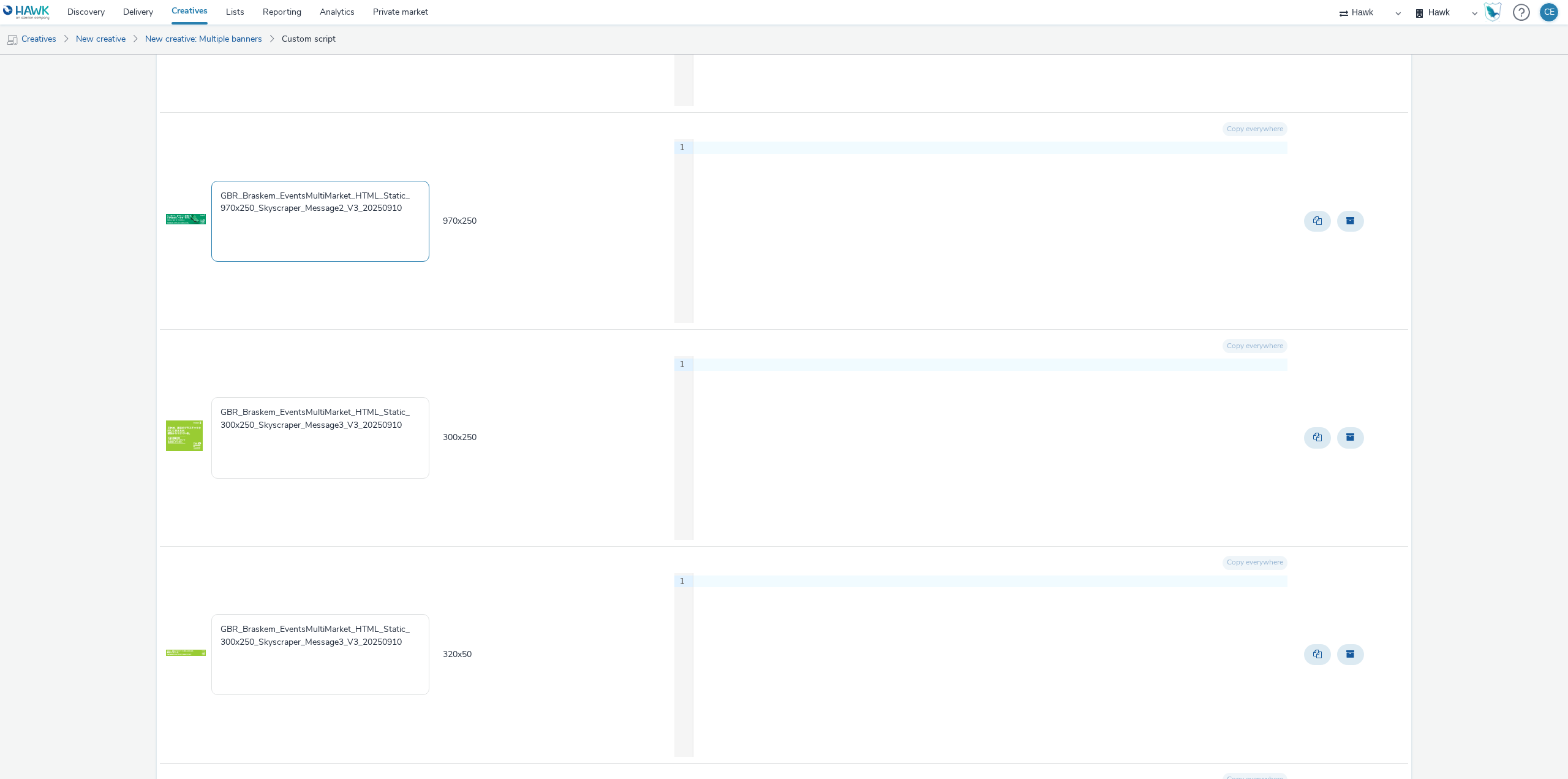
scroll to position [1164, 0]
type textarea "GBR_Braskem_EventsMultiMarket_HTML_Static_ 970x250_Skyscraper_Message2_V3_20250…"
drag, startPoint x: 479, startPoint y: 438, endPoint x: 423, endPoint y: 448, distance: 56.9
click at [423, 448] on tr "GBR_Braskem_EventsMultiMarket_HTML_Static_ 300x250_Skyscraper_Message3_V3_20250…" at bounding box center [783, 435] width 1248 height 217
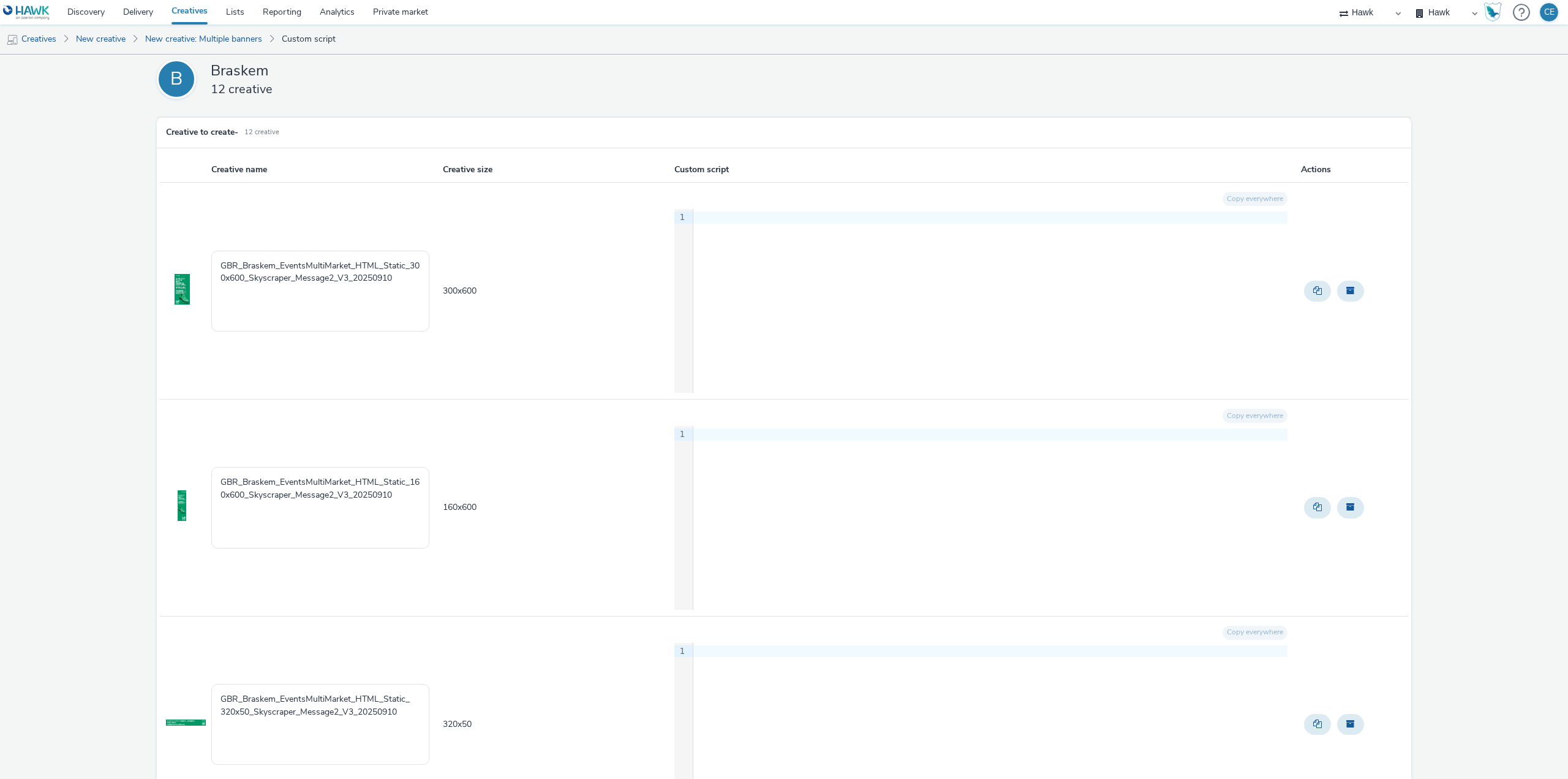
scroll to position [0, 0]
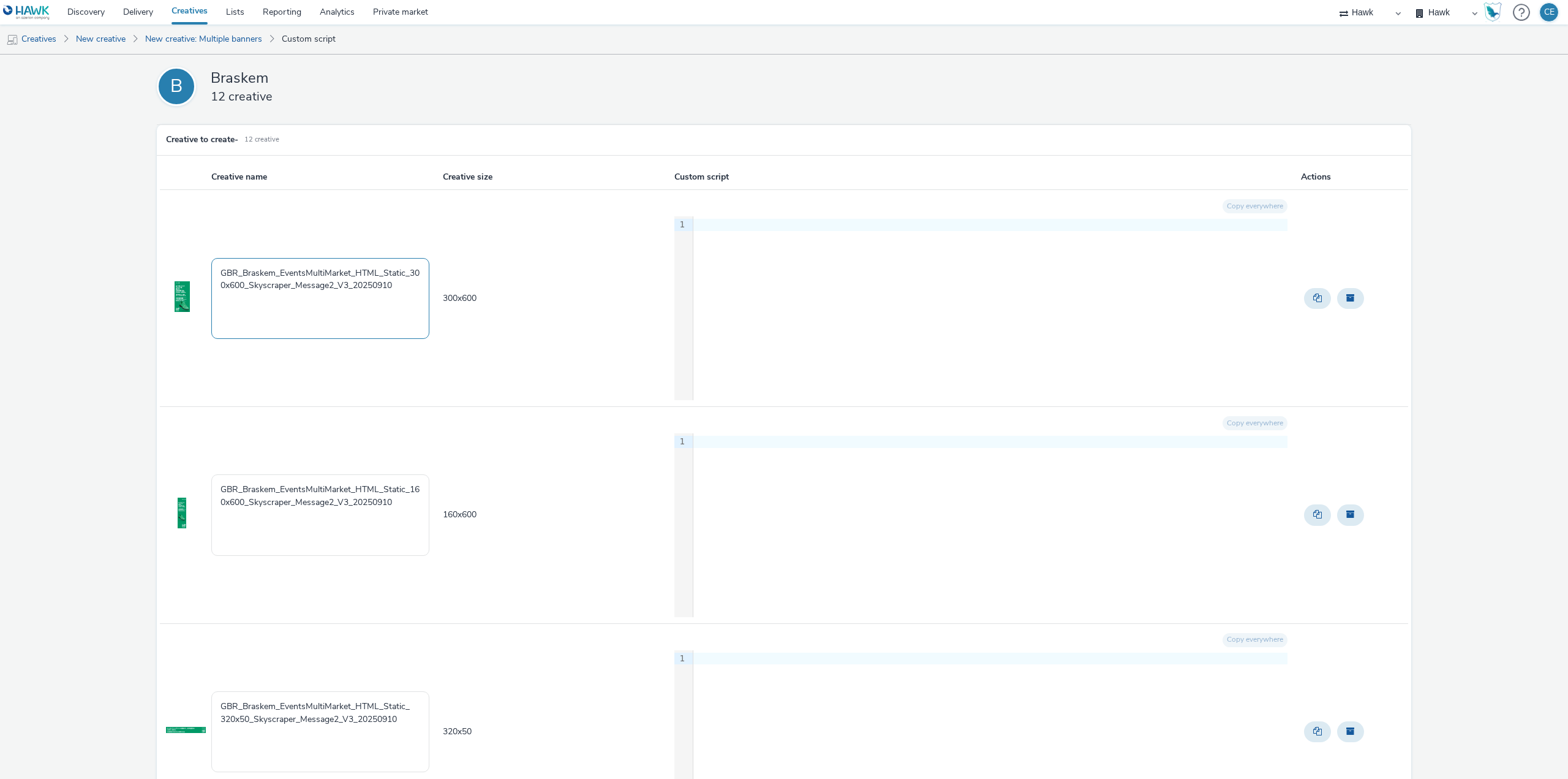
click at [294, 281] on textarea "GBR_Braskem_EventsMultiMarket_HTML_Static_300x600_Skyscraper_Message2_V3_202509…" at bounding box center [320, 299] width 218 height 81
click at [294, 285] on textarea "GBR_Braskem_EventsMultiMarket_HTML_Static_300x600_Skyscraper_Message2_V3_202509…" at bounding box center [320, 299] width 218 height 81
drag, startPoint x: 296, startPoint y: 285, endPoint x: 255, endPoint y: 287, distance: 41.0
click at [255, 287] on textarea "GBR_Braskem_EventsMultiMarket_HTML_Static_300x600_Skyscraper_Message2_V3_202509…" at bounding box center [320, 299] width 218 height 81
type textarea "GBR_Braskem_EventsMultiMarket_HTML_Static_300x600_DM_Message2_V3_20250910"
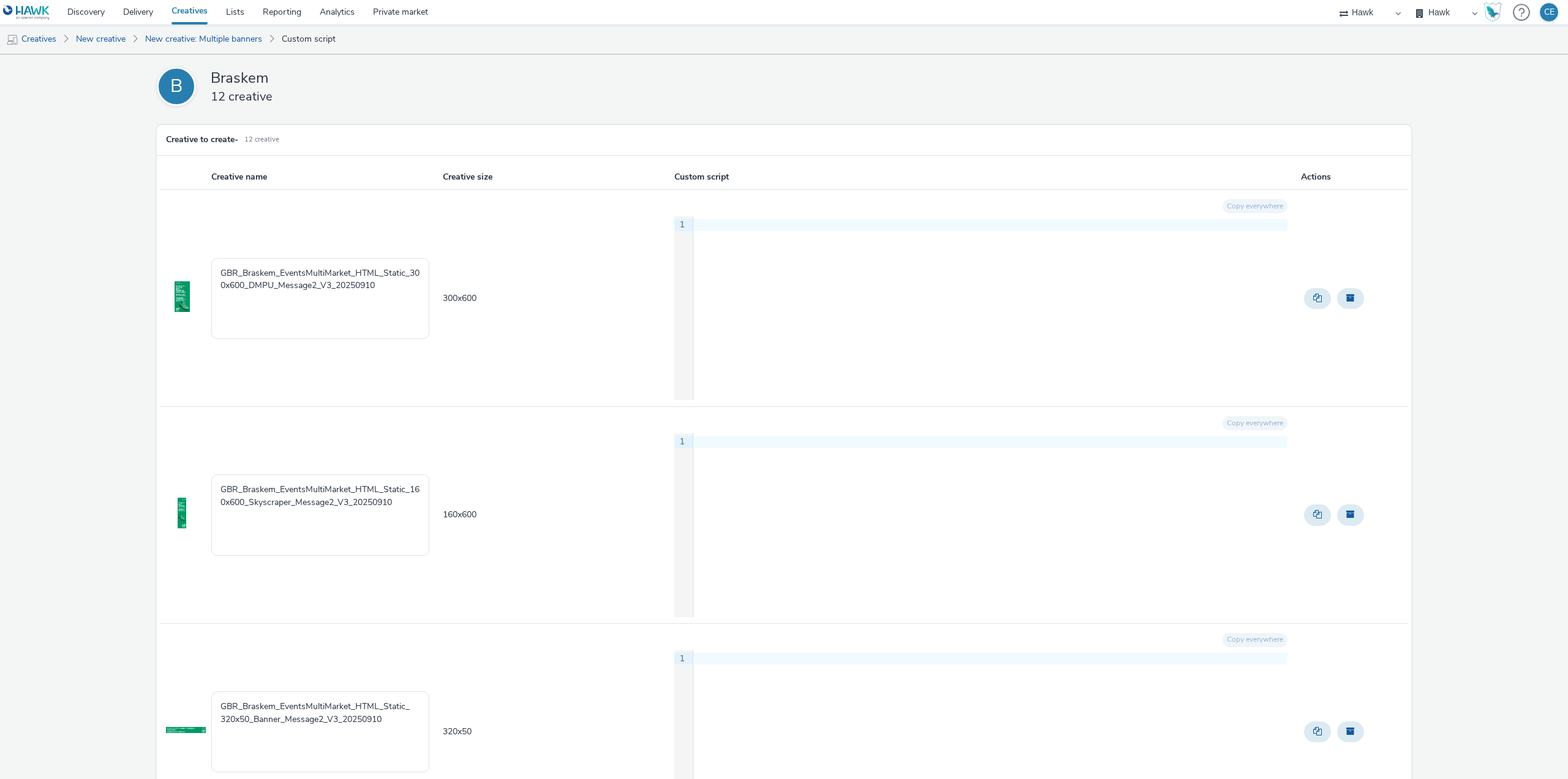
scroll to position [306, 0]
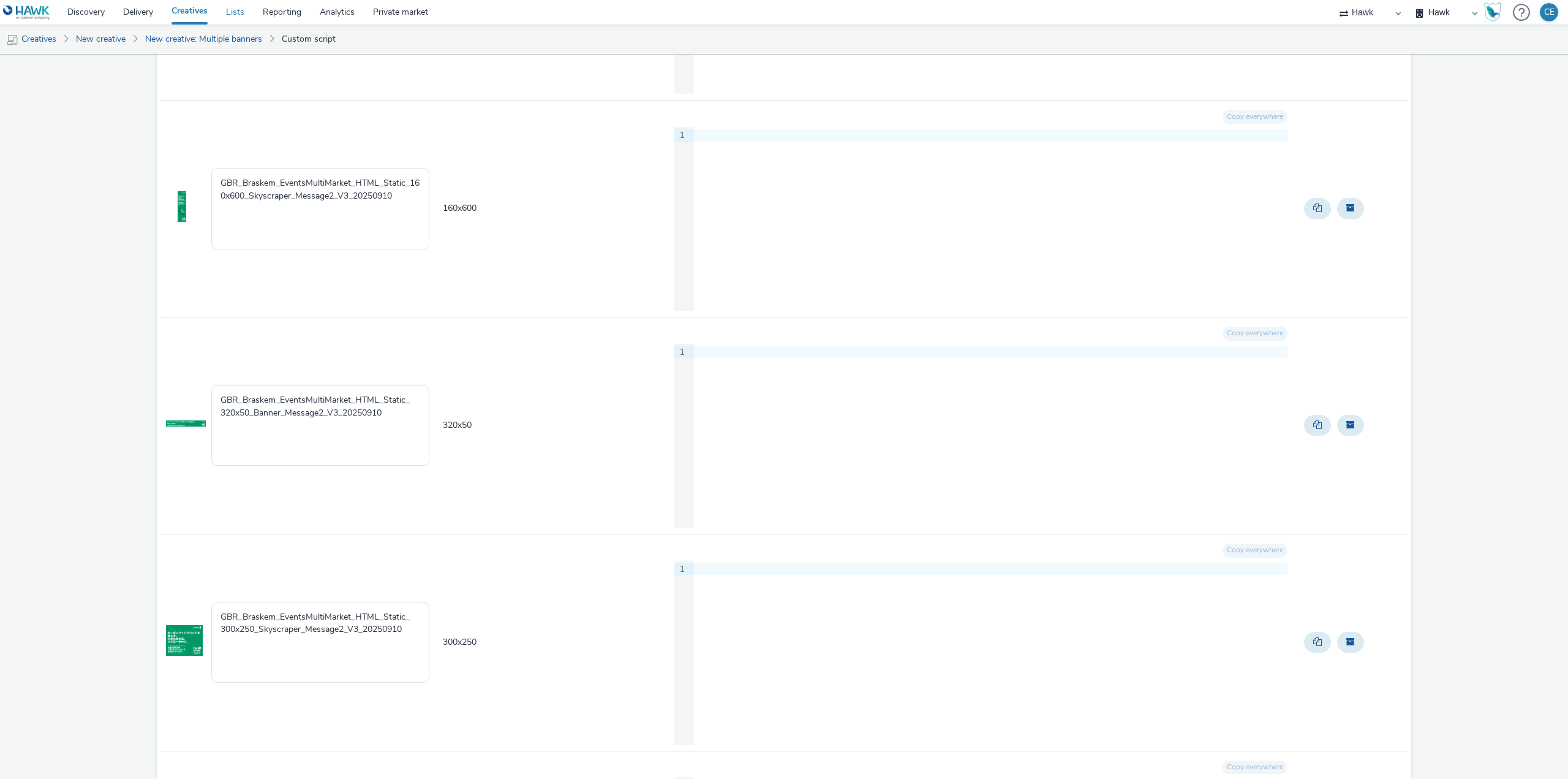
type textarea "GBR_Braskem_EventsMultiMarket_HTML_Static_ 320x50_Banner_Message2_V3_20250910"
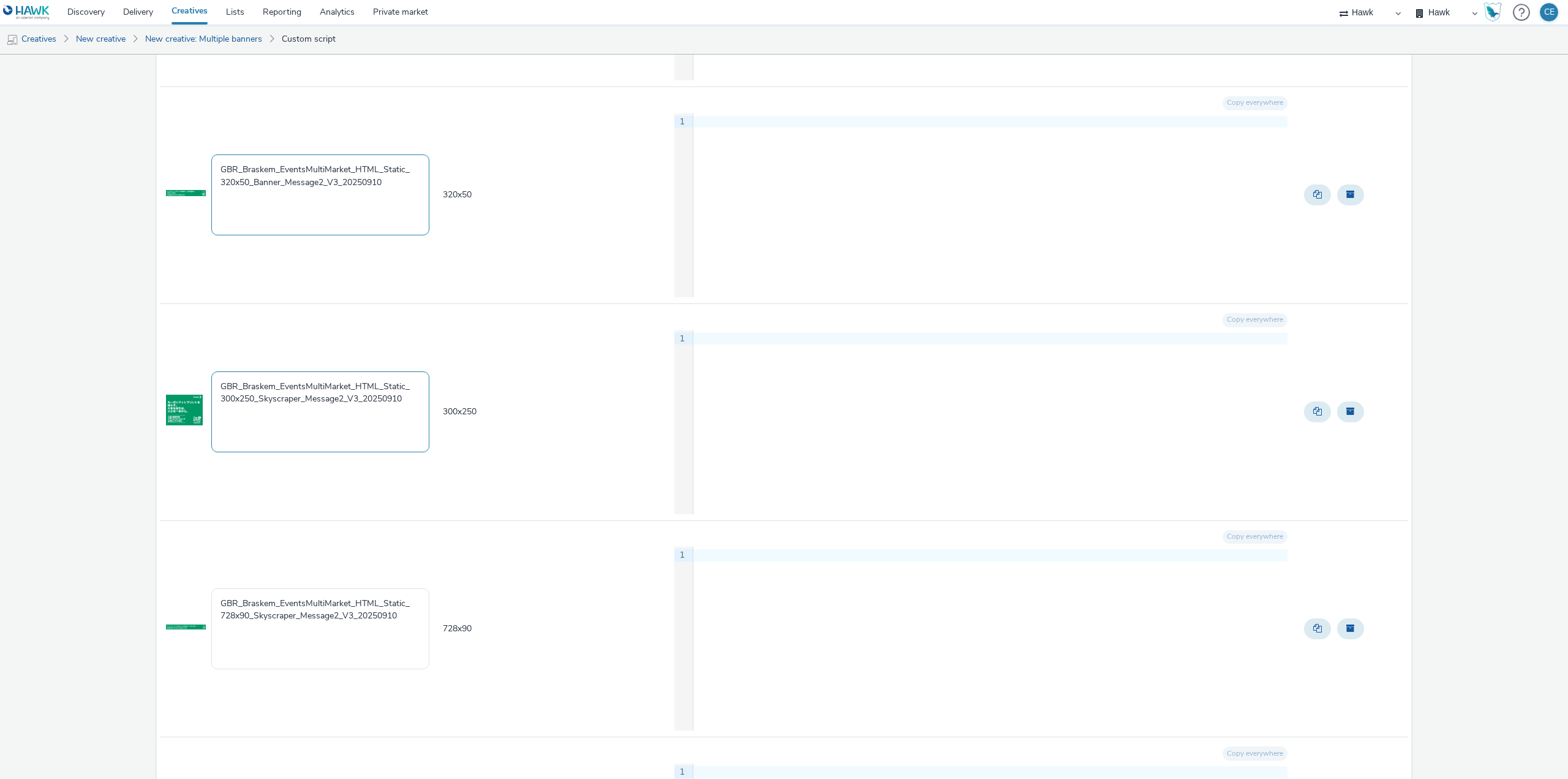
scroll to position [551, 0]
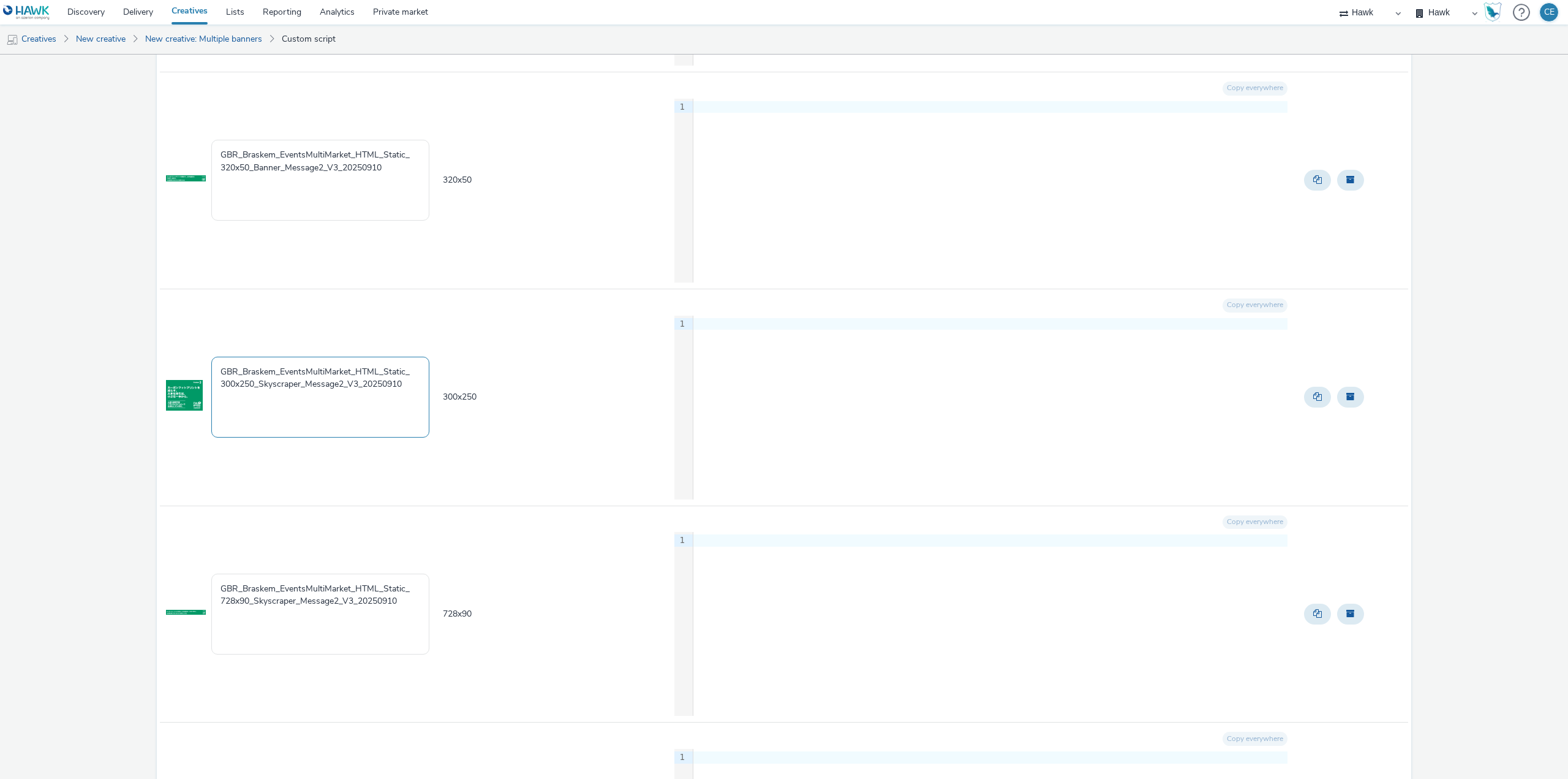
drag, startPoint x: 301, startPoint y: 383, endPoint x: 258, endPoint y: 379, distance: 43.2
click at [258, 379] on textarea "GBR_Braskem_EventsMultiMarket_HTML_Static_ 300x250_Skyscraper_Message2_V3_20250…" at bounding box center [320, 397] width 218 height 81
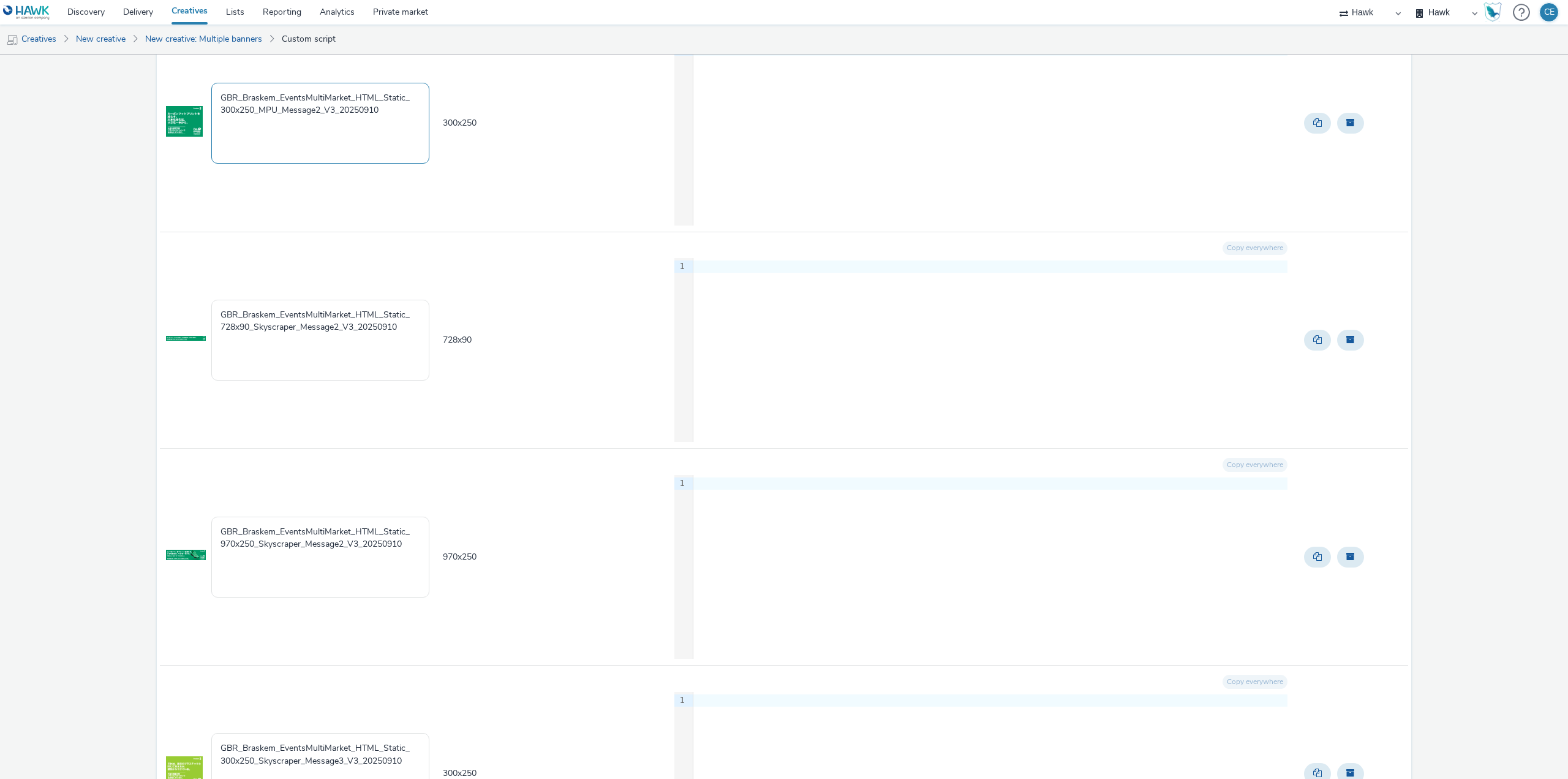
scroll to position [857, 0]
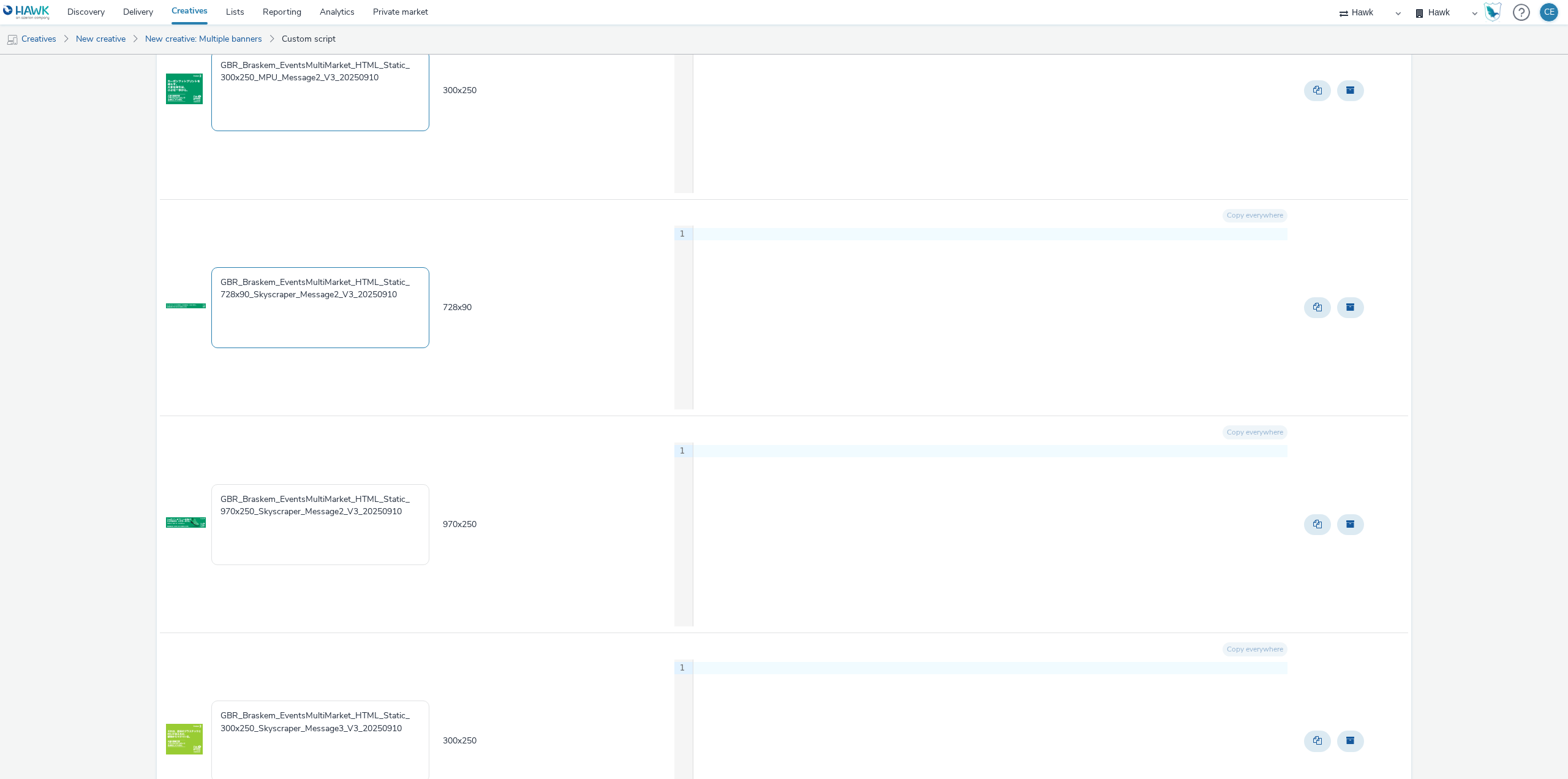
type textarea "GBR_Braskem_EventsMultiMarket_HTML_Static_ 300x250_MPU_Message2_V3_20250910"
drag, startPoint x: 296, startPoint y: 295, endPoint x: 256, endPoint y: 297, distance: 40.0
click at [256, 297] on textarea "GBR_Braskem_EventsMultiMarket_HTML_Static_ 728x90_Skyscraper_Message2_V3_202509…" at bounding box center [320, 307] width 218 height 81
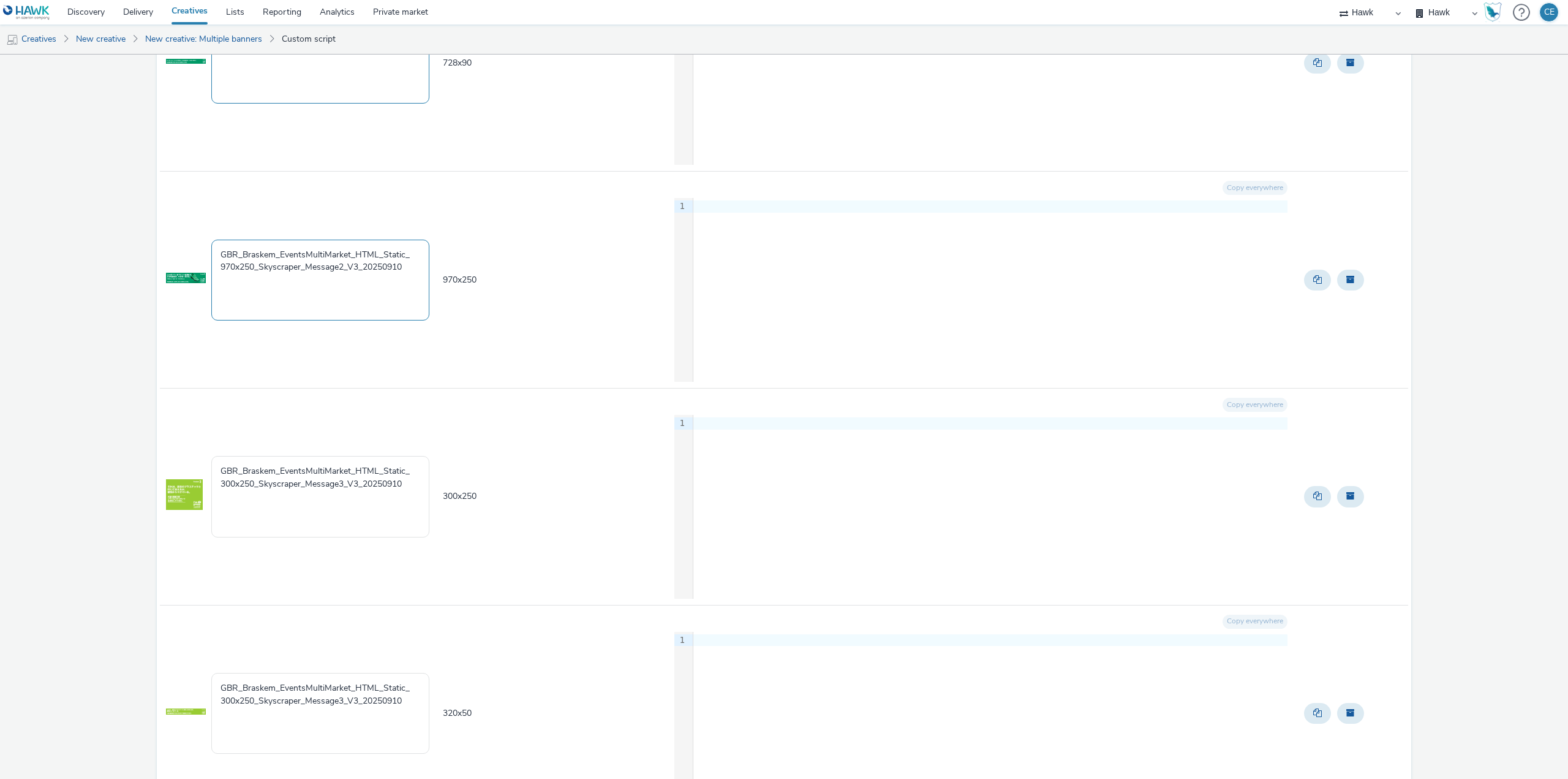
scroll to position [1103, 0]
type textarea "GBR_Braskem_EventsMultiMarket_HTML_Static_ 728x90_Leaderboard_Message2_V3_20250…"
click at [299, 262] on textarea "GBR_Braskem_EventsMultiMarket_HTML_Static_ 970x250_Skyscraper_Message2_V3_20250…" at bounding box center [320, 279] width 218 height 81
drag, startPoint x: 300, startPoint y: 268, endPoint x: 261, endPoint y: 264, distance: 39.2
click at [261, 264] on textarea "GBR_Braskem_EventsMultiMarket_HTML_Static_ 970x250_Skyscraper_Message2_V3_20250…" at bounding box center [320, 279] width 218 height 81
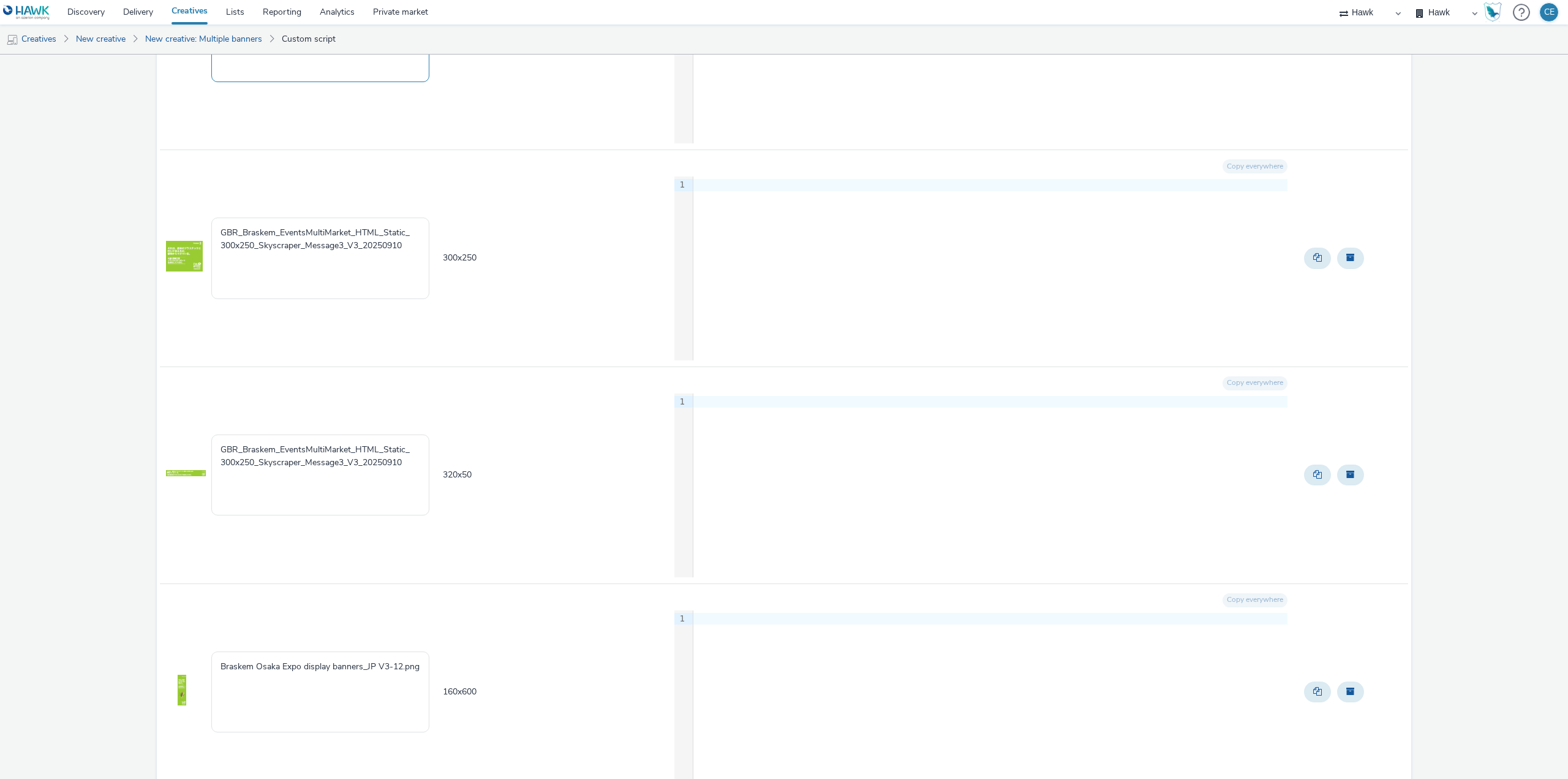
scroll to position [1348, 0]
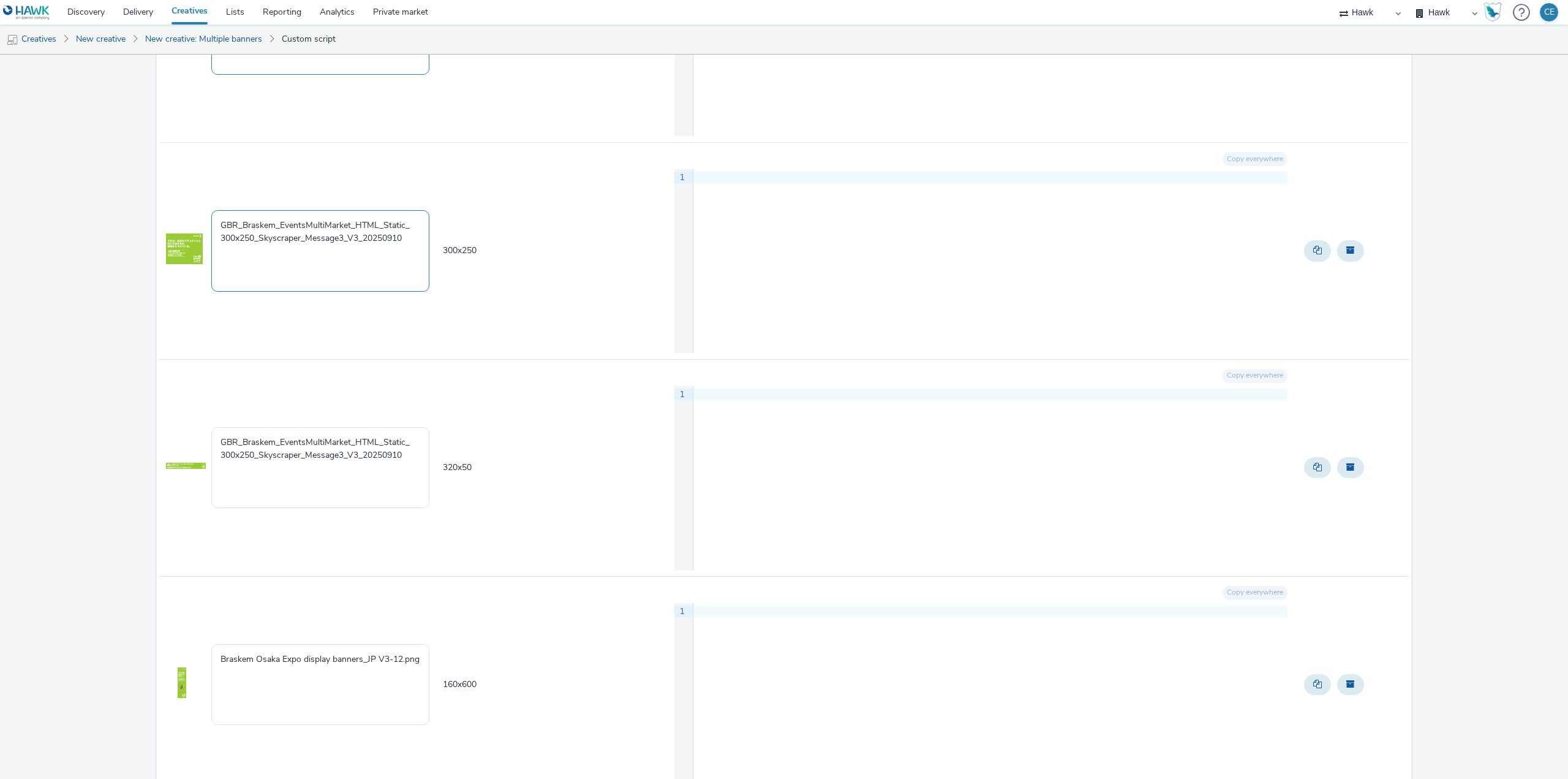
type textarea "GBR_Braskem_EventsMultiMarket_HTML_Static_ 970x250_Masterhead_Message2_V3_20250…"
drag, startPoint x: 300, startPoint y: 235, endPoint x: 263, endPoint y: 235, distance: 37.0
click at [263, 235] on textarea "GBR_Braskem_EventsMultiMarket_HTML_Static_ 300x250_Skyscraper_Message3_V3_20250…" at bounding box center [320, 251] width 218 height 81
type textarea "GBR_Braskem_EventsMultiMarket_HTML_Static_ 300x250_MPU_Message3_V3_20250910"
click at [230, 457] on textarea "GBR_Braskem_EventsMultiMarket_HTML_Static_ 300x250_Skyscraper_Message3_V3_20250…" at bounding box center [320, 468] width 218 height 81
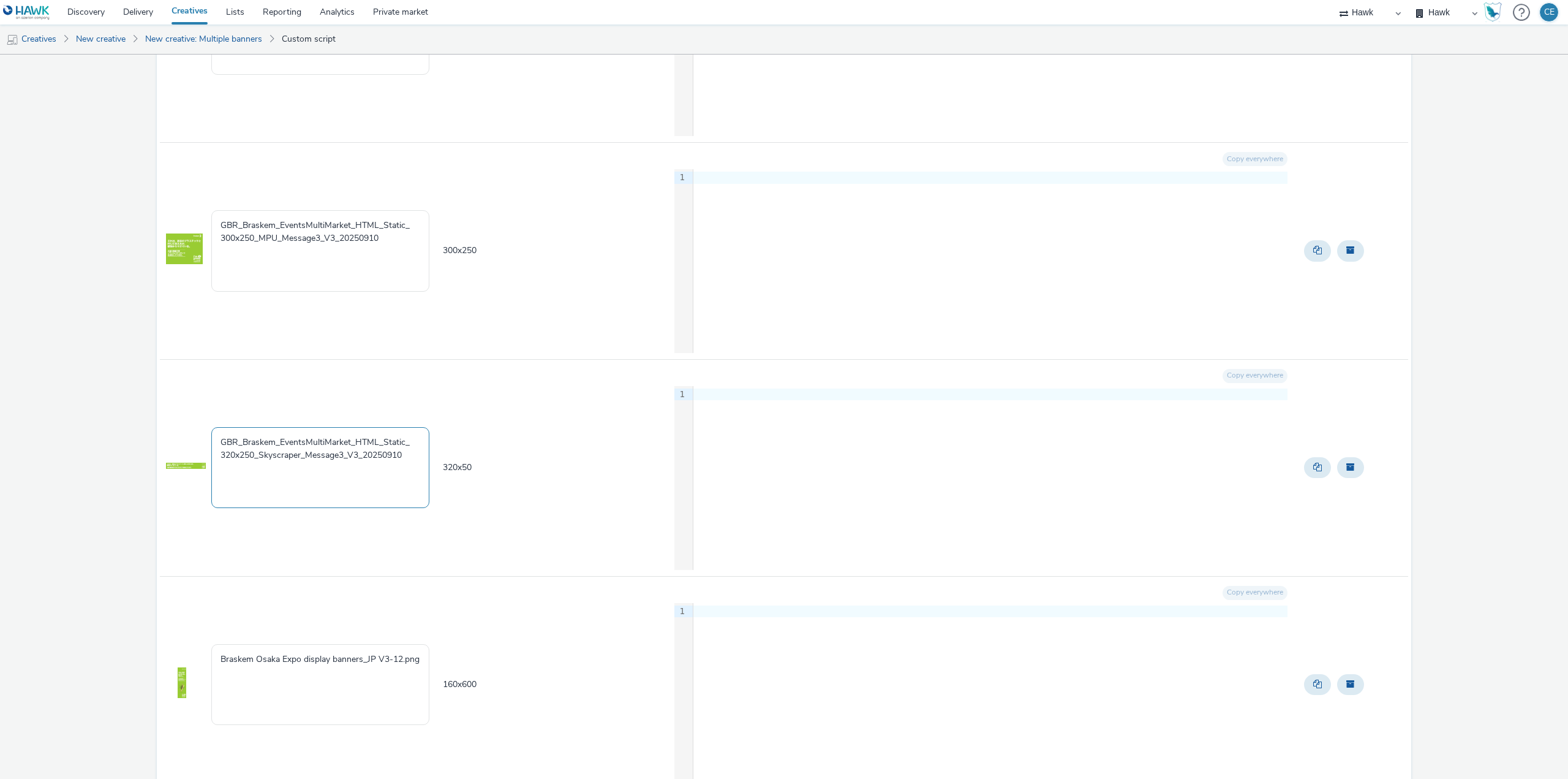
click at [245, 454] on textarea "GBR_Braskem_EventsMultiMarket_HTML_Static_ 320x250_Skyscraper_Message3_V3_20250…" at bounding box center [320, 468] width 218 height 81
click at [246, 453] on textarea "GBR_Braskem_EventsMultiMarket_HTML_Static_ 320x250_Skyscraper_Message3_V3_20250…" at bounding box center [320, 468] width 218 height 81
drag, startPoint x: 298, startPoint y: 457, endPoint x: 257, endPoint y: 459, distance: 41.0
click at [257, 459] on textarea "GBR_Braskem_EventsMultiMarket_HTML_Static_ 320x50_Skyscraper_Message3_V3_202509…" at bounding box center [320, 468] width 218 height 81
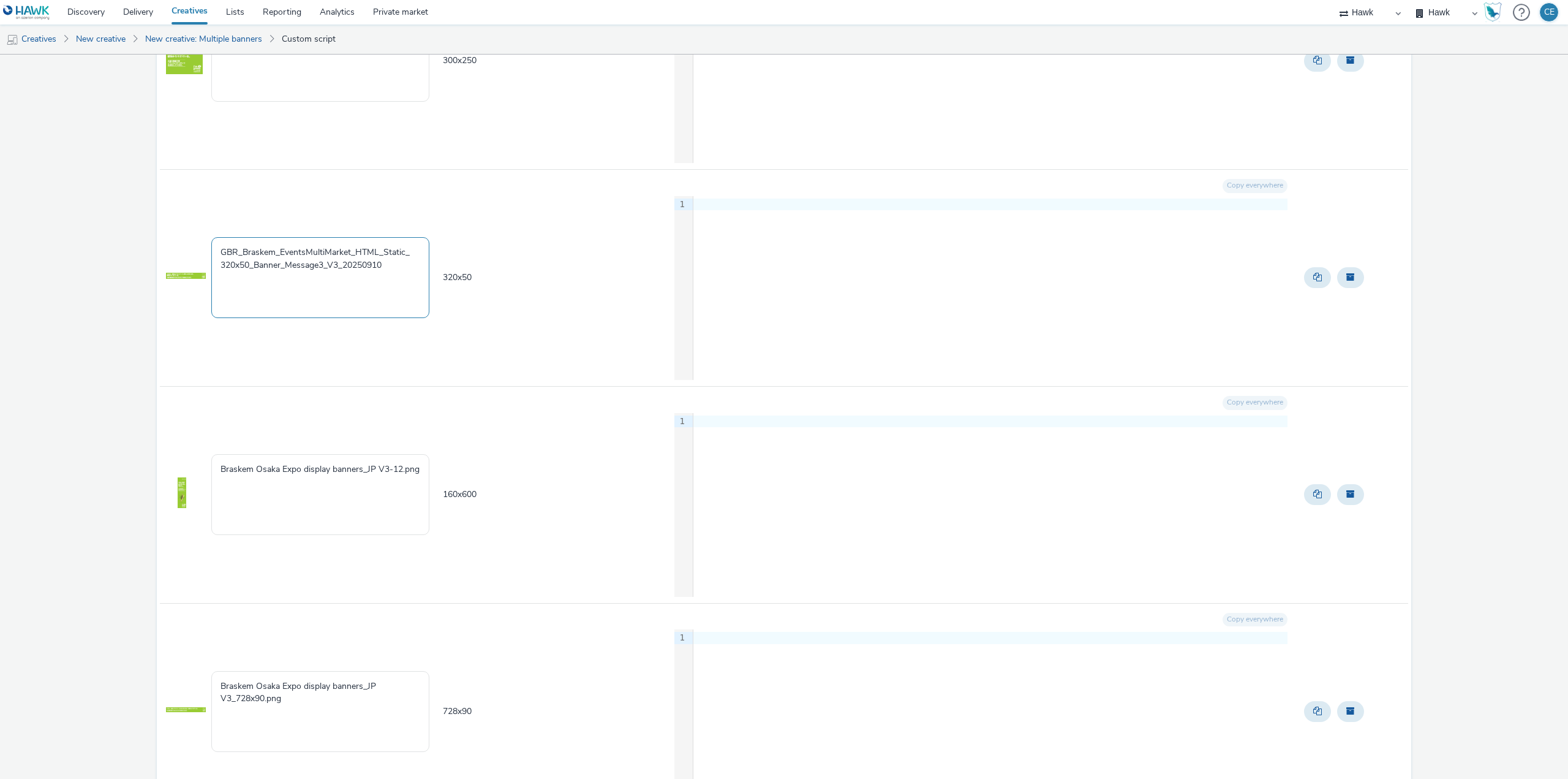
scroll to position [1593, 0]
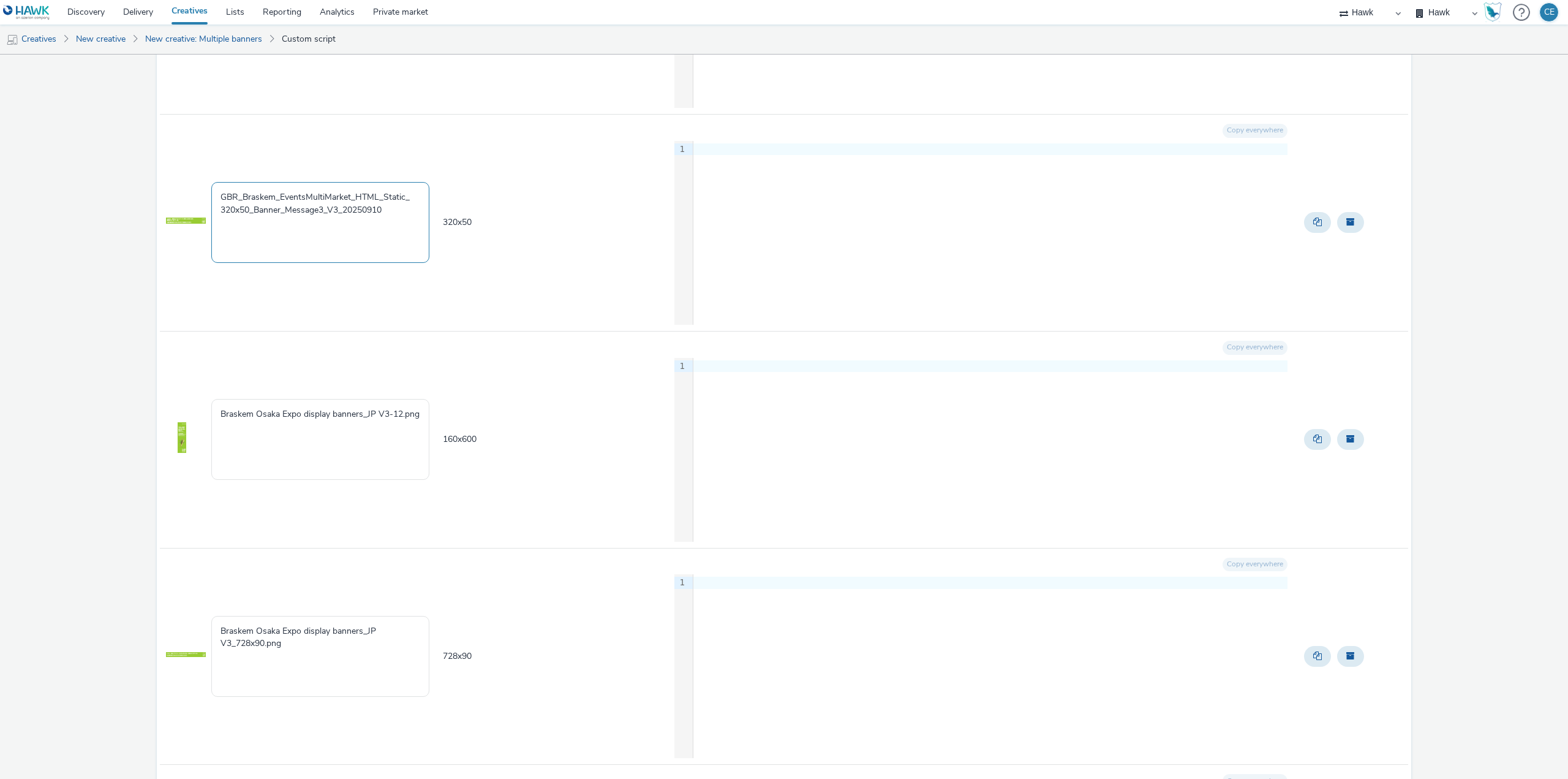
drag, startPoint x: 403, startPoint y: 216, endPoint x: 196, endPoint y: 184, distance: 209.5
click at [196, 184] on tr "GBR_Braskem_EventsMultiMarket_HTML_Static_ 320x50_Banner_Message3_V3_20250910 3…" at bounding box center [783, 222] width 1248 height 217
type textarea "GBR_Braskem_EventsMultiMarket_HTML_Static_ 320x50_Banner_Message3_V3_20250910"
drag, startPoint x: 271, startPoint y: 432, endPoint x: 176, endPoint y: 392, distance: 103.1
click at [176, 392] on tr "Braskem Osaka Expo display banners_JP V3-12.png 160 x 600 Copy everywhere 9 1 ›" at bounding box center [783, 439] width 1248 height 217
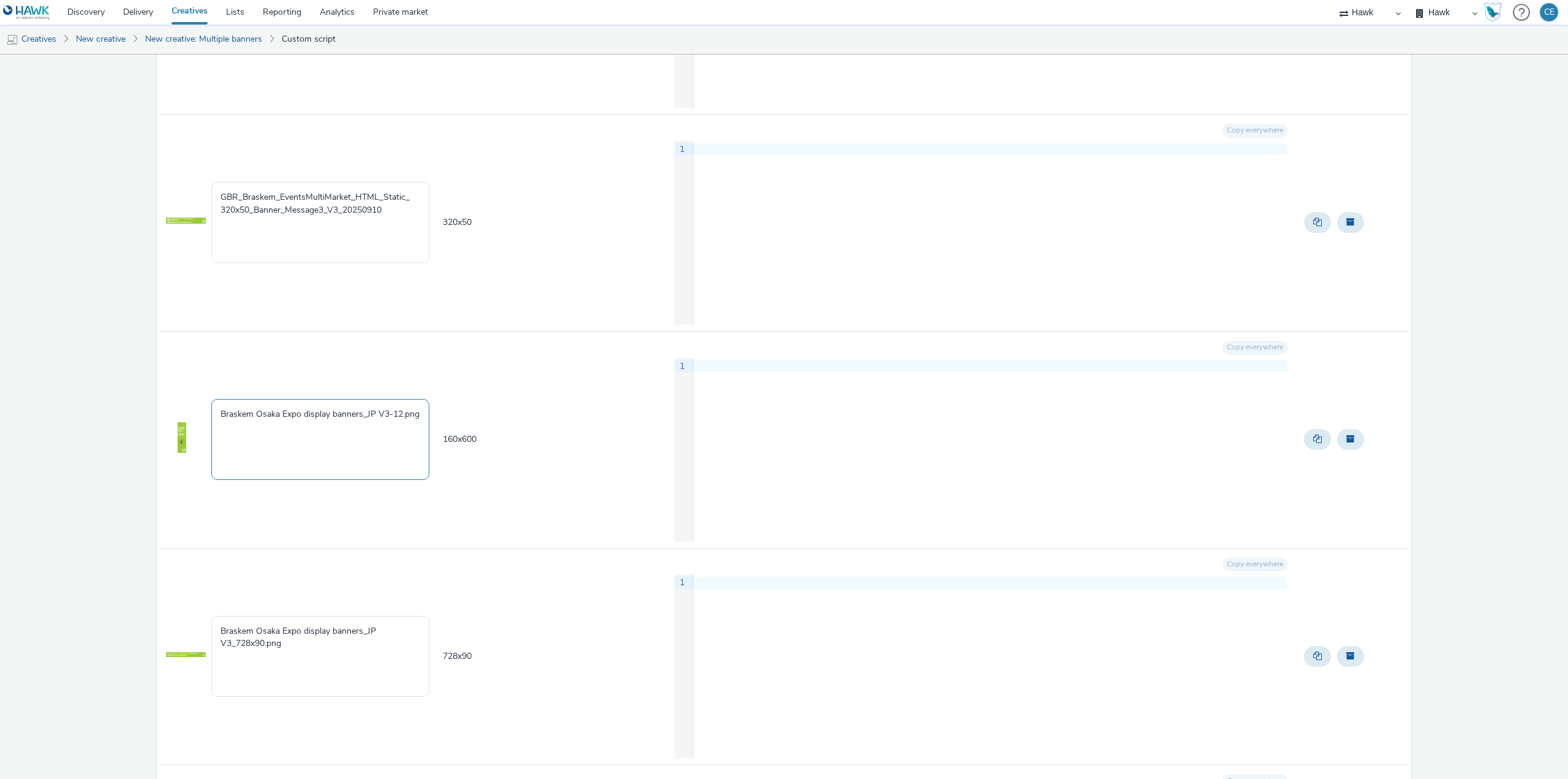
paste textarea "GBR_Braskem_EventsMultiMarket_HTML_Static_ 320x50_Banner_Message3_V3_20250910"
drag, startPoint x: 476, startPoint y: 441, endPoint x: 432, endPoint y: 441, distance: 44.0
click at [432, 441] on tr "GBR_Braskem_EventsMultiMarket_HTML_Static_ 320x50_Banner_Message3_V3_20250910 1…" at bounding box center [783, 439] width 1248 height 217
copy tr "GBR_Braskem_EventsMultiMarket_HTML_Static_ 320x50_Banner_Message3_V3_20250910 1…"
drag, startPoint x: 249, startPoint y: 428, endPoint x: 203, endPoint y: 424, distance: 46.2
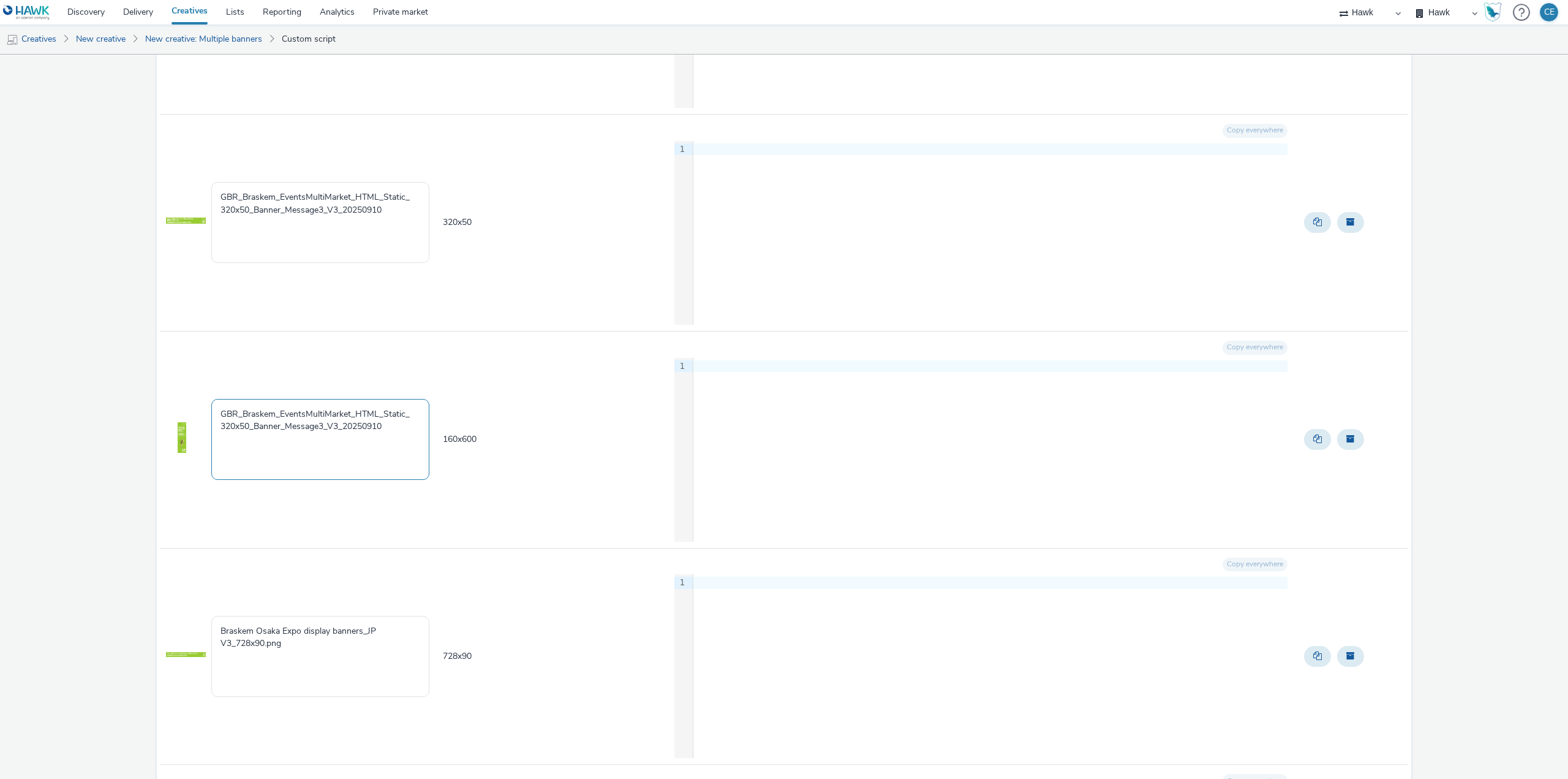
click at [203, 424] on tr "GBR_Braskem_EventsMultiMarket_HTML_Static_ 320x50_Banner_Message3_V3_20250910 1…" at bounding box center [783, 439] width 1248 height 217
paste textarea "160x60"
drag, startPoint x: 287, startPoint y: 423, endPoint x: 261, endPoint y: 421, distance: 26.1
click at [261, 421] on textarea "GBR_Braskem_EventsMultiMarket_HTML_Static_ 160x600_Banner_Message3_V3_20250910" at bounding box center [320, 440] width 218 height 81
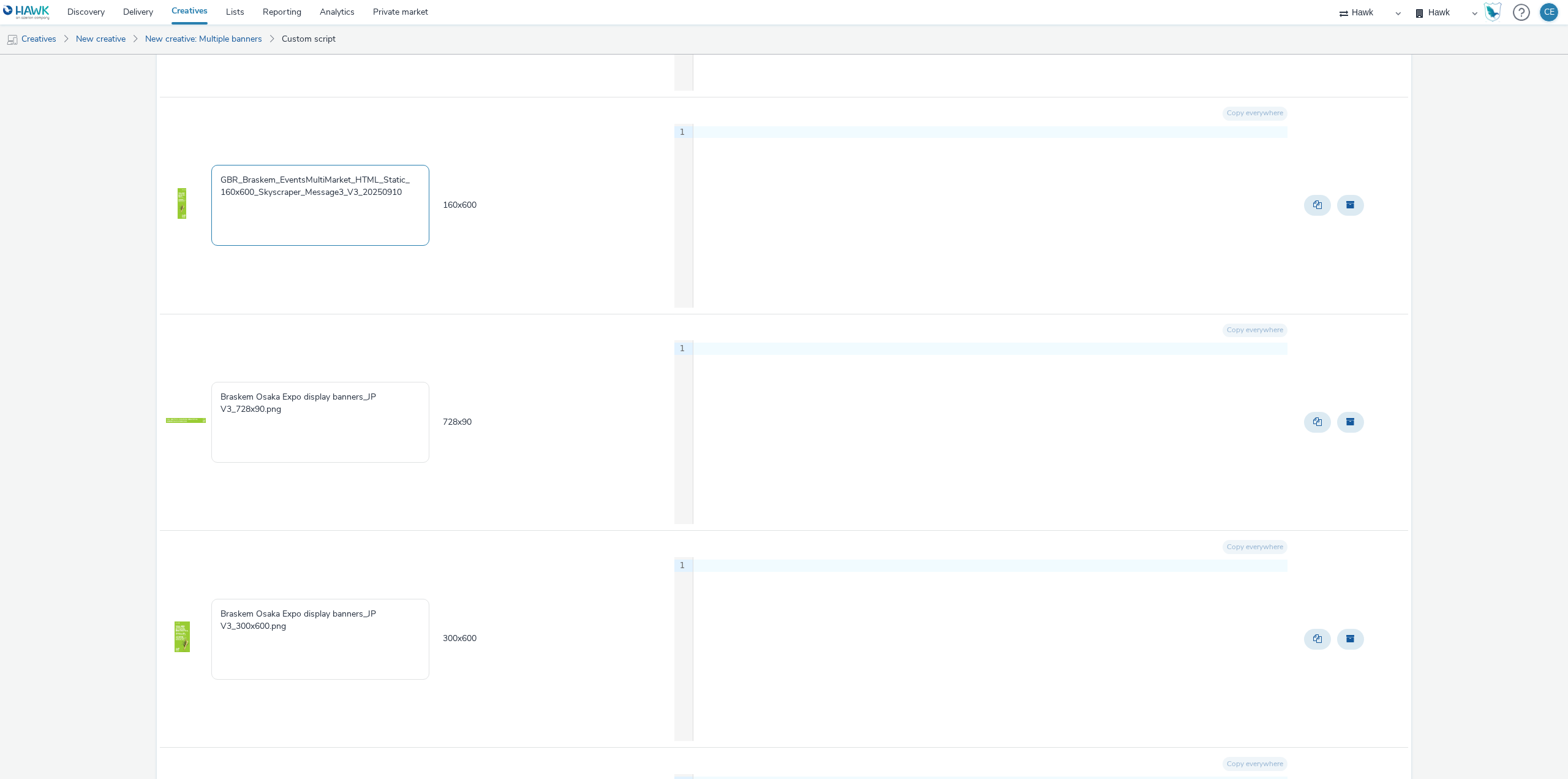
scroll to position [1838, 0]
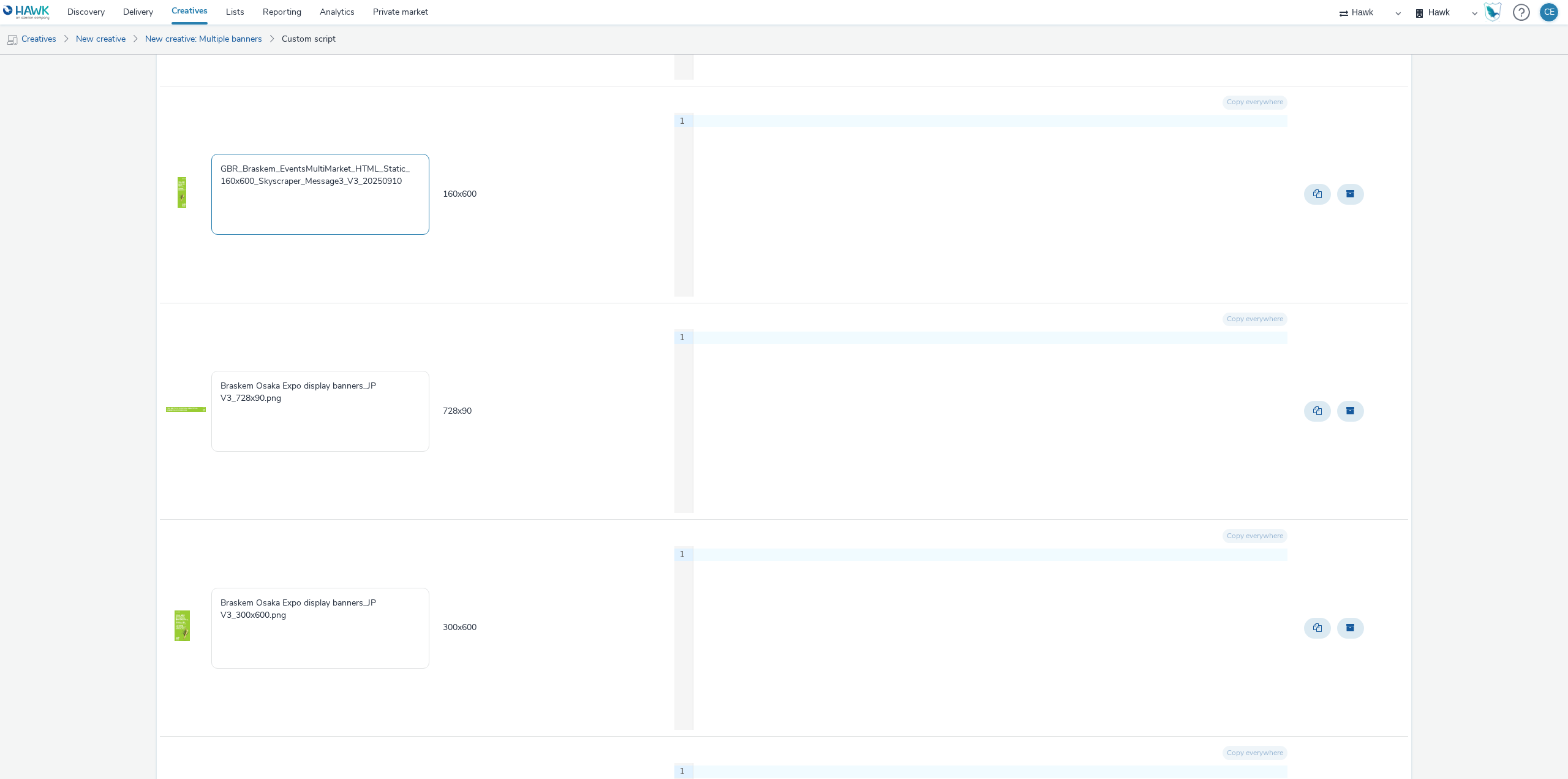
drag, startPoint x: 408, startPoint y: 187, endPoint x: 184, endPoint y: 155, distance: 226.3
click at [184, 155] on tr "GBR_Braskem_EventsMultiMarket_HTML_Static_ 160x600_Skyscraper_Message3_V3_20250…" at bounding box center [783, 194] width 1248 height 217
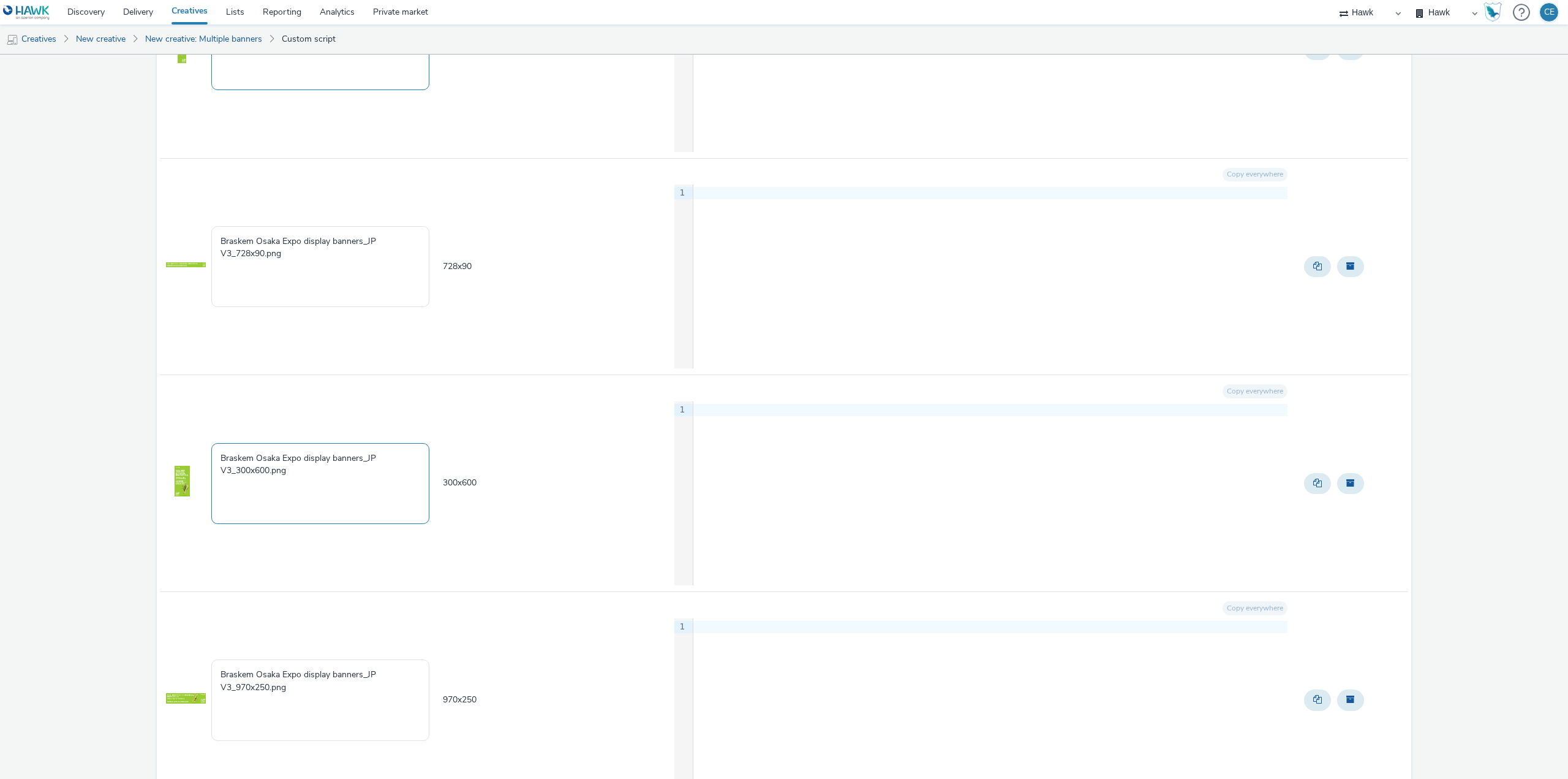
scroll to position [2070, 0]
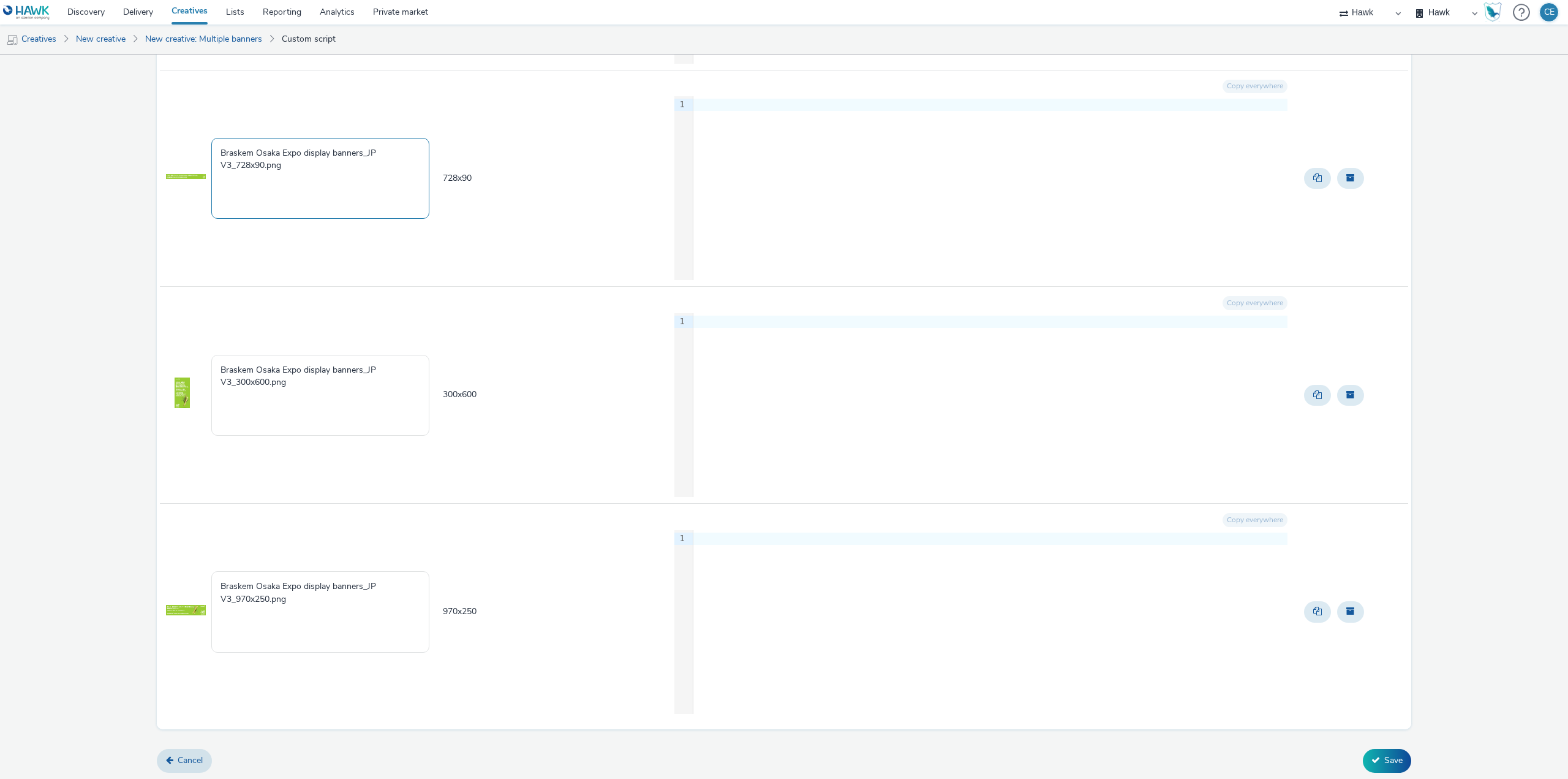
type textarea "GBR_Braskem_EventsMultiMarket_HTML_Static_ 160x600_Skyscraper_Message3_V3_20250…"
drag, startPoint x: 245, startPoint y: 148, endPoint x: 177, endPoint y: 133, distance: 69.6
click at [177, 133] on tr "Braskem Osaka Expo display banners_JP V3_728x90.png 728 x 90 Copy everywhere 9 …" at bounding box center [783, 178] width 1248 height 217
paste textarea "GBR_Braskem_EventsMultiMarket_HTML_Static_ 160x600_Skyscraper_Message3_V3_20250…"
type textarea "GBR_Braskem_EventsMultiMarket_HTML_Static_ 160x600_Skyscraper_Message3_V3_20250…"
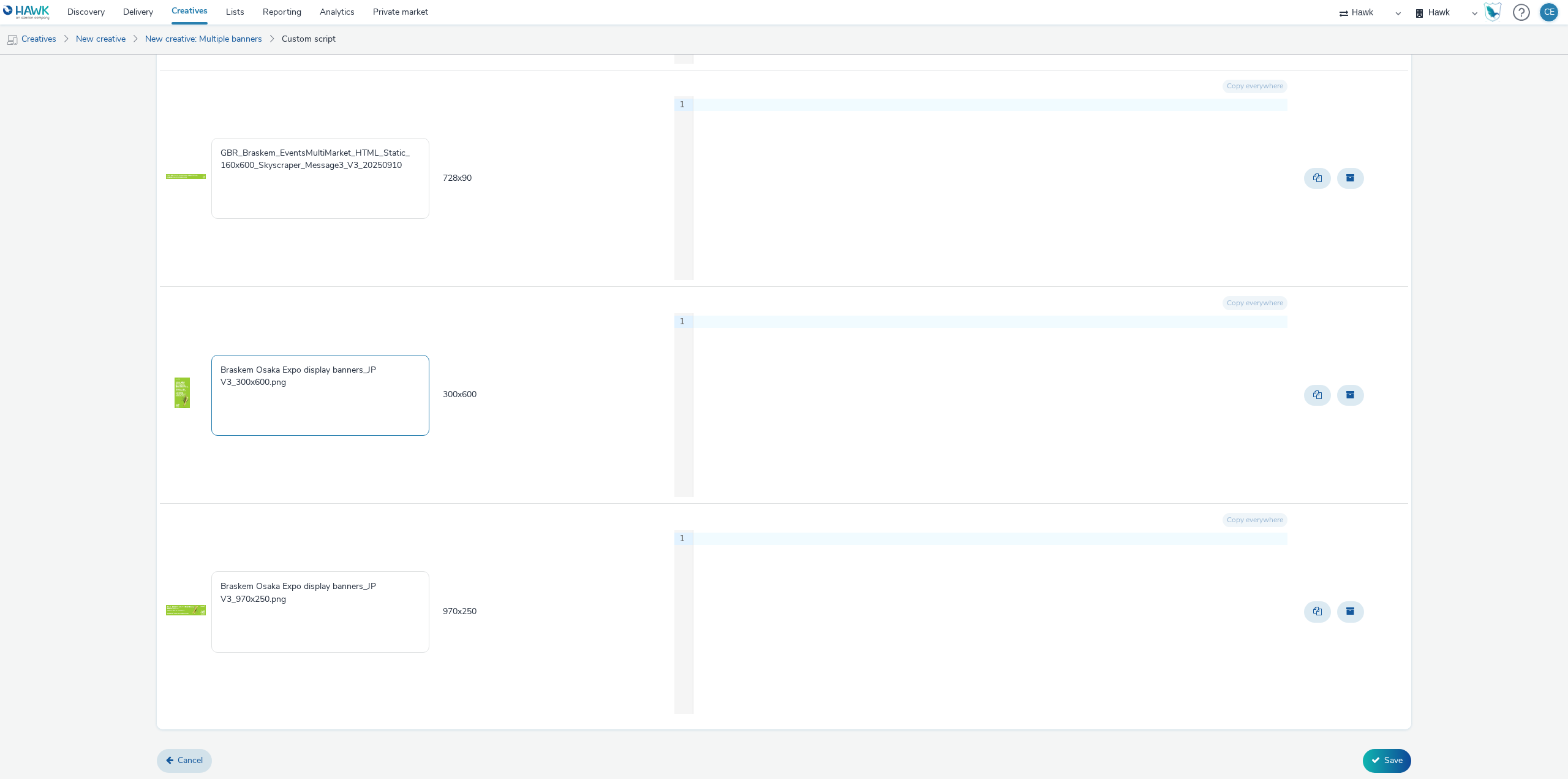
drag, startPoint x: 314, startPoint y: 387, endPoint x: 166, endPoint y: 342, distance: 154.7
click at [166, 342] on tr "Braskem Osaka Expo display banners_JP V3_300x600.png 300 x 600 Copy everywhere …" at bounding box center [783, 395] width 1248 height 217
paste textarea "GBR_Braskem_EventsMultiMarket_HTML_Static_ 160x600_Skyscraper_Message3_V3_20250…"
type textarea "GBR_Braskem_EventsMultiMarket_HTML_Static_ 160x600_Skyscraper_Message3_V3_20250…"
drag, startPoint x: 317, startPoint y: 600, endPoint x: 132, endPoint y: 528, distance: 198.5
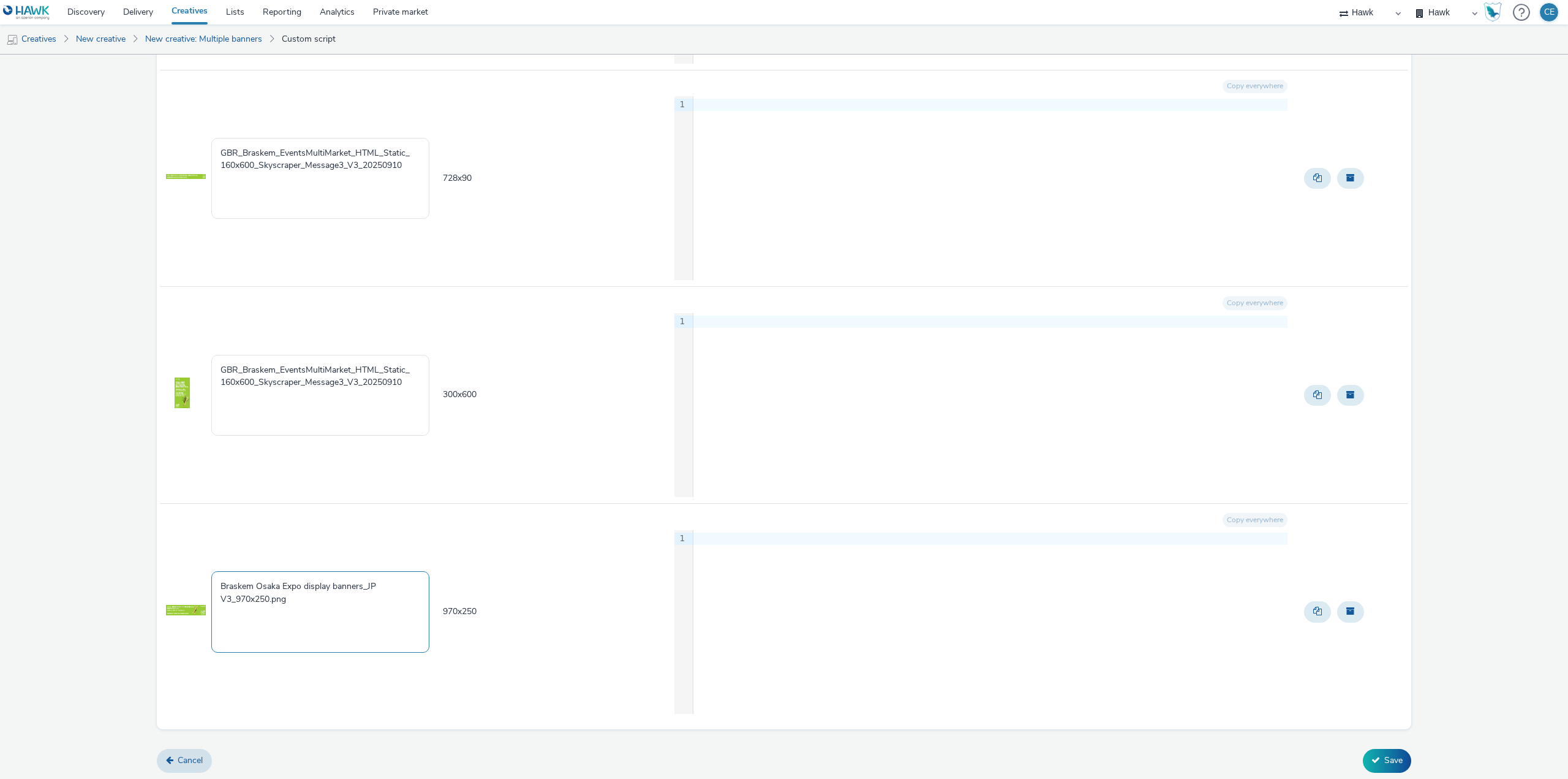
paste textarea "GBR_Braskem_EventsMultiMarket_HTML_Static_ 160x600_Skyscraper_Message3_V3_20250…"
type textarea "GBR_Braskem_EventsMultiMarket_HTML_Static_ 160x600_Skyscraper_Message3_V3_20250…"
drag, startPoint x: 482, startPoint y: 176, endPoint x: 441, endPoint y: 175, distance: 41.0
click at [441, 175] on td "728 x 90" at bounding box center [557, 178] width 231 height 217
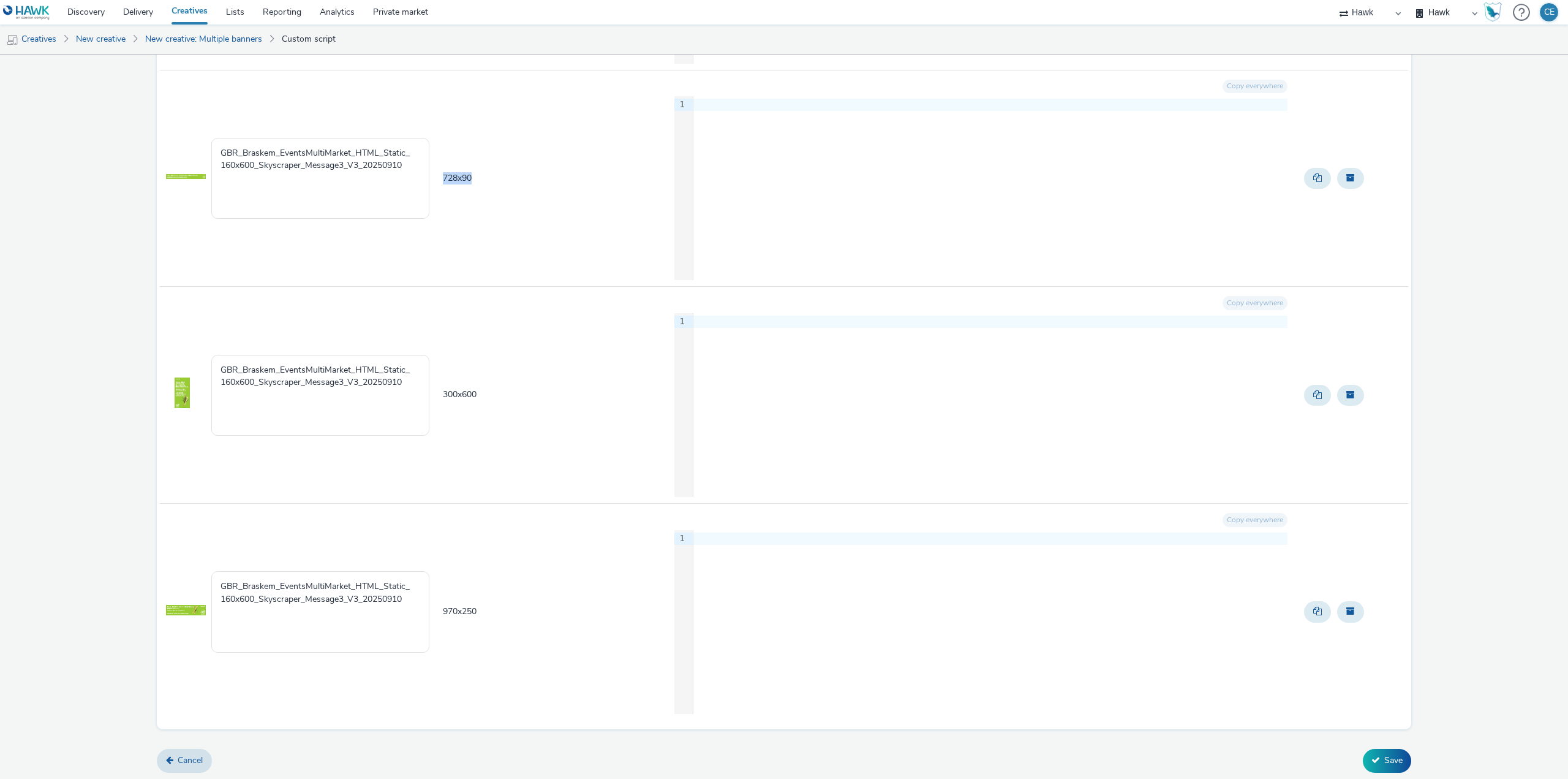
copy span "728 x 90"
drag, startPoint x: 253, startPoint y: 165, endPoint x: 204, endPoint y: 167, distance: 49.0
click at [204, 167] on tr "GBR_Braskem_EventsMultiMarket_HTML_Static_ 160x600_Skyscraper_Message3_V3_20250…" at bounding box center [783, 178] width 1248 height 217
paste textarea "728x9"
type textarea "GBR_Braskem_EventsMultiMarket_HTML_Static_ 728x90_Skyscraper_Message3_V3_202509…"
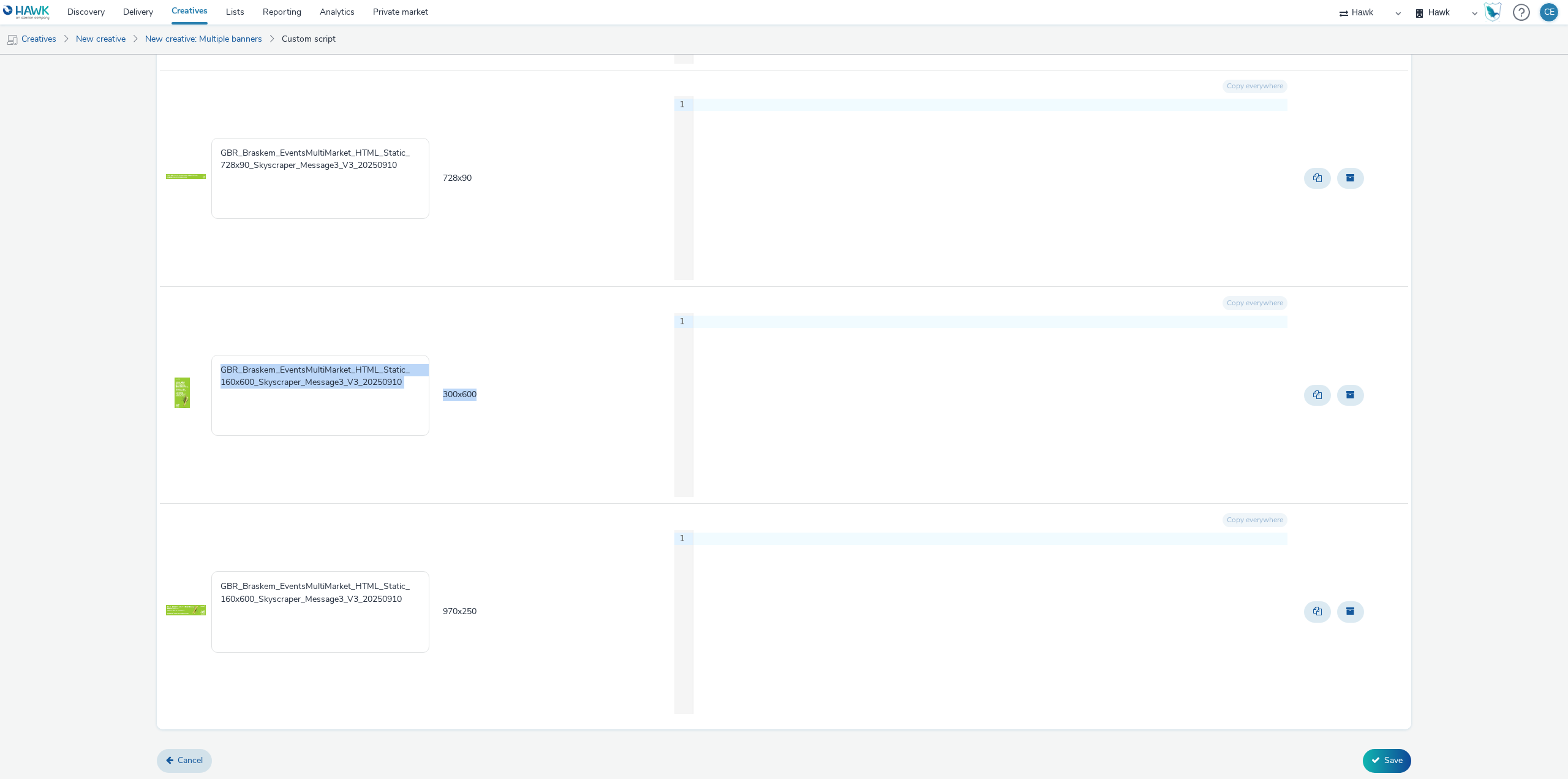
drag, startPoint x: 490, startPoint y: 399, endPoint x: 437, endPoint y: 396, distance: 53.1
click at [437, 396] on tr "GBR_Braskem_EventsMultiMarket_HTML_Static_ 160x600_Skyscraper_Message3_V3_20250…" at bounding box center [783, 395] width 1248 height 217
copy tr "GBR_Braskem_EventsMultiMarket_HTML_Static_ 160x600_Skyscraper_Message3_V3_20250…"
drag, startPoint x: 256, startPoint y: 381, endPoint x: 187, endPoint y: 382, distance: 69.0
click at [187, 382] on tr "GBR_Braskem_EventsMultiMarket_HTML_Static_ 160x600_Skyscraper_Message3_V3_20250…" at bounding box center [783, 395] width 1248 height 217
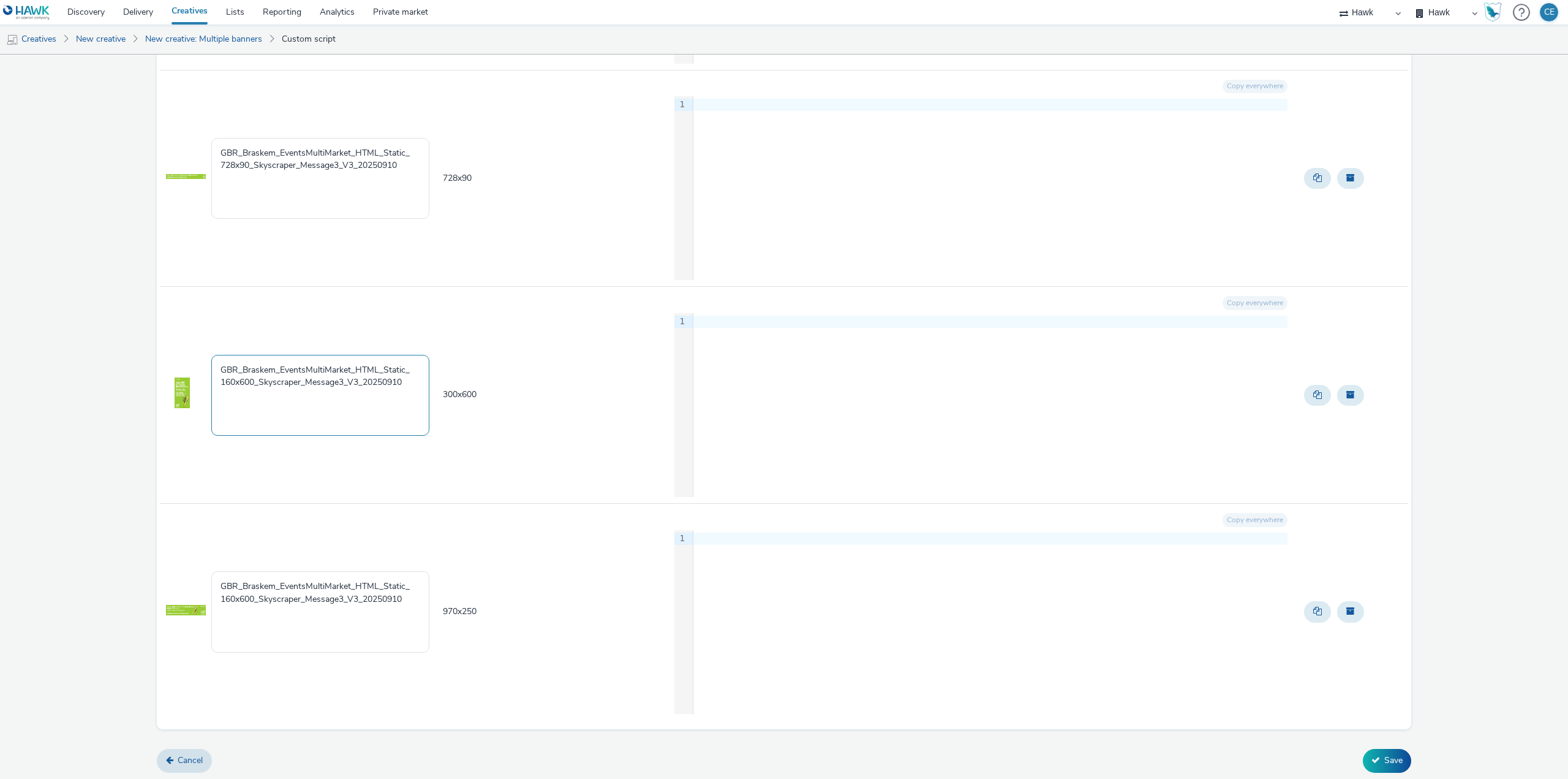
paste textarea "30"
type textarea "GBR_Braskem_EventsMultiMarket_HTML_Static_ 300x600_Skyscraper_Message3_V3_20250…"
drag, startPoint x: 482, startPoint y: 614, endPoint x: 435, endPoint y: 609, distance: 47.3
click at [435, 609] on tr "GBR_Braskem_EventsMultiMarket_HTML_Static_ 160x600_Skyscraper_Message3_V3_20250…" at bounding box center [783, 612] width 1248 height 216
copy tr "GBR_Braskem_EventsMultiMarket_HTML_Static_ 160x600_Skyscraper_Message3_V3_20250…"
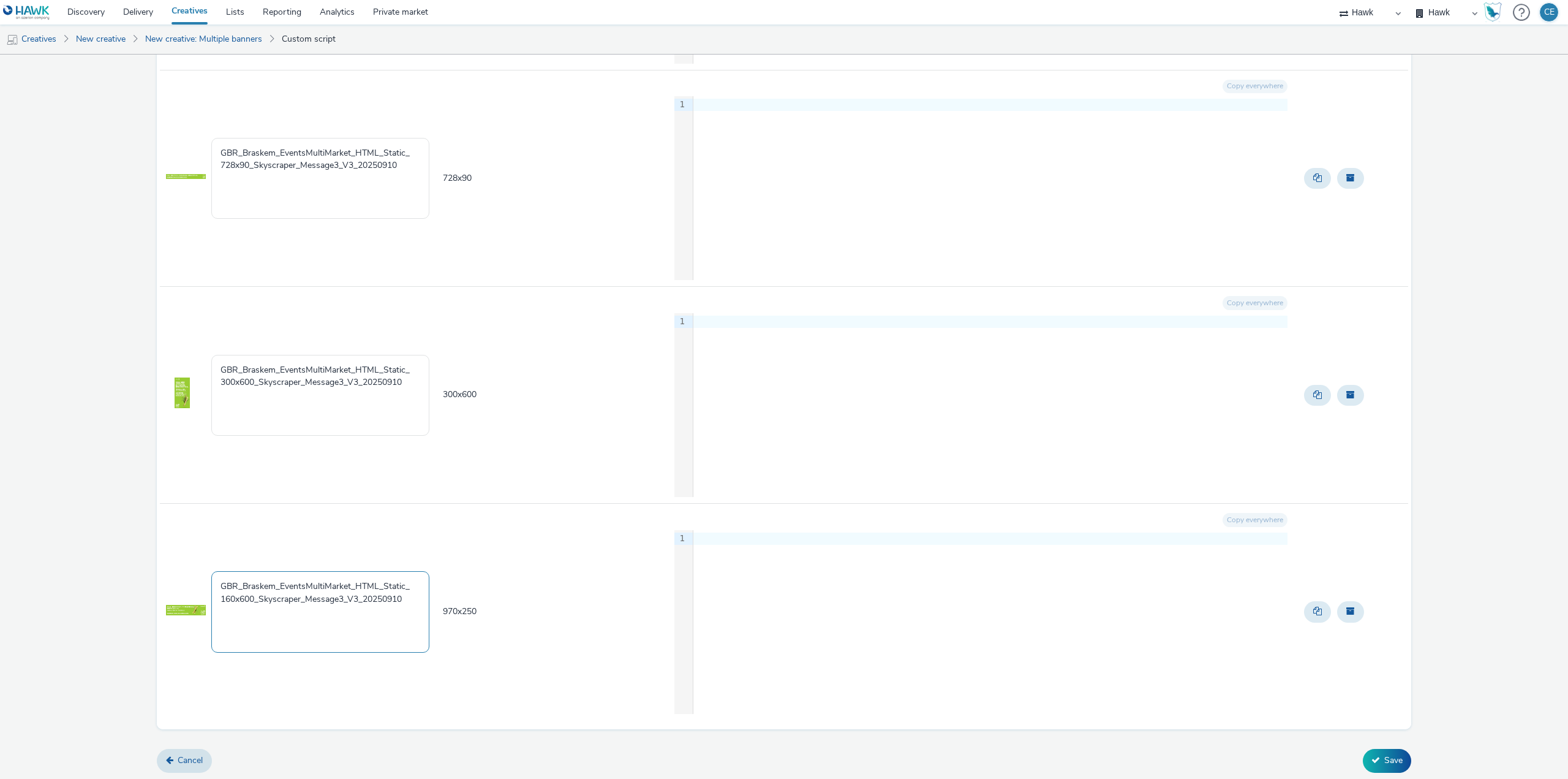
drag, startPoint x: 254, startPoint y: 598, endPoint x: 195, endPoint y: 593, distance: 59.2
click at [195, 593] on tr "GBR_Braskem_EventsMultiMarket_HTML_Static_ 160x600_Skyscraper_Message3_V3_20250…" at bounding box center [783, 612] width 1248 height 216
paste textarea "970x25"
drag, startPoint x: 300, startPoint y: 598, endPoint x: 269, endPoint y: 598, distance: 31.0
click at [268, 598] on textarea "GBR_Braskem_EventsMultiMarket_HTML_Static_ 970x250_Skyscraper_Message3_V3_20250…" at bounding box center [320, 611] width 218 height 81
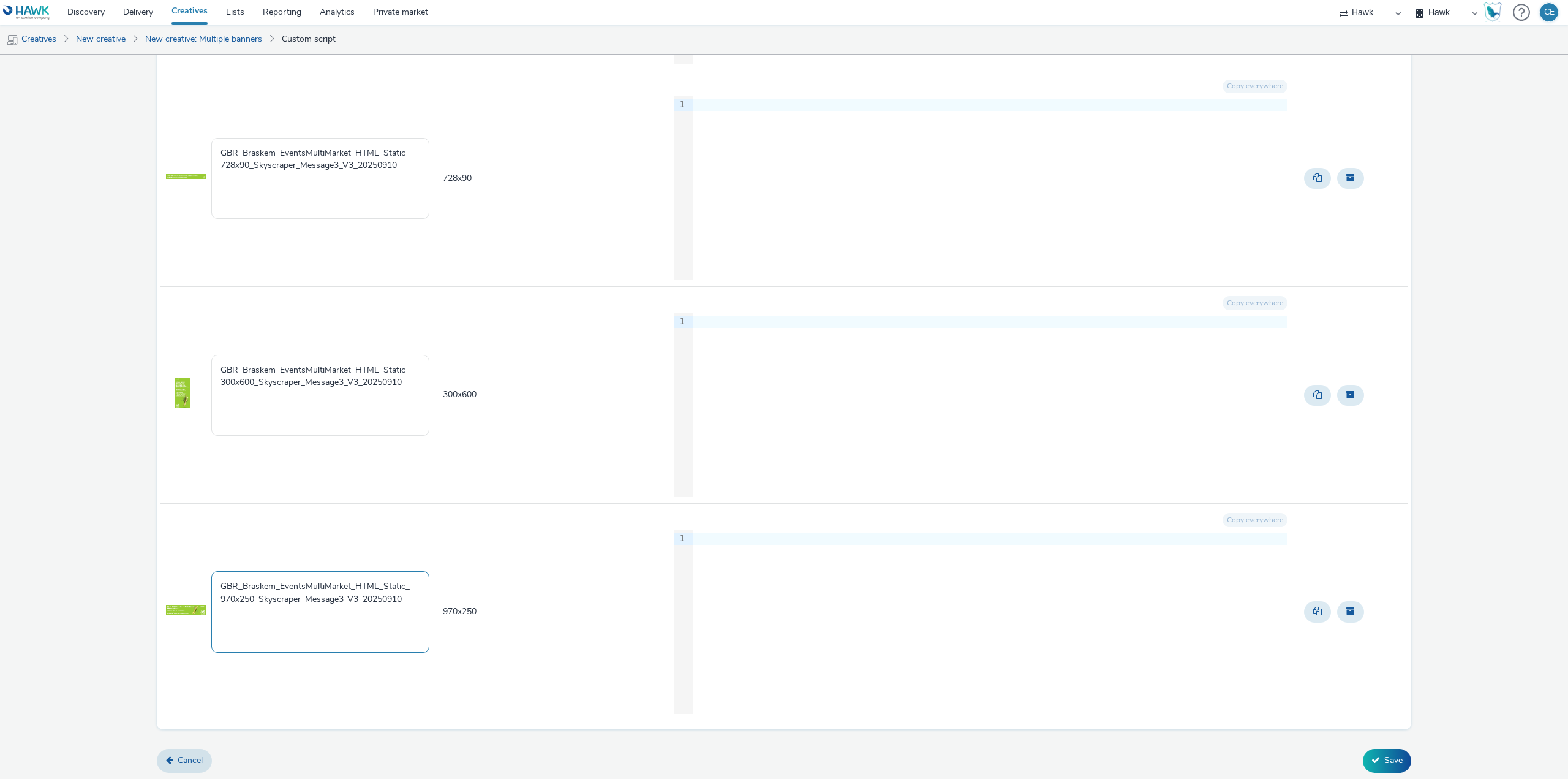
drag, startPoint x: 301, startPoint y: 599, endPoint x: 260, endPoint y: 596, distance: 41.1
click at [260, 596] on textarea "GBR_Braskem_EventsMultiMarket_HTML_Static_ 970x250_Skyscraper_Message3_V3_20250…" at bounding box center [320, 611] width 218 height 81
type textarea "GBR_Braskem_EventsMultiMarket_HTML_Static_ 970x250_Masterhead_Message3_V3_20250…"
drag, startPoint x: 300, startPoint y: 382, endPoint x: 260, endPoint y: 387, distance: 40.3
click at [260, 387] on textarea "GBR_Braskem_EventsMultiMarket_HTML_Static_ 300x600_Skyscraper_Message3_V3_20250…" at bounding box center [320, 395] width 218 height 81
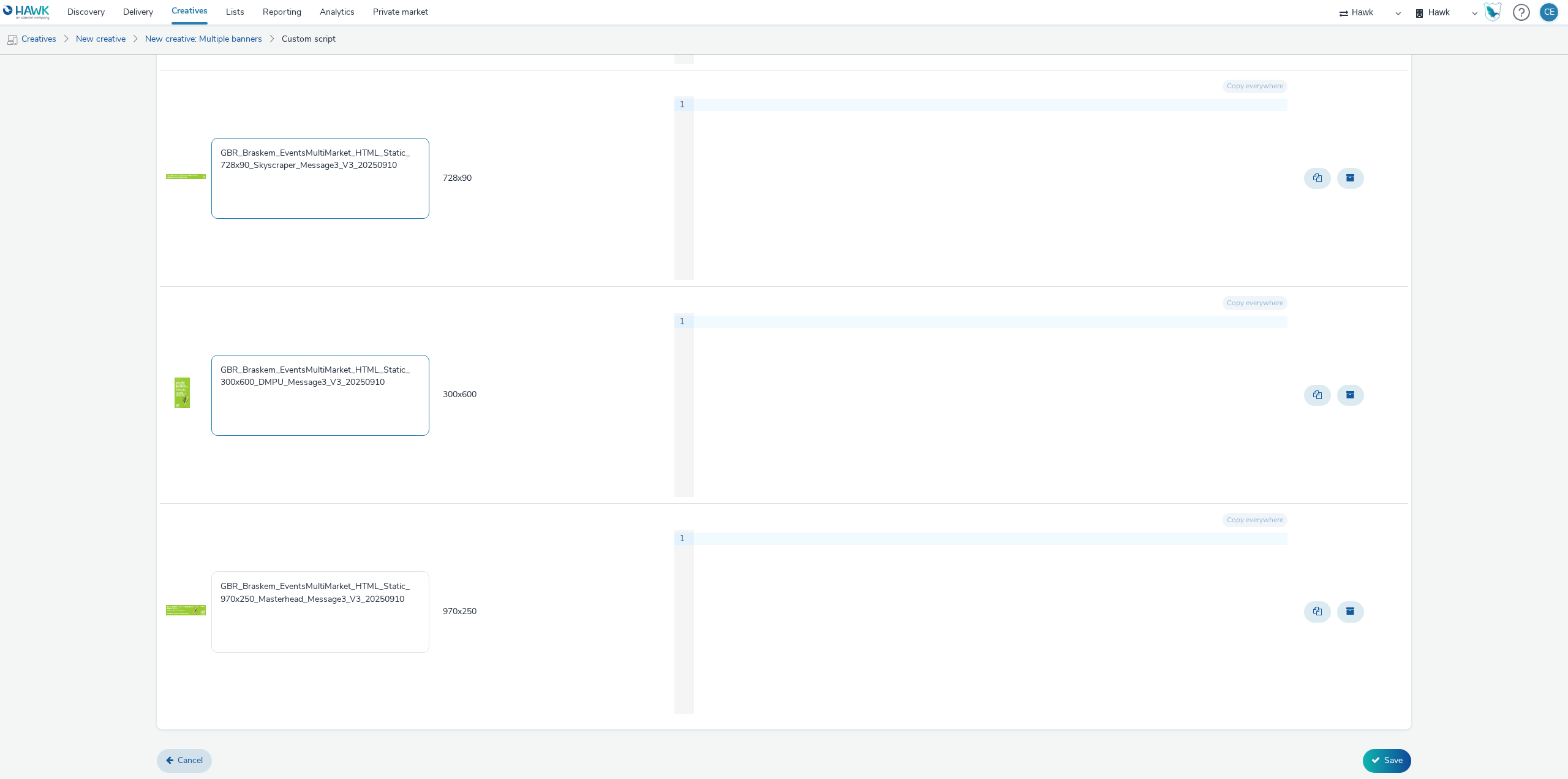
type textarea "GBR_Braskem_EventsMultiMarket_HTML_Static_ 300x600_DMPU_Message3_V3_20250910"
drag, startPoint x: 296, startPoint y: 162, endPoint x: 256, endPoint y: 165, distance: 40.1
click at [256, 165] on textarea "GBR_Braskem_EventsMultiMarket_HTML_Static_ 728x90_Skyscraper_Message3_V3_202509…" at bounding box center [320, 178] width 218 height 81
type textarea "GBR_Braskem_EventsMultiMarket_HTML_Static_ 728x90_Leaderboard_Message3_V3_20250…"
click at [1395, 763] on button "Save" at bounding box center [1387, 760] width 48 height 24
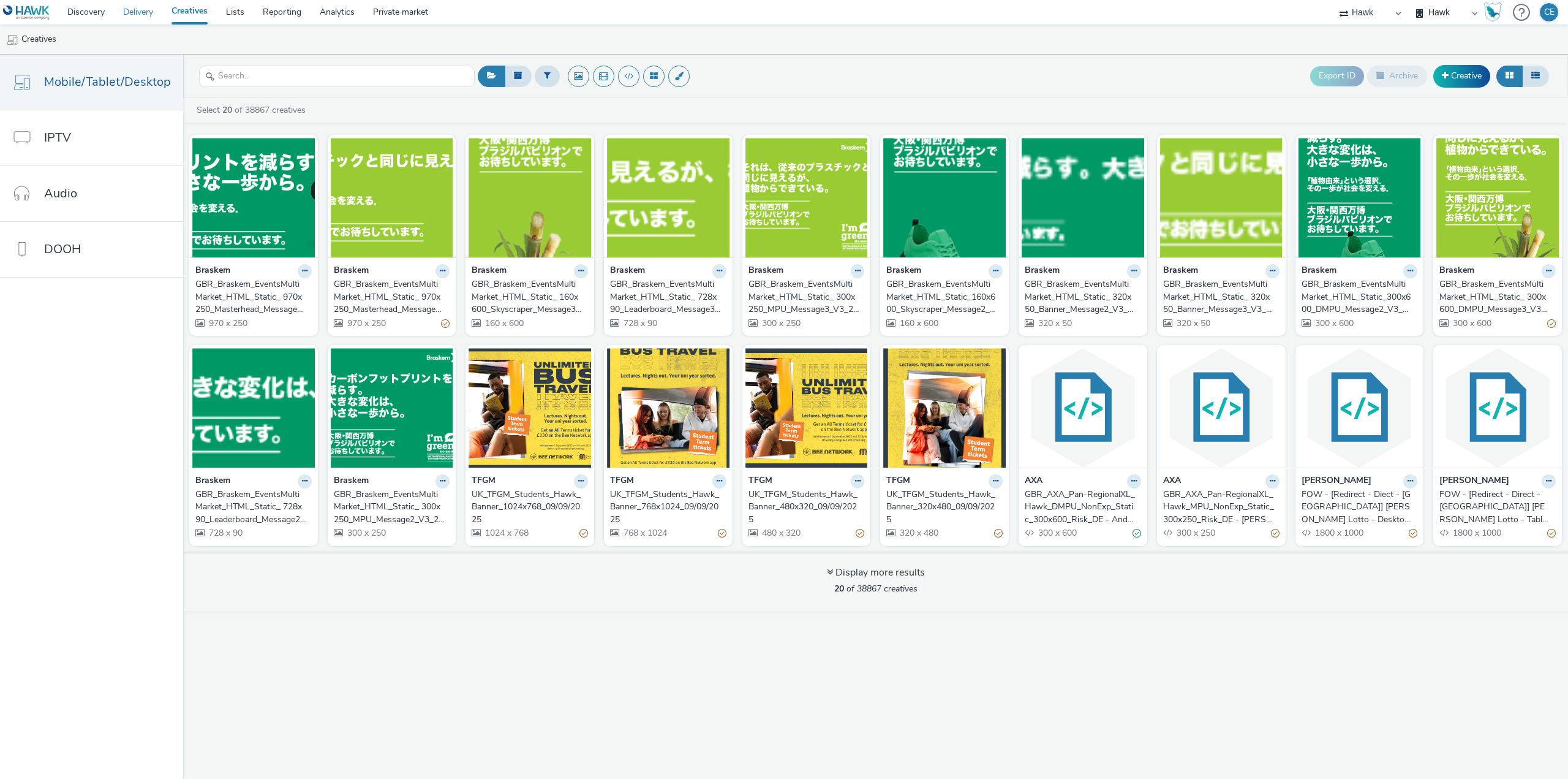
click at [125, 14] on link "Delivery" at bounding box center [138, 12] width 48 height 24
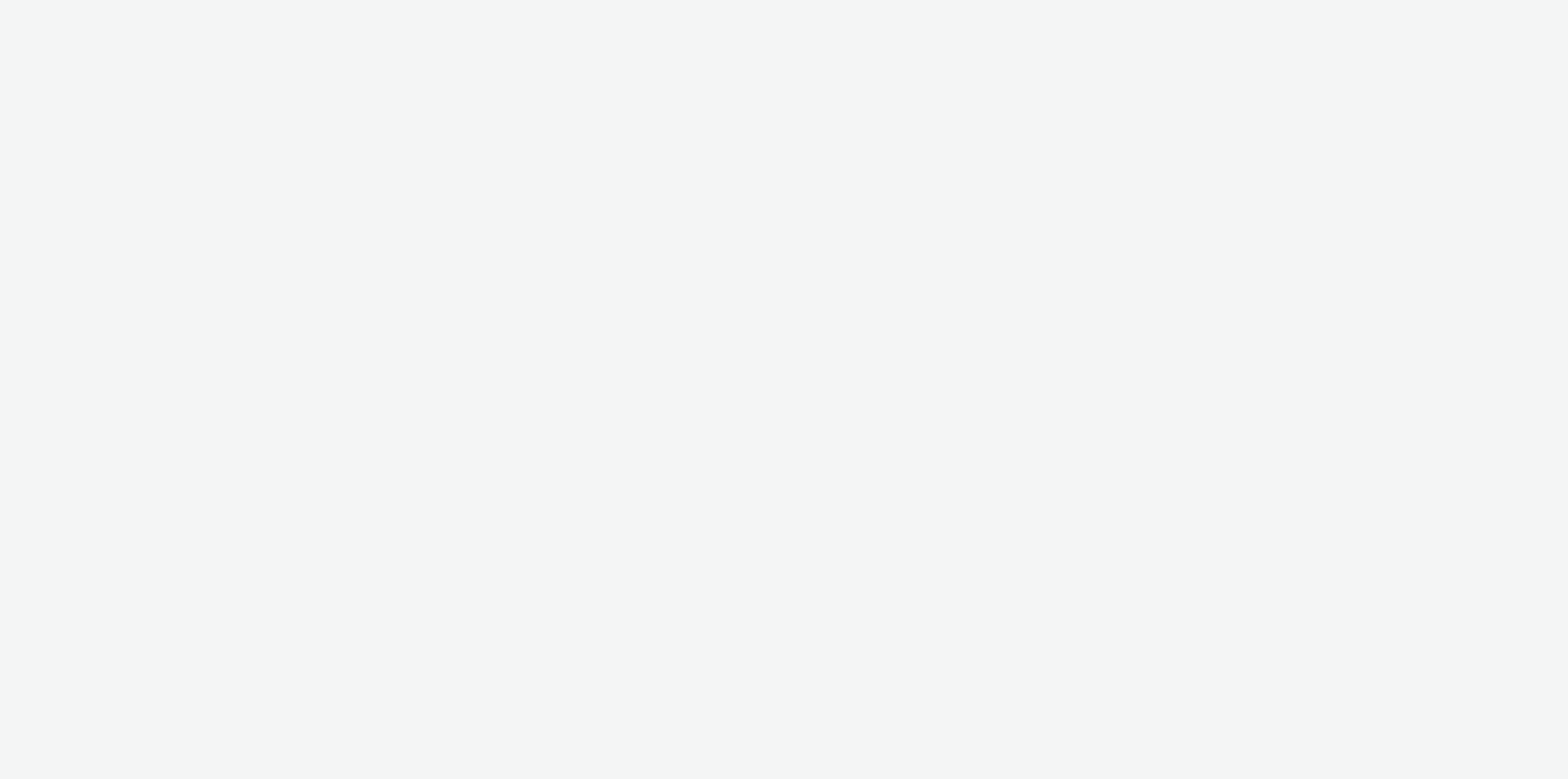
select select "23ac11bc-76f7-45aa-bb6e-913a84dd47ea"
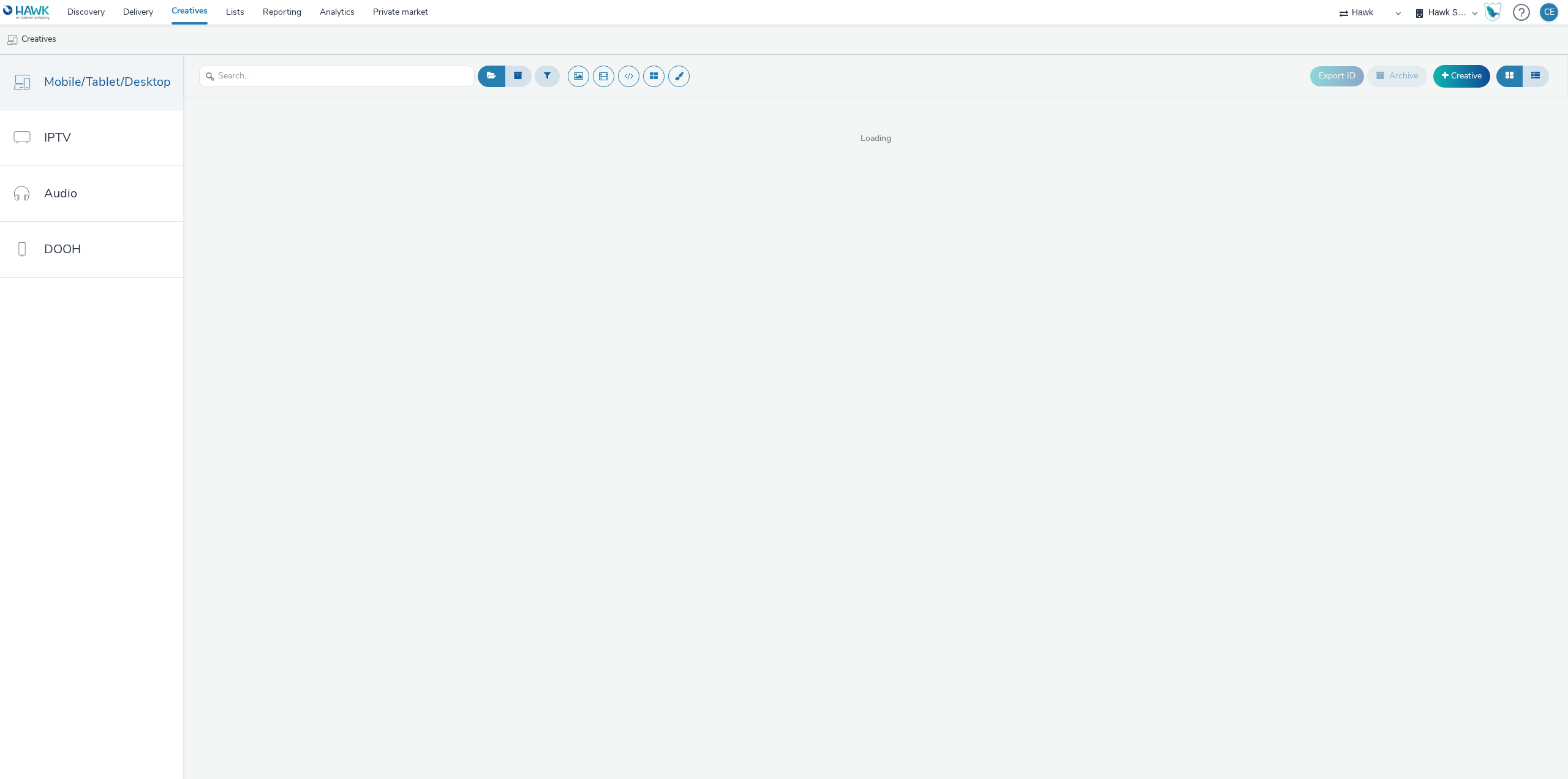
select select "23ac11bc-76f7-45aa-bb6e-913a84dd47ea"
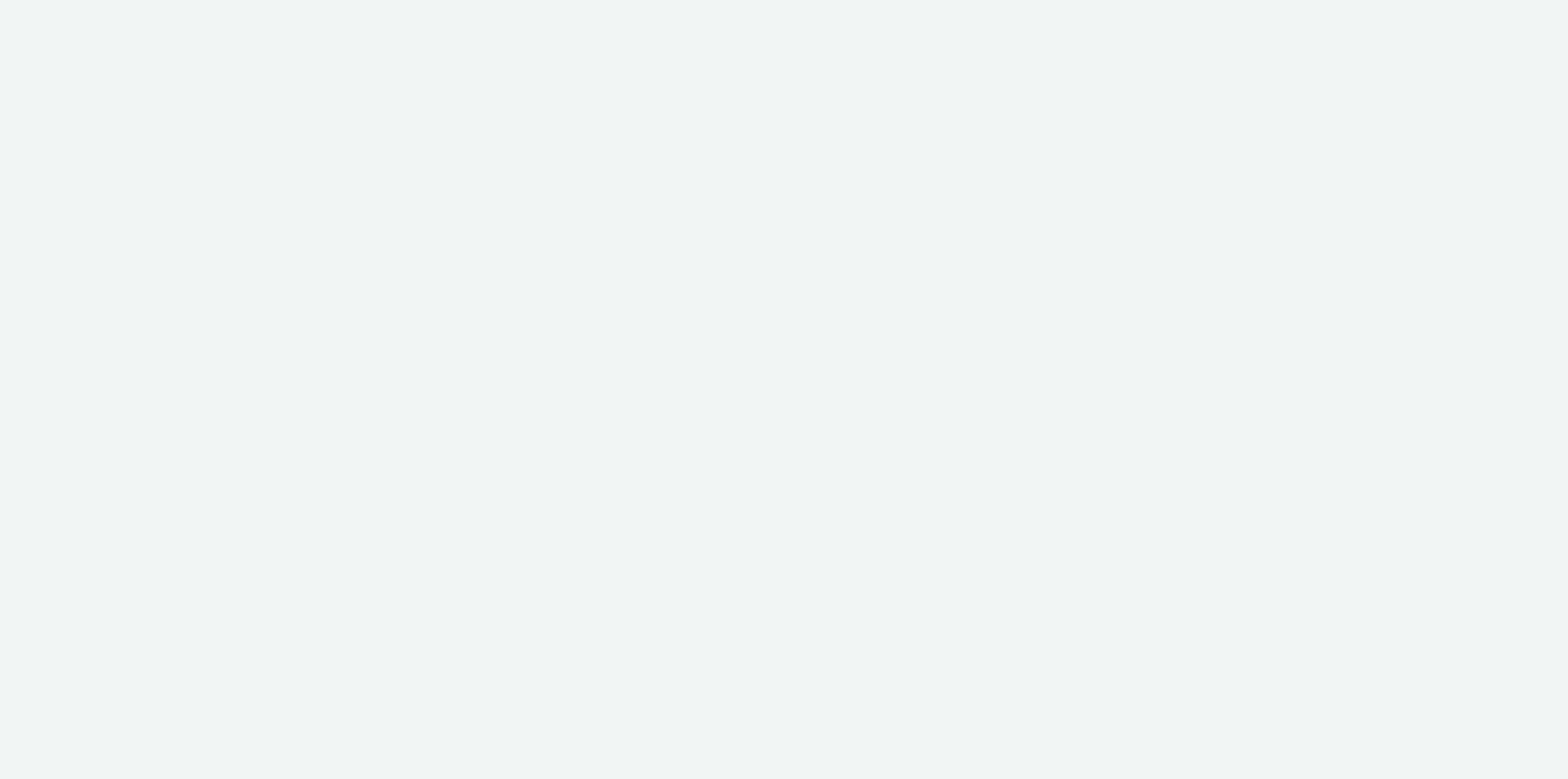
select select "23ac11bc-76f7-45aa-bb6e-913a84dd47ea"
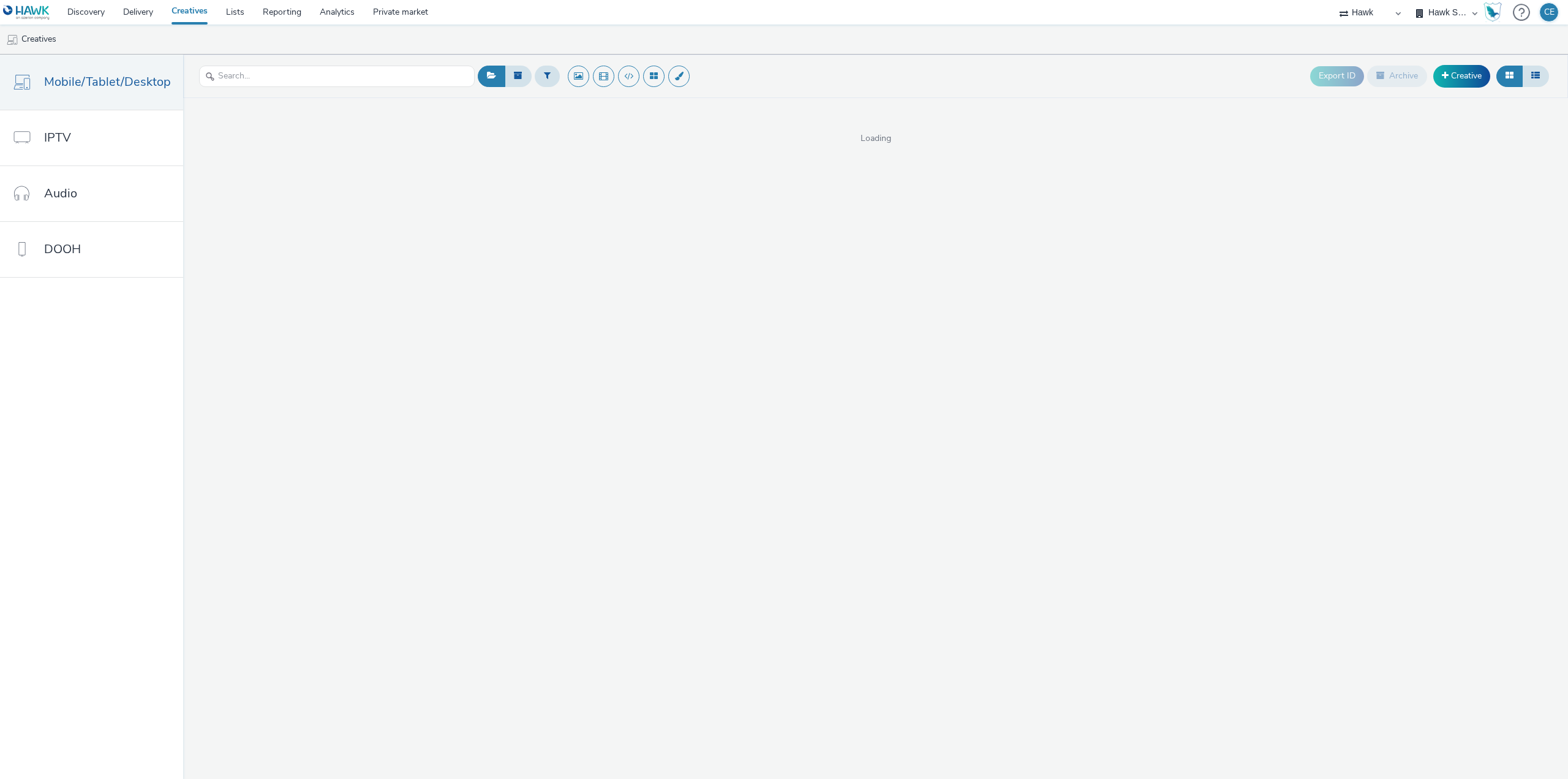
select select "23ac11bc-76f7-45aa-bb6e-913a84dd47ea"
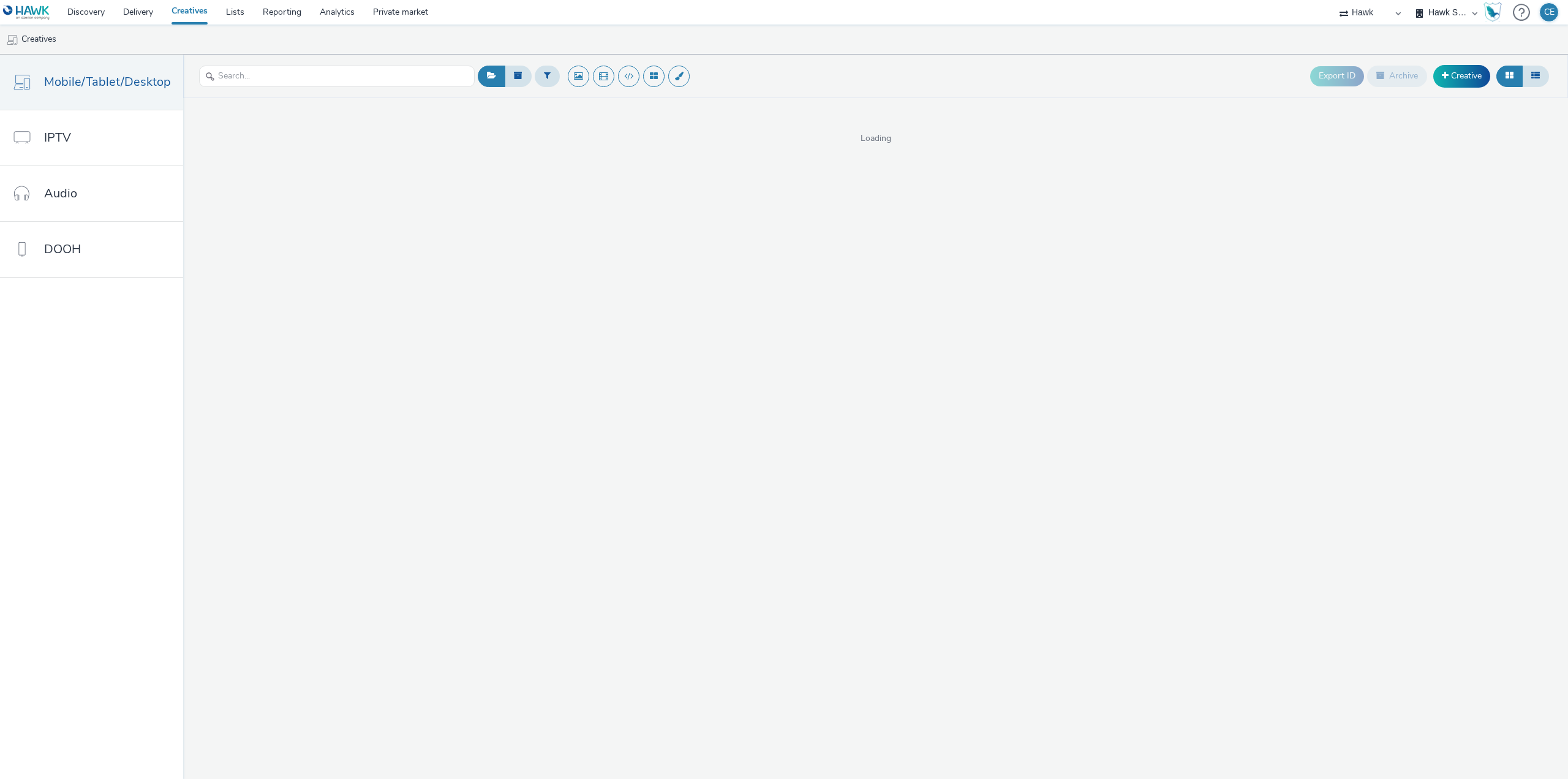
select select "23ac11bc-76f7-45aa-bb6e-913a84dd47ea"
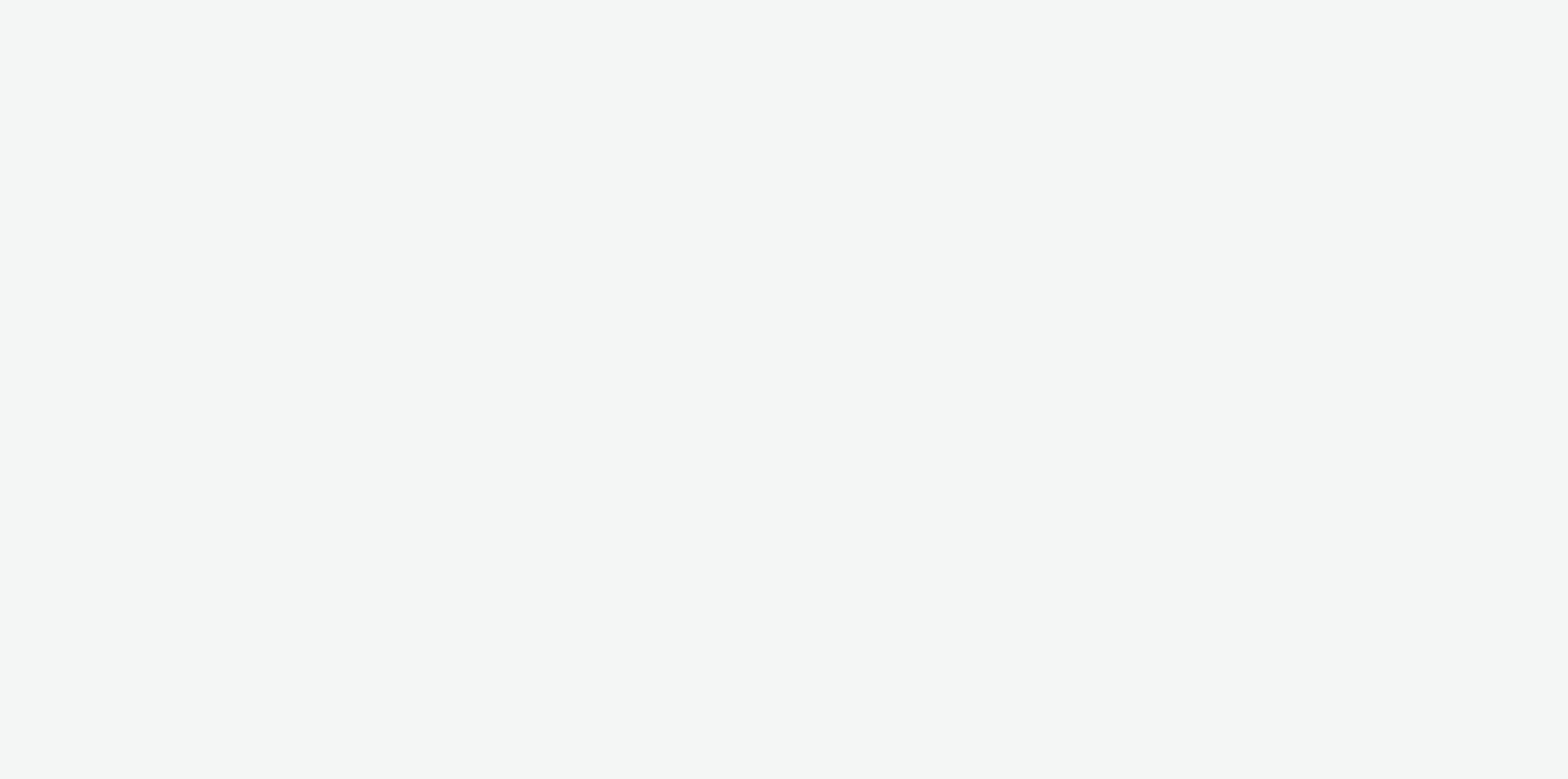
select select "23ac11bc-76f7-45aa-bb6e-913a84dd47ea"
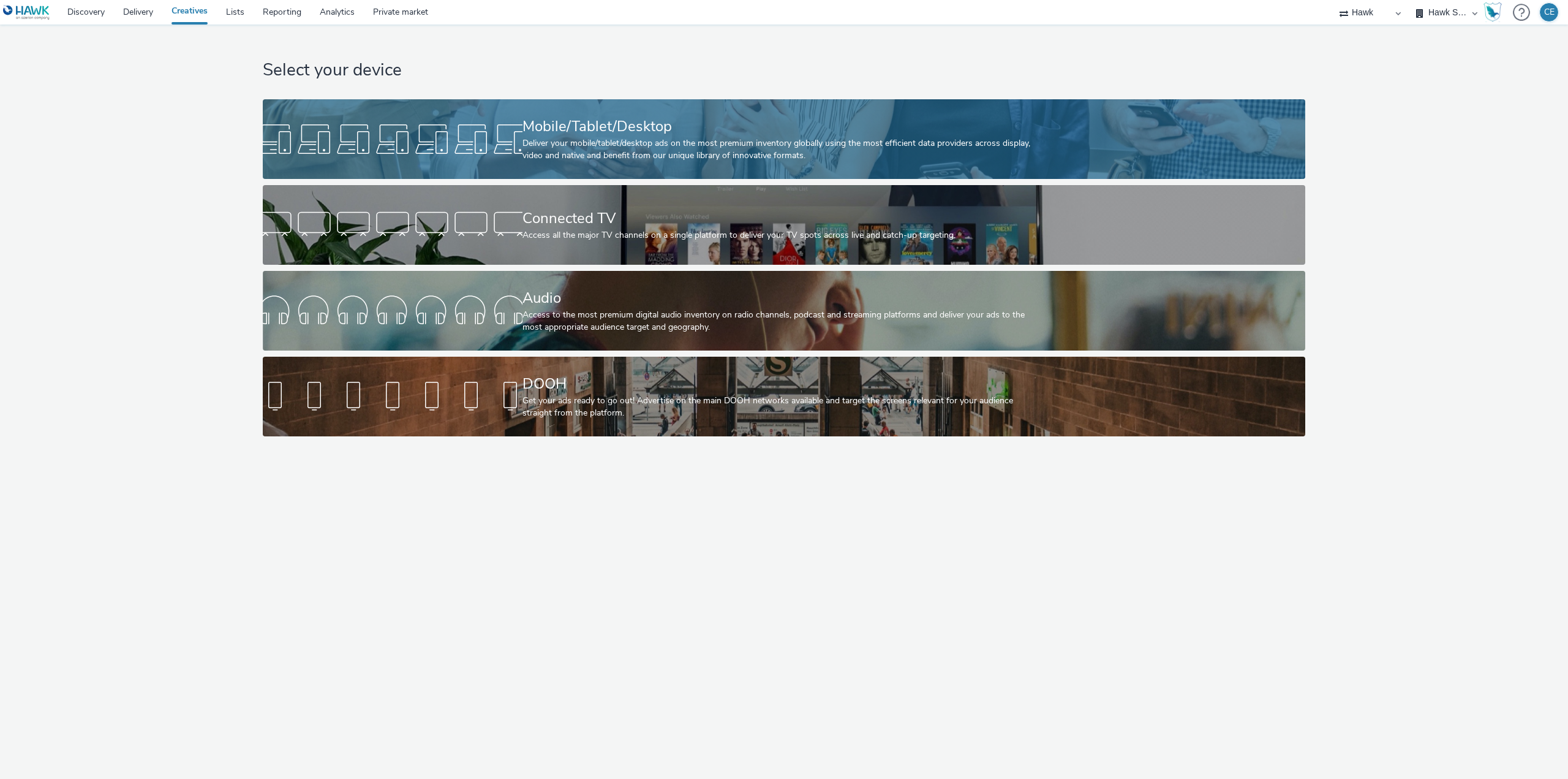
click at [576, 146] on div "Deliver your mobile/tablet/desktop ads on the most premium inventory globally u…" at bounding box center [781, 150] width 519 height 25
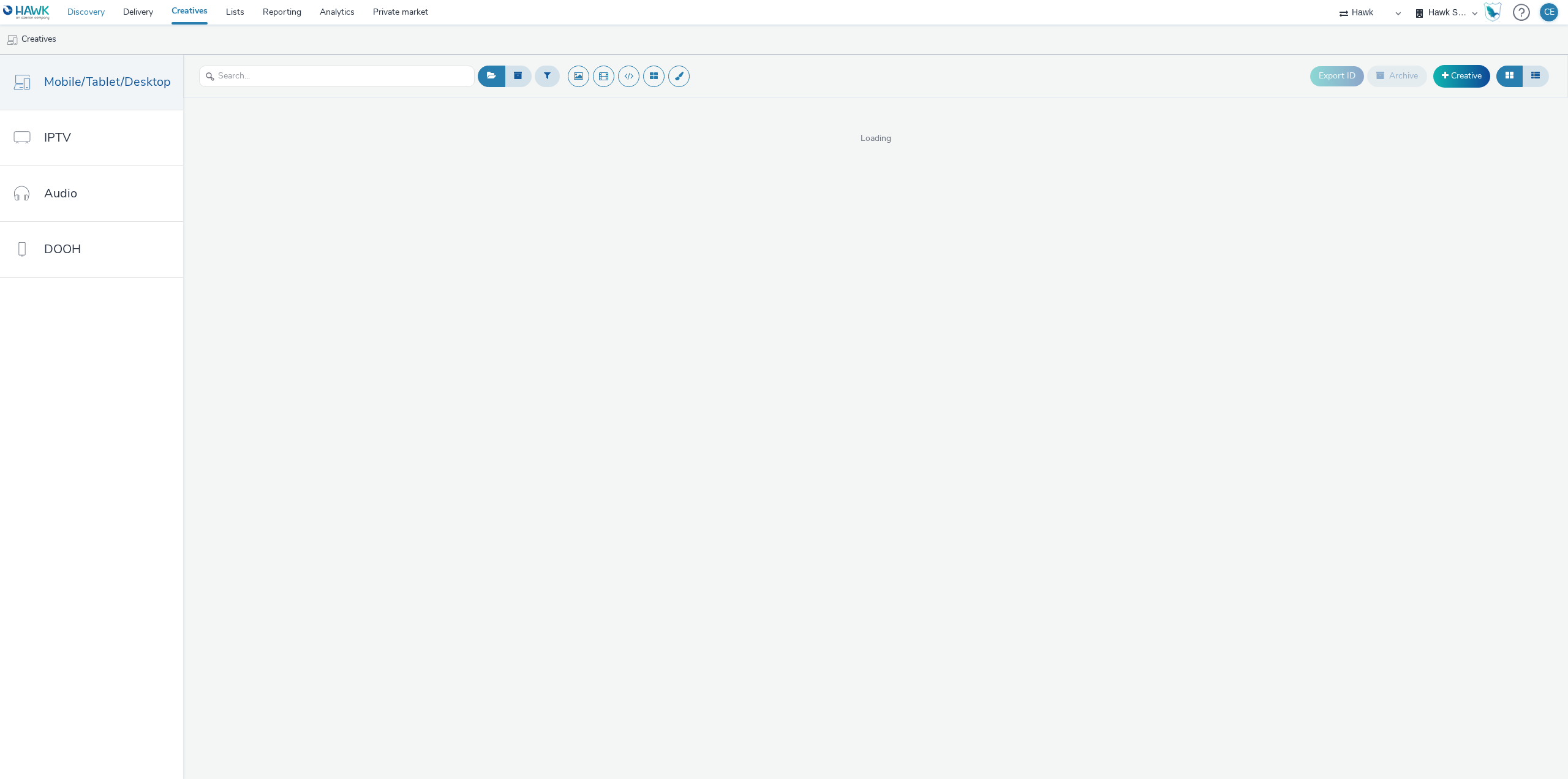
click at [102, 6] on link "Discovery" at bounding box center [86, 12] width 56 height 24
select select "23ac11bc-76f7-45aa-bb6e-913a84dd47ea"
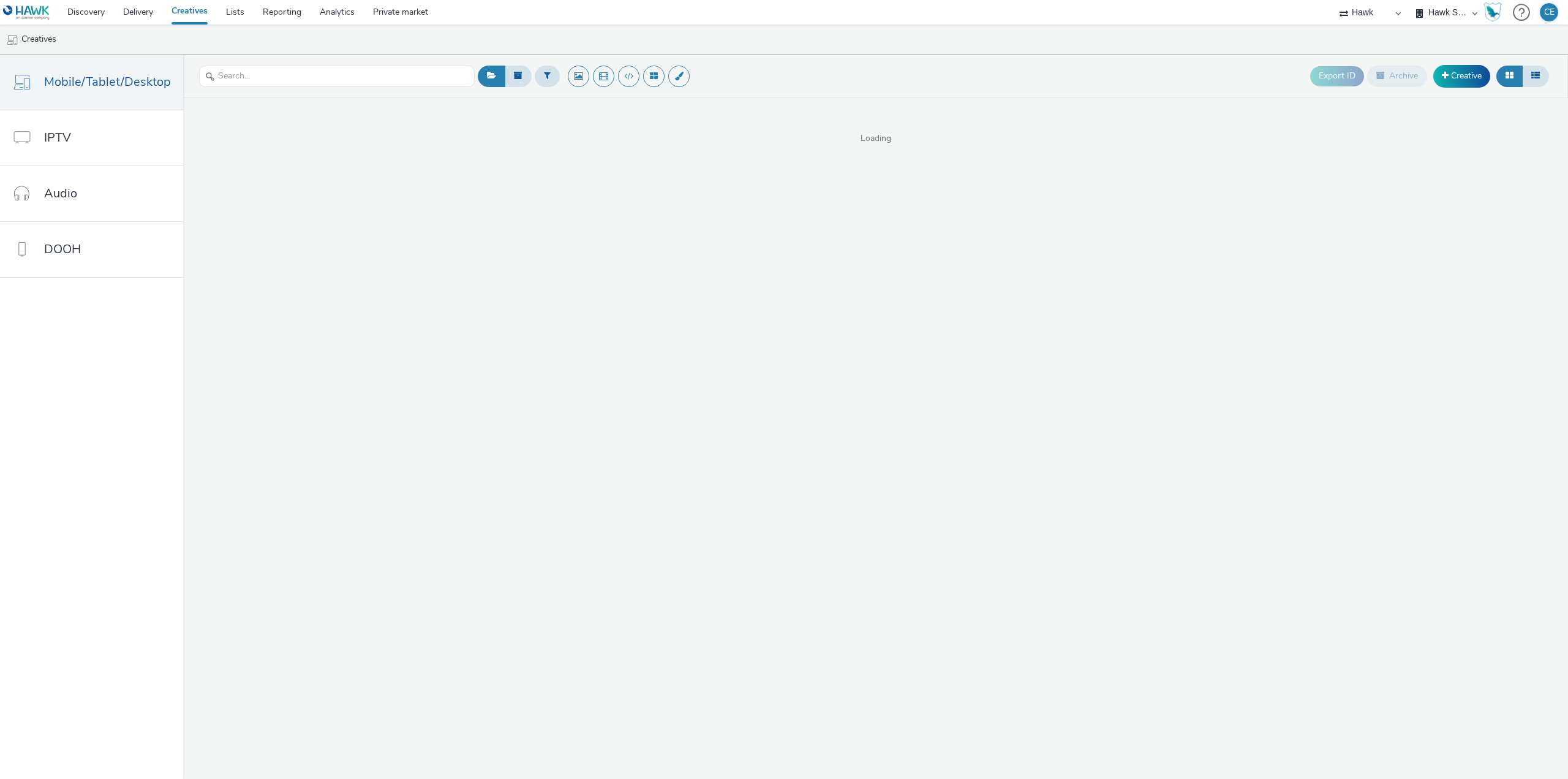
select select "23ac11bc-76f7-45aa-bb6e-913a84dd47ea"
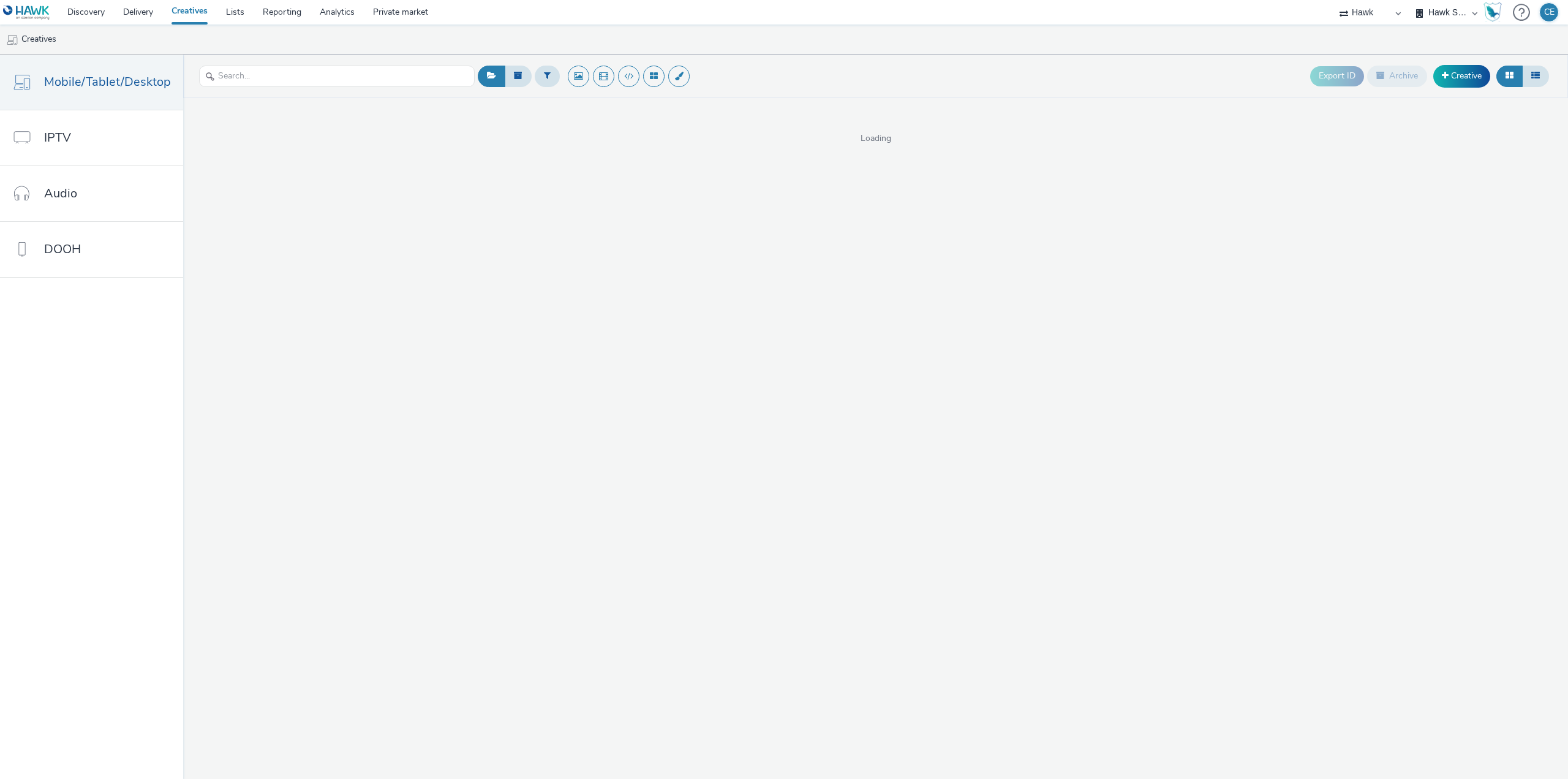
select select "23ac11bc-76f7-45aa-bb6e-913a84dd47ea"
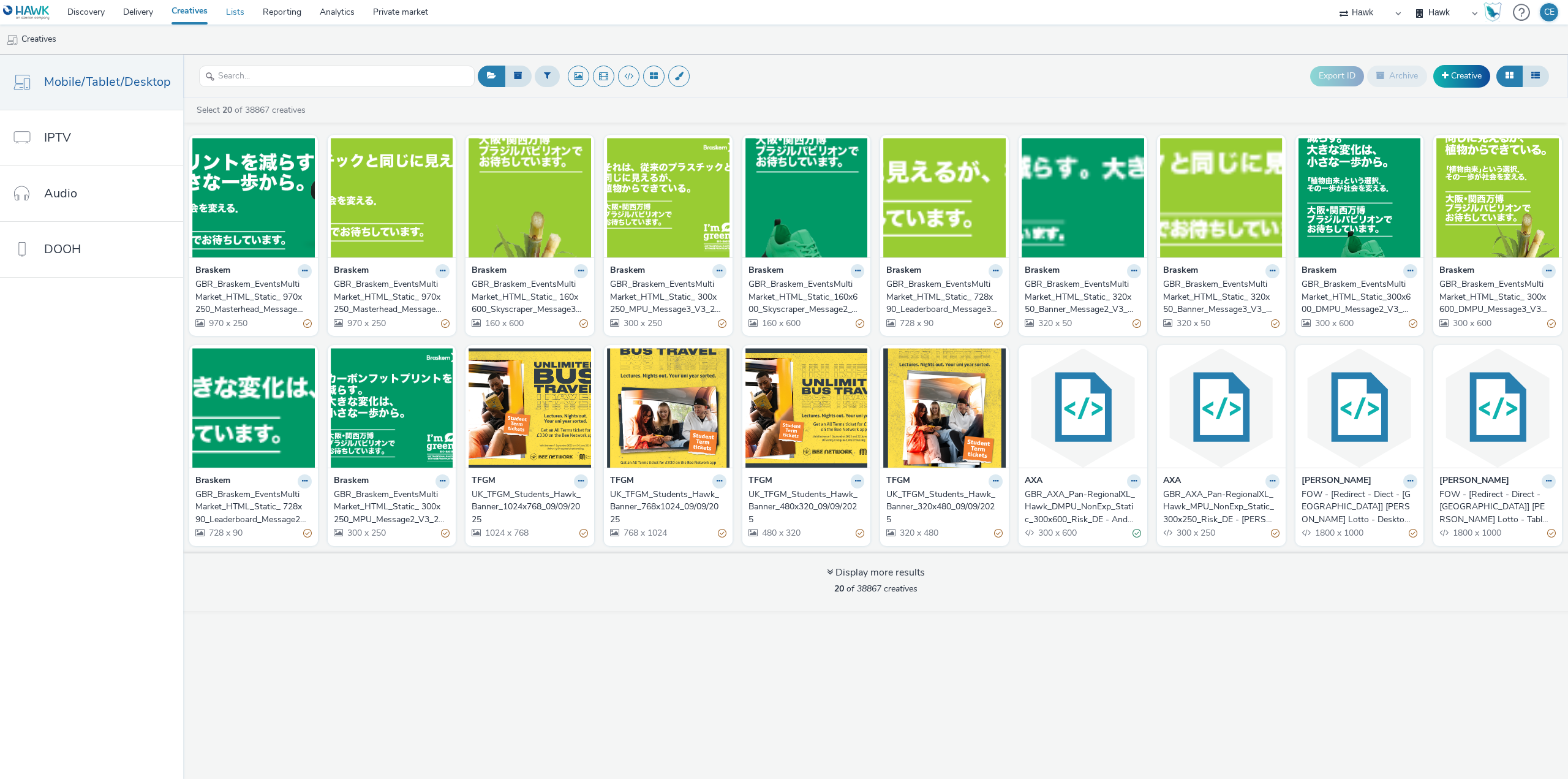
click at [242, 24] on link "Lists" at bounding box center [235, 12] width 37 height 24
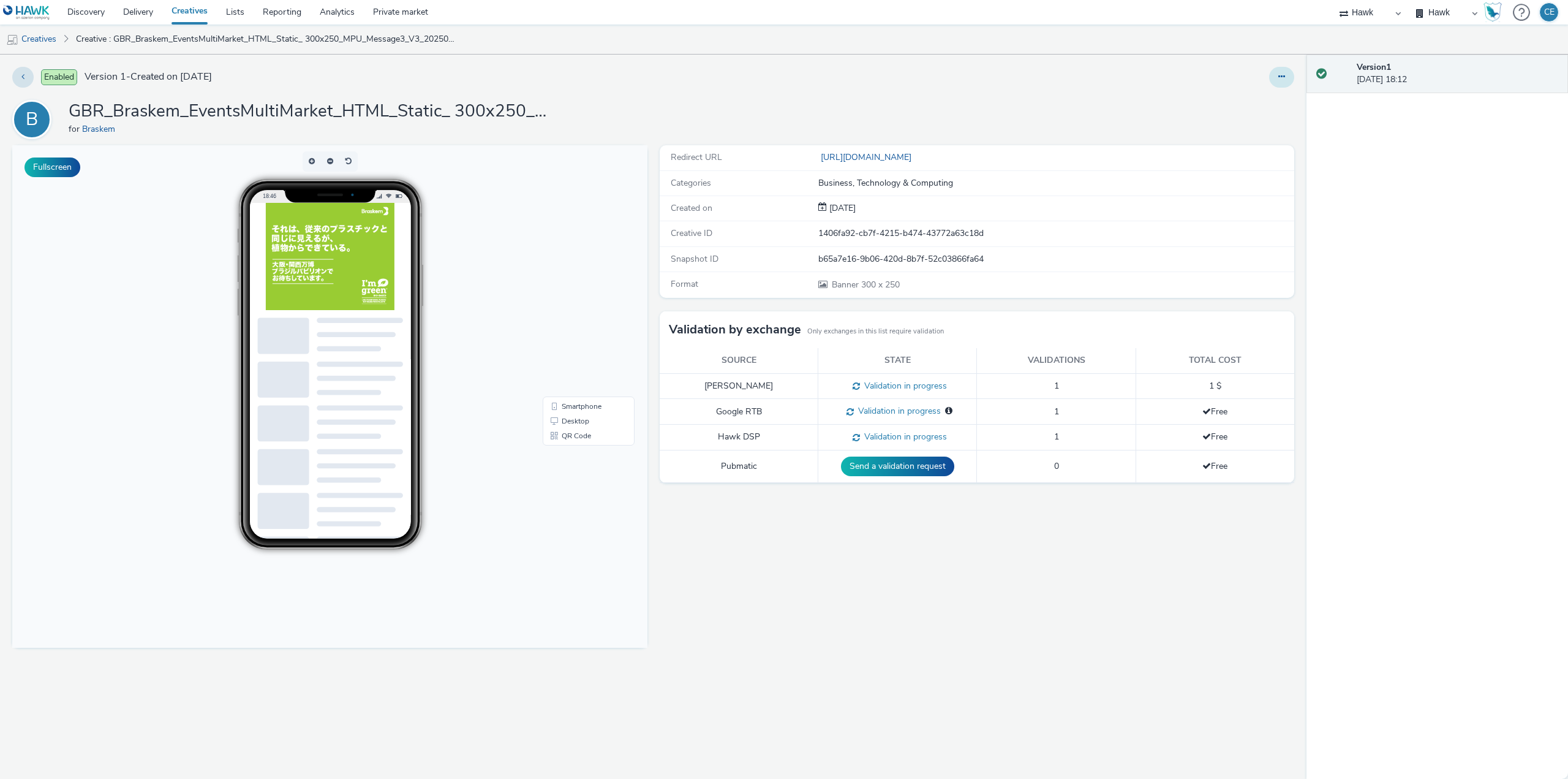
click at [1279, 84] on button at bounding box center [1282, 77] width 25 height 21
click at [1276, 103] on link "Edit" at bounding box center [1248, 101] width 92 height 24
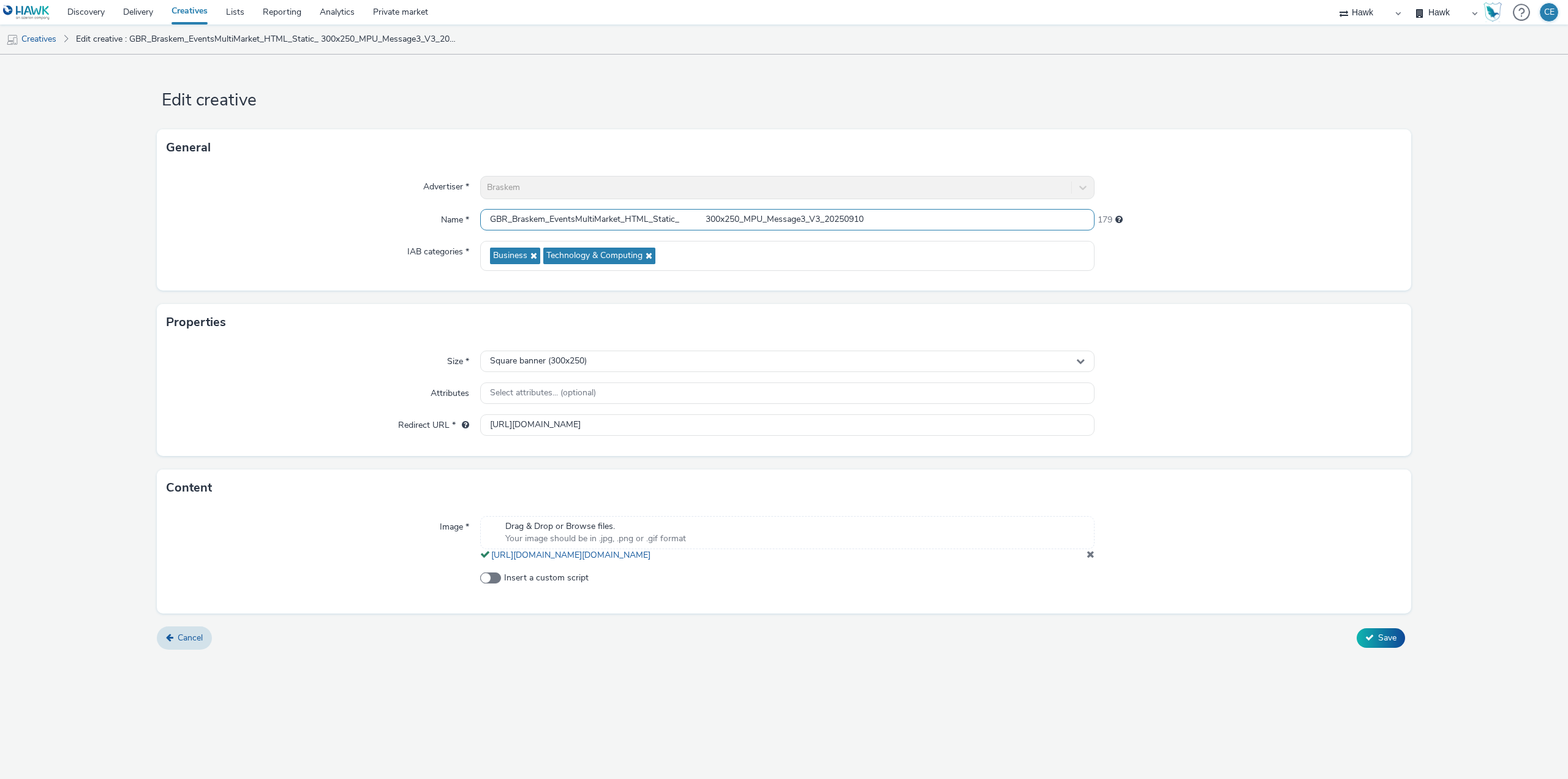
click at [700, 218] on input "GBR_Braskem_EventsMultiMarket_HTML_Static_ 300x250_MPU_Message3_V3_20250910" at bounding box center [787, 219] width 614 height 21
type input "GBR_Braskem_EventsMultiMarket_HTML_Static_300x250_MPU_Message3_V3_20250910"
click at [1367, 642] on button "Save" at bounding box center [1381, 637] width 48 height 19
